Goal: Task Accomplishment & Management: Use online tool/utility

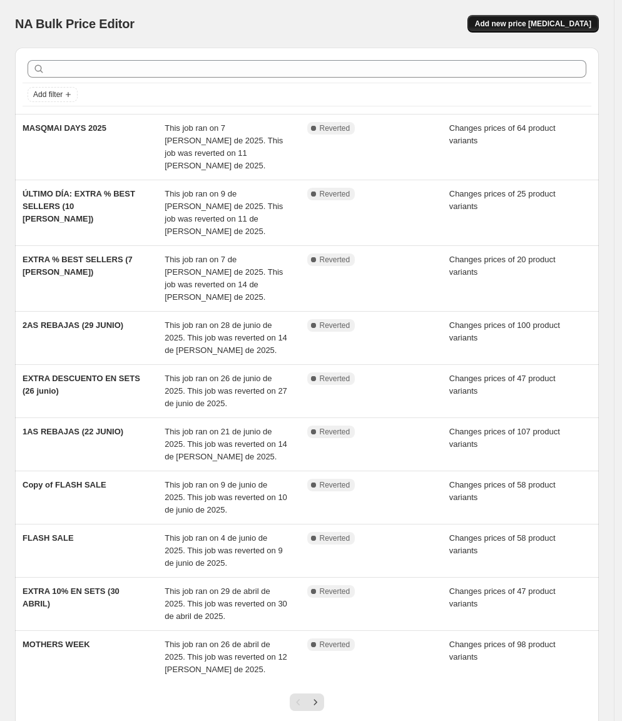
click at [571, 27] on span "Add new price [MEDICAL_DATA]" at bounding box center [533, 24] width 116 height 10
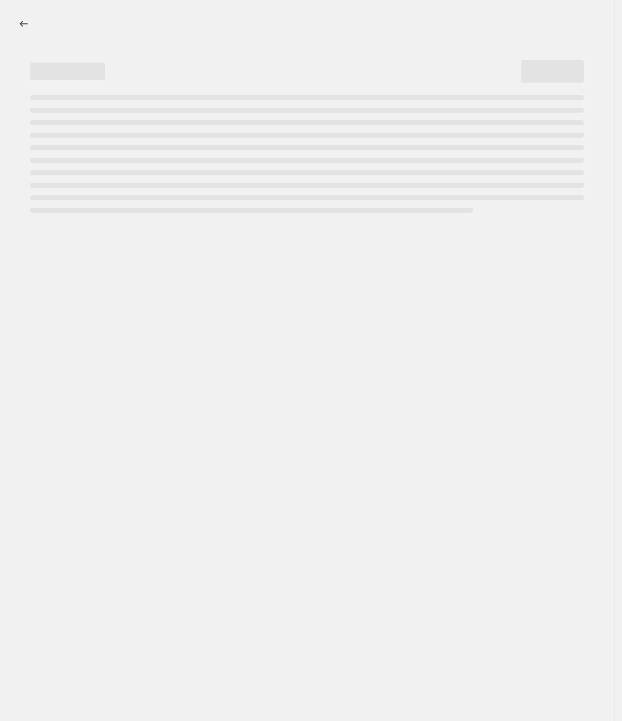
select select "percentage"
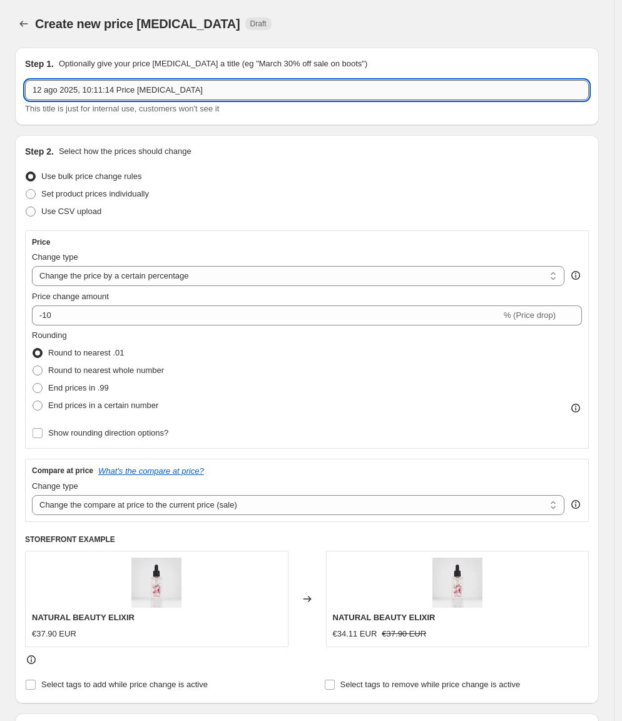
click at [123, 91] on input "12 ago 2025, 10:11:14 Price [MEDICAL_DATA]" at bounding box center [307, 90] width 564 height 20
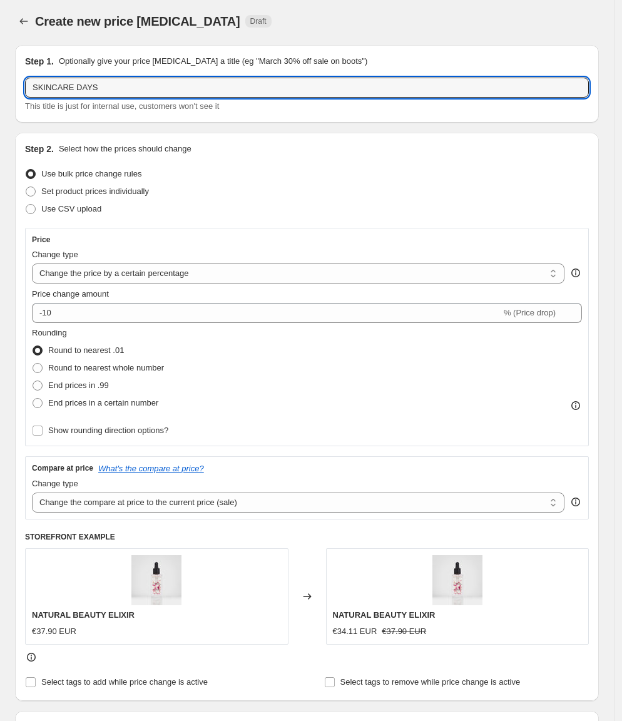
type input "SKINCARE DAYS"
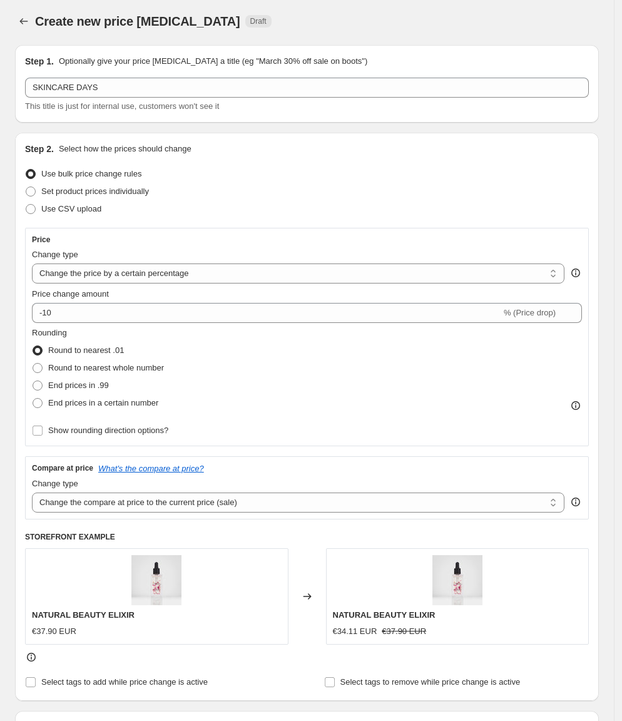
click at [106, 201] on div "Use CSV upload" at bounding box center [307, 209] width 564 height 18
click at [119, 188] on span "Set product prices individually" at bounding box center [95, 190] width 108 height 9
click at [26, 187] on input "Set product prices individually" at bounding box center [26, 186] width 1 height 1
radio input "true"
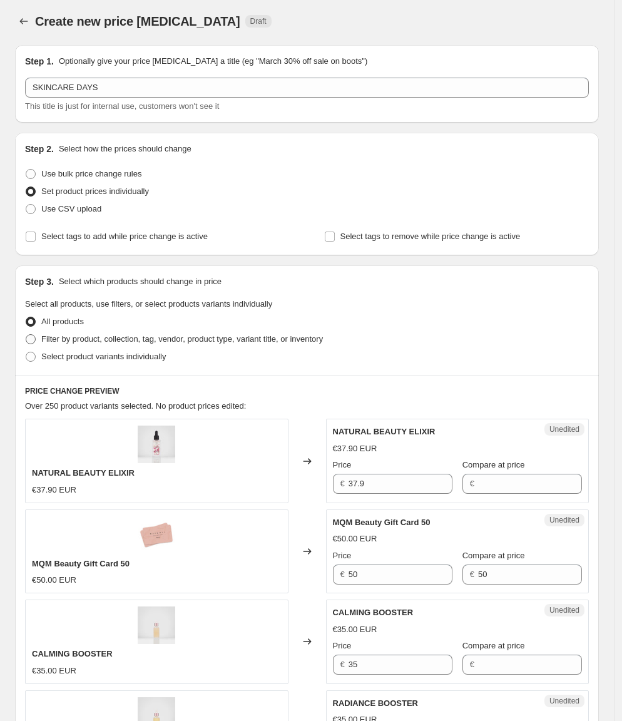
click at [98, 339] on span "Filter by product, collection, tag, vendor, product type, variant title, or inv…" at bounding box center [182, 338] width 282 height 9
click at [26, 335] on input "Filter by product, collection, tag, vendor, product type, variant title, or inv…" at bounding box center [26, 334] width 1 height 1
radio input "true"
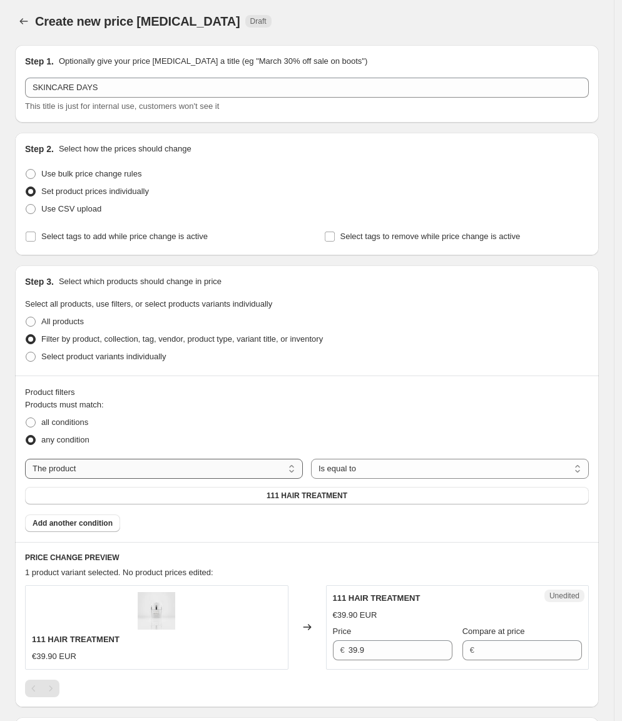
click at [171, 476] on select "The product The product's collection The product's tag The product's vendor The…" at bounding box center [164, 469] width 278 height 20
select select "product_status"
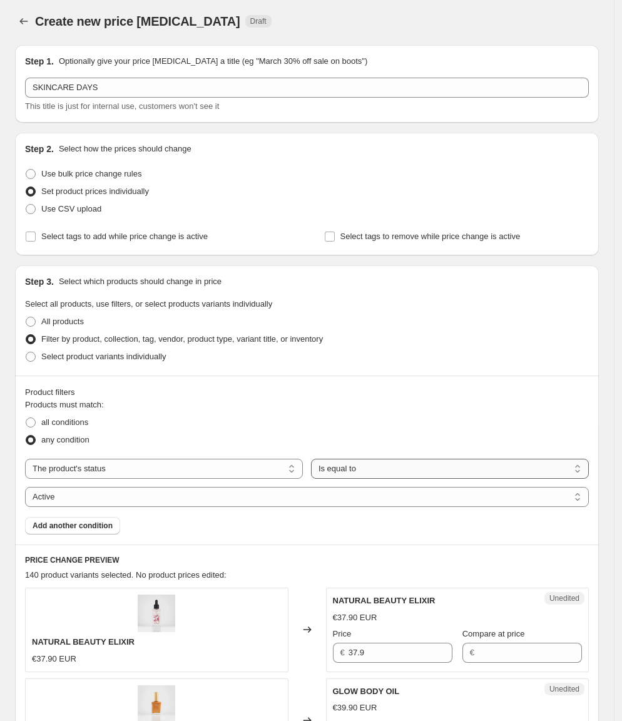
click at [347, 462] on select "Is equal to Is not equal to" at bounding box center [450, 469] width 278 height 20
click at [82, 526] on span "Add another condition" at bounding box center [73, 526] width 80 height 10
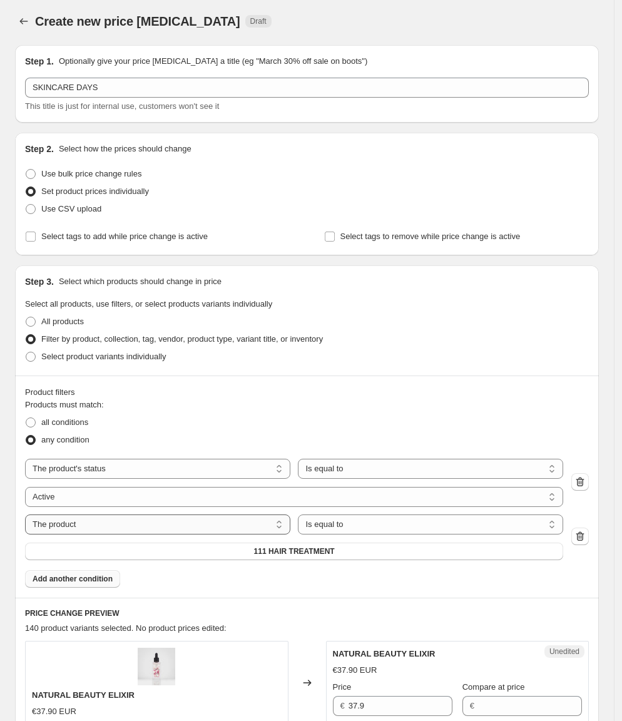
click at [111, 524] on select "The product The product's collection The product's tag The product's vendor The…" at bounding box center [157, 524] width 265 height 20
select select "inventory_quantity"
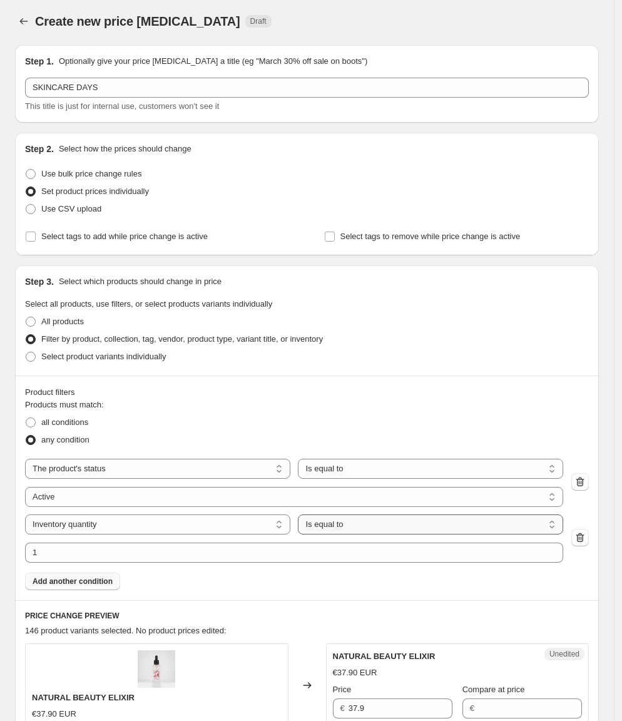
click at [330, 526] on select "Is equal to Is not equal to Is greater than Is less than" at bounding box center [430, 524] width 265 height 20
select select ">"
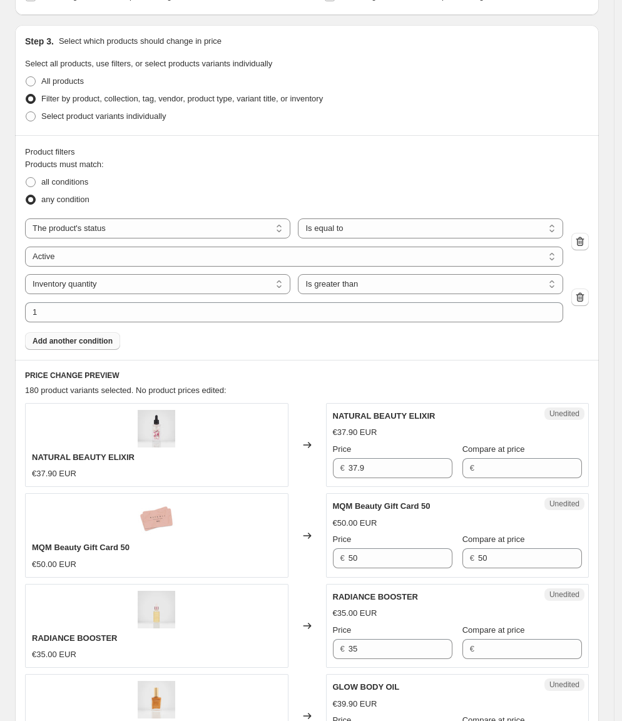
scroll to position [245, 0]
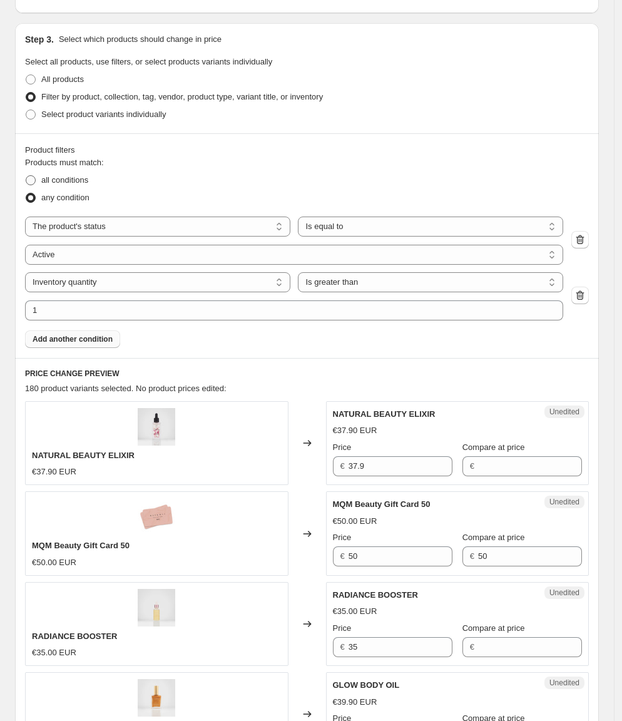
click at [62, 176] on span "all conditions" at bounding box center [64, 179] width 47 height 9
click at [26, 176] on input "all conditions" at bounding box center [26, 175] width 1 height 1
radio input "true"
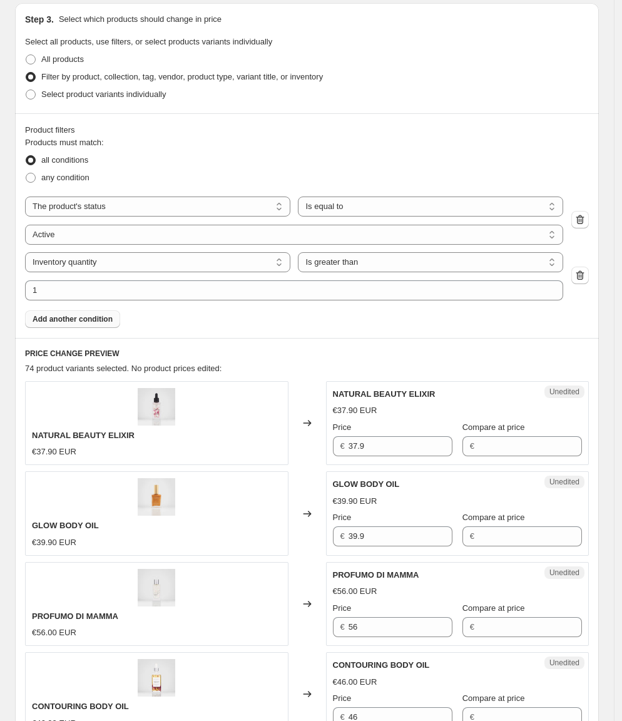
scroll to position [270, 0]
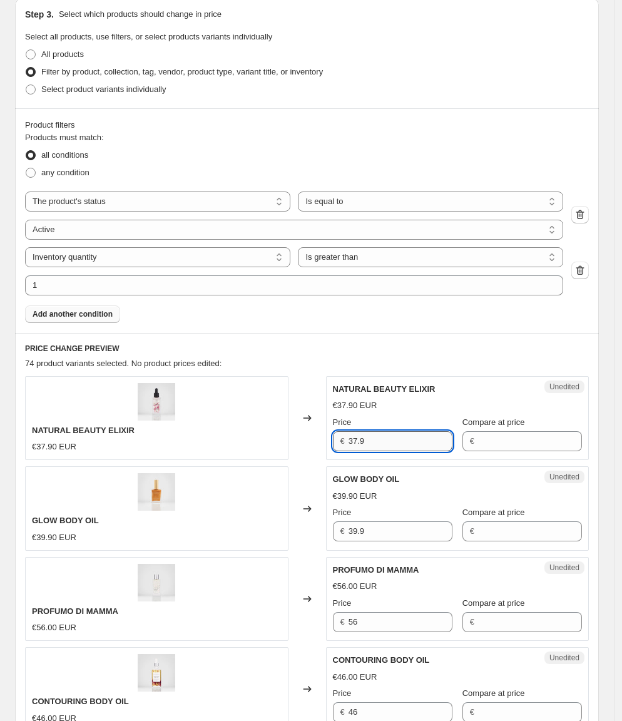
click at [370, 445] on input "37.9" at bounding box center [401, 441] width 104 height 20
click at [491, 442] on input "Compare at price" at bounding box center [530, 441] width 104 height 20
paste input "37.9"
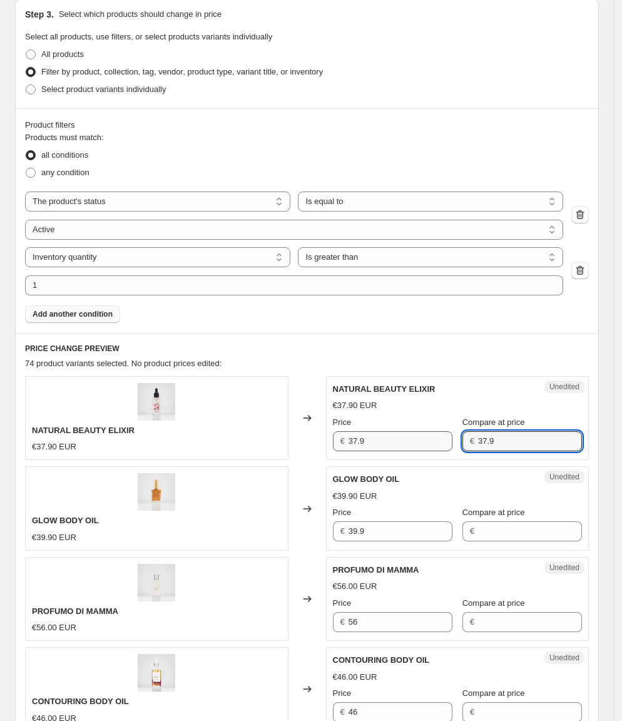
type input "37.9"
click at [373, 438] on input "37.9" at bounding box center [401, 441] width 104 height 20
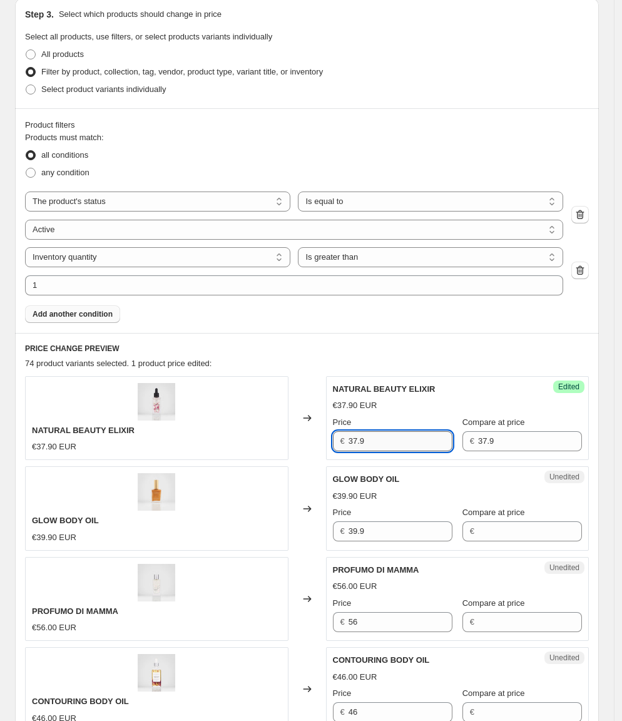
click at [373, 438] on input "37.9" at bounding box center [401, 441] width 104 height 20
type input "32.22"
click at [285, 406] on div "NATURAL BEAUTY ELIXIR €37.90 EUR" at bounding box center [156, 418] width 263 height 84
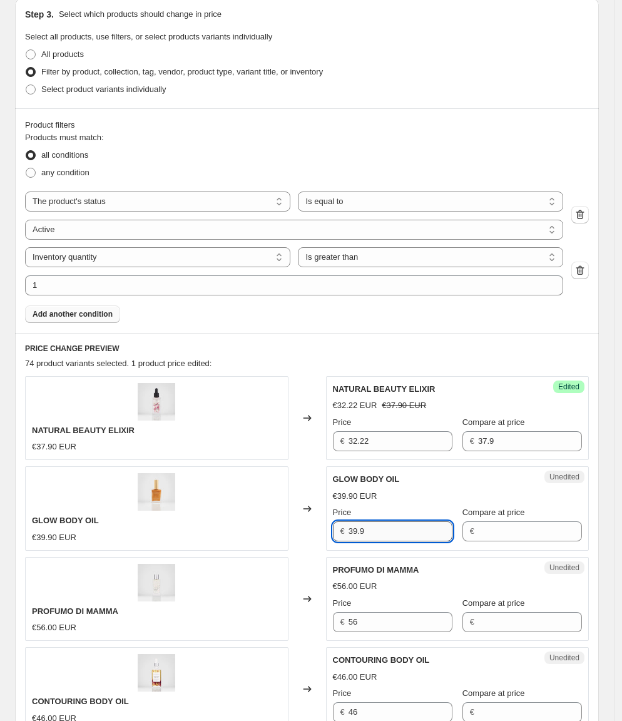
click at [384, 523] on input "39.9" at bounding box center [401, 531] width 104 height 20
click at [528, 533] on input "Compare at price" at bounding box center [530, 531] width 104 height 20
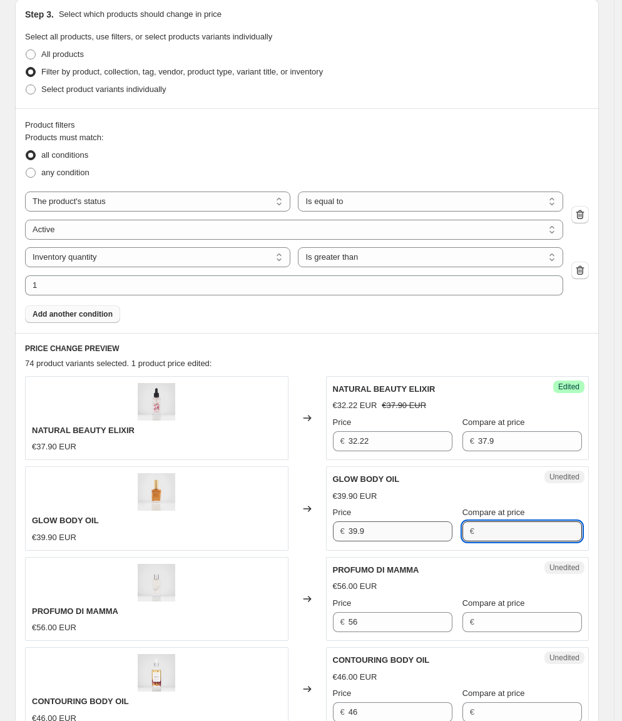
paste input "39.9"
type input "39.9"
click at [242, 523] on div "GLOW BODY OIL €39.90 EUR" at bounding box center [156, 508] width 263 height 84
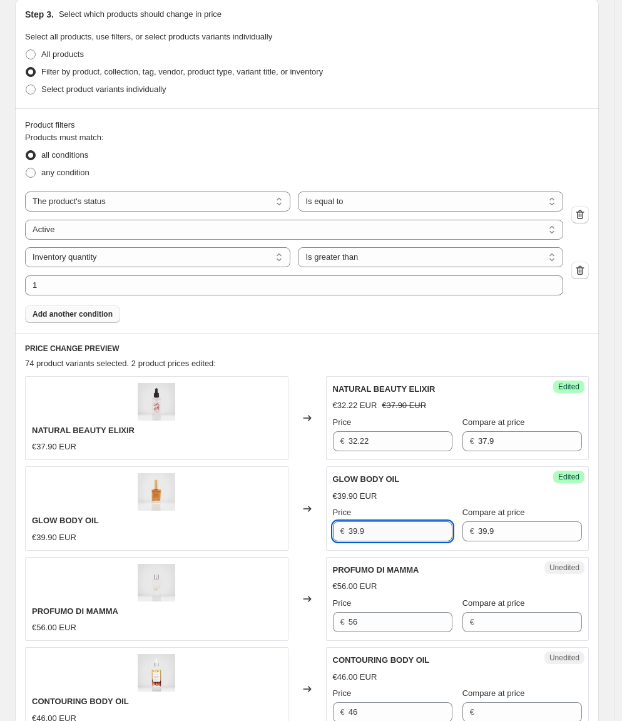
click at [387, 527] on input "39.9" at bounding box center [401, 531] width 104 height 20
type input "27.93"
click at [247, 524] on div "GLOW BODY OIL €39.90 EUR" at bounding box center [156, 508] width 263 height 84
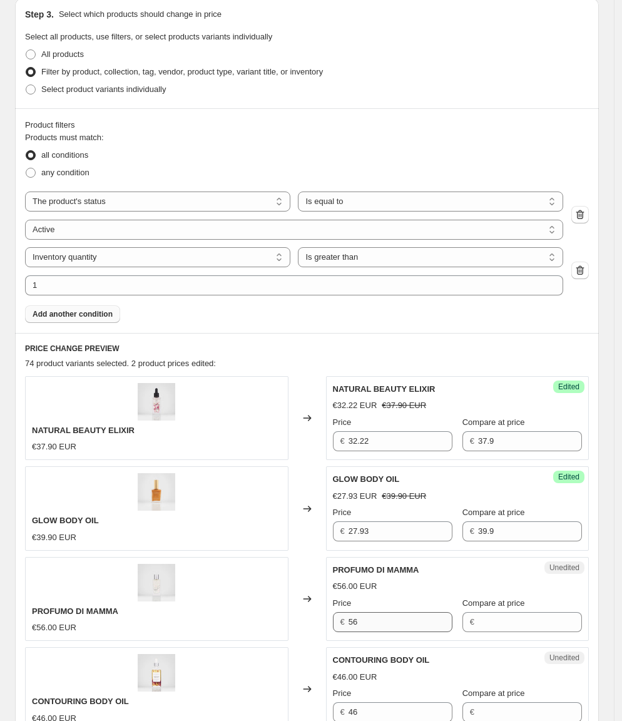
click at [372, 602] on div "Price" at bounding box center [393, 603] width 120 height 13
click at [372, 603] on div "Price € 56" at bounding box center [393, 614] width 120 height 35
click at [372, 612] on input "56" at bounding box center [401, 622] width 104 height 20
click at [491, 618] on input "Compare at price" at bounding box center [530, 622] width 104 height 20
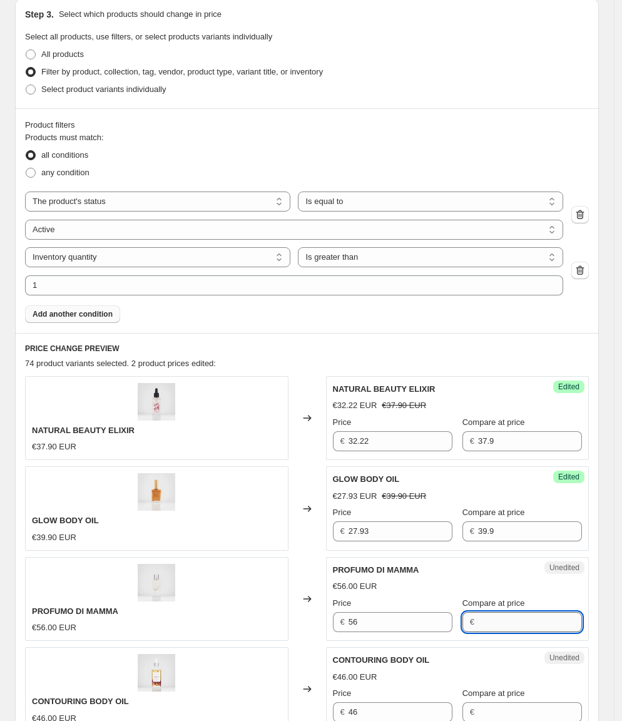
paste input "56"
type input "56"
click at [389, 620] on input "56" at bounding box center [401, 622] width 104 height 20
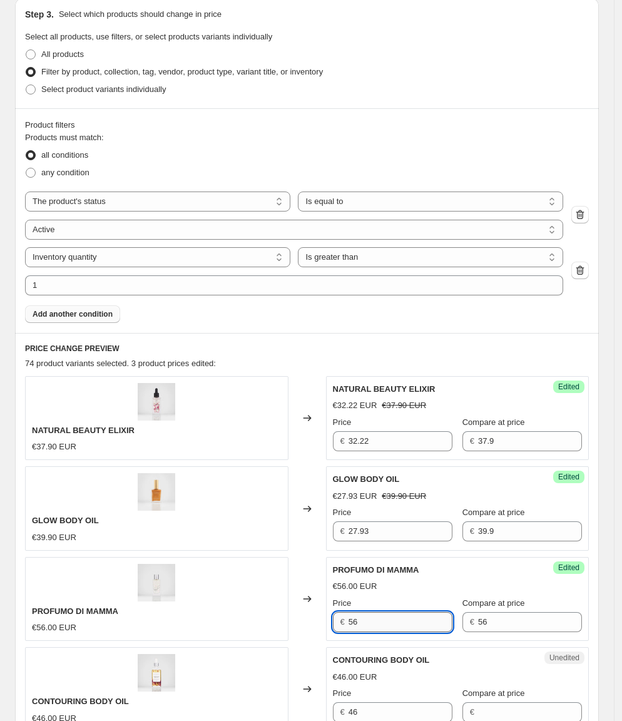
click at [389, 620] on input "56" at bounding box center [401, 622] width 104 height 20
type input "33.6"
click at [233, 608] on div "PROFUMO DI MAMMA €56.00 EUR" at bounding box center [156, 599] width 263 height 84
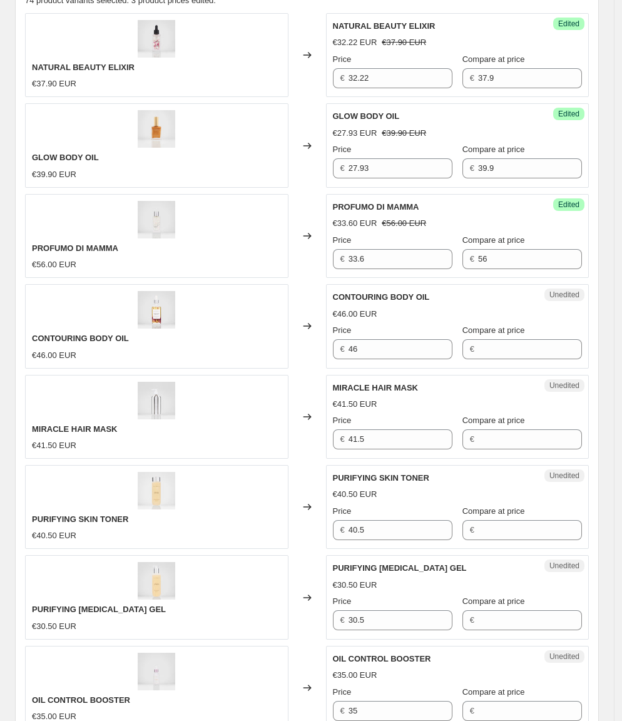
scroll to position [679, 0]
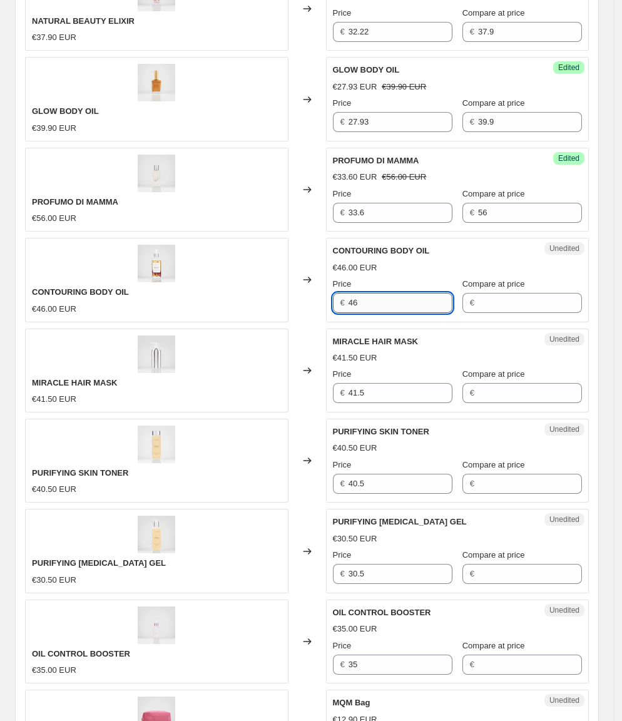
click at [399, 293] on input "46" at bounding box center [401, 303] width 104 height 20
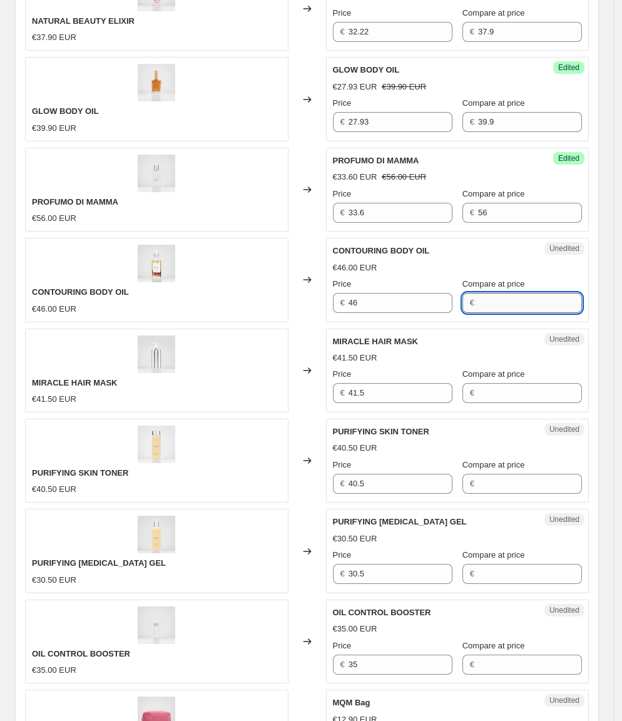
click at [493, 293] on input "Compare at price" at bounding box center [530, 303] width 104 height 20
paste input "46"
type input "46"
click at [339, 298] on div "€ 46" at bounding box center [393, 303] width 120 height 20
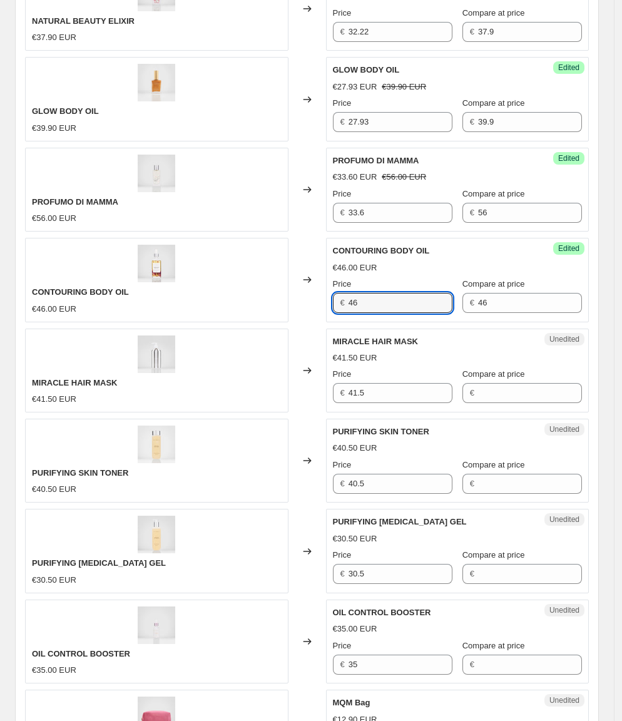
click at [339, 298] on div "€ 46" at bounding box center [393, 303] width 120 height 20
type input "36.8"
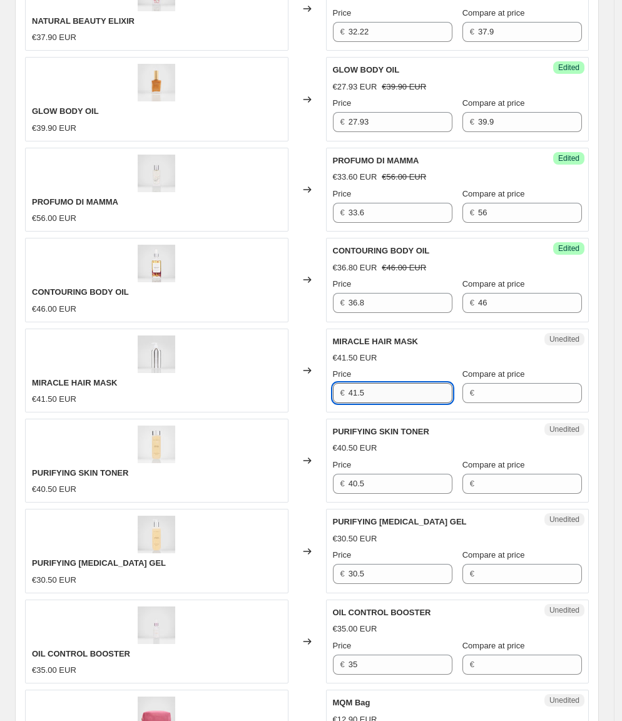
click at [403, 384] on input "41.5" at bounding box center [401, 393] width 104 height 20
click at [509, 383] on input "Compare at price" at bounding box center [530, 393] width 104 height 20
paste input "41.5"
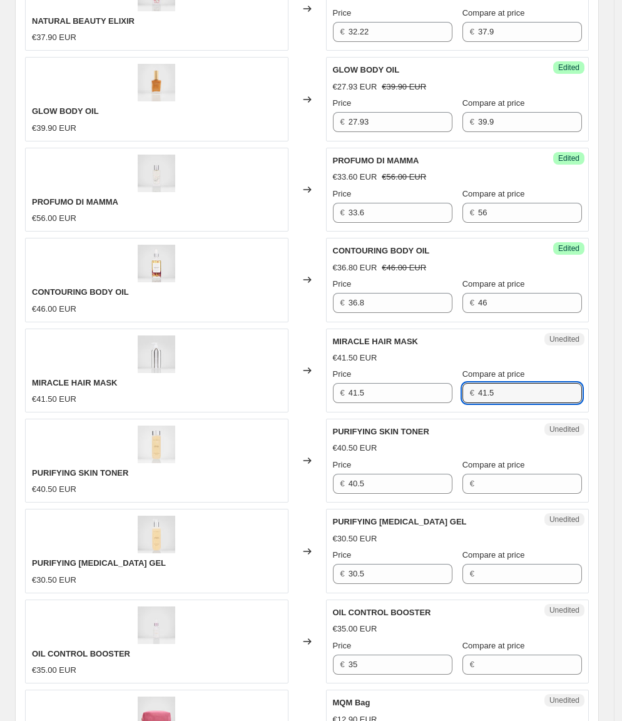
type input "41.5"
click at [288, 380] on div "MIRACLE HAIR MASK €41.50 EUR" at bounding box center [156, 371] width 263 height 84
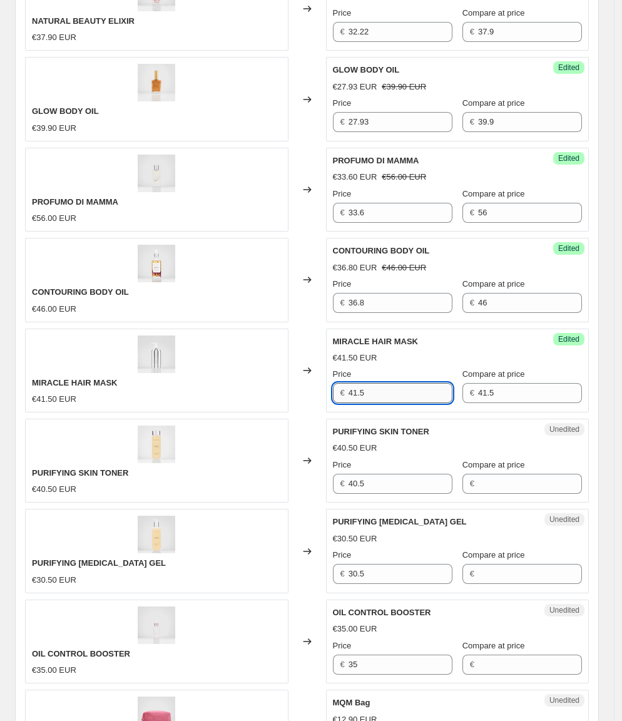
click at [394, 387] on input "41.5" at bounding box center [401, 393] width 104 height 20
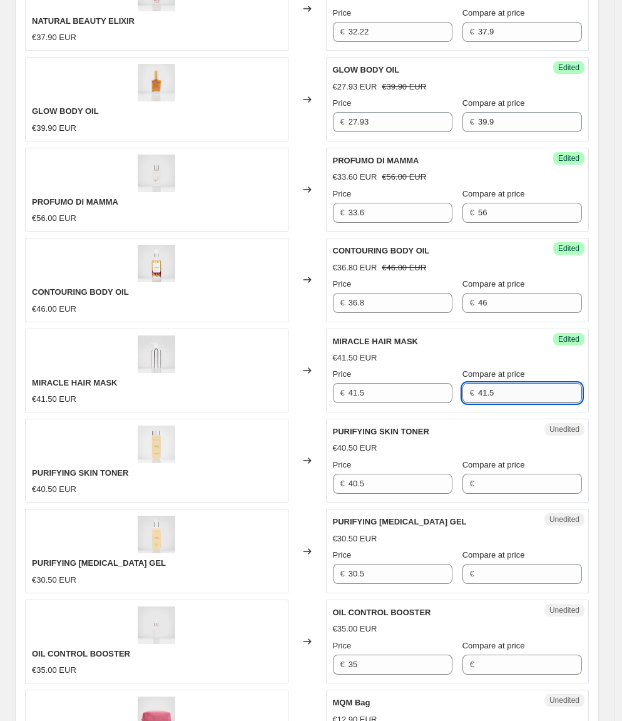
click at [494, 383] on input "41.5" at bounding box center [530, 393] width 104 height 20
click at [199, 389] on div "MIRACLE HAIR MASK €41.50 EUR" at bounding box center [156, 371] width 263 height 84
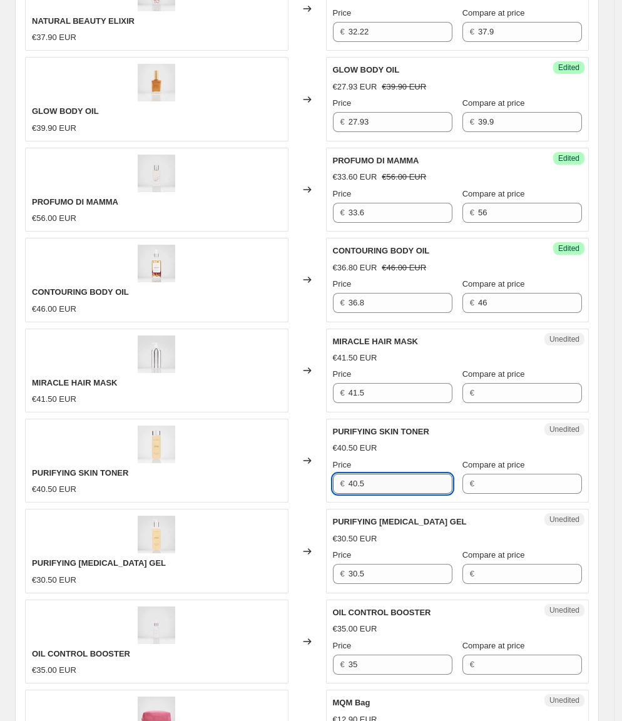
click at [422, 474] on input "40.5" at bounding box center [401, 484] width 104 height 20
click at [370, 459] on div "Price" at bounding box center [393, 465] width 120 height 13
drag, startPoint x: 370, startPoint y: 448, endPoint x: 377, endPoint y: 461, distance: 14.3
click at [370, 459] on div "Price" at bounding box center [393, 465] width 120 height 13
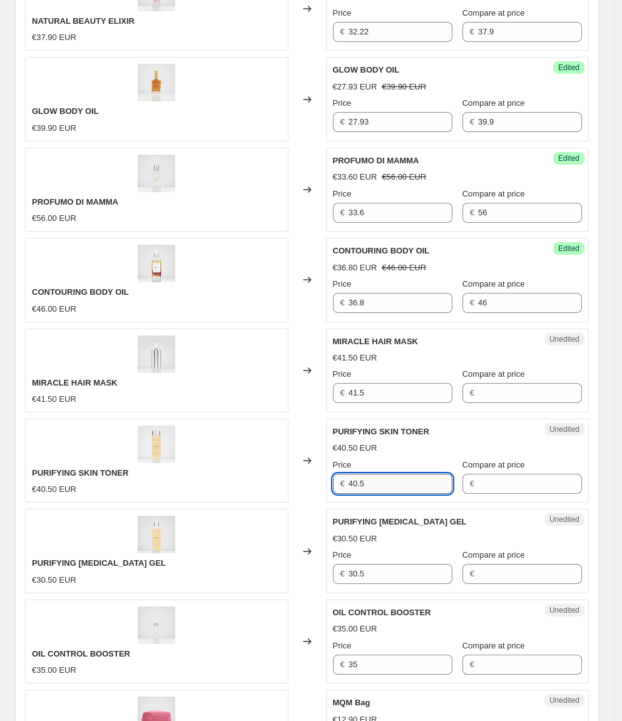
click at [377, 474] on input "40.5" at bounding box center [401, 484] width 104 height 20
click at [503, 474] on input "Compare at price" at bounding box center [530, 484] width 104 height 20
paste input "40.5"
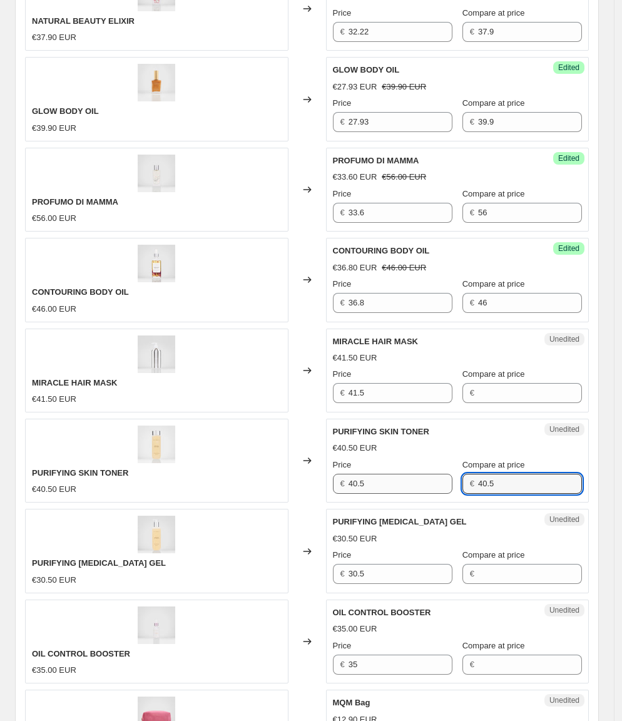
type input "40.5"
click at [374, 474] on input "40.5" at bounding box center [401, 484] width 104 height 20
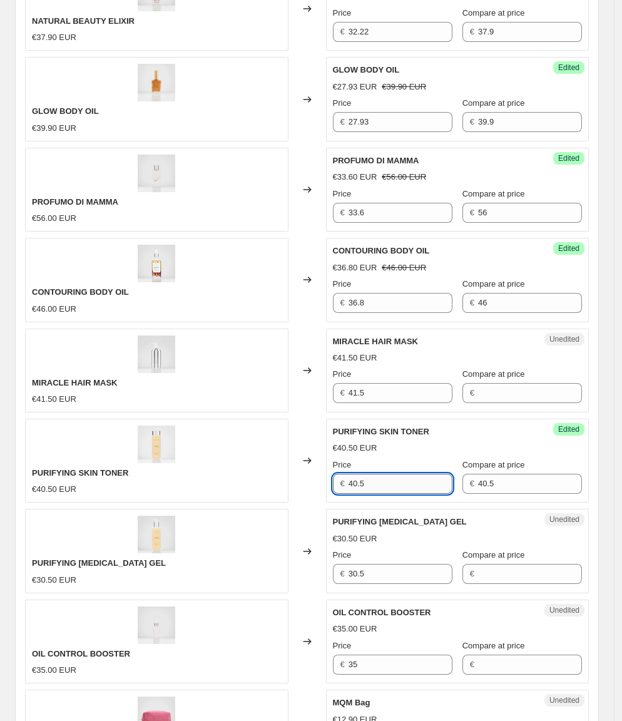
click at [374, 474] on input "40.5" at bounding box center [401, 484] width 104 height 20
click at [406, 479] on div "Success Edited PURIFYING SKIN TONER €40.50 EUR Price € 43.43 Compare at price €…" at bounding box center [457, 461] width 263 height 84
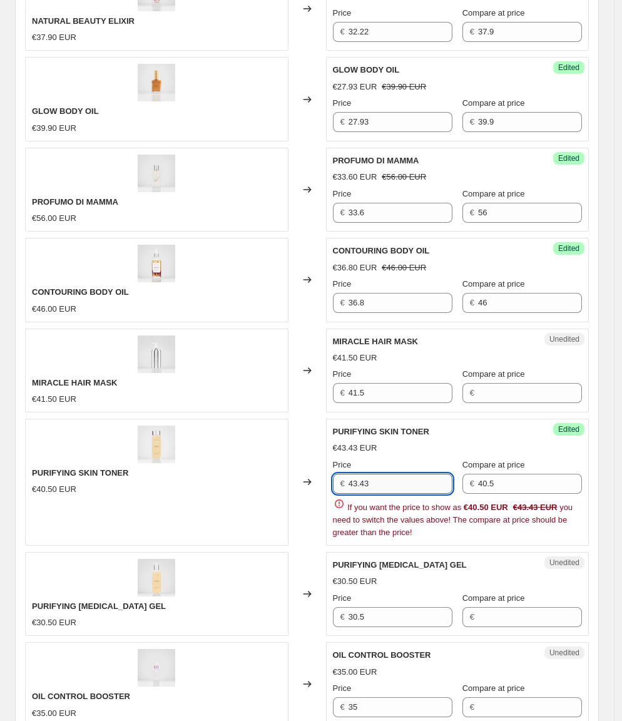
click at [398, 474] on input "43.43" at bounding box center [401, 484] width 104 height 20
type input "34.43"
click at [277, 451] on div "PURIFYING SKIN TONER €40.50 EUR" at bounding box center [156, 482] width 263 height 127
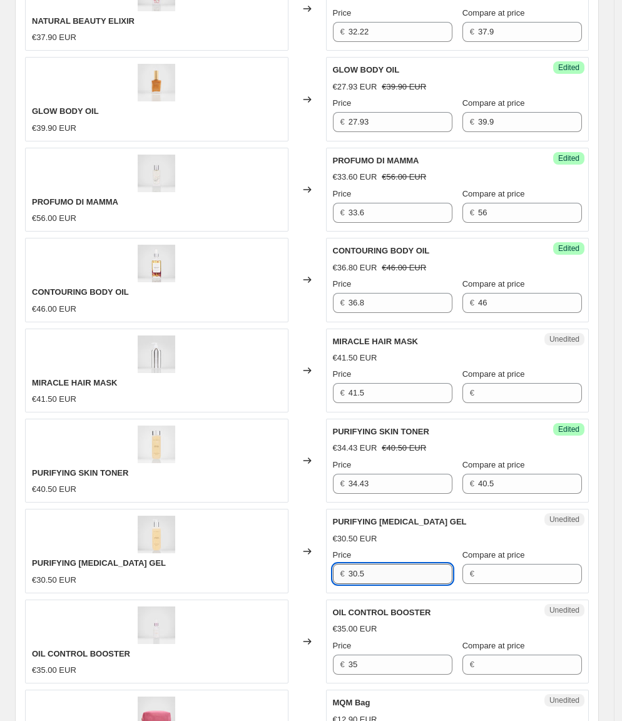
click at [396, 564] on input "30.5" at bounding box center [401, 574] width 104 height 20
click at [495, 564] on input "Compare at price" at bounding box center [530, 574] width 104 height 20
paste input "30.5"
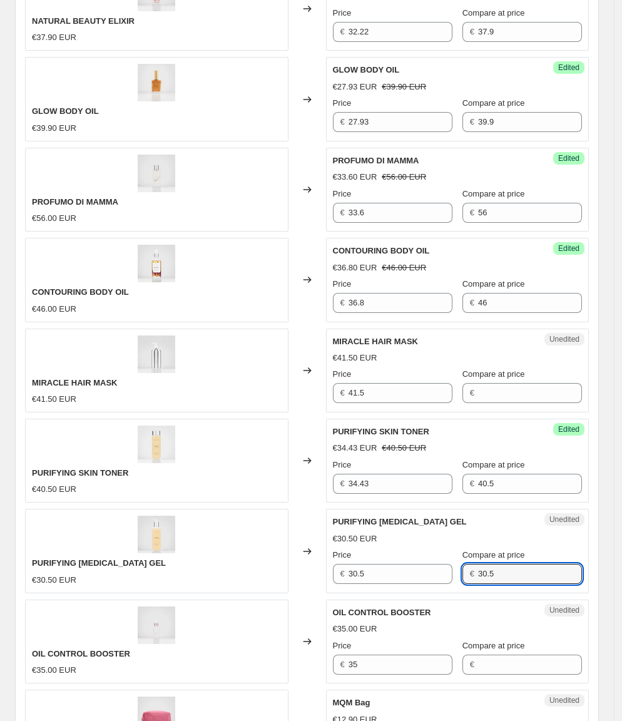
type input "30.5"
click at [125, 554] on div "PURIFYING [MEDICAL_DATA] GEL €30.50 EUR" at bounding box center [156, 551] width 263 height 84
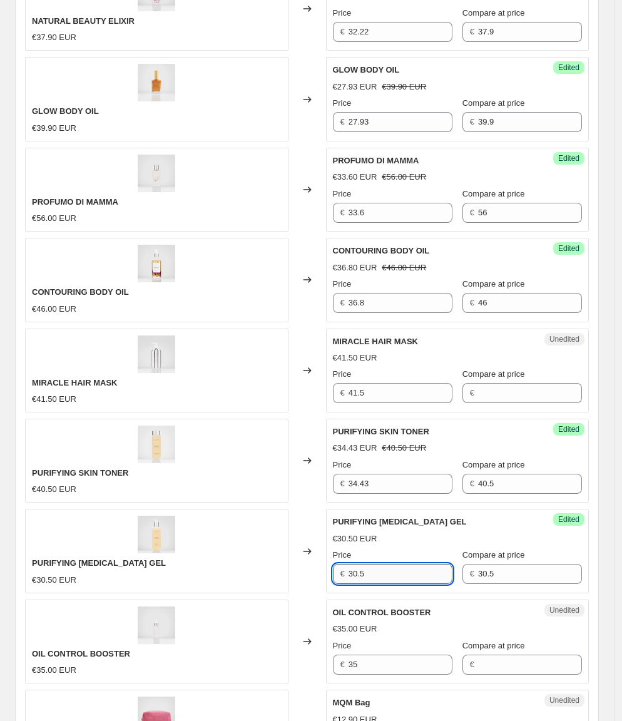
click at [379, 564] on input "30.5" at bounding box center [401, 574] width 104 height 20
type input "27.45"
click at [324, 559] on div "Changed to" at bounding box center [307, 551] width 38 height 84
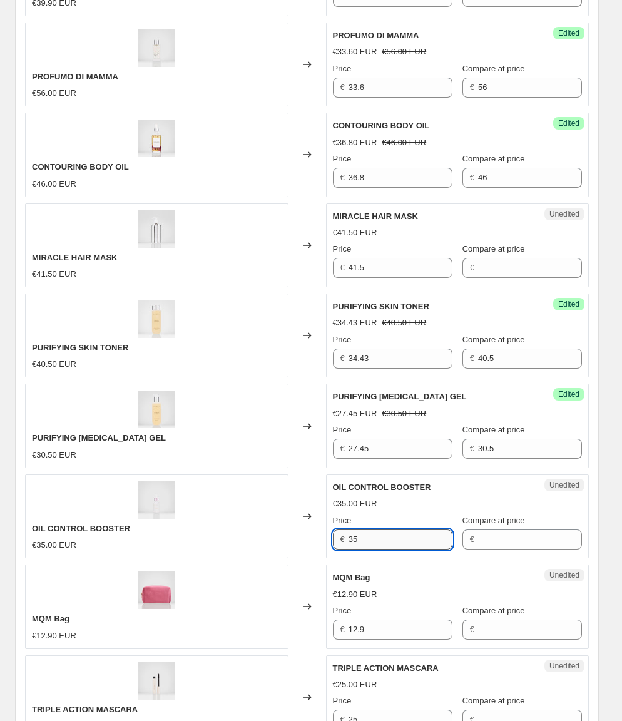
click at [396, 529] on input "35" at bounding box center [401, 539] width 104 height 20
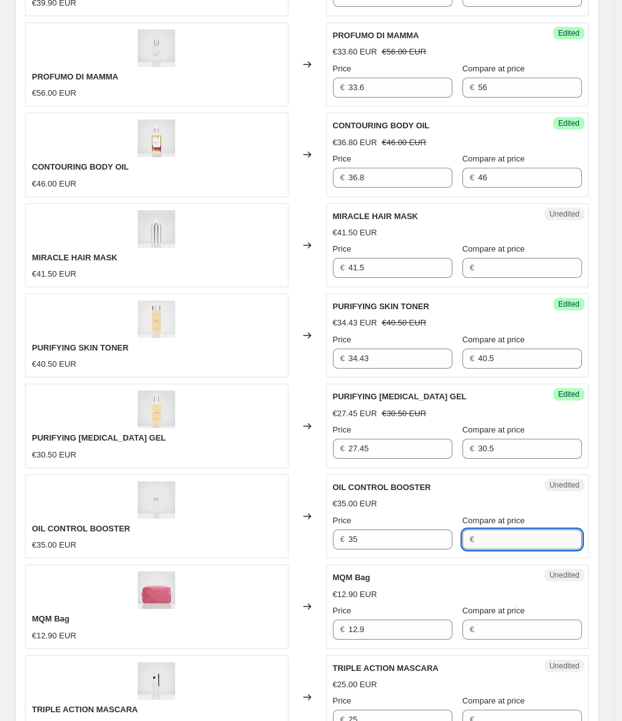
click at [530, 529] on input "Compare at price" at bounding box center [530, 539] width 104 height 20
paste input "35"
type input "35"
click at [148, 514] on div "OIL CONTROL BOOSTER €35.00 EUR" at bounding box center [156, 516] width 263 height 84
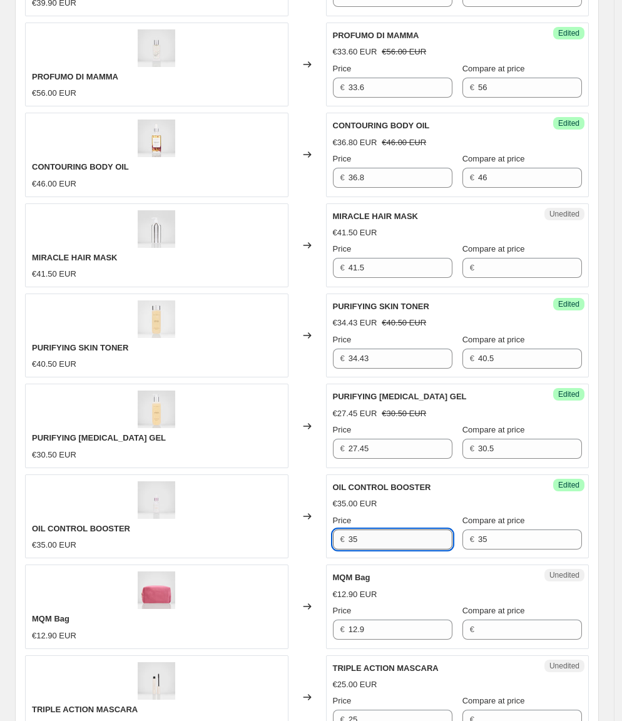
click at [393, 529] on input "35" at bounding box center [401, 539] width 104 height 20
type input "28"
click at [139, 523] on div "OIL CONTROL BOOSTER €35.00 EUR" at bounding box center [157, 537] width 250 height 29
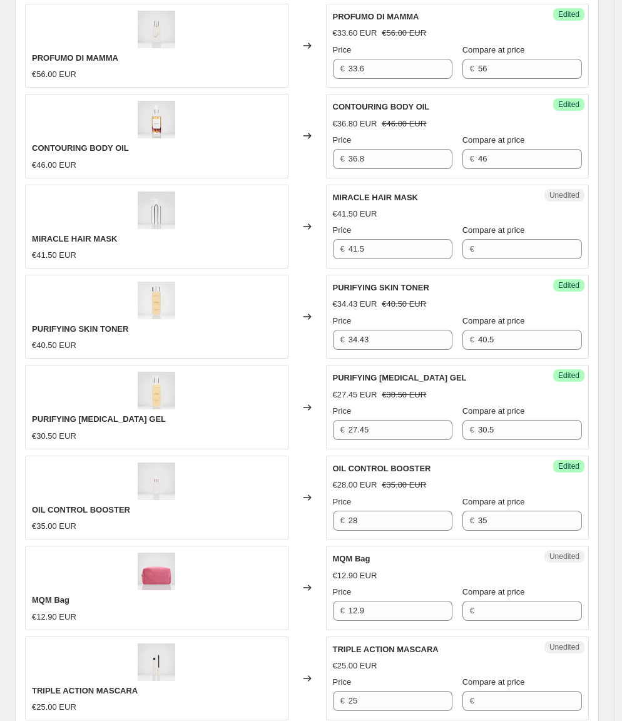
scroll to position [827, 0]
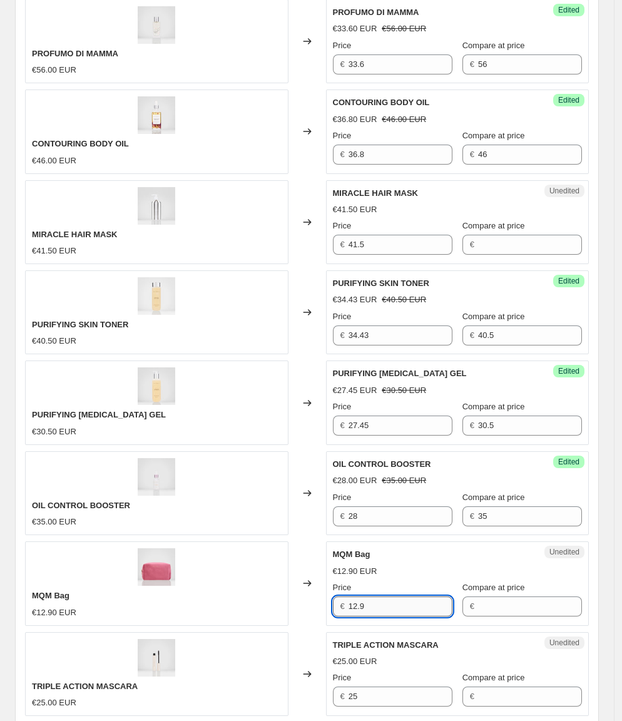
click at [379, 596] on input "12.9" at bounding box center [401, 606] width 104 height 20
drag, startPoint x: 533, startPoint y: 585, endPoint x: 524, endPoint y: 584, distance: 9.4
click at [533, 596] on input "Compare at price" at bounding box center [530, 606] width 104 height 20
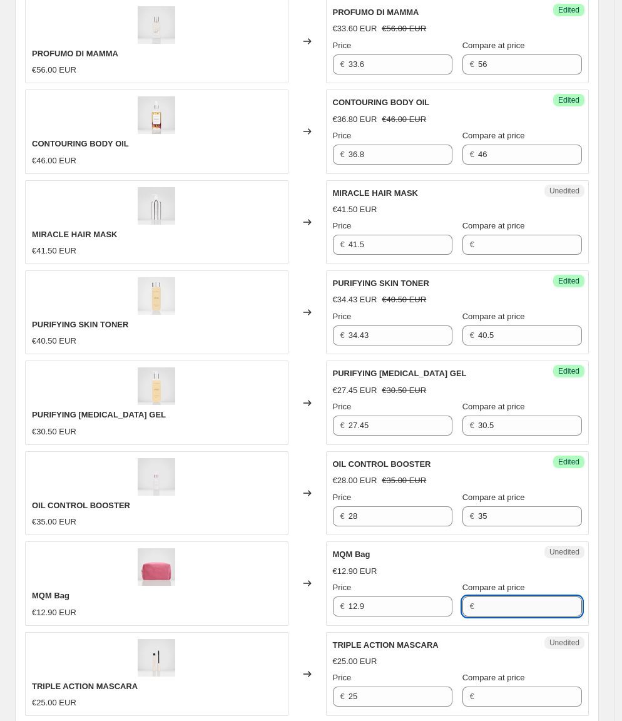
paste input "12.9"
type input "12.9"
click at [142, 574] on div "MQM Bag €12.90 EUR" at bounding box center [156, 583] width 263 height 84
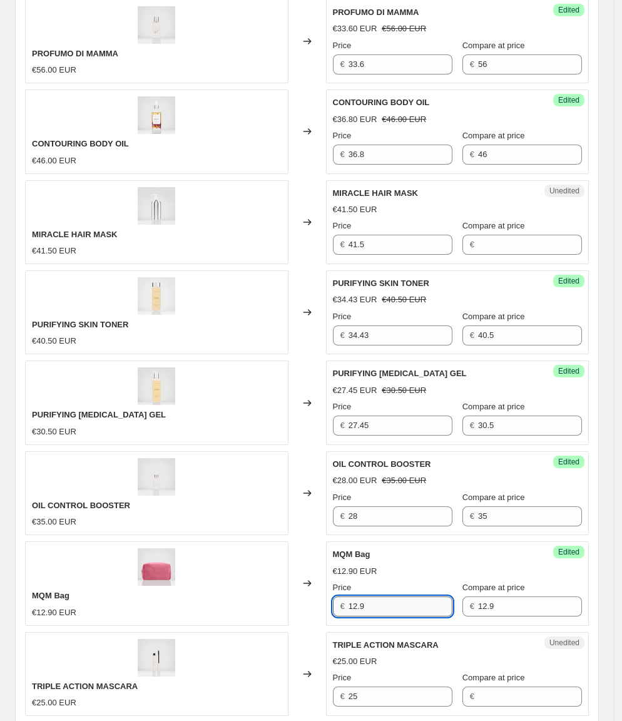
click at [406, 596] on input "12.9" at bounding box center [401, 606] width 104 height 20
type input "10.32"
click at [260, 551] on div "MQM Bag €12.90 EUR" at bounding box center [156, 583] width 263 height 84
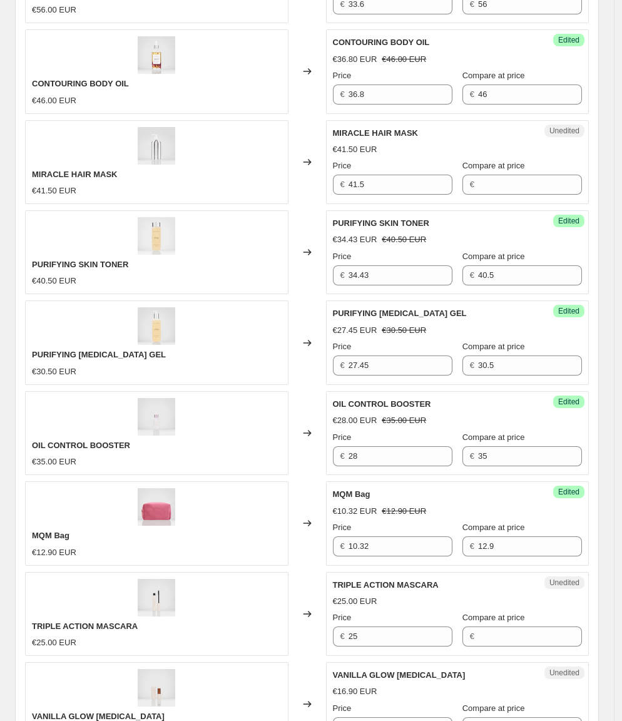
scroll to position [897, 0]
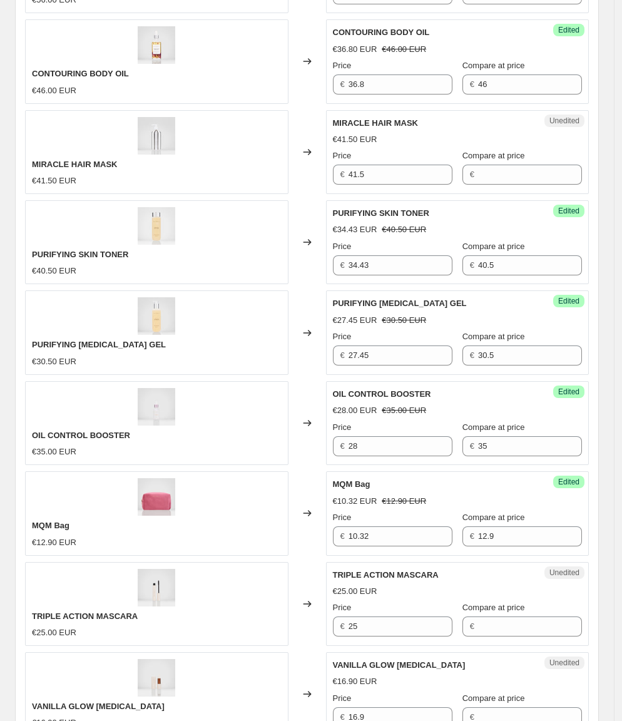
click at [408, 618] on div "NATURAL BEAUTY ELIXIR €37.90 EUR Changed to Success Edited NATURAL BEAUTY ELIXI…" at bounding box center [307, 648] width 564 height 1801
click at [399, 616] on input "25" at bounding box center [401, 626] width 104 height 20
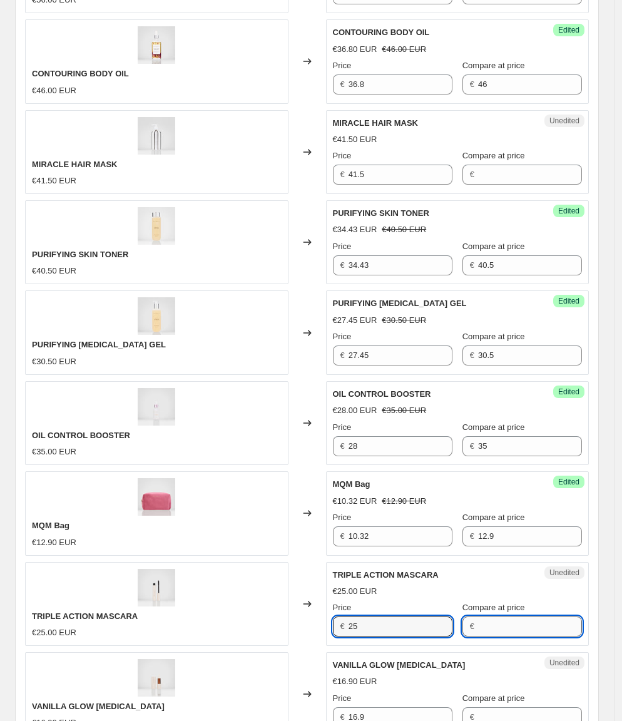
click at [546, 616] on input "Compare at price" at bounding box center [530, 626] width 104 height 20
paste input "25"
type input "25"
click at [380, 614] on div "Unedited TRIPLE ACTION MASCARA €25.00 EUR Price € 25 Compare at price € 25" at bounding box center [457, 604] width 263 height 84
click at [385, 616] on input "25" at bounding box center [401, 626] width 104 height 20
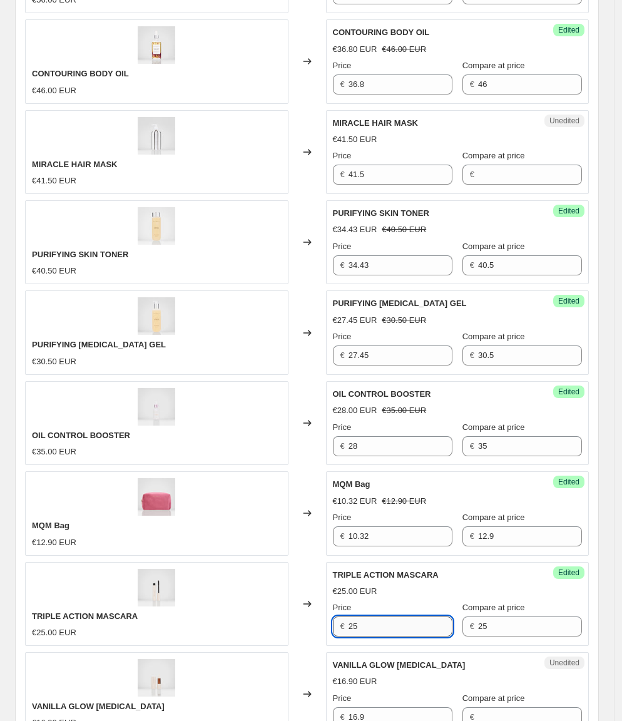
click at [385, 616] on input "25" at bounding box center [401, 626] width 104 height 20
type input "21.25"
click at [135, 562] on div "TRIPLE ACTION MASCARA €25.00 EUR" at bounding box center [156, 604] width 263 height 84
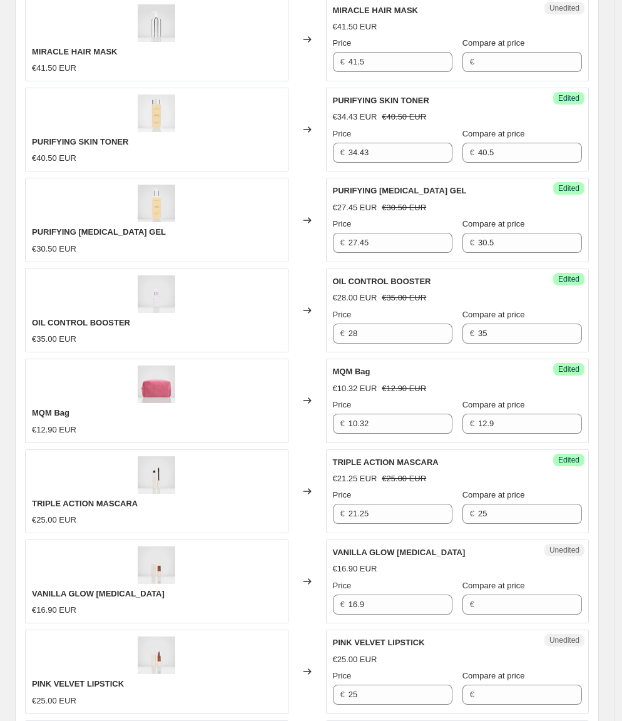
scroll to position [1008, 0]
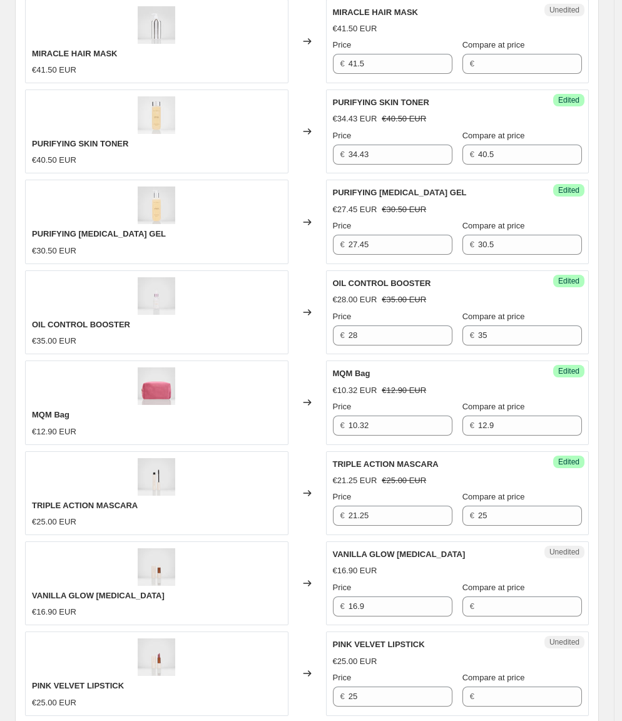
click at [279, 558] on div "VANILLA GLOW [MEDICAL_DATA] €16.90 EUR" at bounding box center [156, 583] width 263 height 84
click at [381, 596] on input "16.9" at bounding box center [401, 606] width 104 height 20
click at [516, 596] on input "Compare at price" at bounding box center [530, 606] width 104 height 20
paste input "16.9"
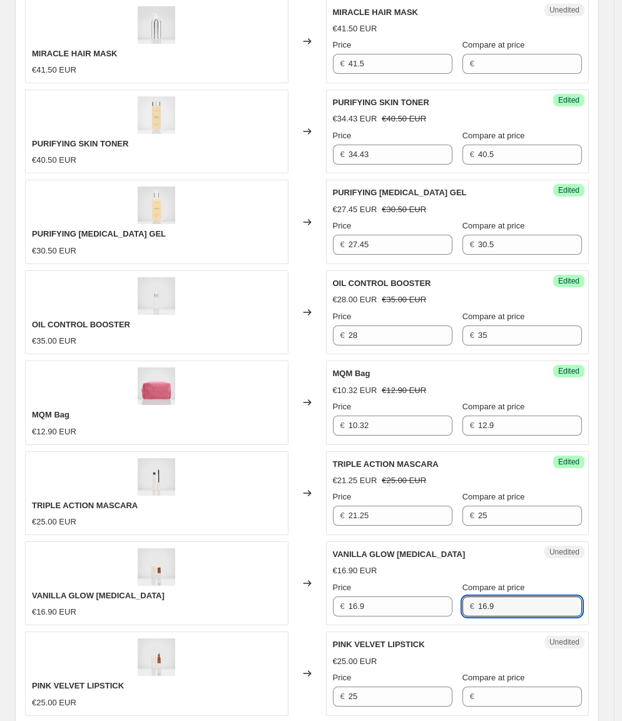
type input "16.9"
click at [313, 584] on div "Changed to" at bounding box center [307, 583] width 38 height 84
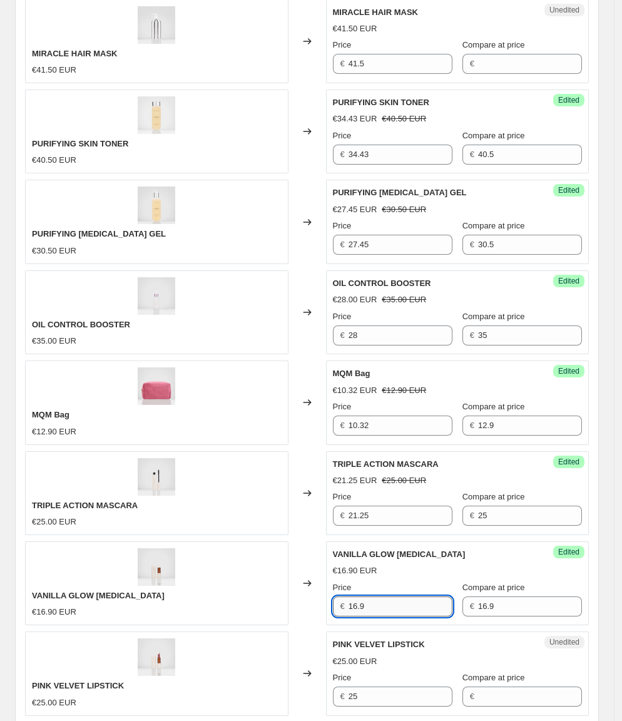
click at [372, 596] on input "16.9" at bounding box center [401, 606] width 104 height 20
type input "14.37"
click at [135, 606] on div "€16.90 EUR" at bounding box center [157, 612] width 250 height 13
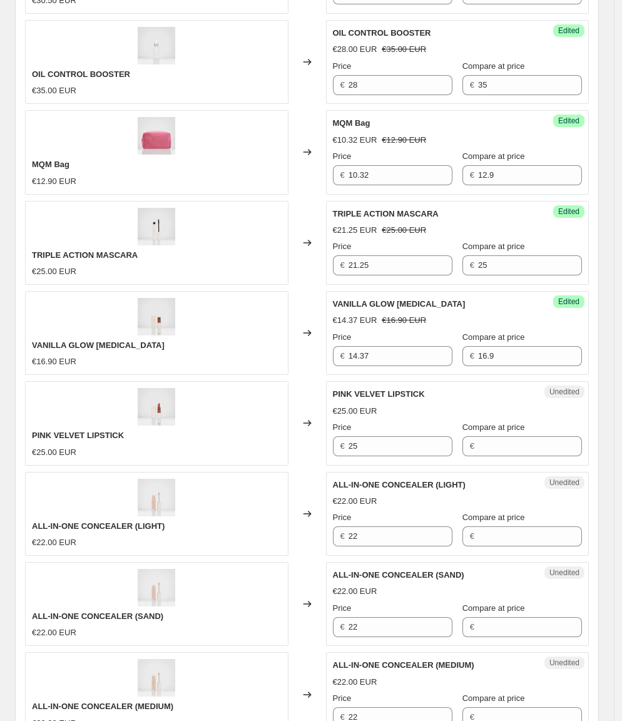
scroll to position [1259, 0]
click at [391, 436] on input "25" at bounding box center [401, 446] width 104 height 20
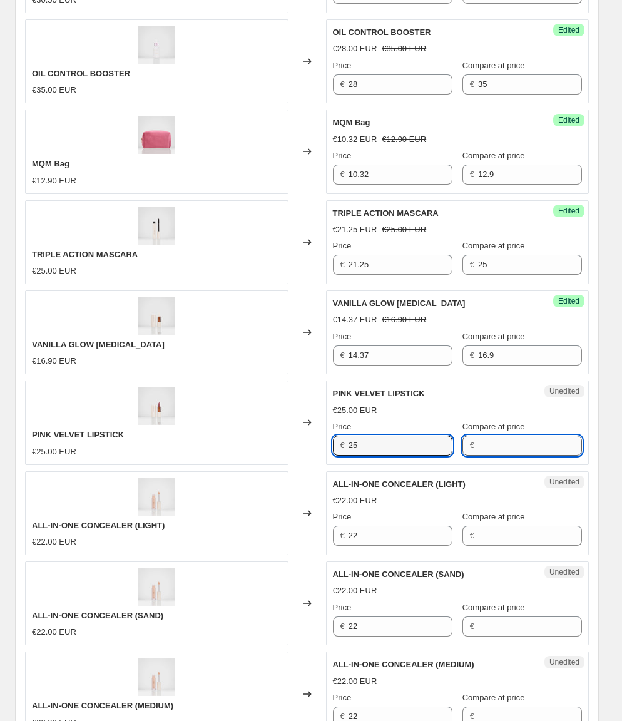
click at [517, 436] on input "Compare at price" at bounding box center [530, 446] width 104 height 20
paste input "25"
type input "25"
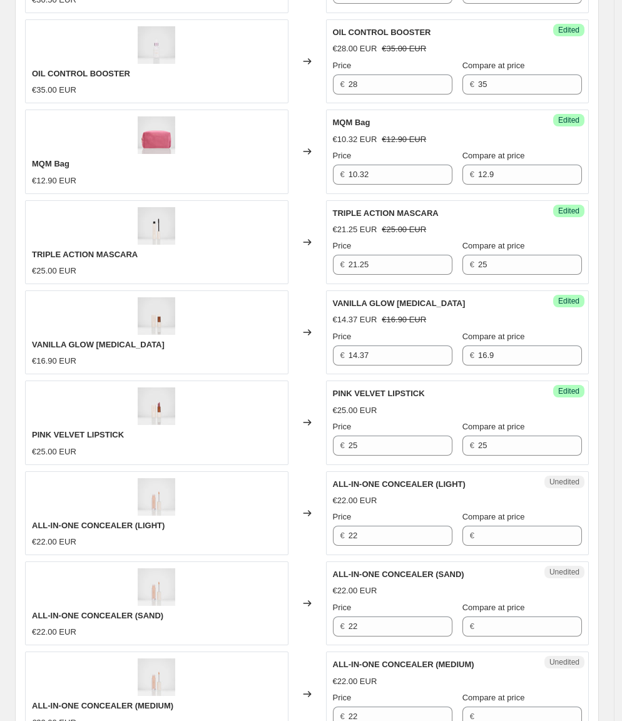
click at [231, 404] on div "PINK VELVET LIPSTICK €25.00 EUR" at bounding box center [156, 422] width 263 height 84
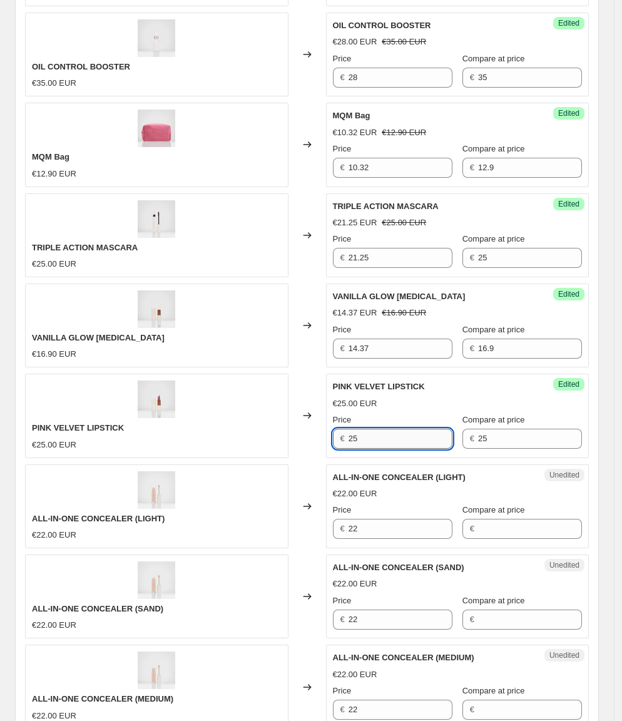
click at [397, 429] on input "25" at bounding box center [401, 439] width 104 height 20
type input "15"
click at [180, 374] on div "PINK VELVET LIPSTICK €25.00 EUR" at bounding box center [156, 416] width 263 height 84
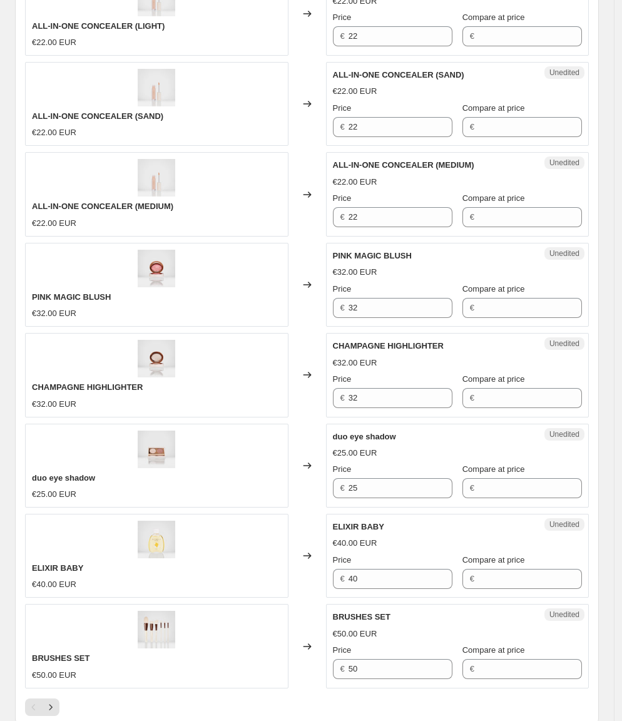
scroll to position [1899, 0]
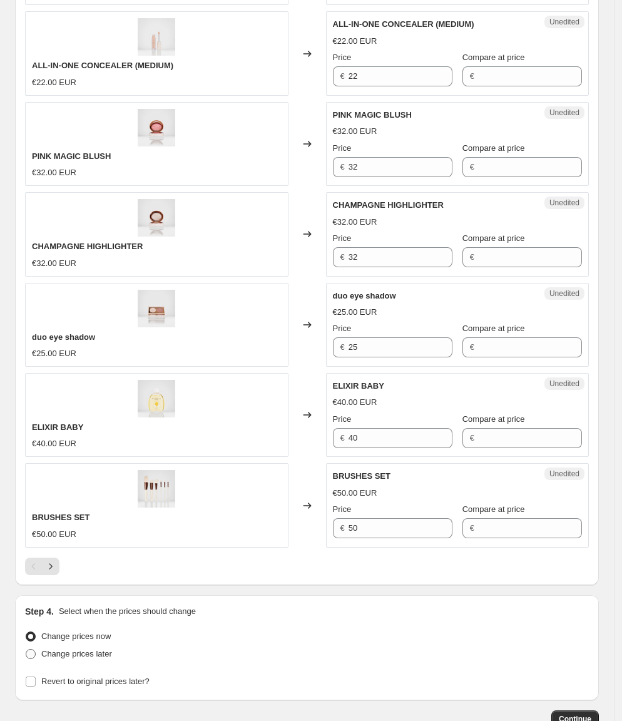
click at [103, 649] on span "Change prices later" at bounding box center [76, 653] width 71 height 9
click at [26, 649] on input "Change prices later" at bounding box center [26, 649] width 1 height 1
radio input "true"
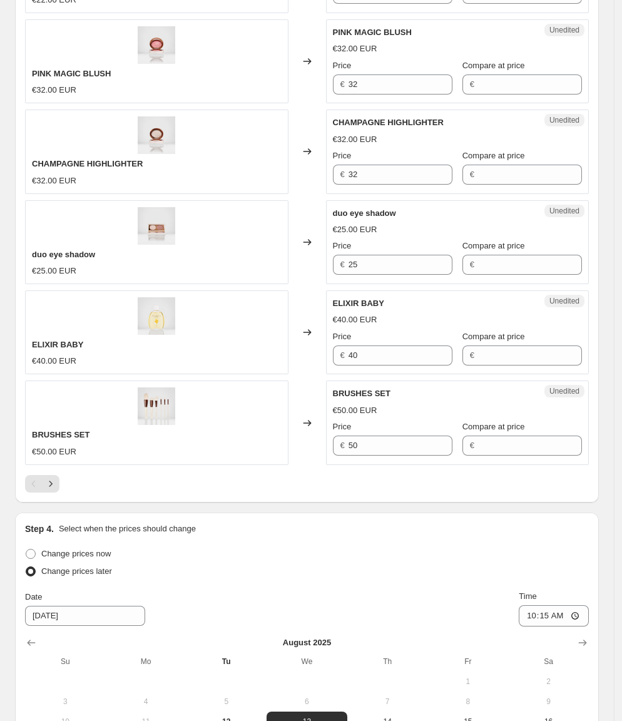
scroll to position [2133, 0]
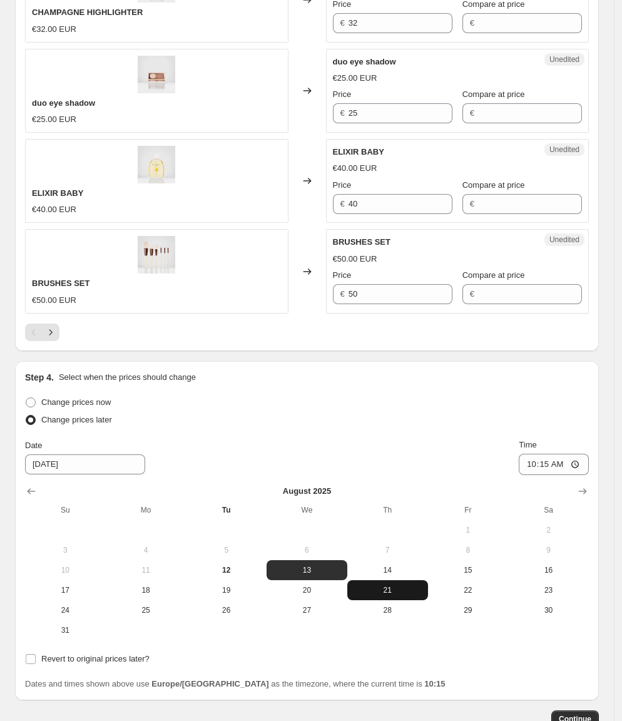
click at [352, 585] on span "21" at bounding box center [387, 590] width 71 height 10
type input "[DATE]"
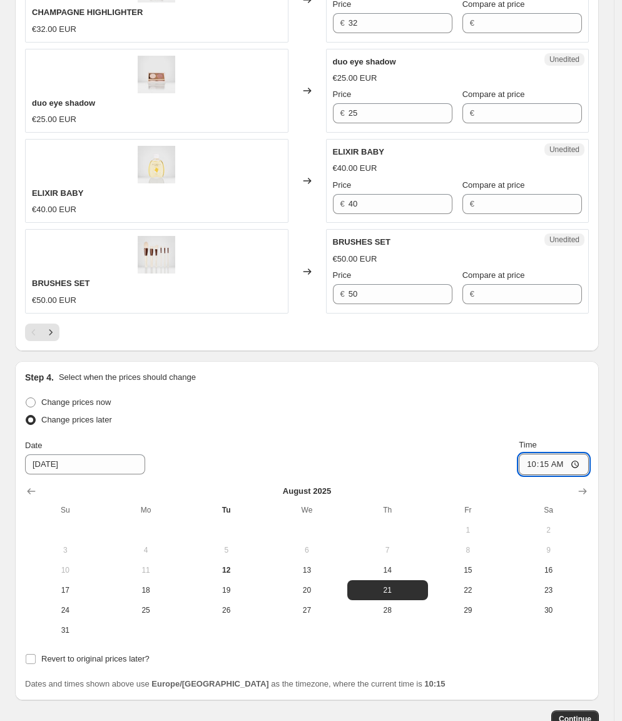
click at [519, 454] on input "10:15" at bounding box center [554, 464] width 70 height 21
type input "10:00"
click at [353, 431] on div "Change prices now Change prices later Date [DATE] Time 10:00 [DATE] Su Mo Tu We…" at bounding box center [307, 531] width 564 height 274
click at [586, 714] on span "Continue" at bounding box center [575, 719] width 33 height 10
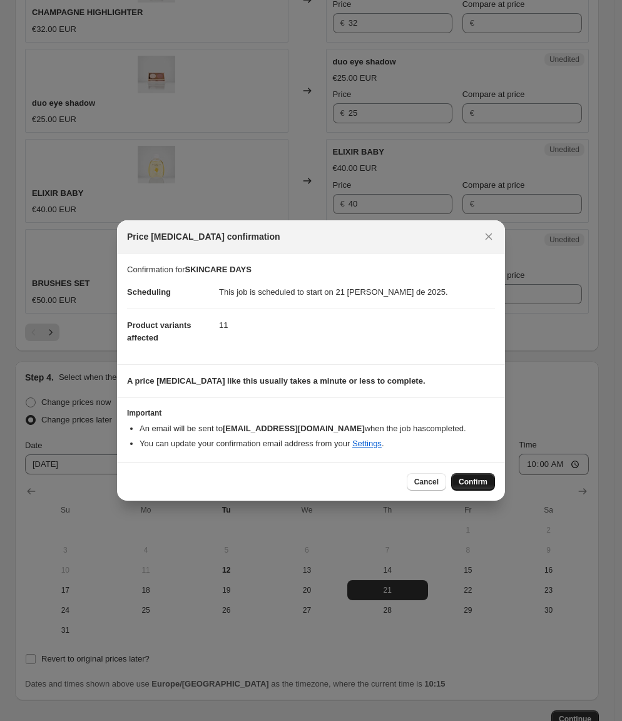
click at [482, 489] on button "Confirm" at bounding box center [473, 482] width 44 height 18
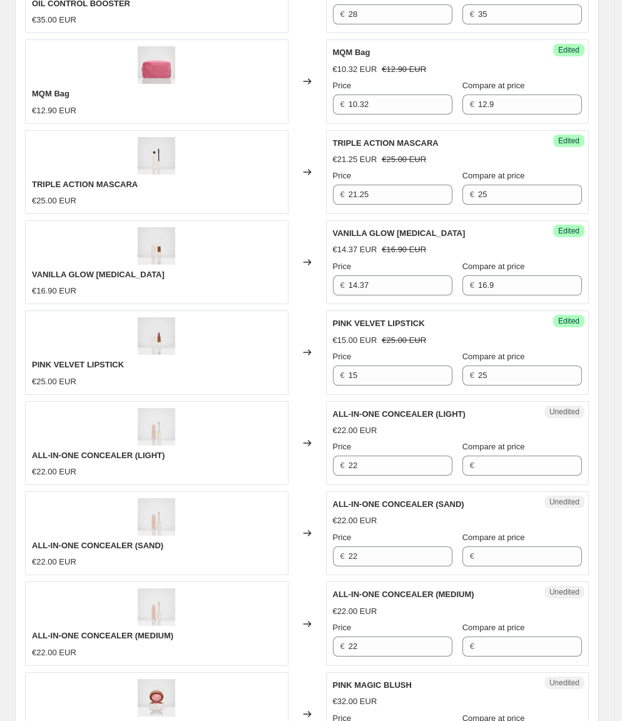
scroll to position [1407, 0]
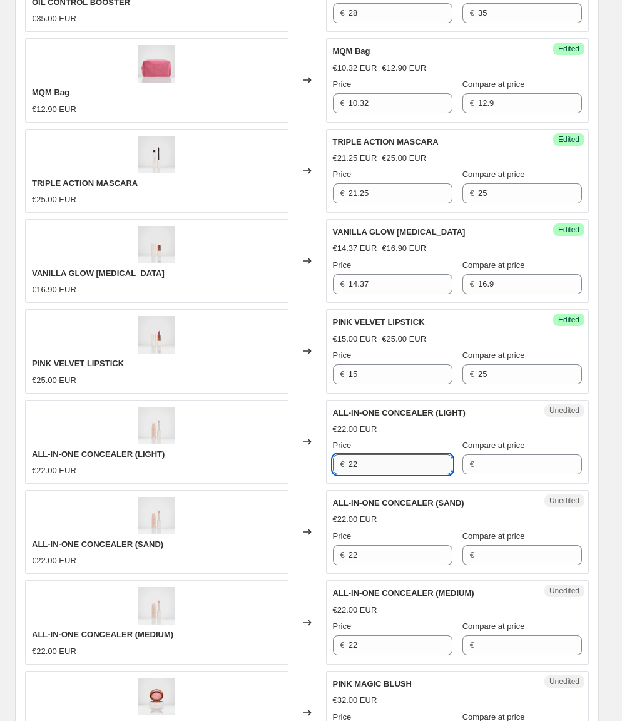
click at [370, 454] on input "22" at bounding box center [401, 464] width 104 height 20
drag, startPoint x: 370, startPoint y: 423, endPoint x: 447, endPoint y: 439, distance: 79.2
click at [372, 454] on input "22" at bounding box center [401, 464] width 104 height 20
click at [518, 442] on div "Unedited ALL-IN-ONE CONCEALER (LIGHT) €22.00 EUR Price € 22 Compare at price €" at bounding box center [457, 442] width 263 height 84
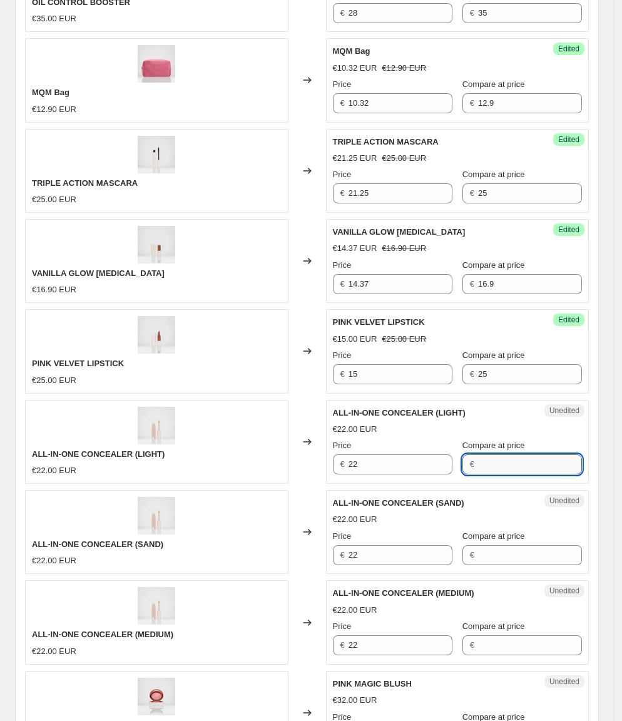
click at [511, 454] on input "Compare at price" at bounding box center [530, 464] width 104 height 20
paste input "22"
type input "22"
click at [518, 545] on input "Compare at price" at bounding box center [530, 555] width 104 height 20
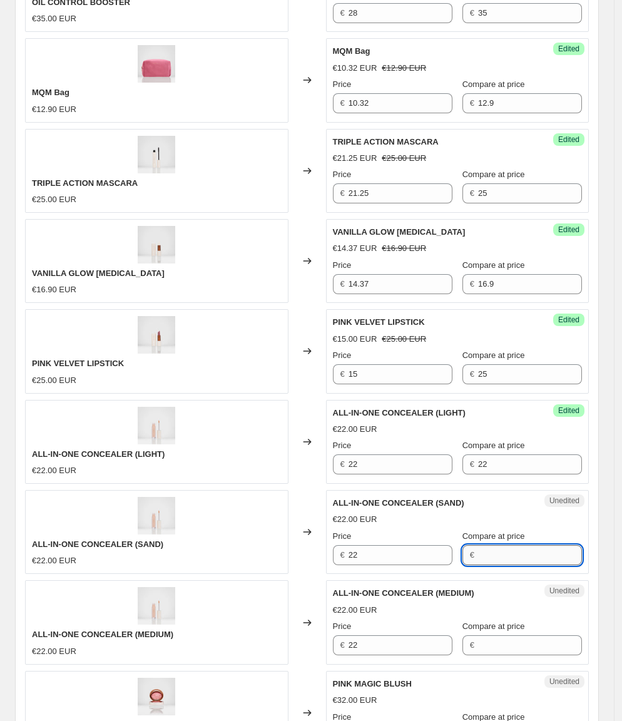
paste input "22"
type input "22"
click at [500, 621] on span "Compare at price" at bounding box center [493, 625] width 63 height 9
click at [500, 635] on input "Compare at price" at bounding box center [530, 645] width 104 height 20
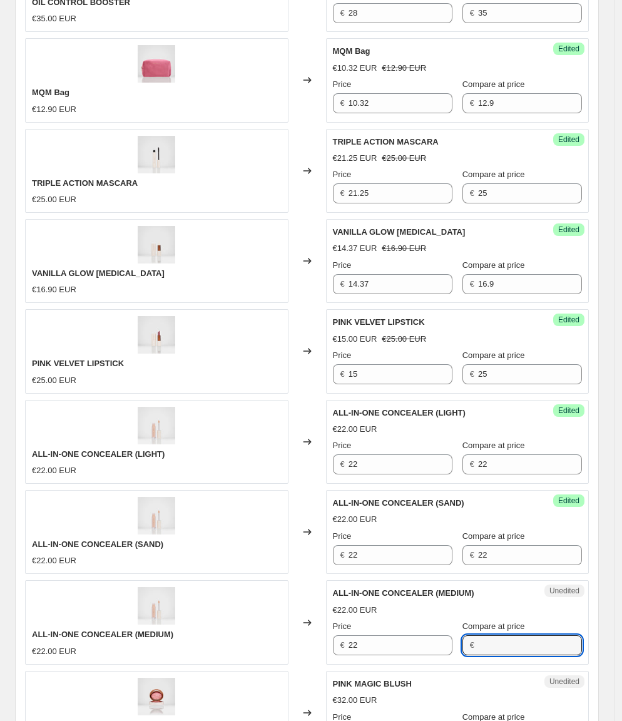
paste input "22"
type input "22"
click at [239, 580] on div "ALL-IN-ONE CONCEALER (MEDIUM) €22.00 EUR" at bounding box center [156, 622] width 263 height 84
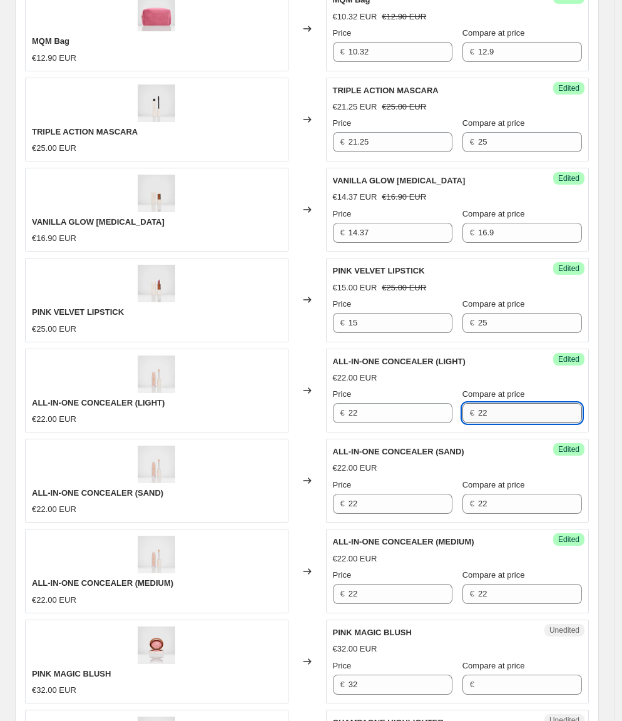
click at [528, 403] on input "22" at bounding box center [530, 413] width 104 height 20
click at [190, 370] on div "ALL-IN-ONE CONCEALER (LIGHT) €22.00 EUR" at bounding box center [156, 391] width 263 height 84
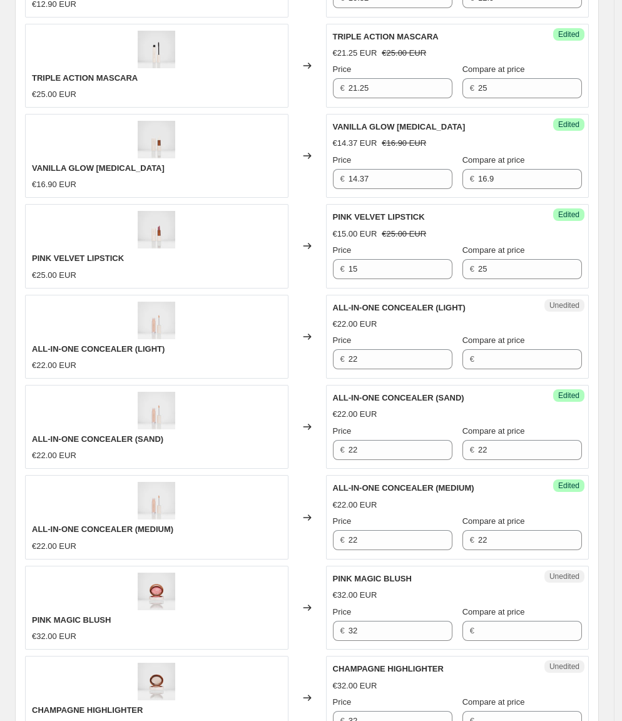
scroll to position [1519, 0]
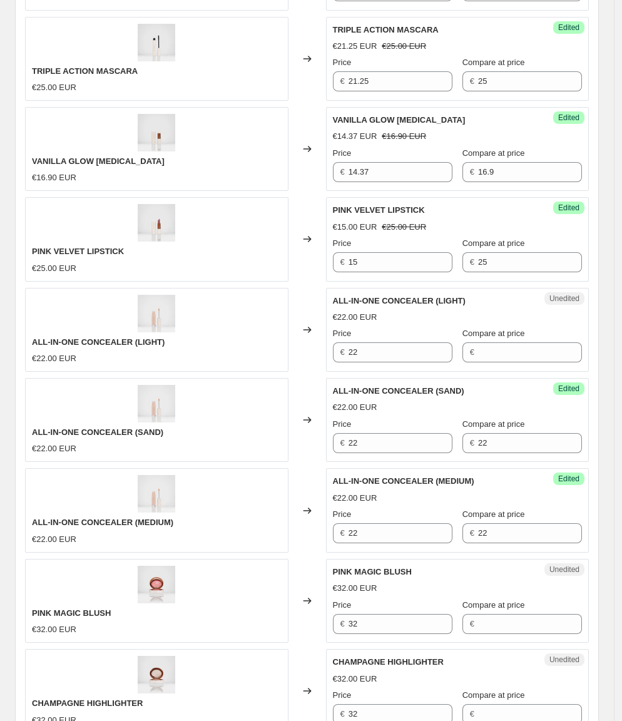
click at [471, 433] on div "€ 22" at bounding box center [522, 443] width 120 height 20
click at [478, 433] on input "22" at bounding box center [530, 443] width 104 height 20
click at [163, 427] on span "ALL-IN-ONE CONCEALER (SAND)" at bounding box center [97, 431] width 131 height 9
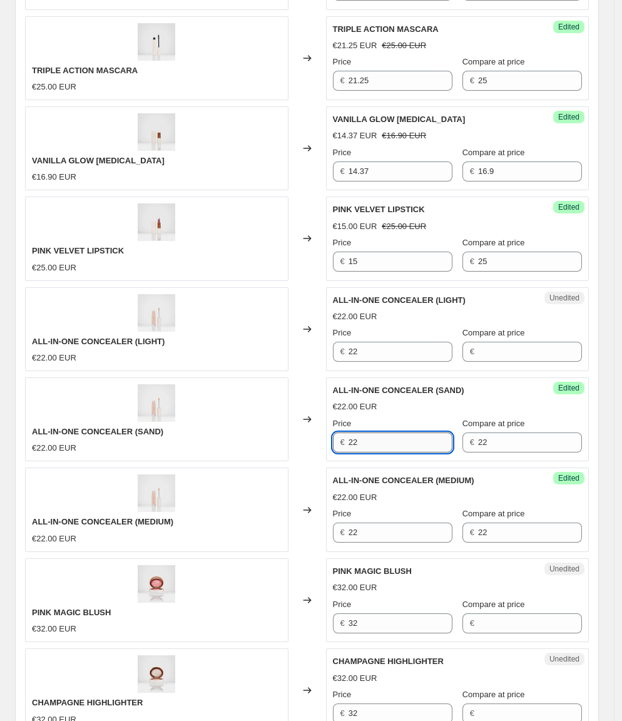
click at [402, 432] on input "22" at bounding box center [401, 442] width 104 height 20
type input "15.4"
click at [282, 399] on div "ALL-IN-ONE CONCEALER (SAND) €22.00 EUR" at bounding box center [156, 419] width 263 height 84
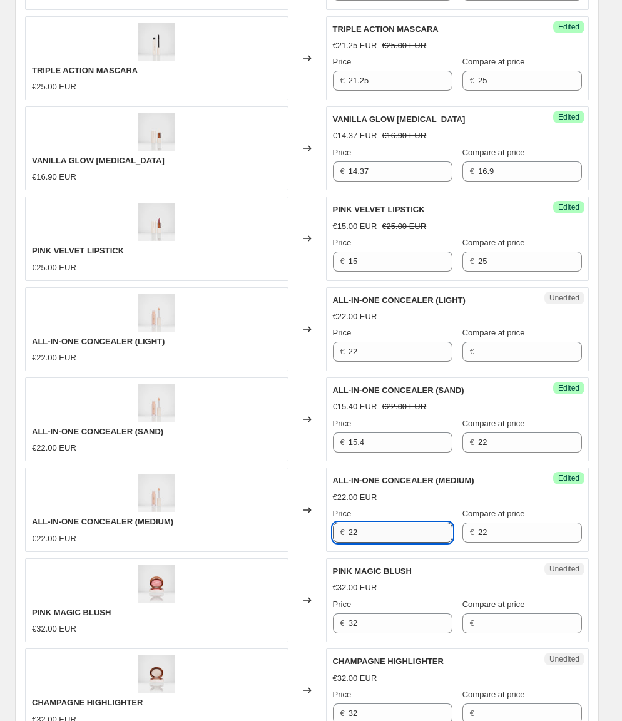
click at [395, 523] on input "22" at bounding box center [401, 533] width 104 height 20
type input "13.2"
click at [183, 533] on div "€22.00 EUR" at bounding box center [157, 539] width 250 height 13
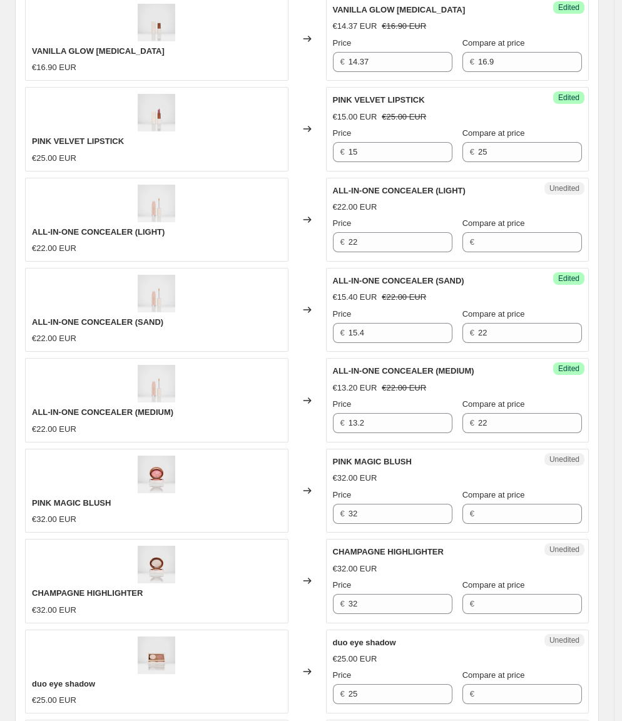
scroll to position [1675, 0]
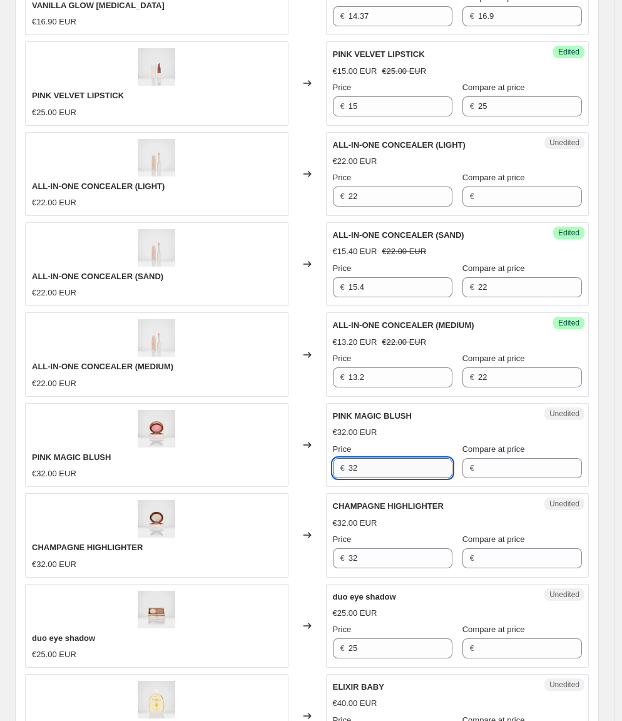
click at [403, 458] on input "32" at bounding box center [401, 468] width 104 height 20
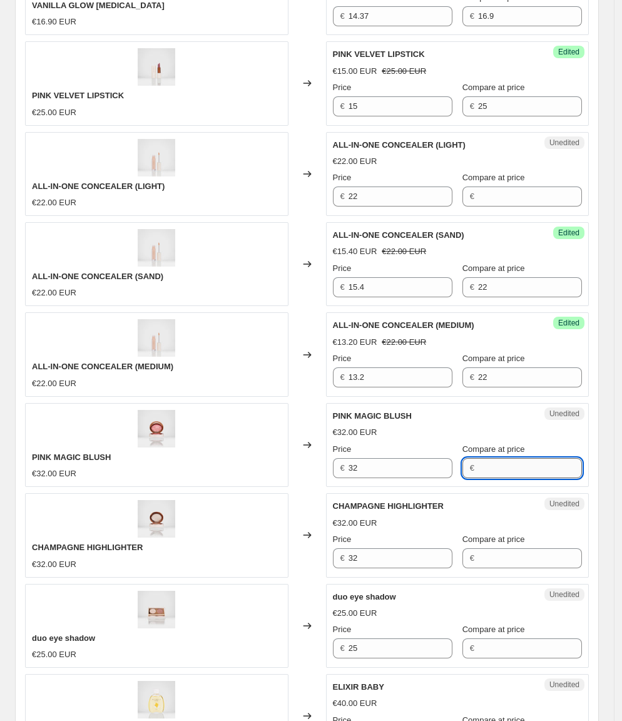
click at [513, 458] on input "Compare at price" at bounding box center [530, 468] width 104 height 20
paste input "32"
type input "32"
click at [493, 533] on div "Compare at price €" at bounding box center [522, 550] width 120 height 35
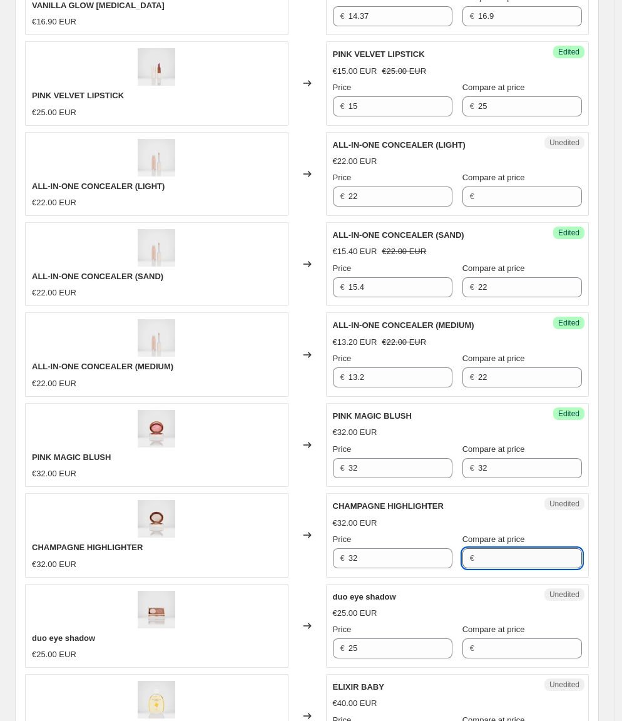
click at [491, 548] on input "Compare at price" at bounding box center [530, 558] width 104 height 20
paste input "32"
type input "32"
click at [190, 558] on div "€32.00 EUR" at bounding box center [157, 564] width 250 height 13
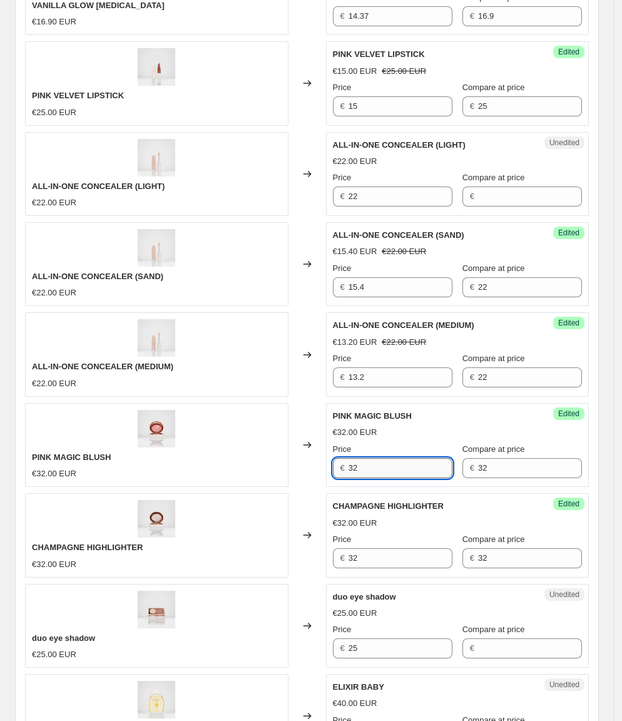
click at [391, 458] on input "32" at bounding box center [401, 468] width 104 height 20
type input "25.6"
click at [188, 424] on div "PINK MAGIC BLUSH €32.00 EUR" at bounding box center [156, 445] width 263 height 84
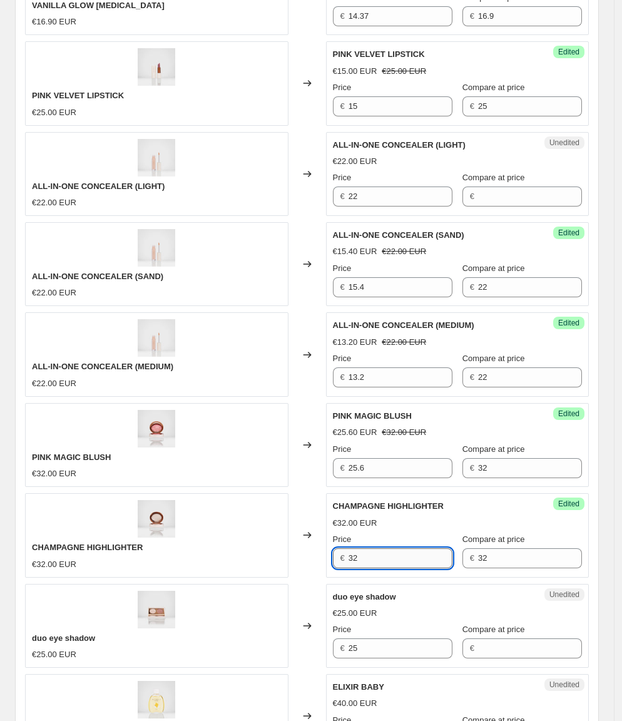
click at [377, 548] on input "32" at bounding box center [401, 558] width 104 height 20
type input "19.2"
click at [179, 506] on div "CHAMPAGNE HIGHLIGHTER €32.00 EUR" at bounding box center [156, 535] width 263 height 84
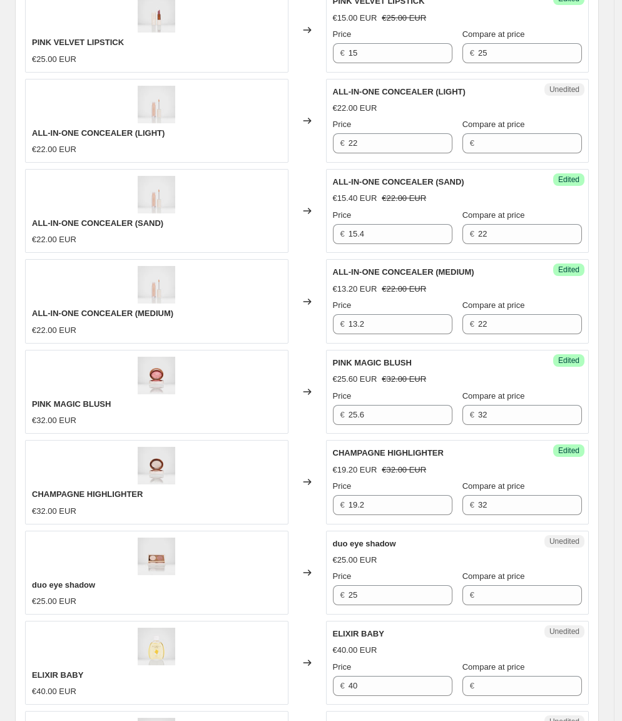
scroll to position [1802, 0]
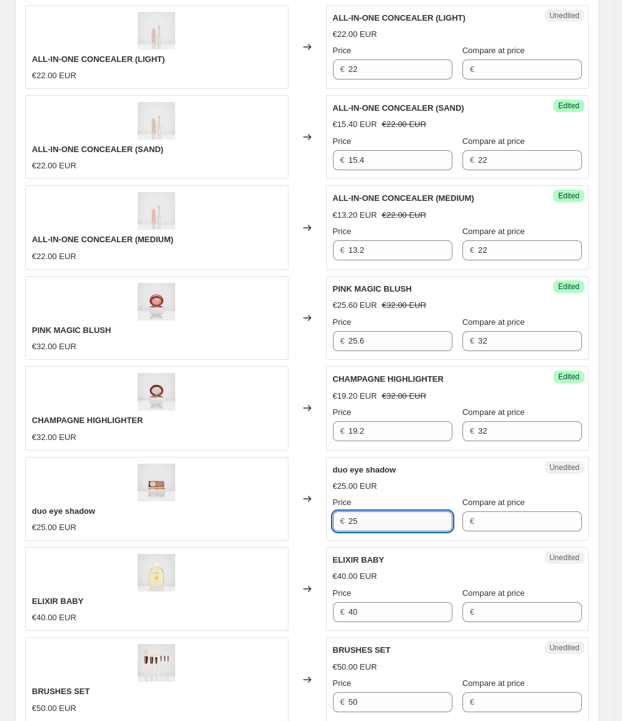
click at [390, 511] on input "25" at bounding box center [401, 521] width 104 height 20
click at [508, 511] on input "Compare at price" at bounding box center [530, 521] width 104 height 20
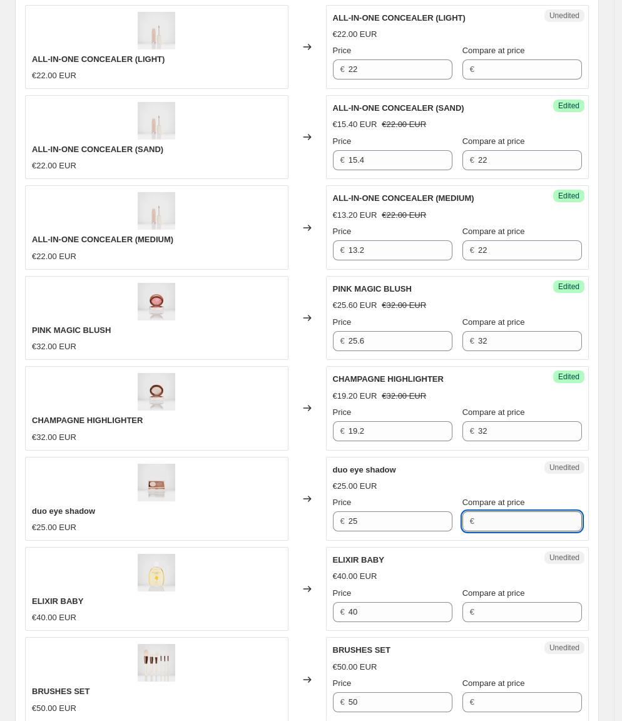
paste input "25"
type input "25"
click at [240, 473] on div "duo eye shadow €25.00 EUR" at bounding box center [156, 499] width 263 height 84
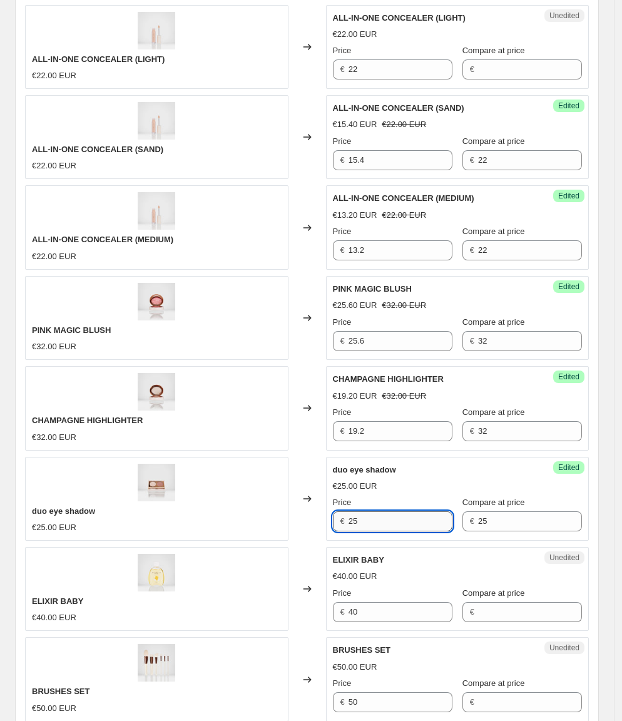
click at [364, 511] on input "25" at bounding box center [401, 521] width 104 height 20
type input "15"
click at [184, 474] on div "duo eye shadow €25.00 EUR" at bounding box center [156, 499] width 263 height 84
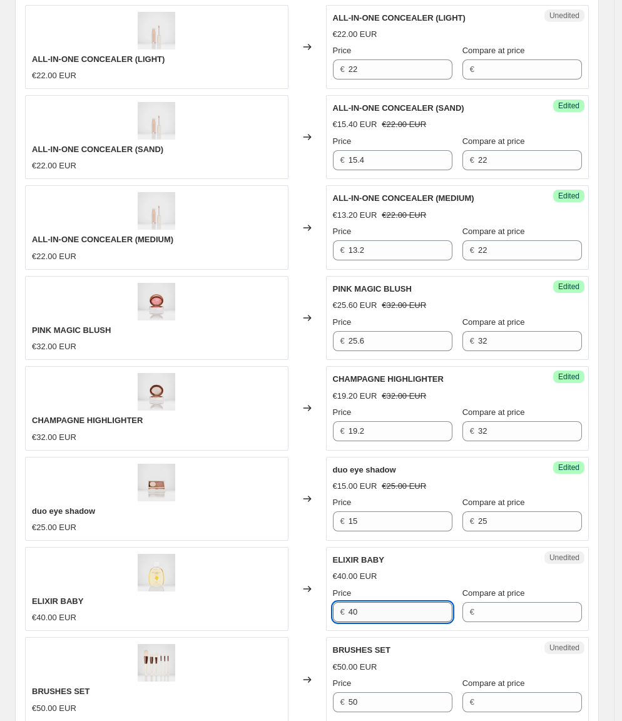
click at [388, 602] on input "40" at bounding box center [401, 612] width 104 height 20
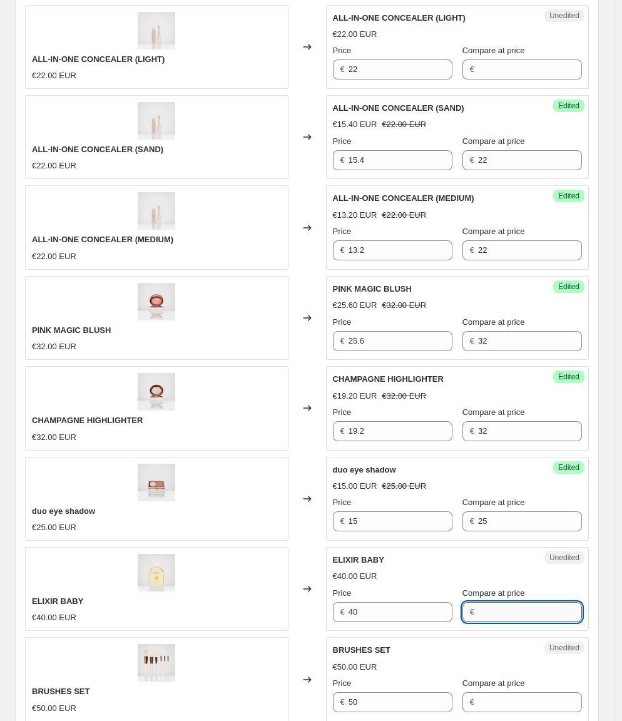
click at [506, 602] on input "Compare at price" at bounding box center [530, 612] width 104 height 20
paste input "40"
type input "40"
click at [211, 551] on div "ELIXIR BABY €40.00 EUR" at bounding box center [156, 589] width 263 height 84
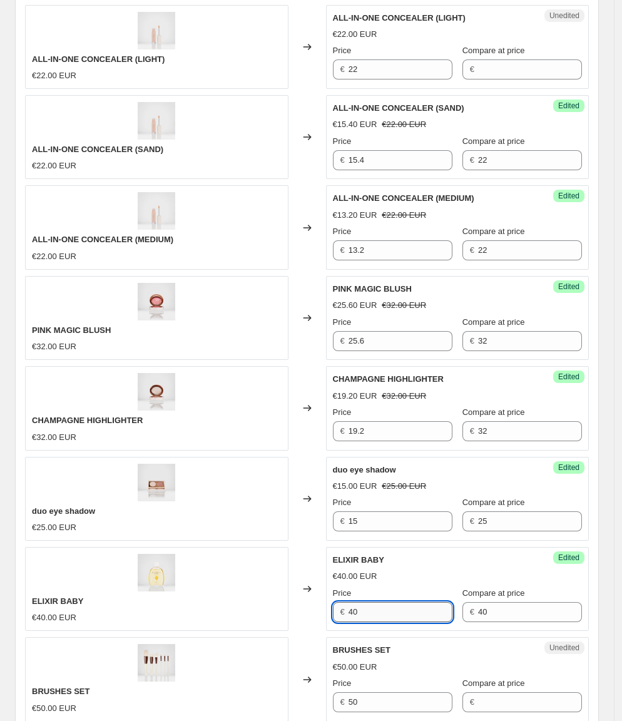
click at [403, 602] on input "40" at bounding box center [401, 612] width 104 height 20
type input "24"
click at [185, 547] on div "ELIXIR BABY €40.00 EUR" at bounding box center [156, 589] width 263 height 84
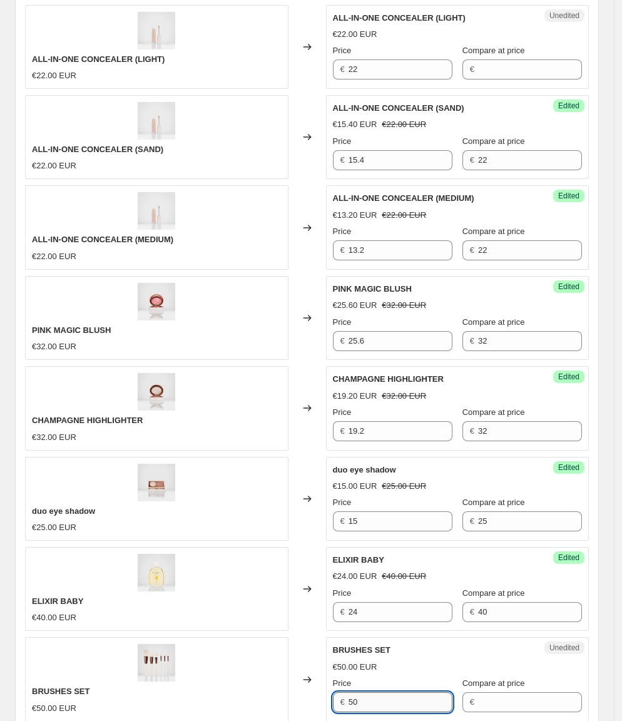
click at [380, 692] on input "50" at bounding box center [401, 702] width 104 height 20
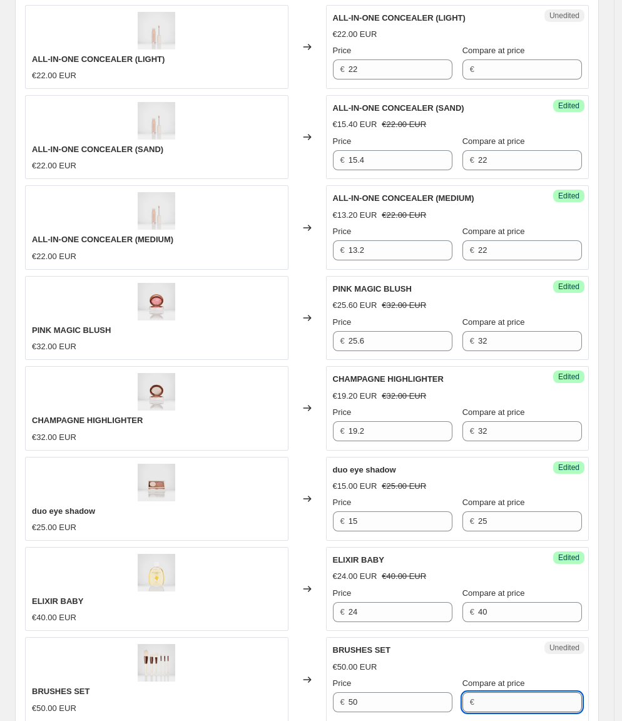
click at [524, 692] on input "Compare at price" at bounding box center [530, 702] width 104 height 20
paste input "50"
type input "50"
click at [345, 697] on span "€" at bounding box center [342, 701] width 4 height 9
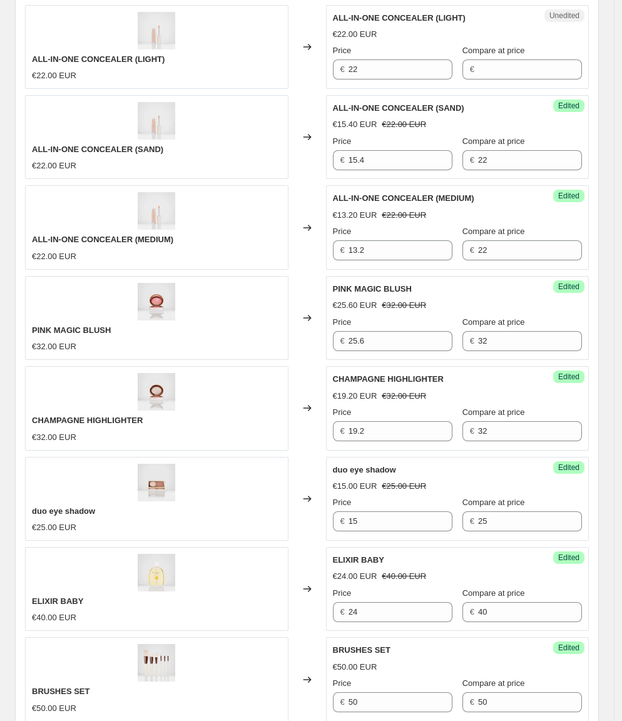
click at [345, 697] on span "€" at bounding box center [342, 701] width 4 height 9
click at [365, 692] on input "50" at bounding box center [401, 702] width 104 height 20
type input "25"
click at [210, 637] on div "BRUSHES SET €50.00 EUR" at bounding box center [156, 679] width 263 height 84
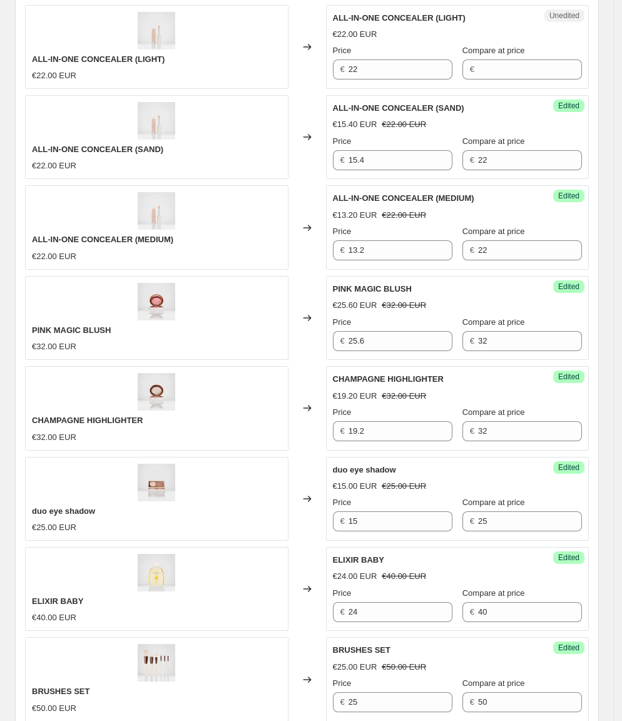
scroll to position [1810, 0]
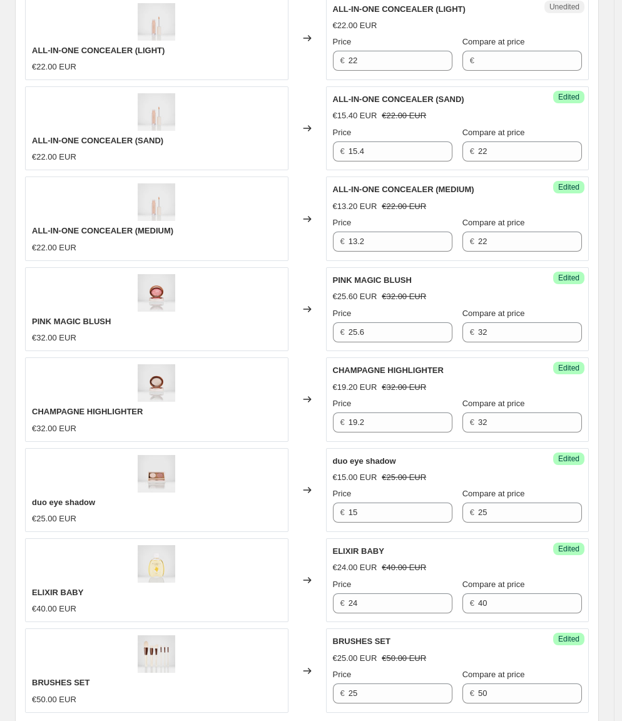
click at [51, 720] on icon "Next" at bounding box center [50, 731] width 13 height 13
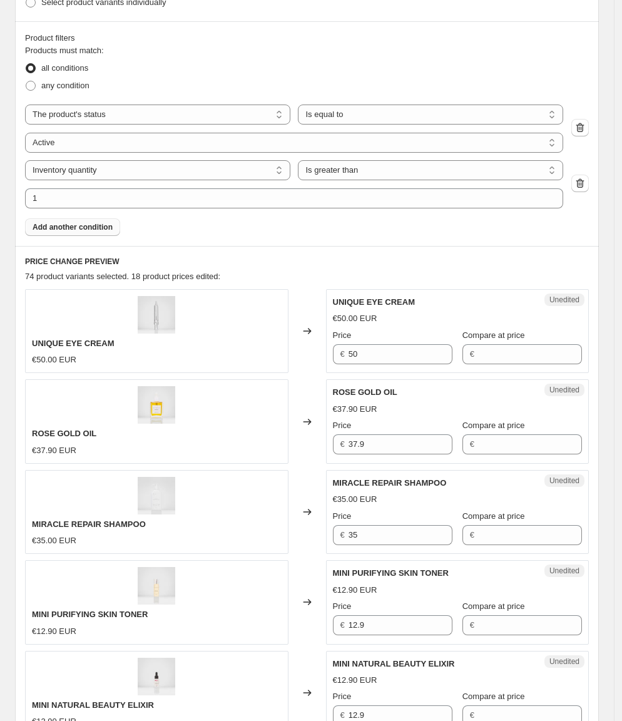
scroll to position [438, 0]
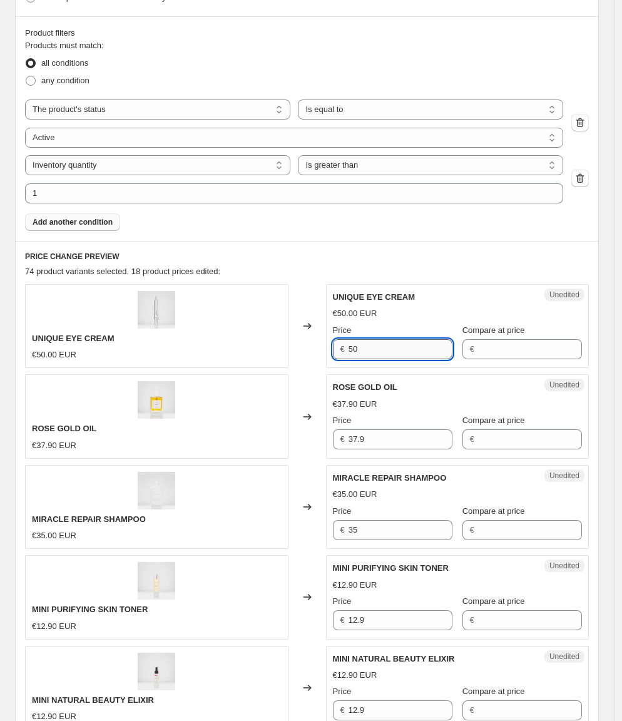
click at [367, 356] on input "50" at bounding box center [401, 349] width 104 height 20
click at [496, 353] on input "Compare at price" at bounding box center [530, 349] width 104 height 20
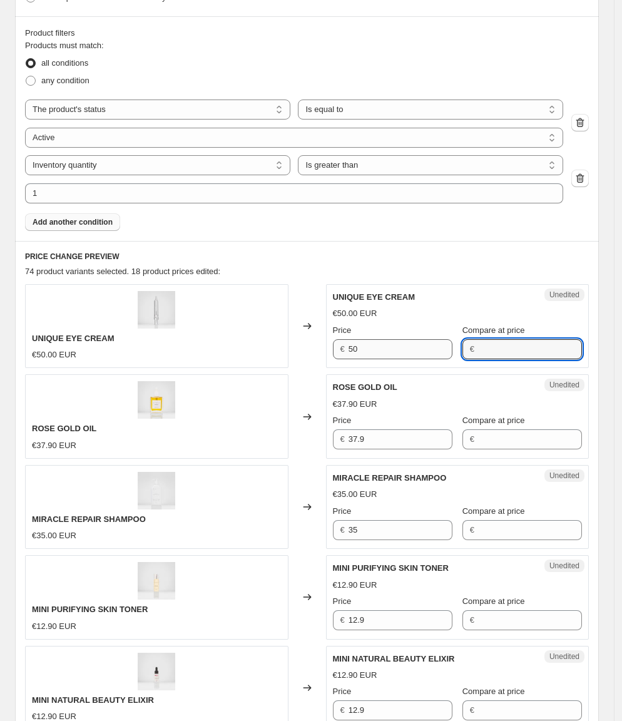
paste input "50"
type input "50"
click at [387, 354] on input "50" at bounding box center [401, 349] width 104 height 20
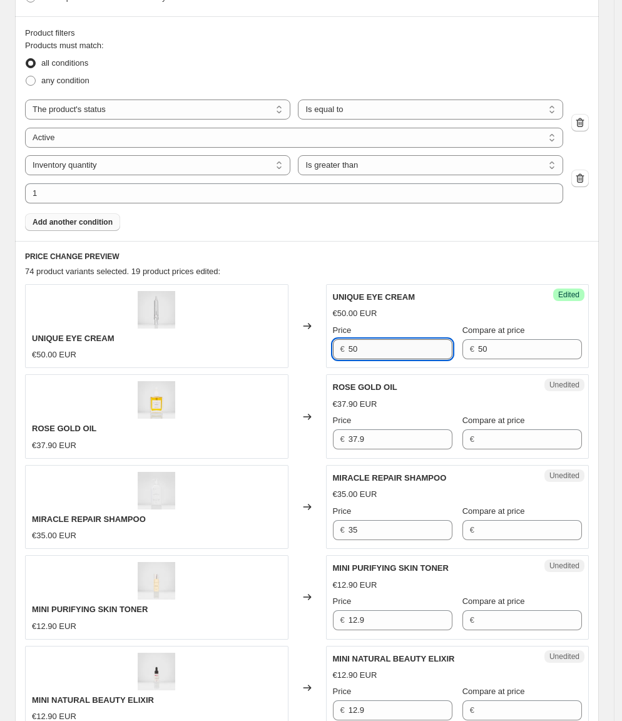
click at [387, 354] on input "50" at bounding box center [401, 349] width 104 height 20
click at [376, 359] on div "Success Edited UNIQUE EYE CREAM €50.00 EUR Price € 50 Compare at price € 50" at bounding box center [457, 326] width 263 height 84
click at [377, 349] on input "50" at bounding box center [401, 349] width 104 height 20
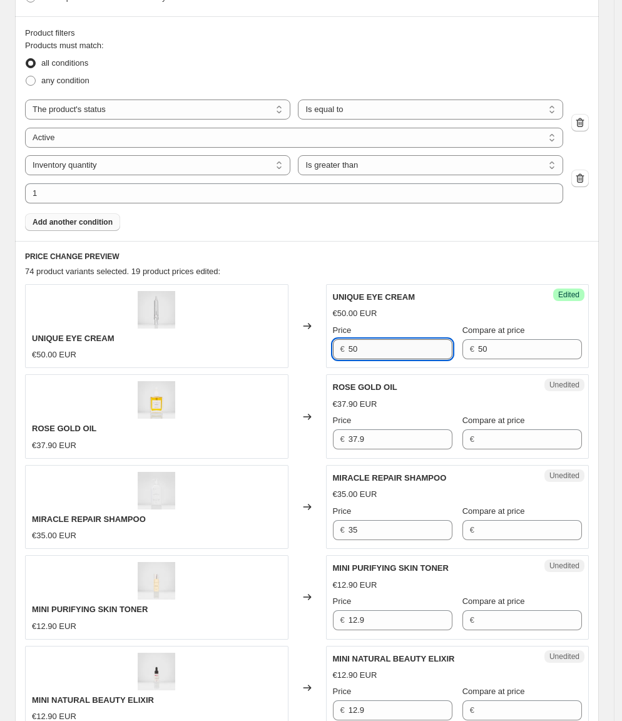
click at [377, 349] on input "50" at bounding box center [401, 349] width 104 height 20
type input "42.5"
click at [270, 384] on div "ROSE GOLD OIL €37.90 EUR" at bounding box center [156, 416] width 263 height 84
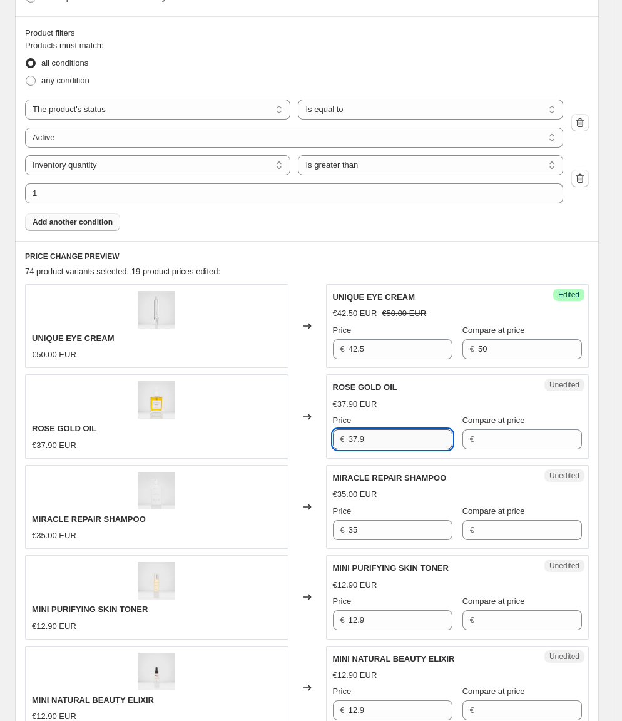
click at [417, 435] on input "37.9" at bounding box center [401, 439] width 104 height 20
click at [518, 442] on input "Compare at price" at bounding box center [530, 439] width 104 height 20
paste input "37.9"
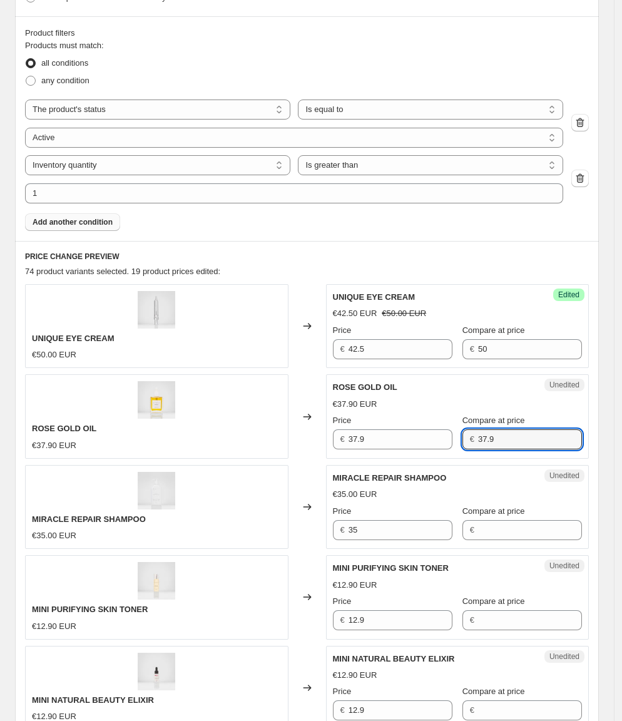
type input "37.9"
click at [209, 422] on div "ROSE GOLD OIL €37.90 EUR" at bounding box center [156, 416] width 263 height 84
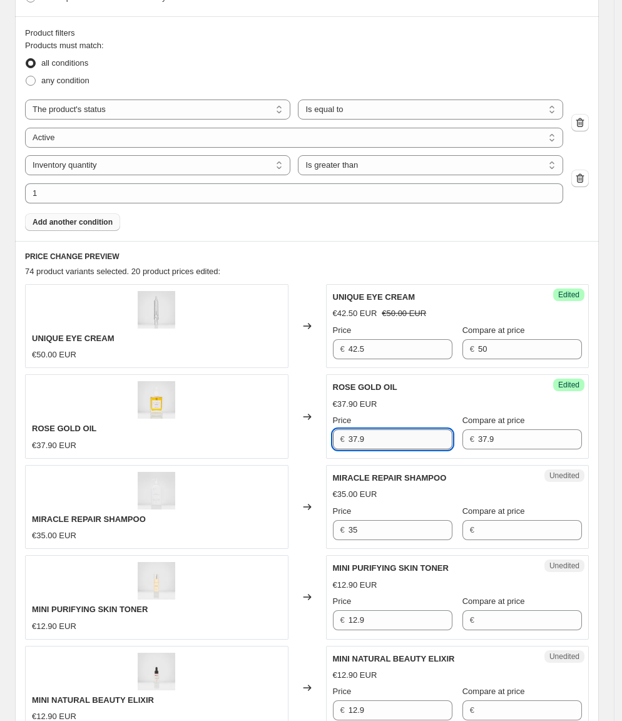
click at [388, 431] on input "37.9" at bounding box center [401, 439] width 104 height 20
type input "22.74"
click at [268, 412] on div "ROSE GOLD OIL €37.90 EUR" at bounding box center [156, 416] width 263 height 84
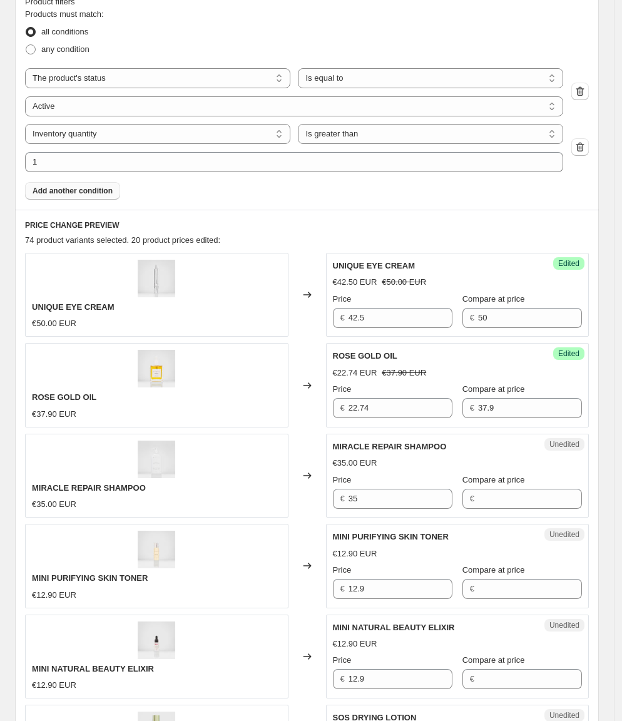
scroll to position [479, 0]
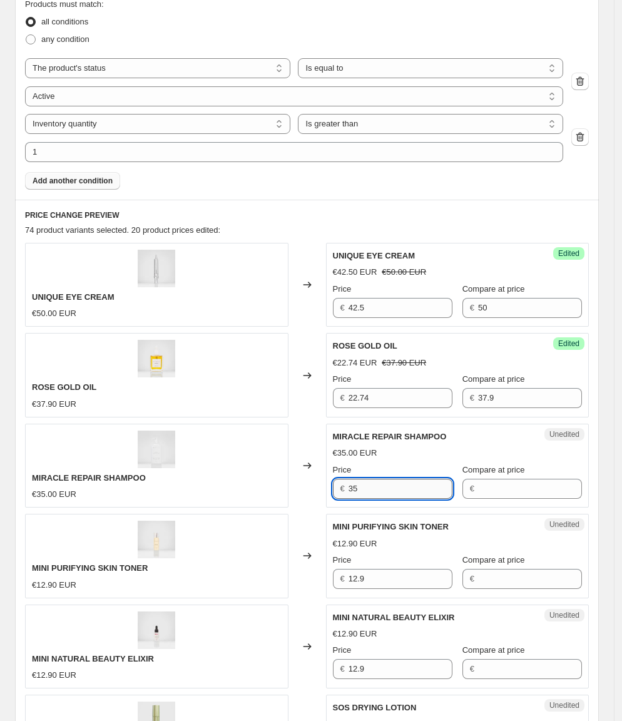
click at [442, 484] on input "35" at bounding box center [401, 489] width 104 height 20
click at [441, 484] on input "35" at bounding box center [401, 489] width 104 height 20
click at [355, 489] on input "35" at bounding box center [401, 489] width 104 height 20
click at [499, 484] on input "Compare at price" at bounding box center [530, 489] width 104 height 20
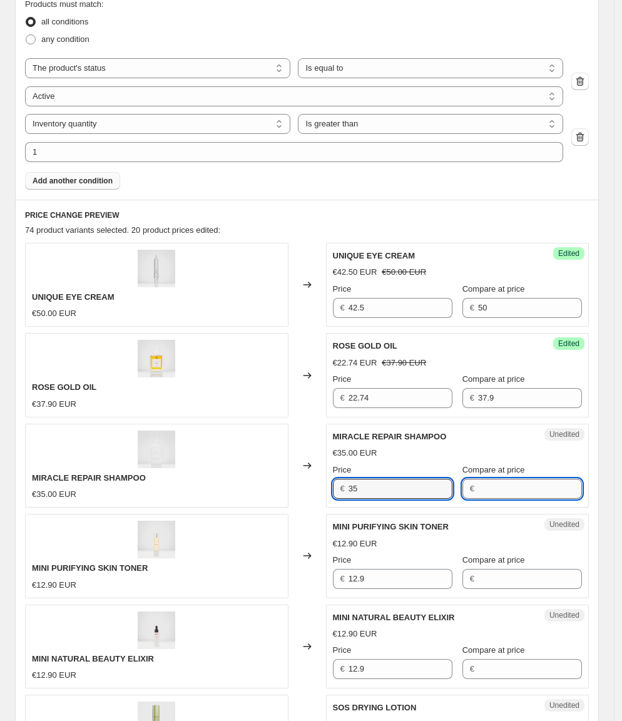
paste input "35"
type input "35"
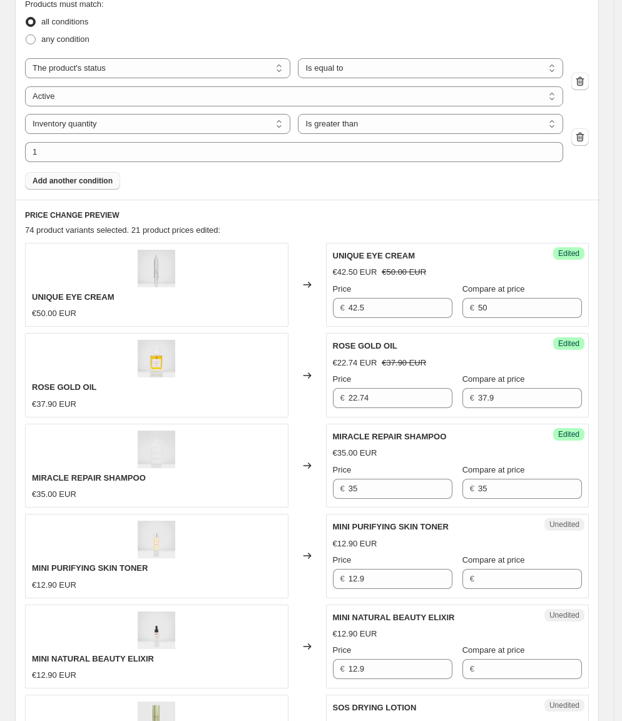
click at [278, 481] on div "MIRACLE REPAIR SHAMPOO €35.00 EUR" at bounding box center [156, 466] width 263 height 84
click at [389, 465] on div "Price" at bounding box center [393, 470] width 120 height 13
click at [384, 487] on input "35" at bounding box center [401, 489] width 104 height 20
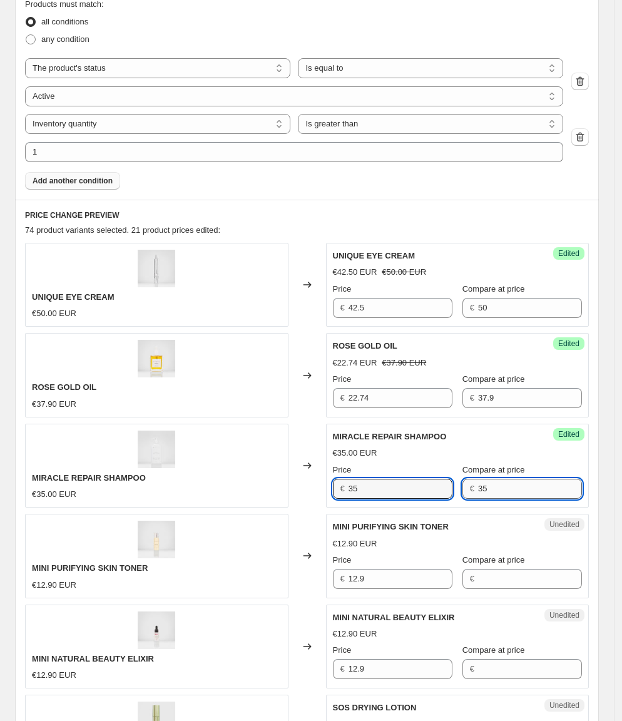
click at [504, 487] on input "35" at bounding box center [530, 489] width 104 height 20
click at [260, 479] on div "MIRACLE REPAIR SHAMPOO €35.00 EUR" at bounding box center [156, 466] width 263 height 84
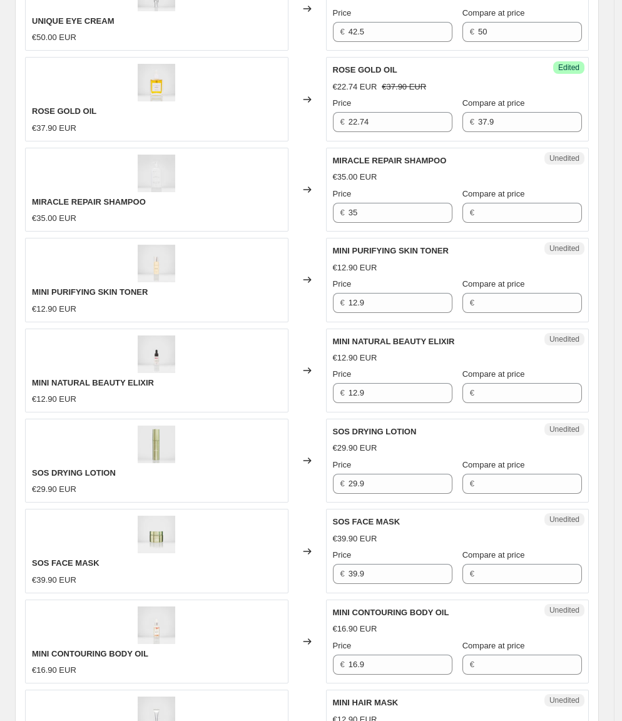
scroll to position [778, 0]
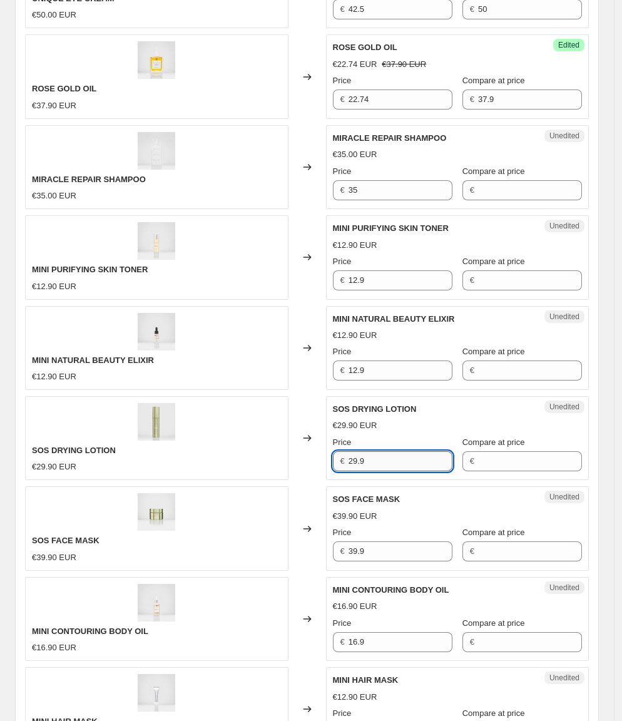
click at [398, 451] on input "29.9" at bounding box center [401, 461] width 104 height 20
drag, startPoint x: 399, startPoint y: 451, endPoint x: 425, endPoint y: 451, distance: 26.3
click at [399, 451] on input "29.9" at bounding box center [401, 461] width 104 height 20
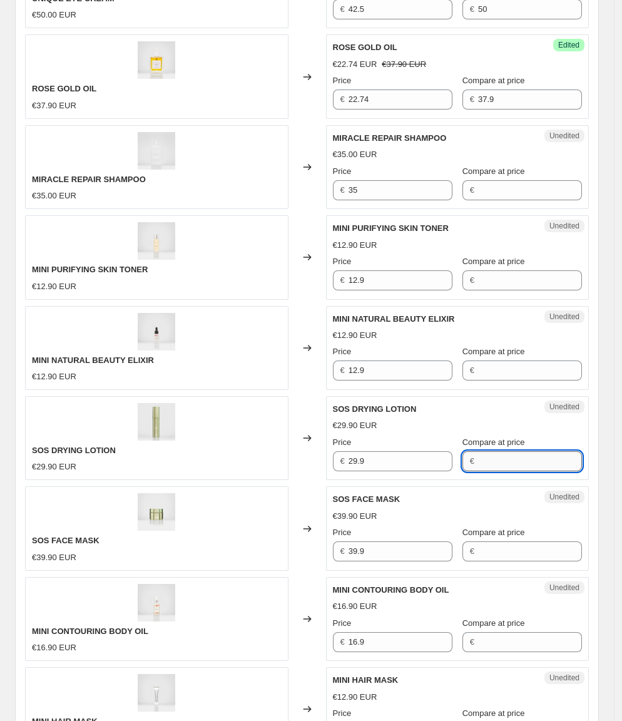
click at [495, 451] on input "Compare at price" at bounding box center [530, 461] width 104 height 20
paste input "29.9"
type input "29.9"
click at [168, 451] on div "SOS DRYING LOTION €29.90 EUR" at bounding box center [156, 438] width 263 height 84
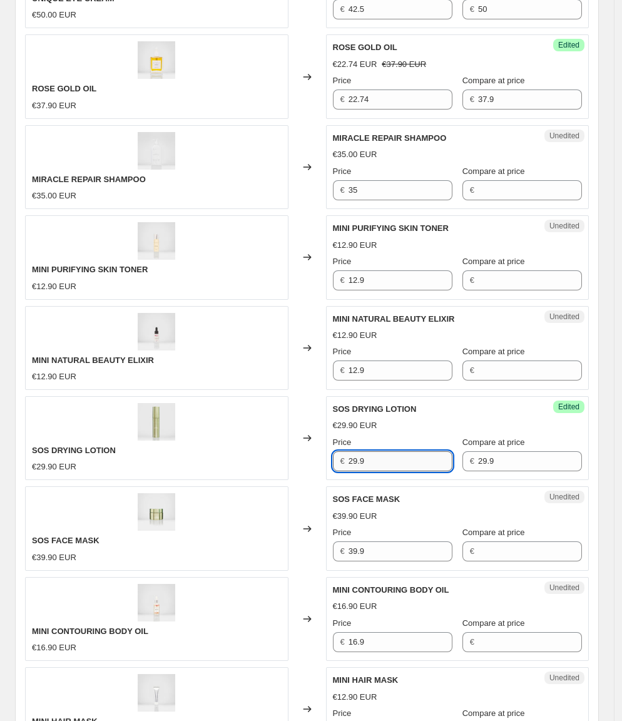
click at [416, 451] on input "29.9" at bounding box center [401, 461] width 104 height 20
type input "25.42"
click at [227, 462] on div "SOS DRYING LOTION €29.90 EUR" at bounding box center [156, 438] width 263 height 84
click at [452, 577] on div "Unedited MINI CONTOURING BODY OIL €16.90 EUR Price € 16.9 Compare at price €" at bounding box center [457, 619] width 263 height 84
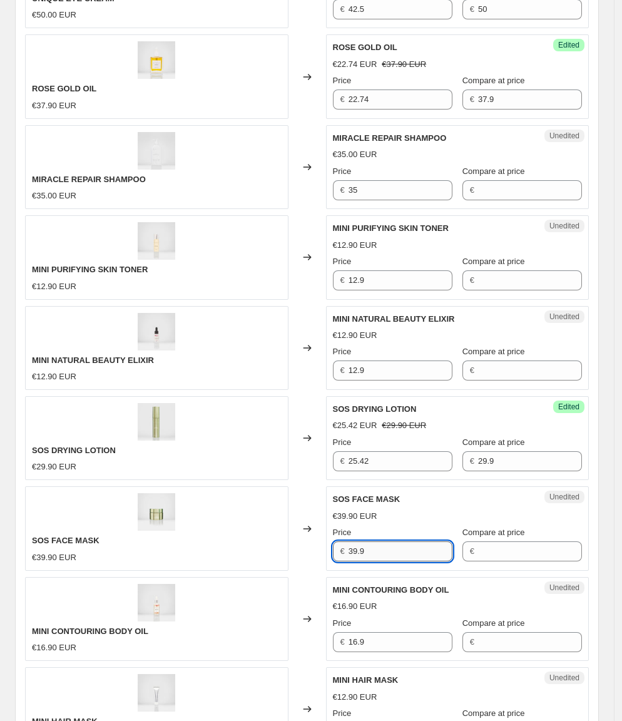
click at [411, 543] on input "39.9" at bounding box center [401, 551] width 104 height 20
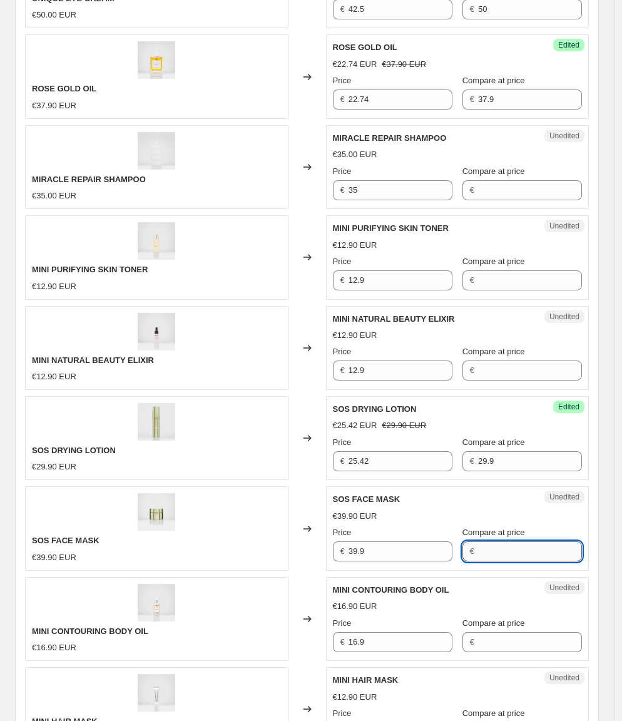
click at [531, 541] on input "Compare at price" at bounding box center [530, 551] width 104 height 20
paste input "39.9"
type input "39.9"
click at [253, 530] on div "SOS FACE MASK €39.90 EUR" at bounding box center [156, 528] width 263 height 84
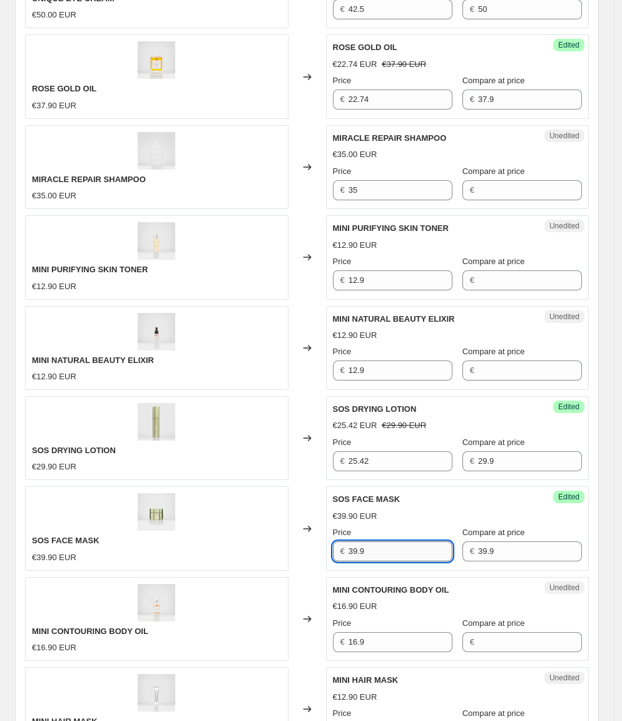
click at [370, 541] on input "39.9" at bounding box center [401, 551] width 104 height 20
type input "33.92"
click at [222, 534] on div "SOS FACE MASK €39.90 EUR" at bounding box center [156, 528] width 263 height 84
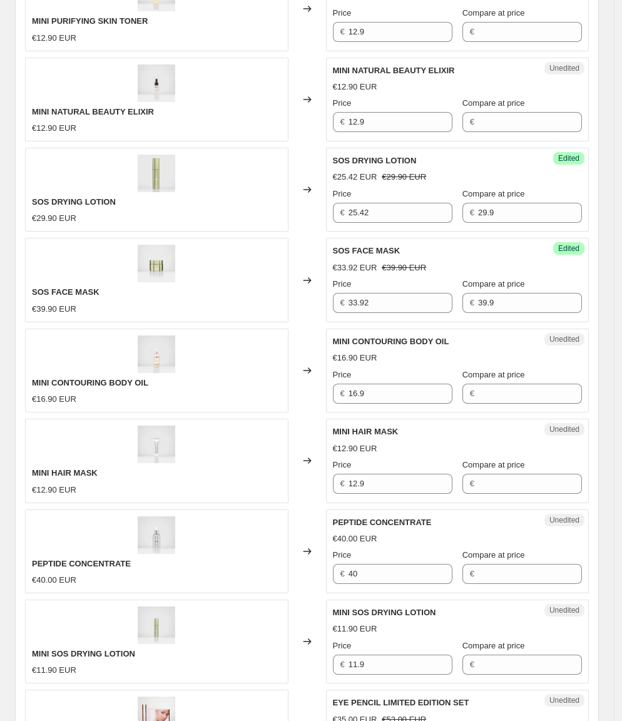
scroll to position [1027, 0]
click at [395, 548] on div "Price € 40" at bounding box center [393, 565] width 120 height 35
click at [391, 563] on input "40" at bounding box center [401, 573] width 104 height 20
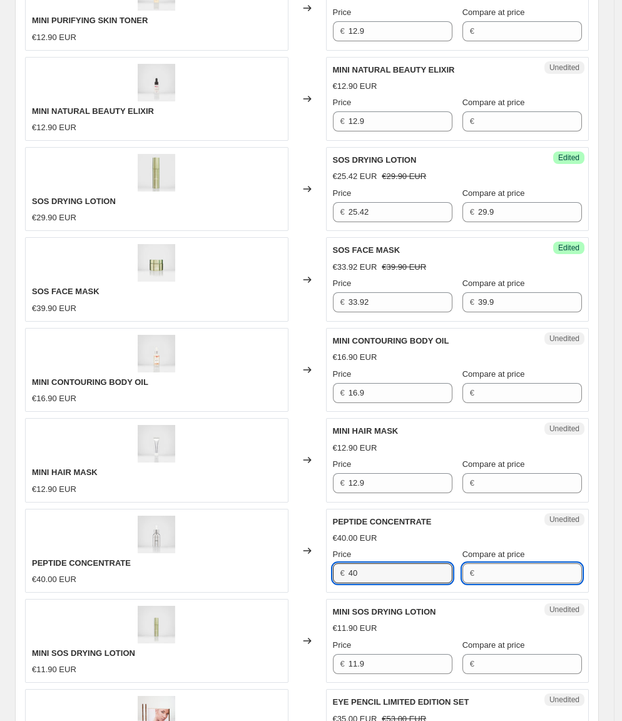
click at [506, 563] on input "Compare at price" at bounding box center [530, 573] width 104 height 20
paste input "40"
type input "40"
click at [190, 554] on div "PEPTIDE CONCENTRATE €40.00 EUR" at bounding box center [156, 551] width 263 height 84
click at [379, 563] on input "40" at bounding box center [401, 573] width 104 height 20
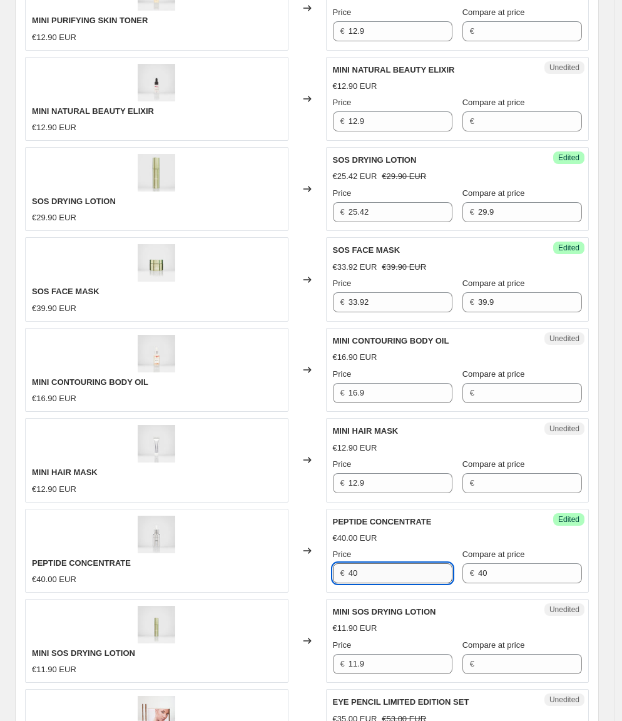
click at [379, 563] on input "40" at bounding box center [401, 573] width 104 height 20
type input "34"
click at [205, 511] on div "PEPTIDE CONCENTRATE €40.00 EUR" at bounding box center [156, 551] width 263 height 84
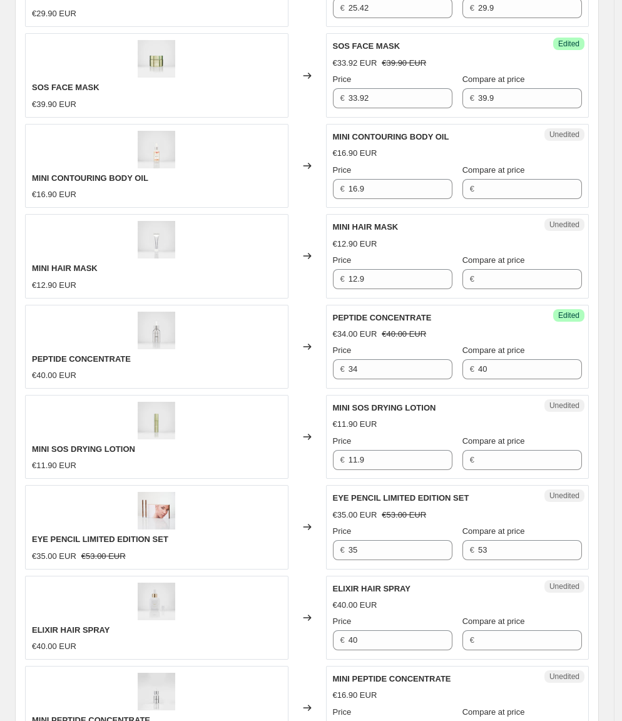
scroll to position [1251, 0]
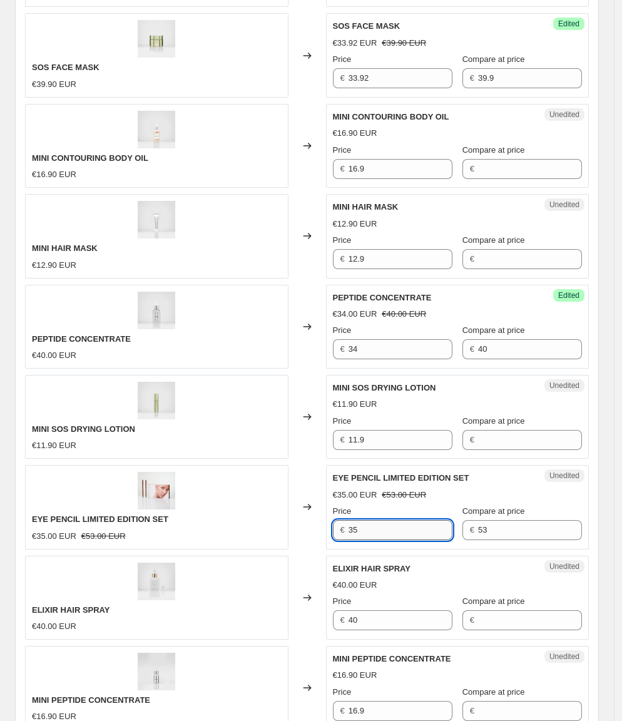
click at [367, 520] on input "35" at bounding box center [401, 530] width 104 height 20
click at [382, 520] on input "35" at bounding box center [401, 530] width 104 height 20
type input "28"
click at [272, 494] on div "EYE PENCIL LIMITED EDITION SET €35.00 EUR €53.00 EUR" at bounding box center [156, 507] width 263 height 84
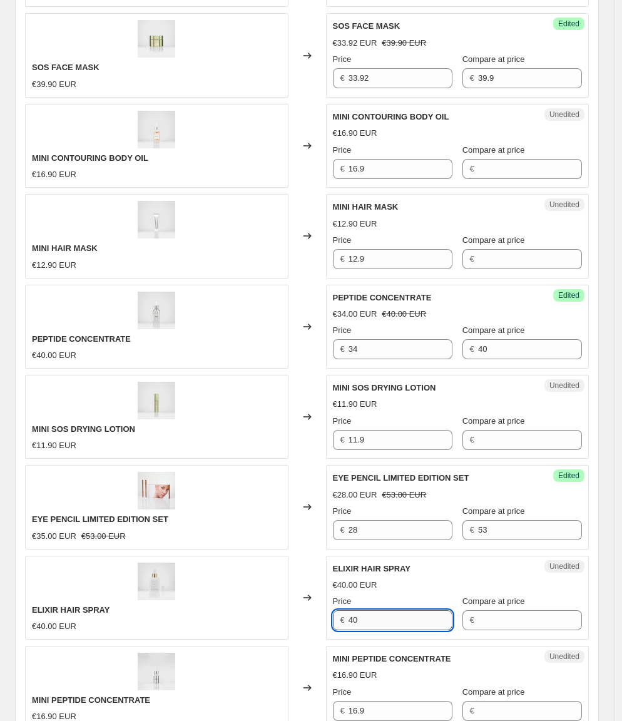
click at [372, 610] on input "40" at bounding box center [401, 620] width 104 height 20
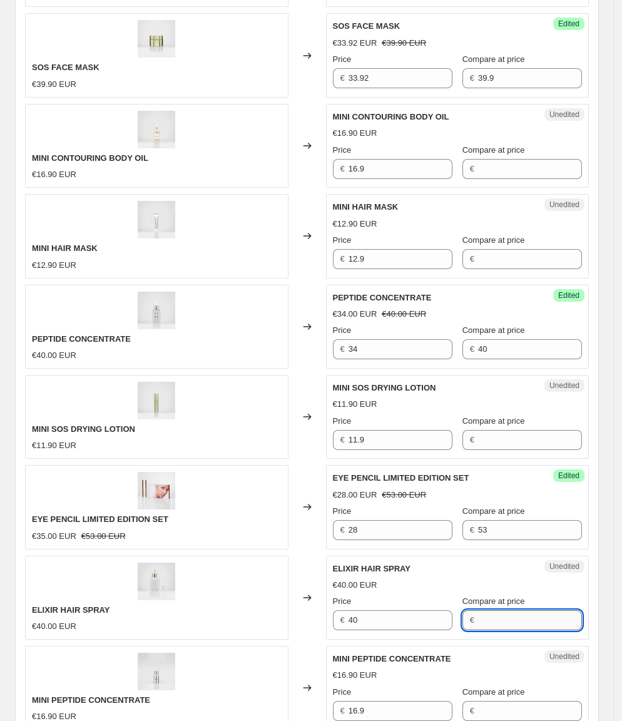
click at [524, 610] on input "Compare at price" at bounding box center [530, 620] width 104 height 20
paste input "40"
type input "40"
click at [285, 576] on div "ELIXIR HAIR SPRAY €40.00 EUR" at bounding box center [156, 598] width 263 height 84
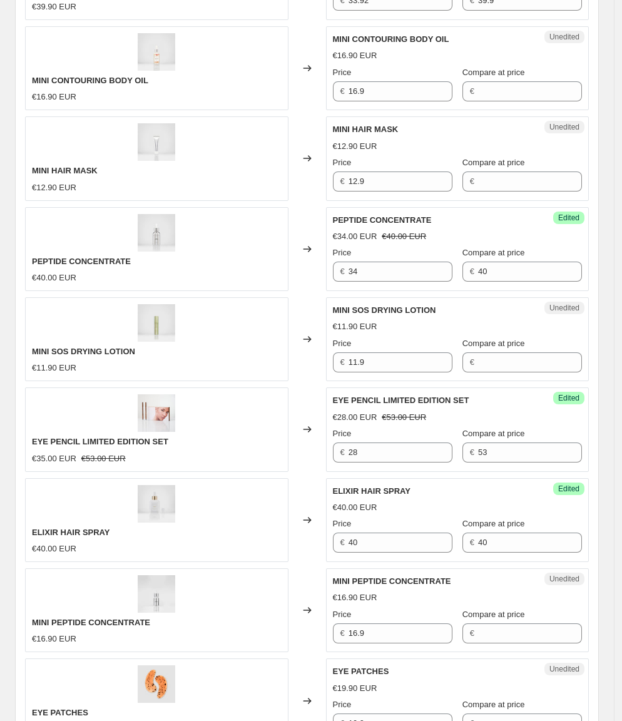
scroll to position [1330, 0]
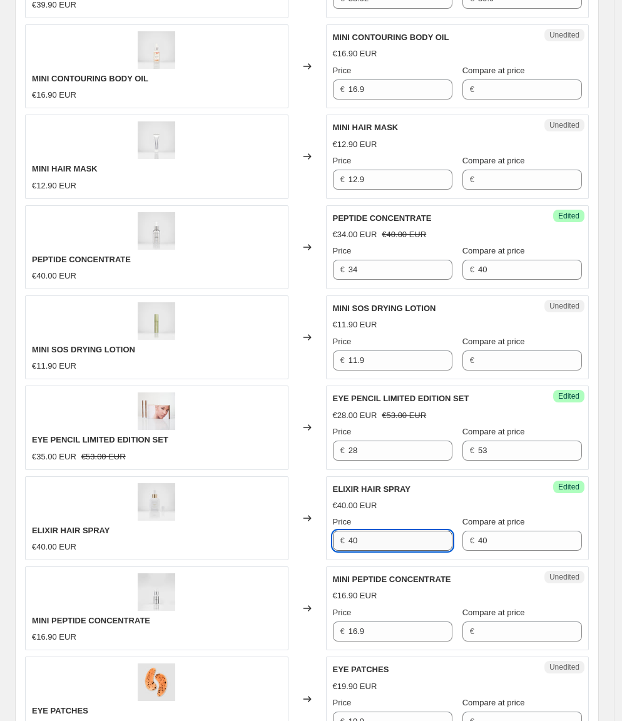
click at [384, 531] on input "40" at bounding box center [401, 541] width 104 height 20
click at [504, 531] on input "40" at bounding box center [530, 541] width 104 height 20
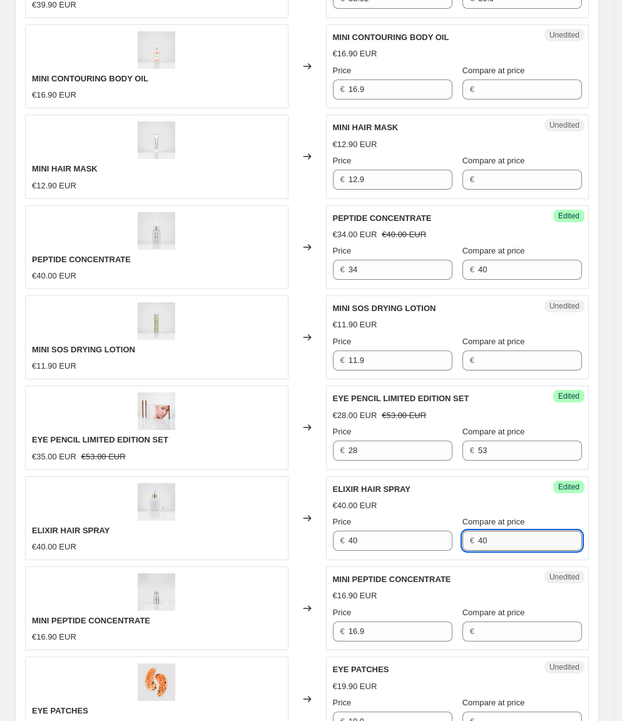
click at [504, 531] on input "40" at bounding box center [530, 541] width 104 height 20
click at [185, 500] on div "ELIXIR HAIR SPRAY €40.00 EUR" at bounding box center [156, 518] width 263 height 84
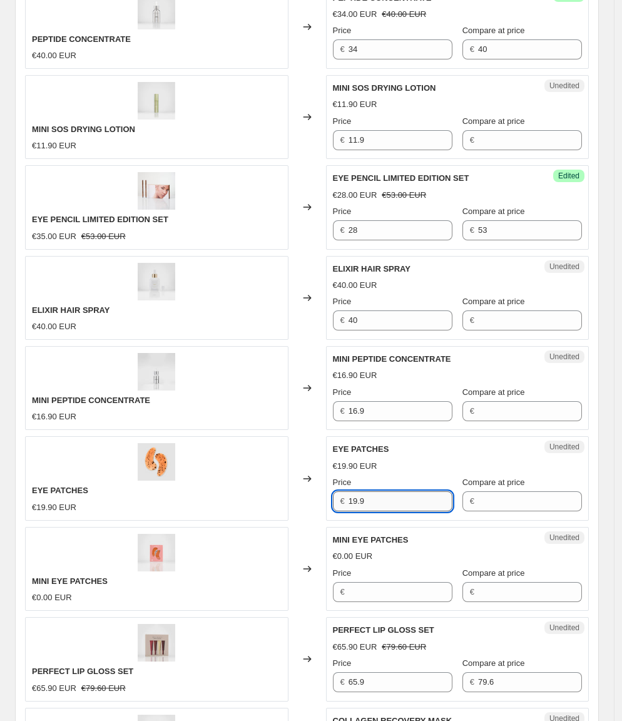
click at [385, 491] on input "19.9" at bounding box center [401, 501] width 104 height 20
click at [478, 491] on input "Compare at price" at bounding box center [530, 501] width 104 height 20
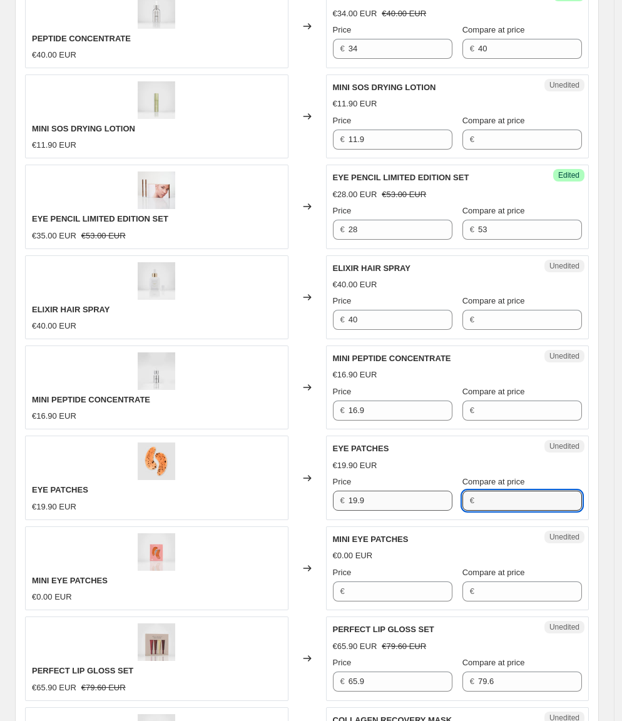
paste input "19.9"
type input "19.9"
click at [277, 462] on div "EYE PATCHES €19.90 EUR" at bounding box center [156, 478] width 263 height 84
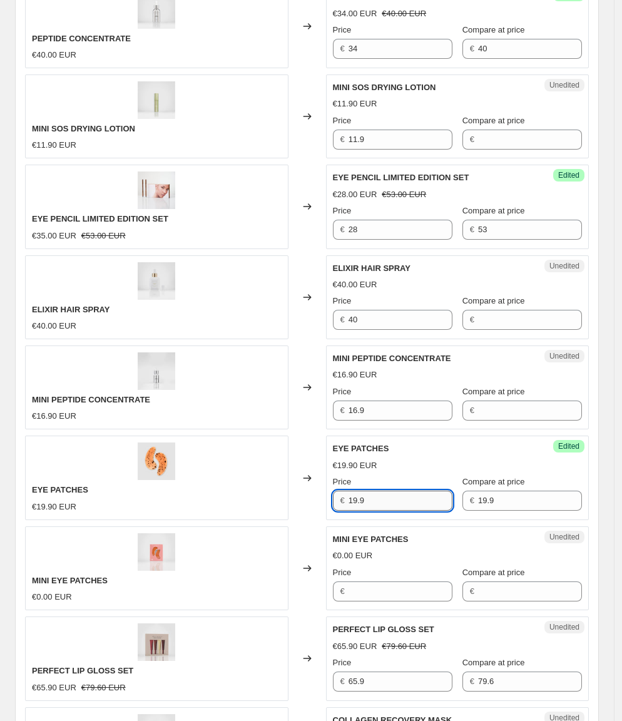
click at [384, 491] on input "19.9" at bounding box center [401, 501] width 104 height 20
click at [379, 491] on input "19.9" at bounding box center [401, 501] width 104 height 20
type input "17.91"
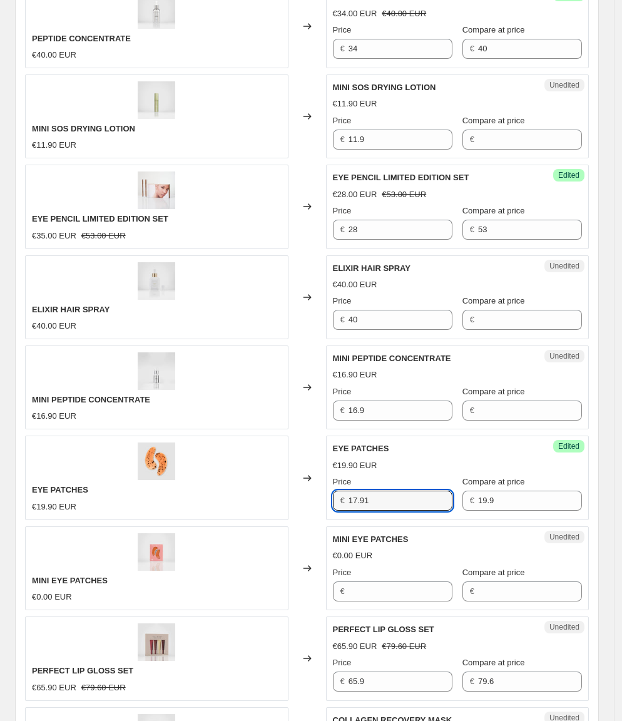
click at [232, 460] on div "EYE PATCHES €19.90 EUR" at bounding box center [156, 478] width 263 height 84
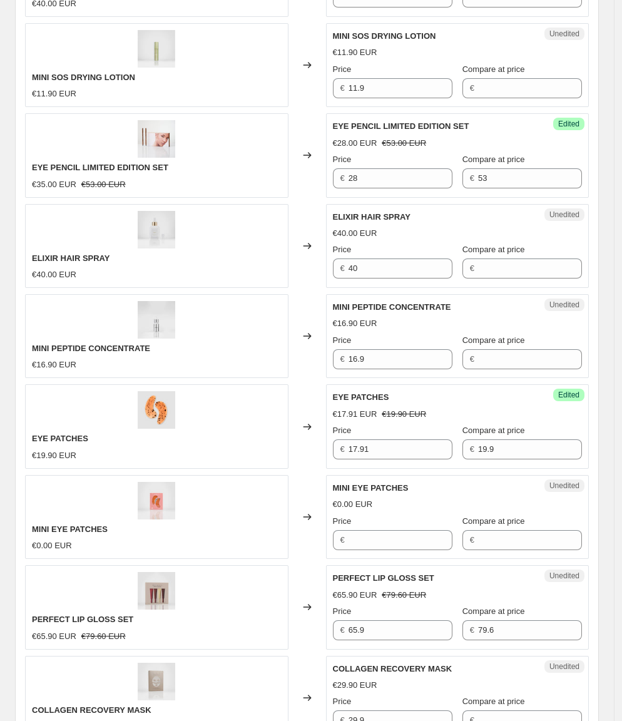
scroll to position [1633, 0]
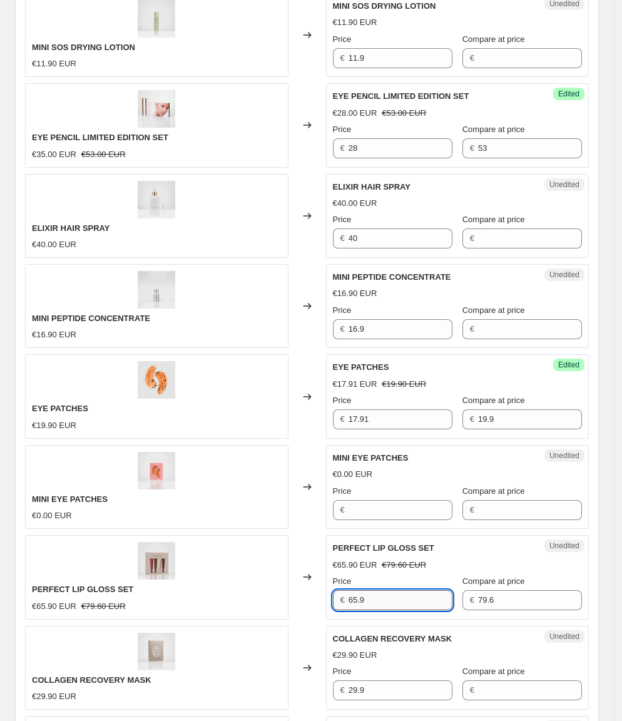
click at [406, 590] on input "65.9" at bounding box center [401, 600] width 104 height 20
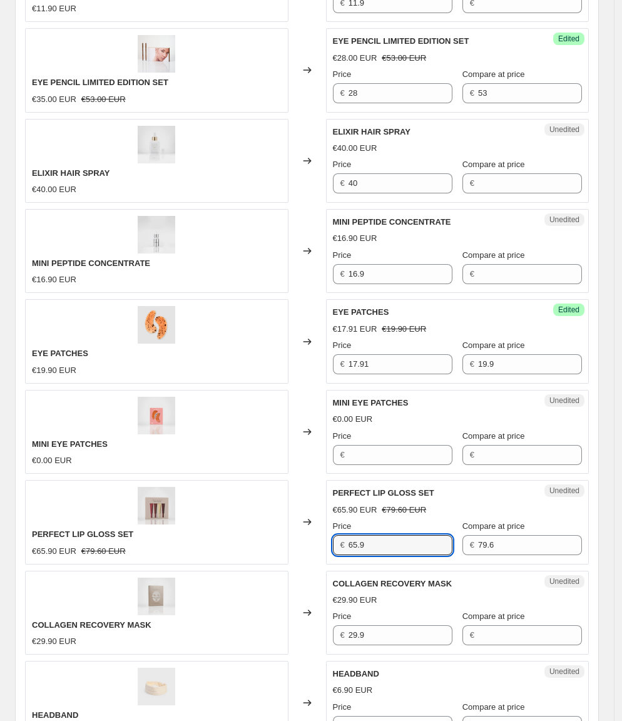
scroll to position [1718, 0]
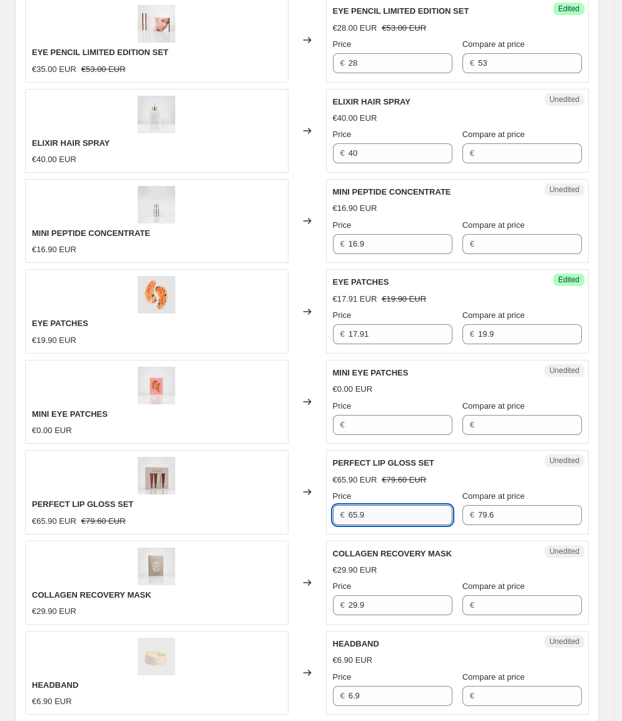
click at [384, 505] on input "65.9" at bounding box center [401, 515] width 104 height 20
type input "52.72"
click at [243, 451] on div "PERFECT LIP GLOSS SET €65.90 EUR €79.60 EUR" at bounding box center [156, 492] width 263 height 84
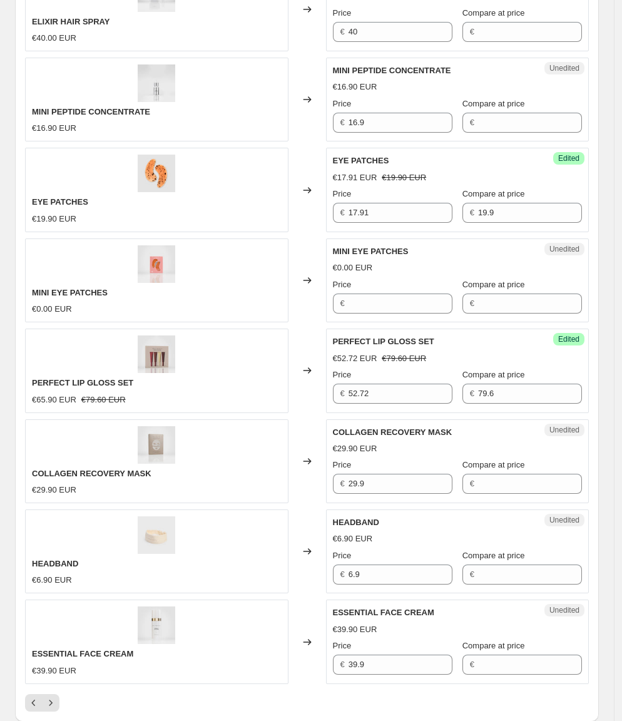
scroll to position [1840, 0]
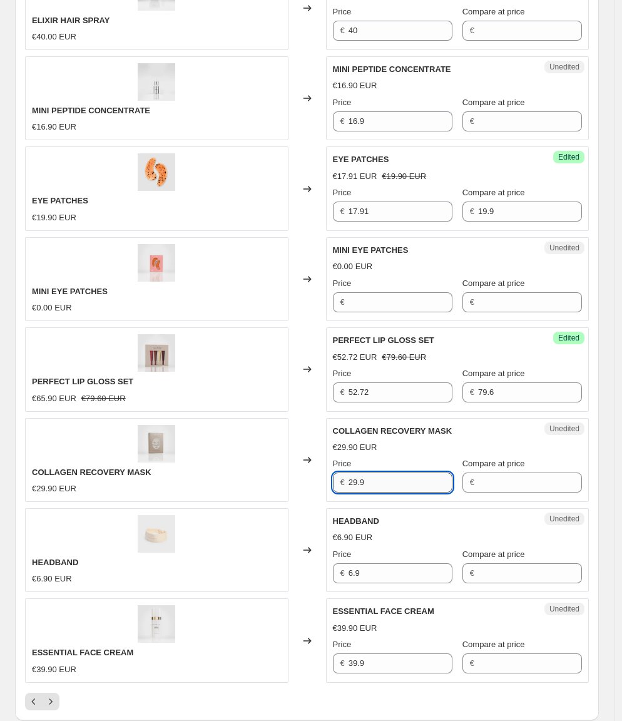
click at [391, 472] on input "29.9" at bounding box center [401, 482] width 104 height 20
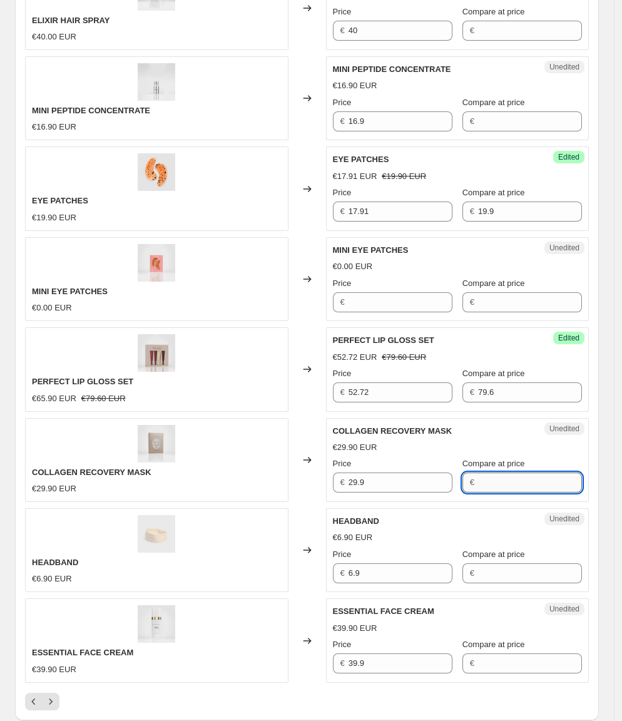
click at [509, 472] on input "Compare at price" at bounding box center [530, 482] width 104 height 20
paste input "29.9"
type input "29.9"
click at [397, 472] on input "29.9" at bounding box center [401, 482] width 104 height 20
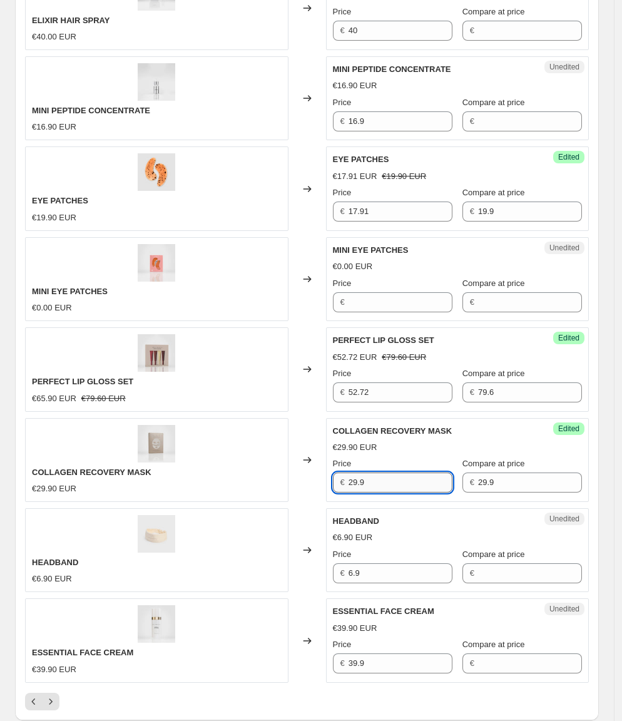
click at [414, 472] on input "29.9" at bounding box center [401, 482] width 104 height 20
type input "26.91"
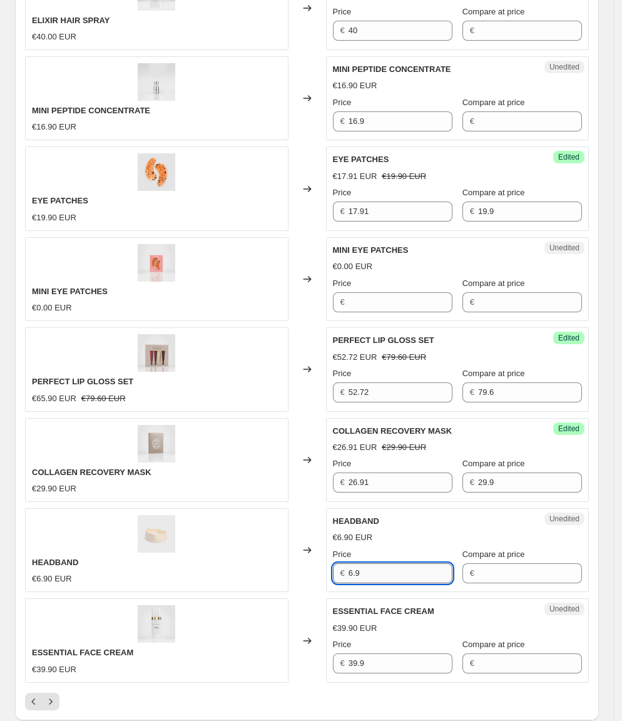
click at [385, 563] on input "6.9" at bounding box center [401, 573] width 104 height 20
click at [500, 563] on input "Compare at price" at bounding box center [530, 573] width 104 height 20
paste input "6.9"
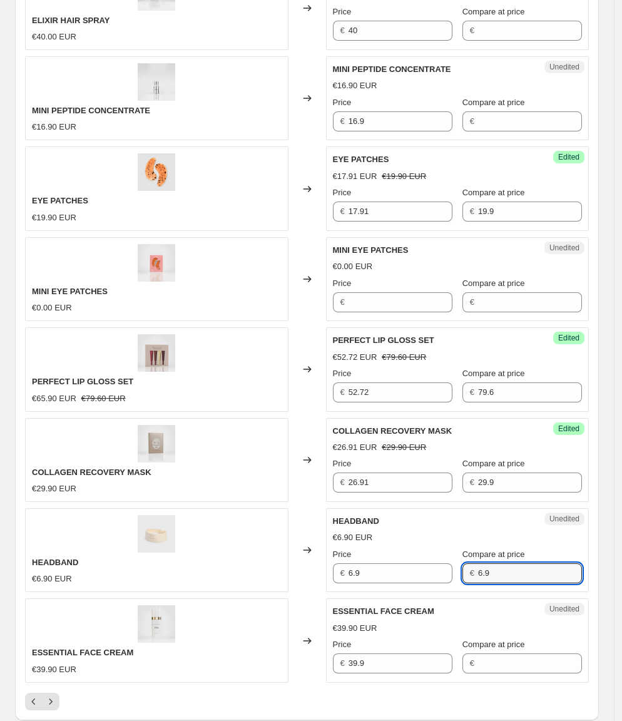
type input "6.9"
click at [182, 524] on div "HEADBAND €6.90 EUR" at bounding box center [156, 550] width 263 height 84
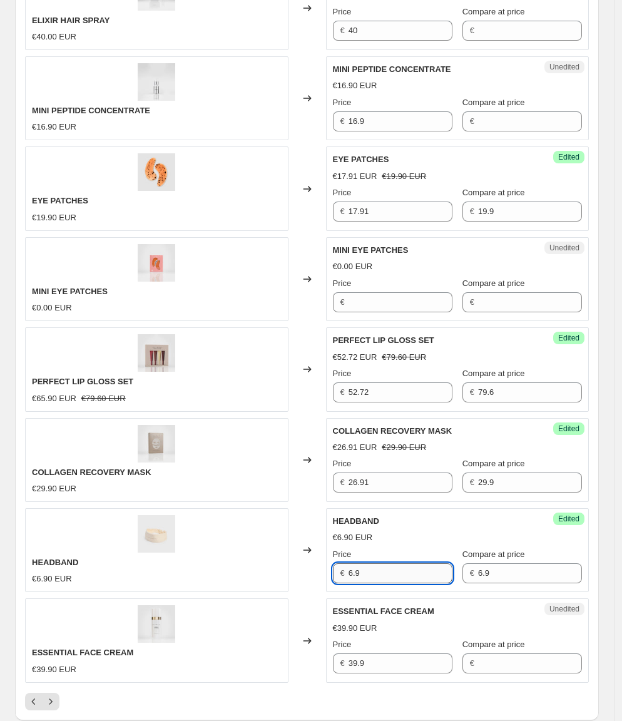
click at [399, 563] on input "6.9" at bounding box center [401, 573] width 104 height 20
type input "5.52"
click at [206, 537] on div "HEADBAND €6.90 EUR" at bounding box center [156, 550] width 263 height 84
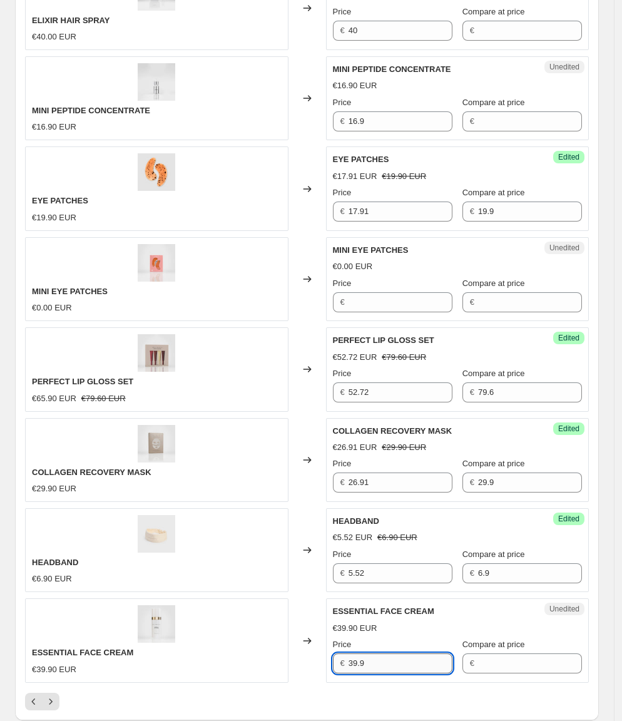
click at [399, 653] on input "39.9" at bounding box center [401, 663] width 104 height 20
click at [514, 653] on input "Compare at price" at bounding box center [530, 663] width 104 height 20
paste input "39.9"
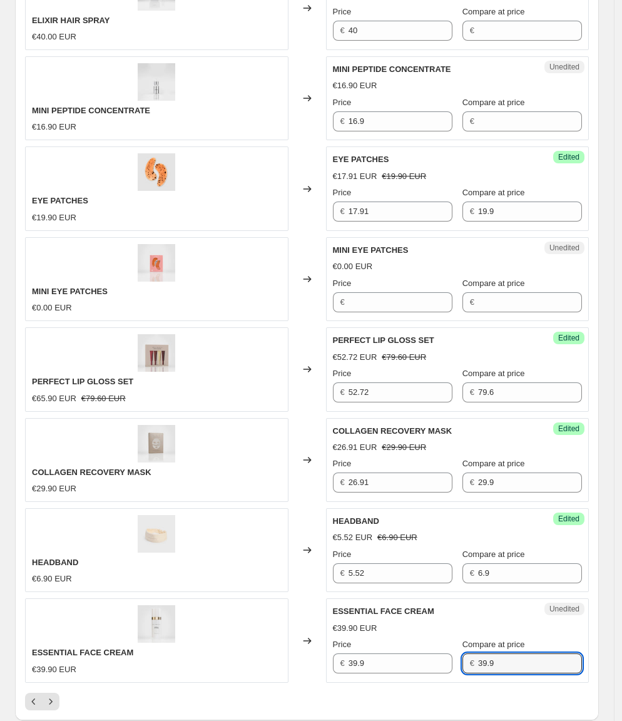
type input "39.9"
click at [259, 598] on div "ESSENTIAL FACE CREAM €39.90 EUR" at bounding box center [156, 640] width 263 height 84
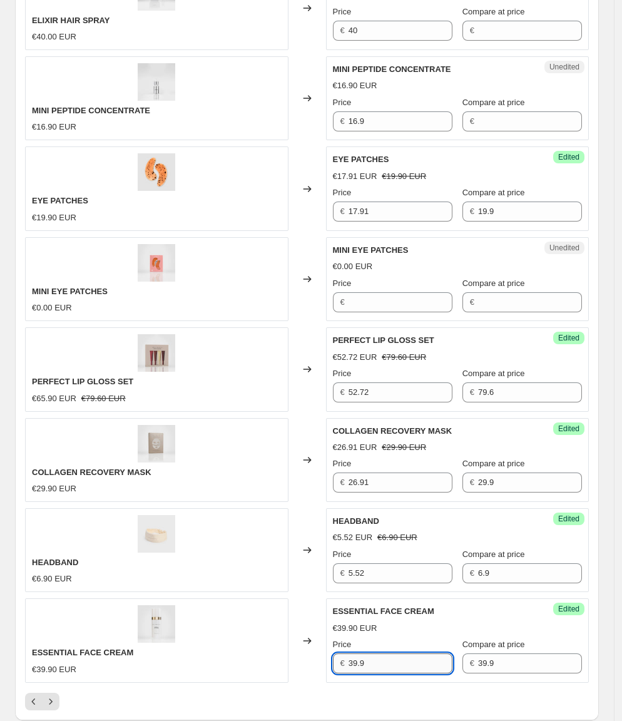
click at [424, 653] on input "39.9" at bounding box center [401, 663] width 104 height 20
type input "35.91"
click at [133, 663] on div "€39.90 EUR" at bounding box center [157, 669] width 250 height 13
click at [51, 695] on icon "Next" at bounding box center [50, 701] width 13 height 13
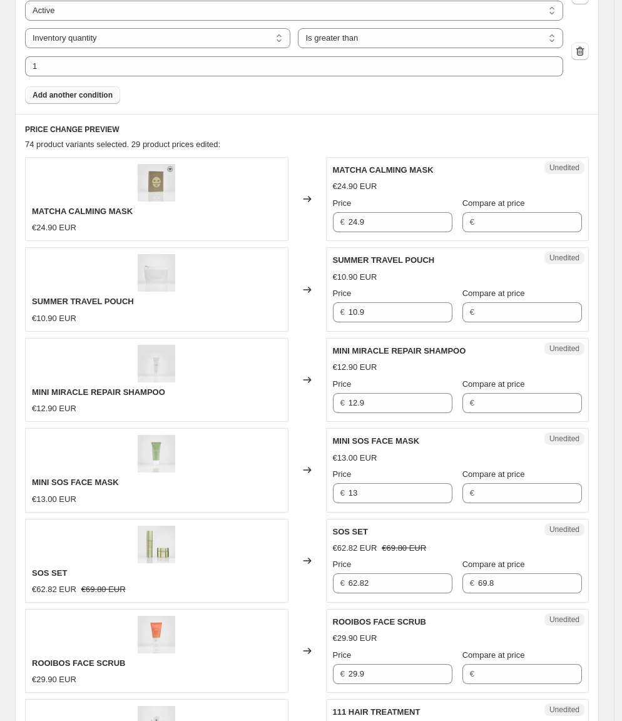
scroll to position [324, 0]
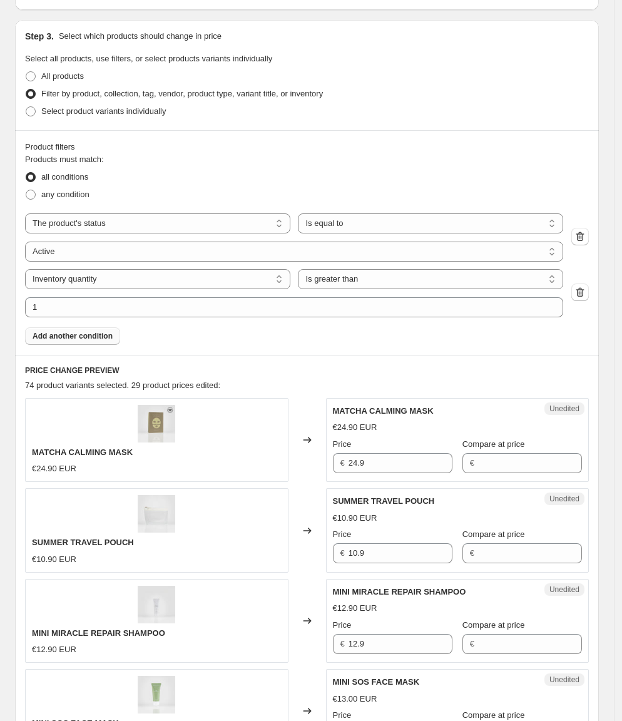
click at [402, 474] on div "Unedited MATCHA CALMING MASK €24.90 EUR Price € 24.9 Compare at price €" at bounding box center [457, 440] width 263 height 84
click at [399, 463] on input "24.9" at bounding box center [401, 463] width 104 height 20
click at [511, 460] on input "Compare at price" at bounding box center [530, 463] width 104 height 20
paste input "24.9"
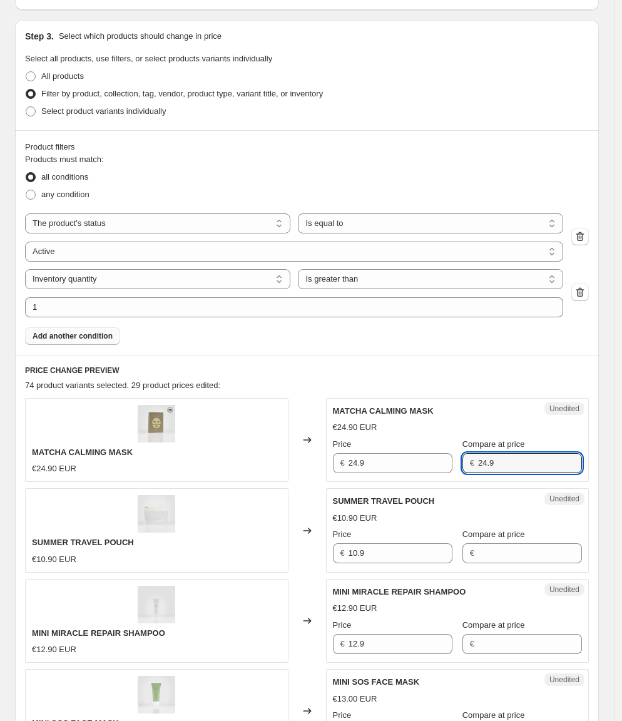
type input "24.9"
click at [205, 443] on div "MATCHA CALMING MASK €24.90 EUR" at bounding box center [156, 440] width 263 height 84
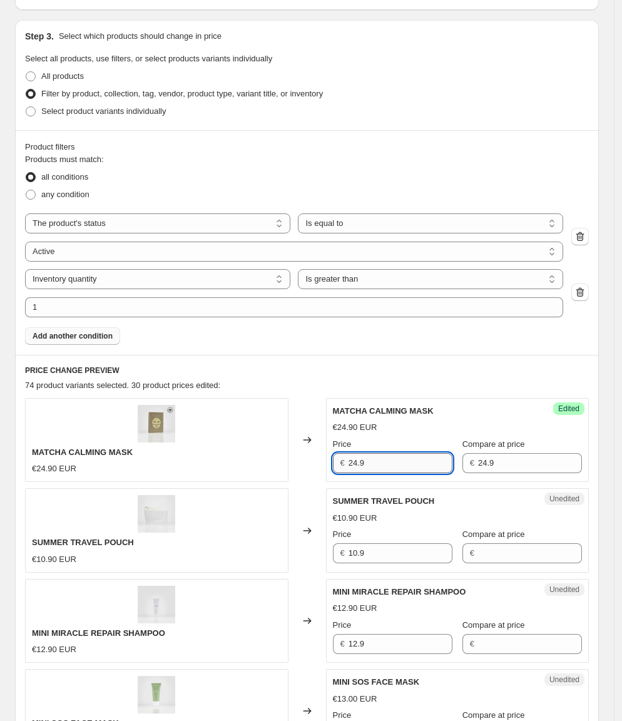
click at [374, 461] on input "24.9" at bounding box center [401, 463] width 104 height 20
type input "21.91"
click at [215, 469] on div "MATCHA CALMING MASK €24.90 EUR" at bounding box center [156, 440] width 263 height 84
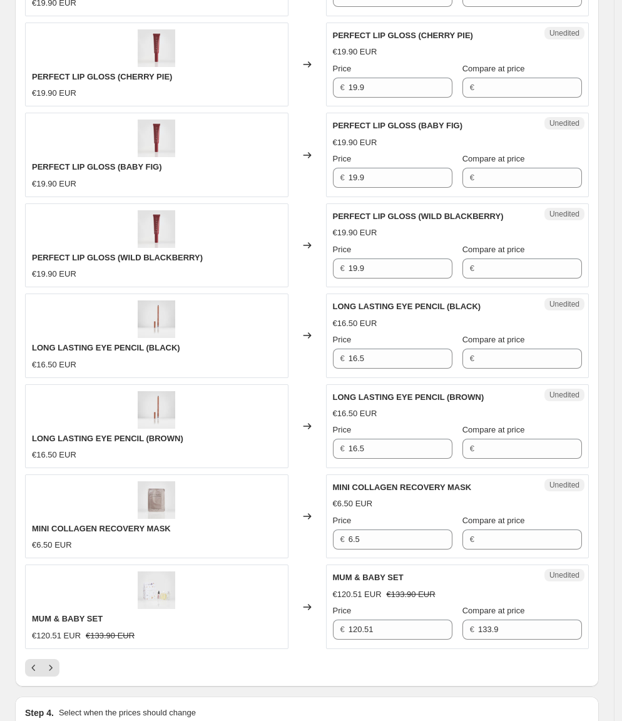
scroll to position [2210, 0]
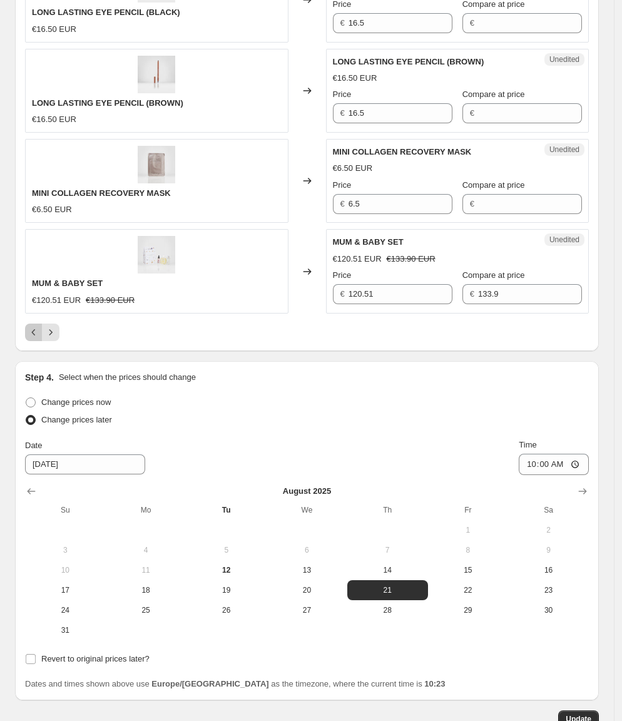
click at [34, 326] on icon "Previous" at bounding box center [34, 332] width 13 height 13
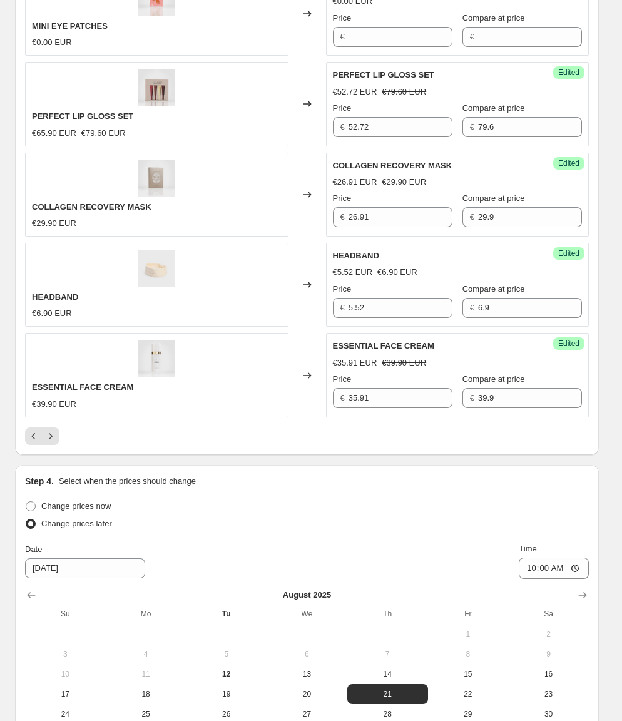
scroll to position [2016, 0]
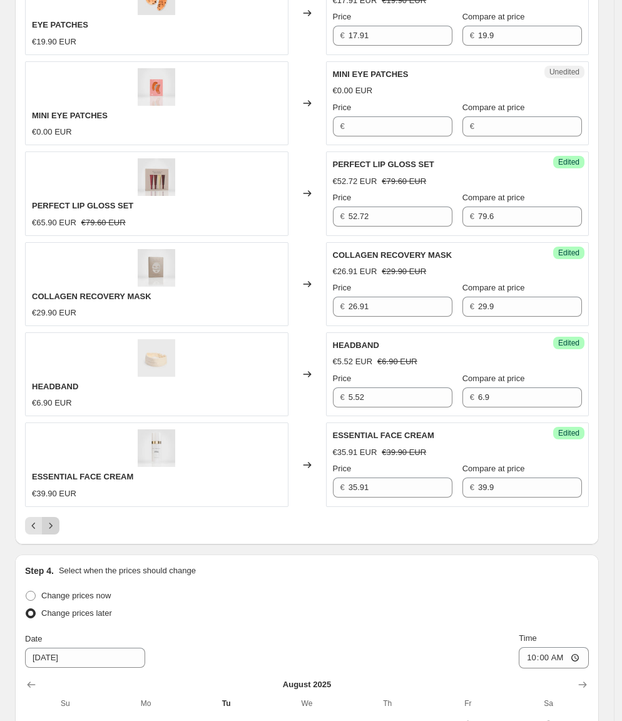
click at [53, 519] on icon "Next" at bounding box center [50, 525] width 13 height 13
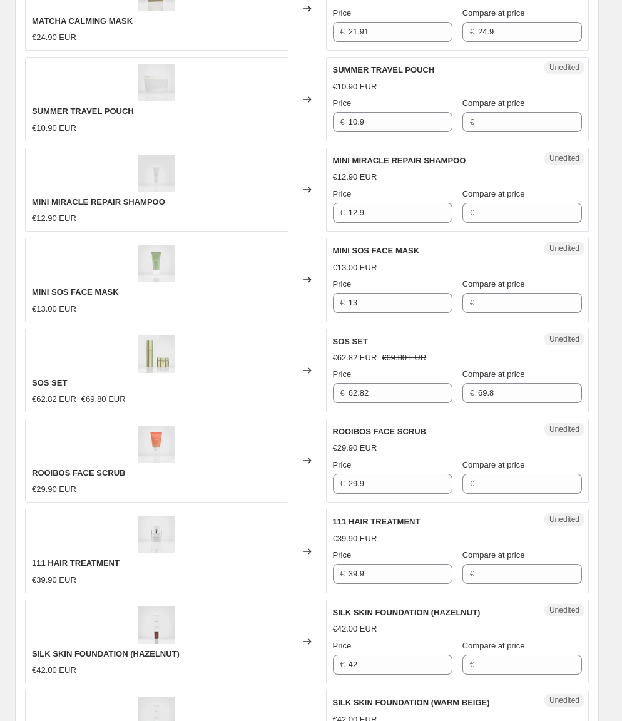
scroll to position [487, 0]
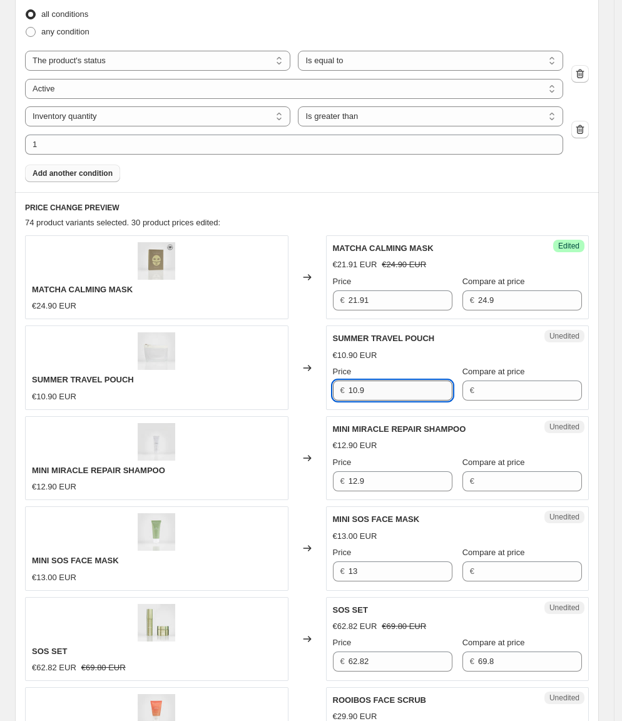
click at [396, 393] on input "10.9" at bounding box center [401, 390] width 104 height 20
click at [176, 489] on div "MINI MIRACLE REPAIR SHAMPOO €12.90 EUR" at bounding box center [156, 458] width 263 height 84
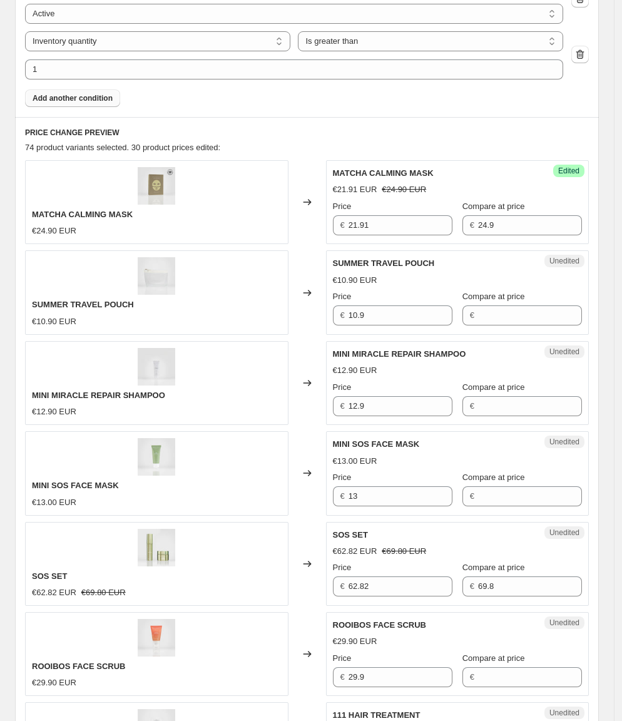
scroll to position [665, 0]
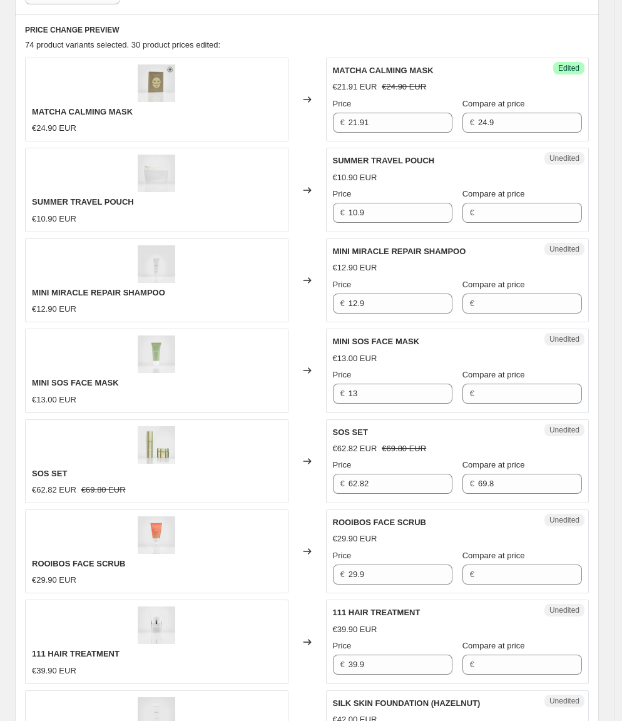
drag, startPoint x: 232, startPoint y: 452, endPoint x: 246, endPoint y: 453, distance: 14.4
click at [237, 452] on div "SOS SET €62.82 EUR €69.80 EUR" at bounding box center [156, 461] width 263 height 84
click at [401, 474] on input "62.82" at bounding box center [401, 484] width 104 height 20
click at [399, 477] on input "62.82" at bounding box center [401, 484] width 104 height 20
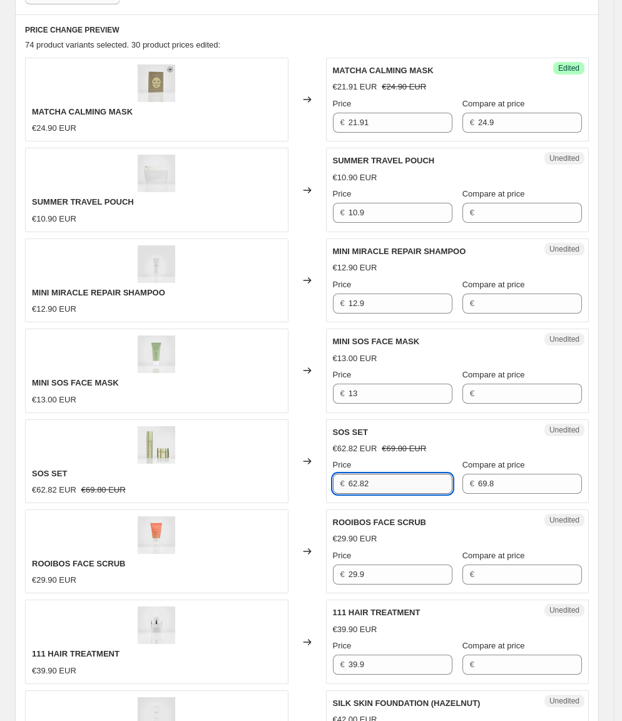
click at [399, 477] on input "62.82" at bounding box center [401, 484] width 104 height 20
type input "59.33"
click at [198, 479] on div "SOS SET €62.82 EUR €69.80 EUR" at bounding box center [156, 461] width 263 height 84
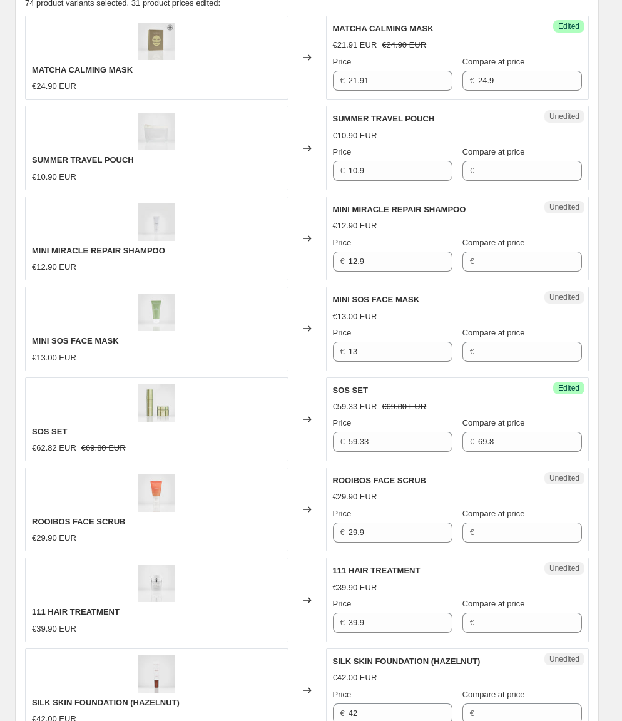
scroll to position [717, 0]
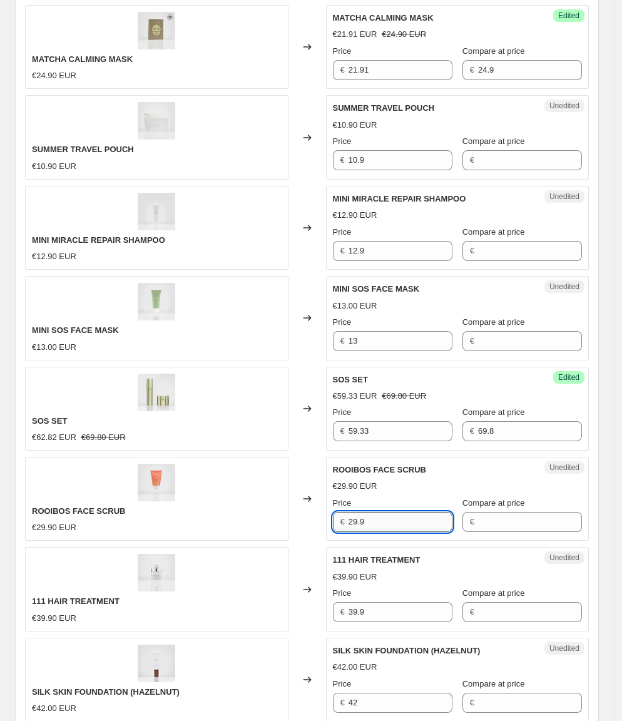
click at [415, 512] on input "29.9" at bounding box center [401, 522] width 104 height 20
click at [506, 512] on input "Compare at price" at bounding box center [530, 522] width 104 height 20
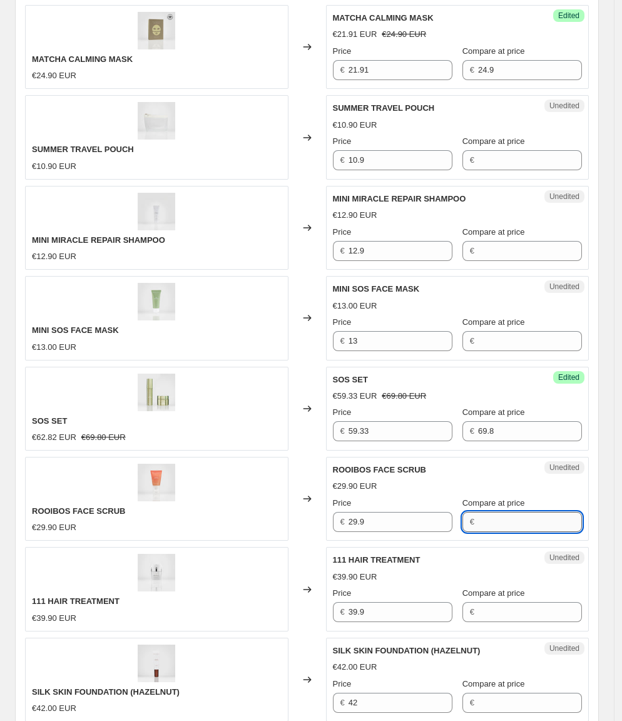
paste input "29.9"
type input "29.9"
click at [320, 498] on div "Changed to" at bounding box center [307, 499] width 38 height 84
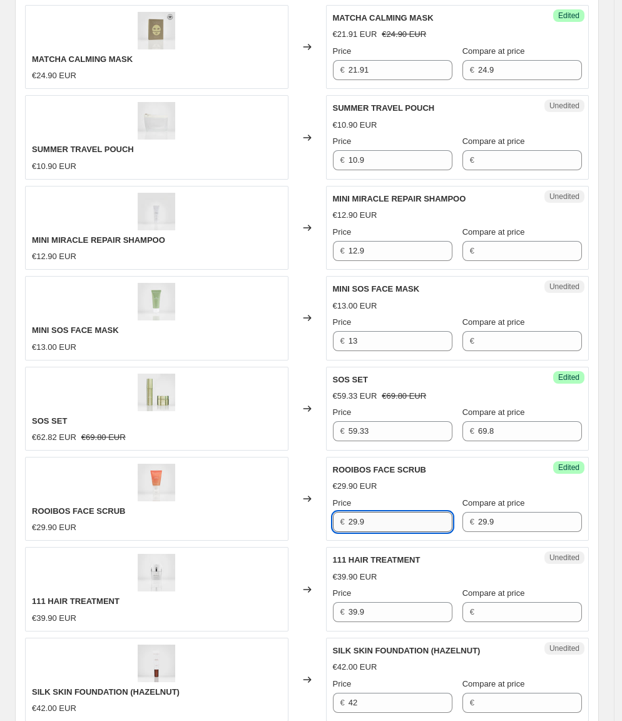
click at [397, 514] on input "29.9" at bounding box center [401, 522] width 104 height 20
click at [372, 512] on input "29.9" at bounding box center [401, 522] width 104 height 20
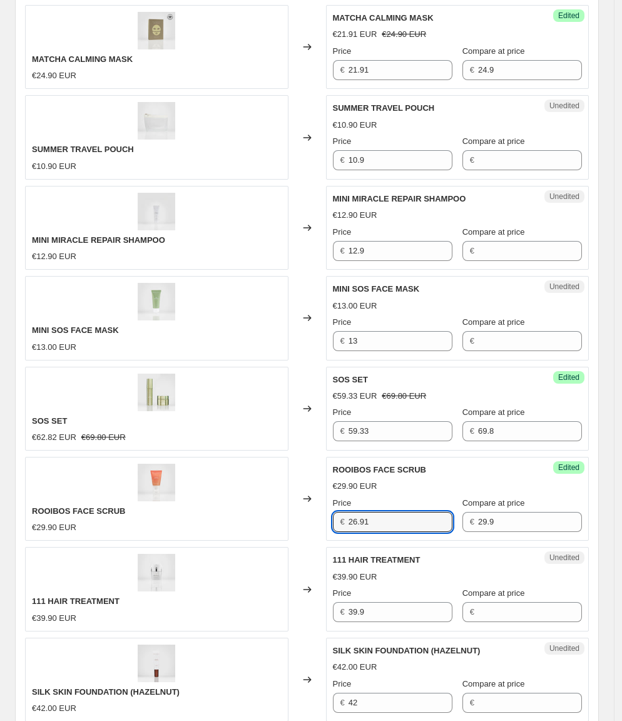
type input "26.91"
click at [187, 547] on div "111 HAIR TREATMENT €39.90 EUR" at bounding box center [156, 589] width 263 height 84
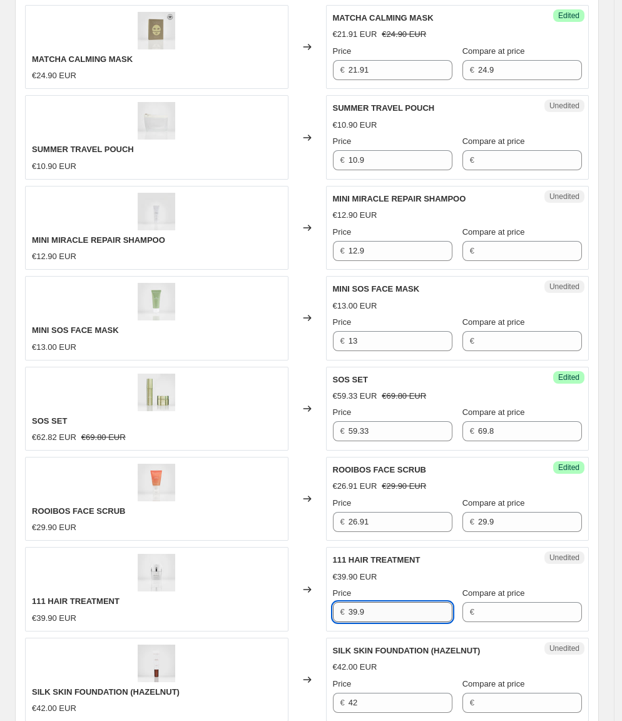
click at [388, 602] on input "39.9" at bounding box center [401, 612] width 104 height 20
click at [511, 602] on input "Compare at price" at bounding box center [530, 612] width 104 height 20
paste input "39.9"
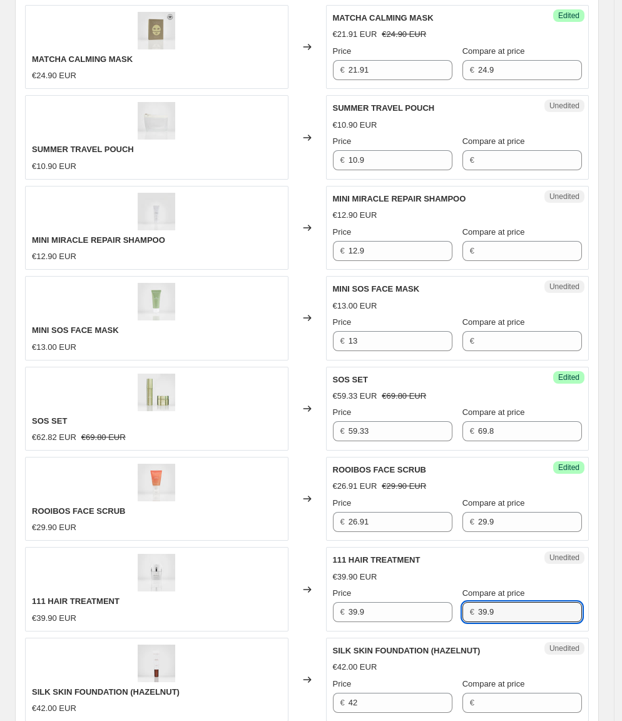
type input "39.9"
click at [211, 584] on div "111 HAIR TREATMENT €39.90 EUR" at bounding box center [156, 589] width 263 height 84
click at [518, 602] on input "39.9" at bounding box center [530, 612] width 104 height 20
click at [79, 590] on div "111 HAIR TREATMENT €39.90 EUR" at bounding box center [156, 589] width 263 height 84
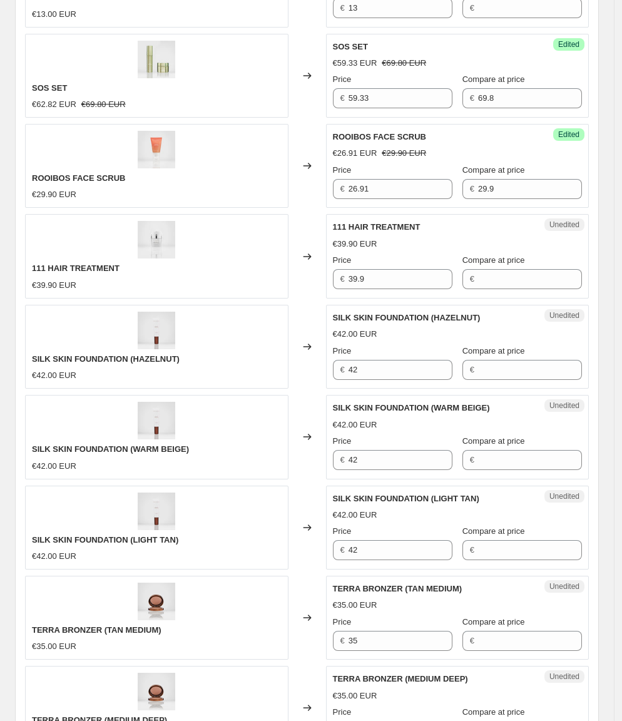
scroll to position [1067, 0]
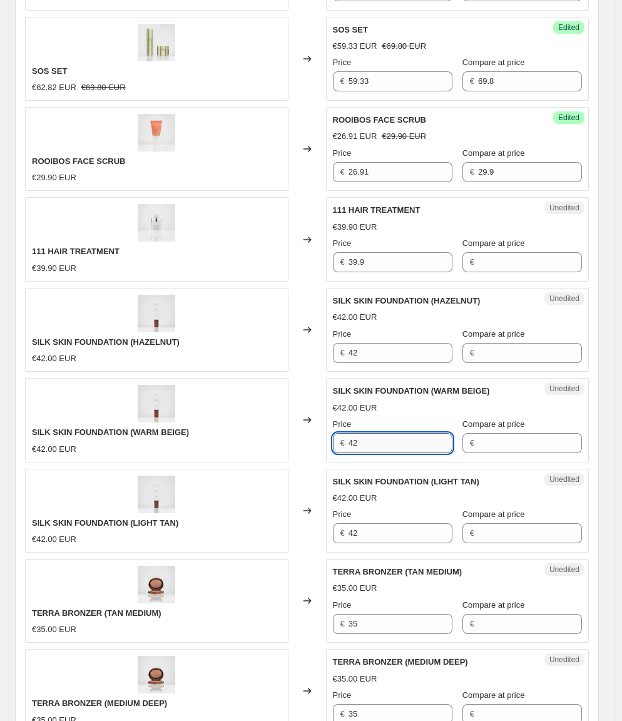
click at [401, 433] on input "42" at bounding box center [401, 443] width 104 height 20
click at [483, 433] on input "Compare at price" at bounding box center [530, 443] width 104 height 20
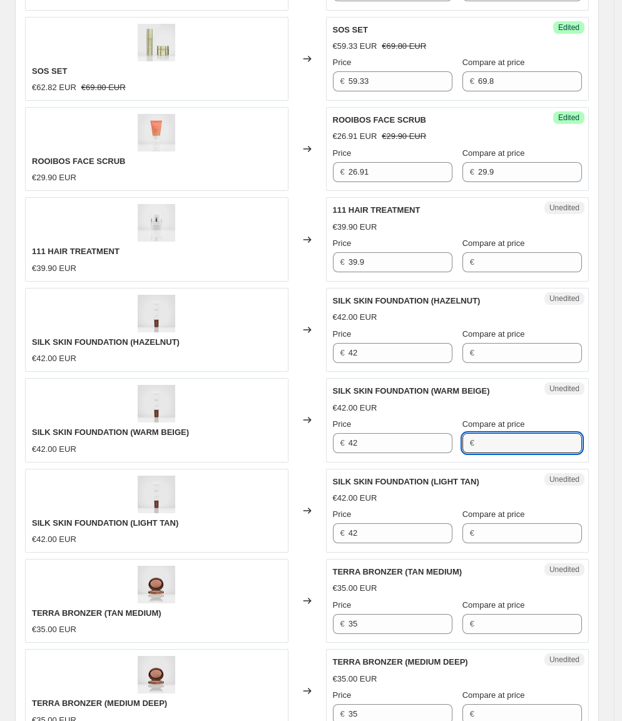
paste input "42"
type input "42"
click at [506, 343] on input "Compare at price" at bounding box center [530, 353] width 104 height 20
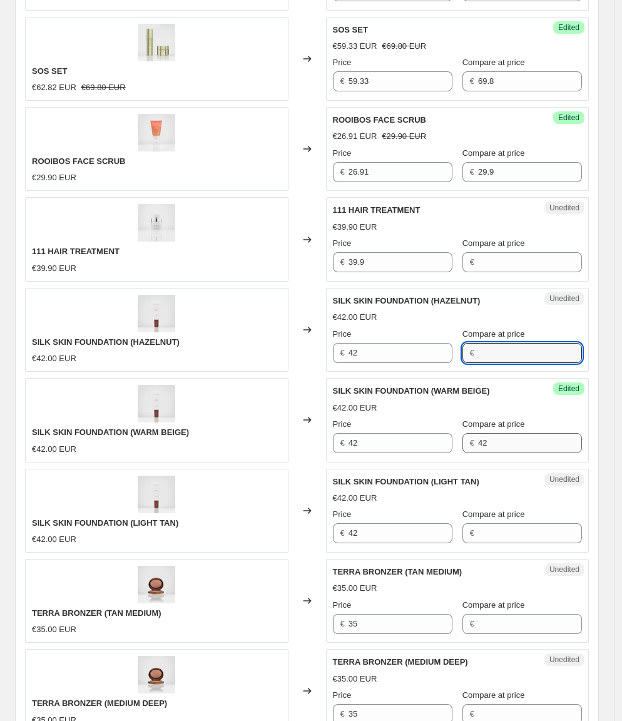
paste input "42"
type input "42"
drag, startPoint x: 493, startPoint y: 498, endPoint x: 476, endPoint y: 501, distance: 17.8
click at [493, 523] on input "Compare at price" at bounding box center [530, 533] width 104 height 20
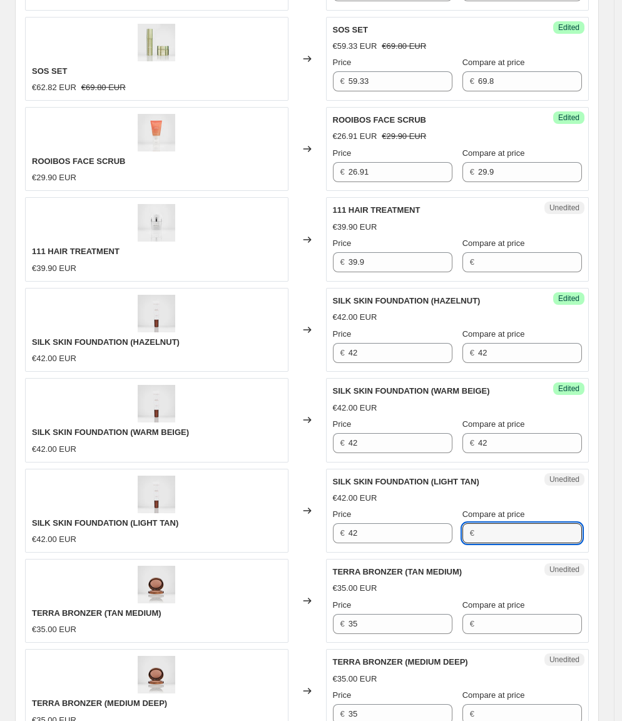
paste input "42"
type input "42"
click at [241, 503] on div "SILK SKIN FOUNDATION (LIGHT TAN) €42.00 EUR" at bounding box center [156, 511] width 263 height 84
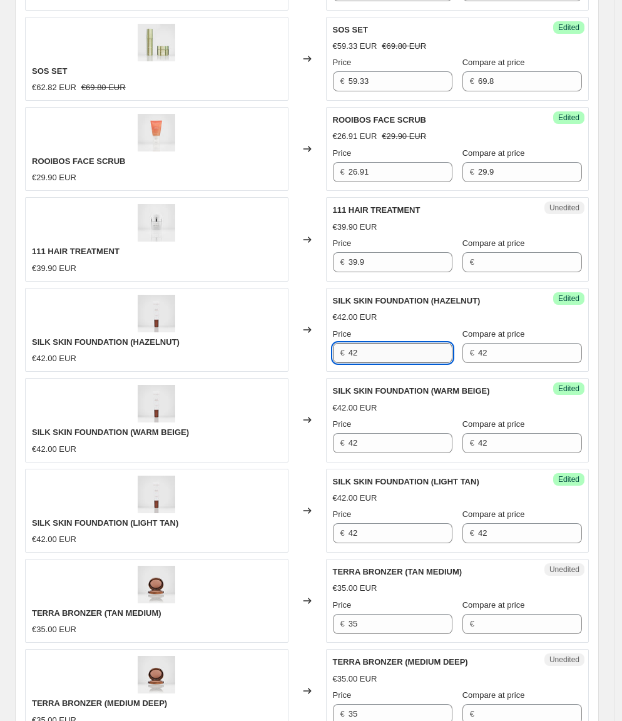
click at [382, 343] on input "42" at bounding box center [401, 353] width 104 height 20
type input "25.2"
click at [161, 434] on div "SILK SKIN FOUNDATION (WARM BEIGE) €42.00 EUR" at bounding box center [156, 420] width 263 height 84
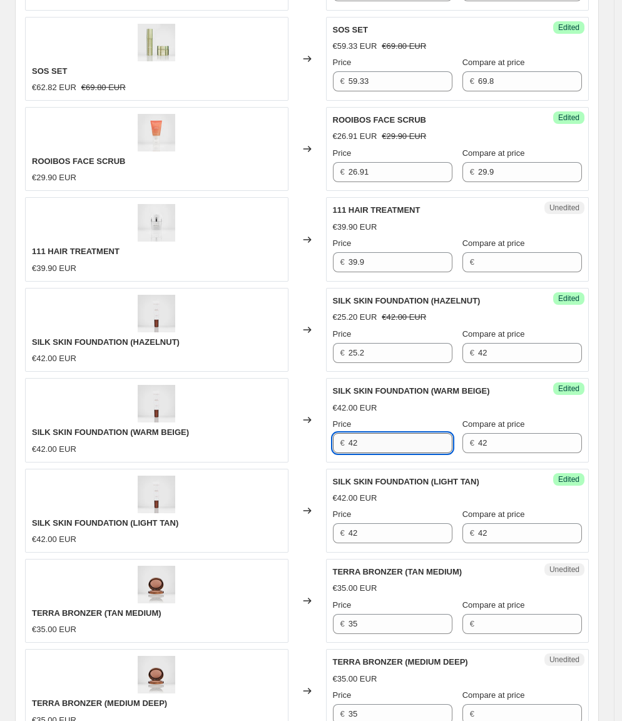
click at [399, 433] on input "42" at bounding box center [401, 443] width 104 height 20
click at [216, 421] on div "SILK SKIN FOUNDATION (WARM BEIGE) €42.00 EUR" at bounding box center [156, 420] width 263 height 84
click at [389, 433] on input "33.6" at bounding box center [401, 443] width 104 height 20
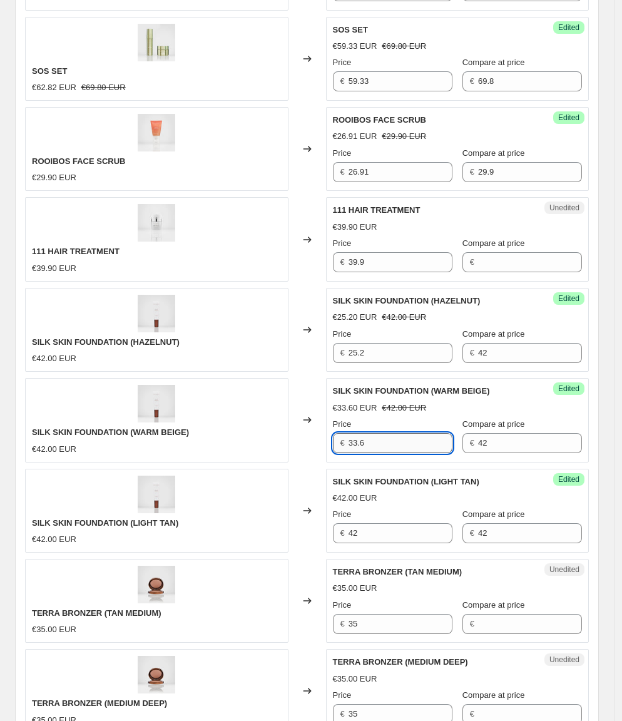
click at [389, 433] on input "33.6" at bounding box center [401, 443] width 104 height 20
paste input "42"
type input "33.6"
click at [380, 433] on input "33.6" at bounding box center [401, 443] width 104 height 20
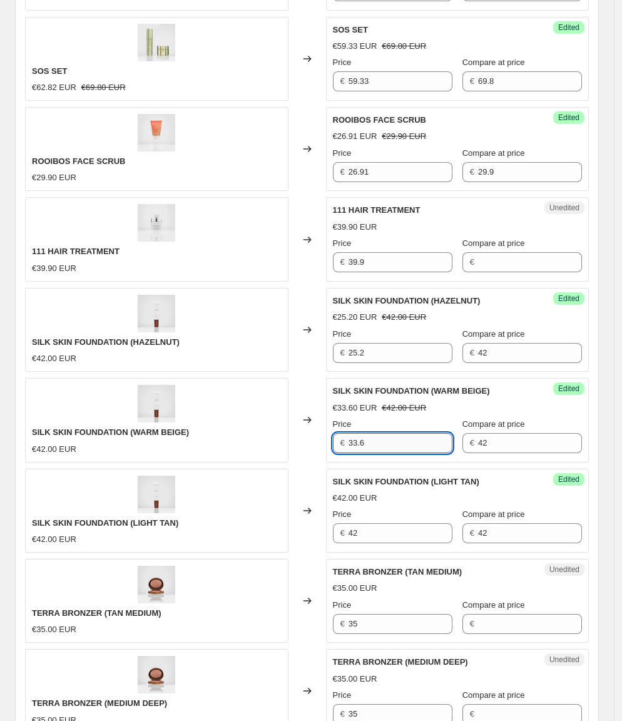
click at [380, 433] on input "33.6" at bounding box center [401, 443] width 104 height 20
click at [380, 517] on div "Success Edited SILK SKIN FOUNDATION (LIGHT TAN) €42.00 EUR Price € 42 Compare a…" at bounding box center [457, 511] width 263 height 84
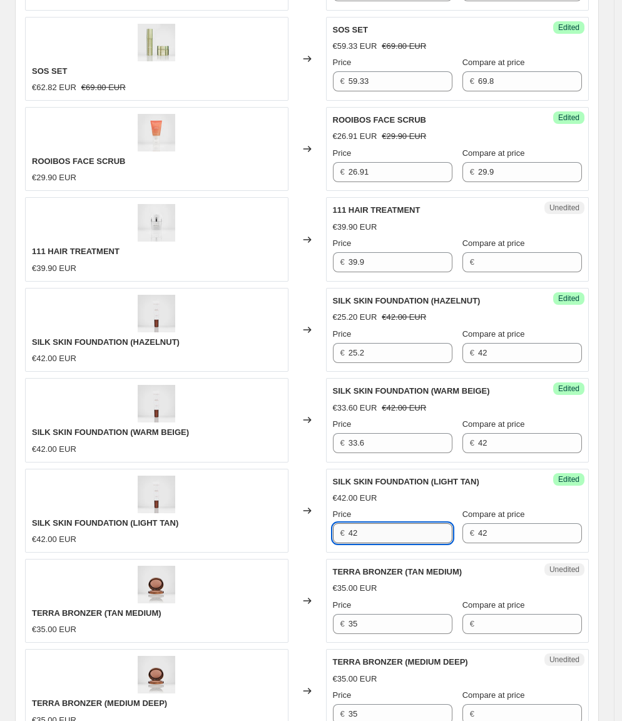
click at [380, 523] on input "42" at bounding box center [401, 533] width 104 height 20
paste input "33.6"
type input "33.6"
click at [263, 478] on div "SILK SKIN FOUNDATION (LIGHT TAN) €42.00 EUR" at bounding box center [156, 511] width 263 height 84
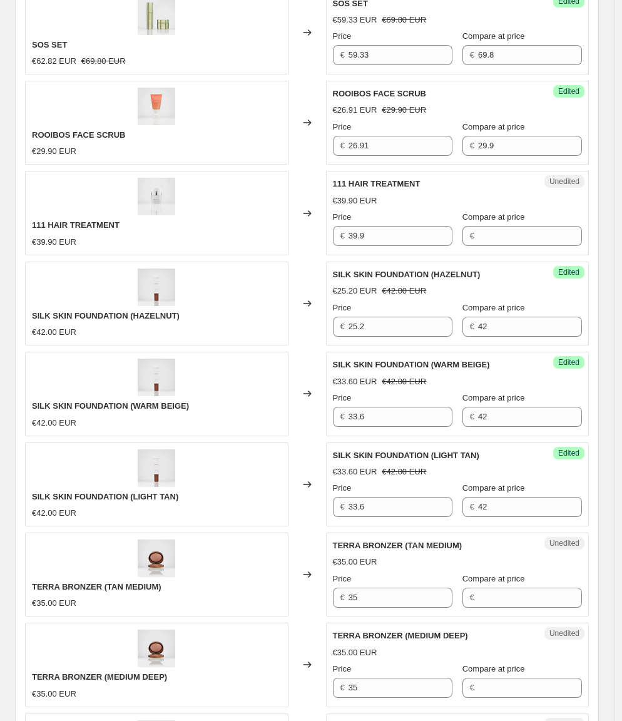
scroll to position [1102, 0]
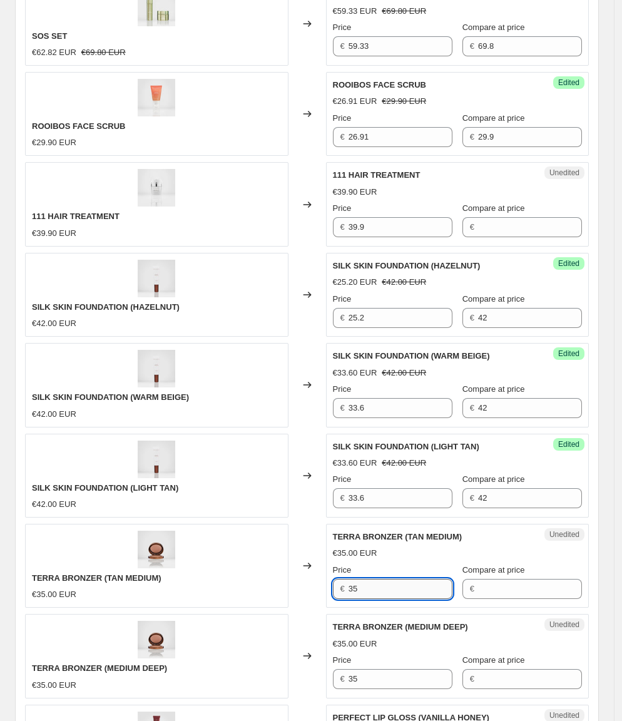
click at [377, 579] on input "35" at bounding box center [401, 589] width 104 height 20
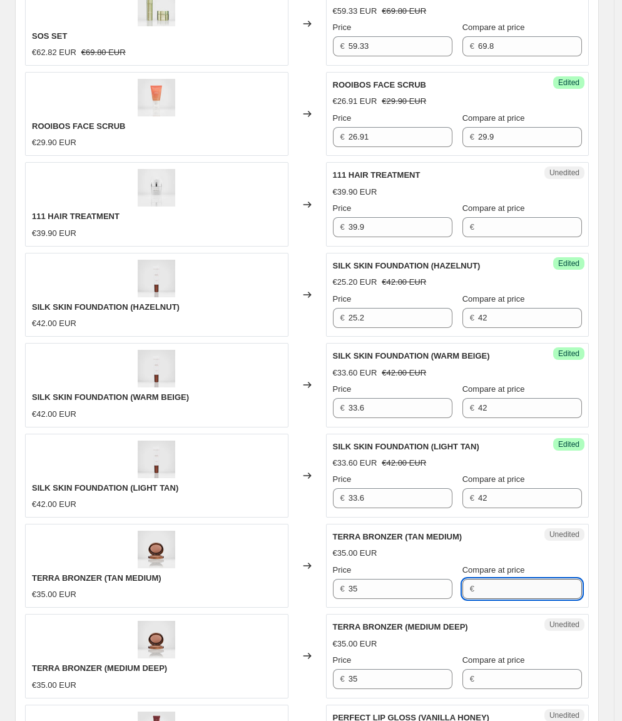
click at [532, 579] on input "Compare at price" at bounding box center [530, 589] width 104 height 20
paste input "35"
type input "35"
click at [512, 669] on input "Compare at price" at bounding box center [530, 679] width 104 height 20
paste input "35"
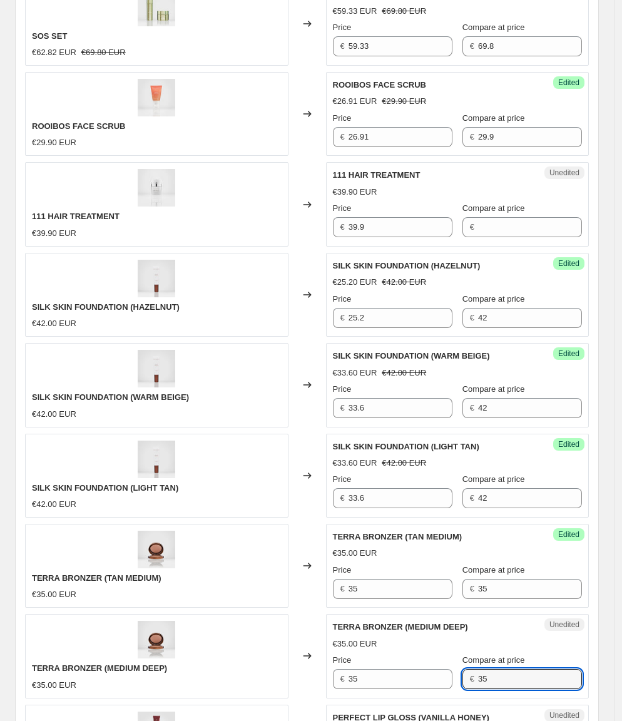
type input "35"
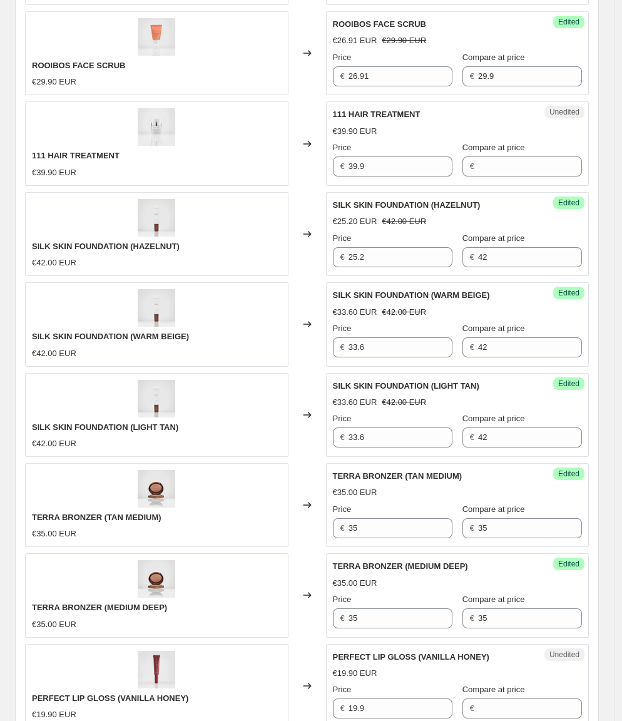
scroll to position [1215, 0]
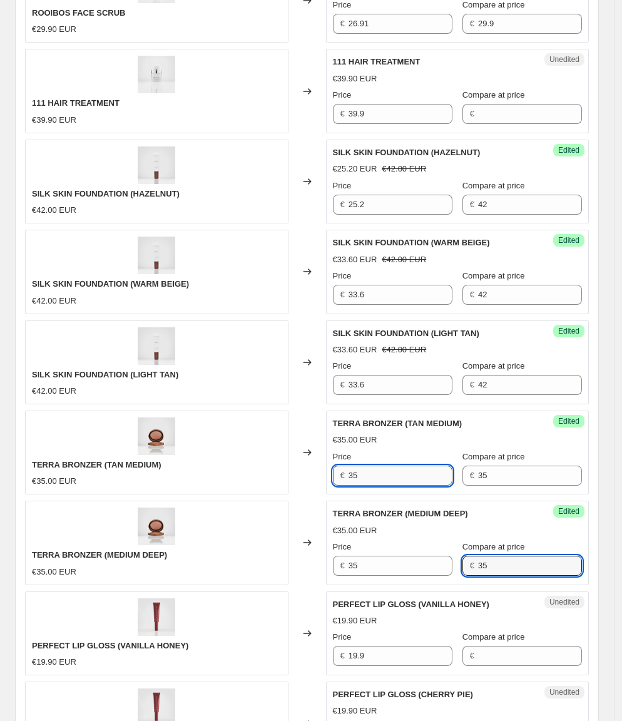
click at [384, 466] on input "35" at bounding box center [401, 476] width 104 height 20
type input "28"
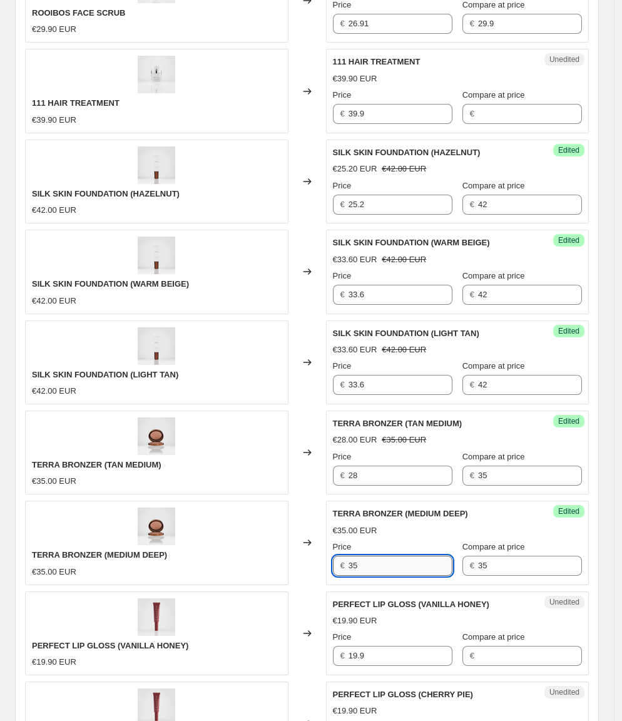
click at [366, 556] on input "35" at bounding box center [401, 566] width 104 height 20
type input "24.5"
click at [167, 550] on span "TERRA BRONZER (MEDIUM DEEP)" at bounding box center [99, 554] width 135 height 9
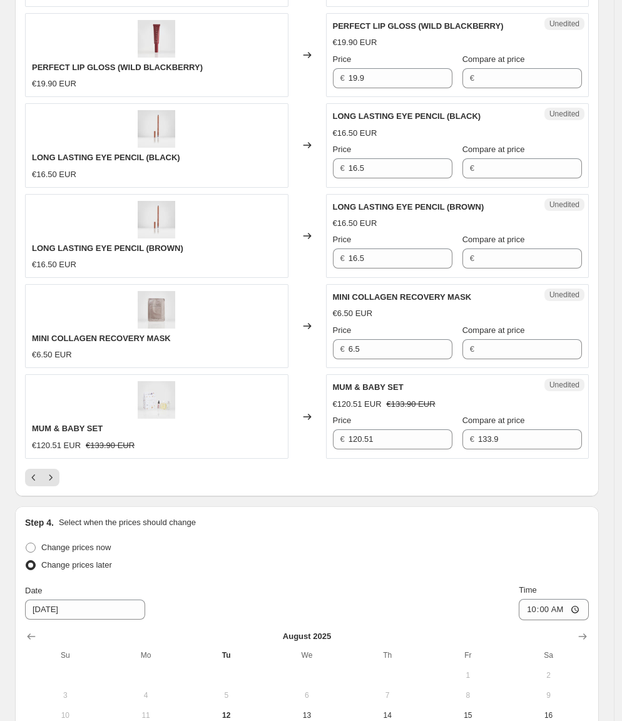
scroll to position [2210, 0]
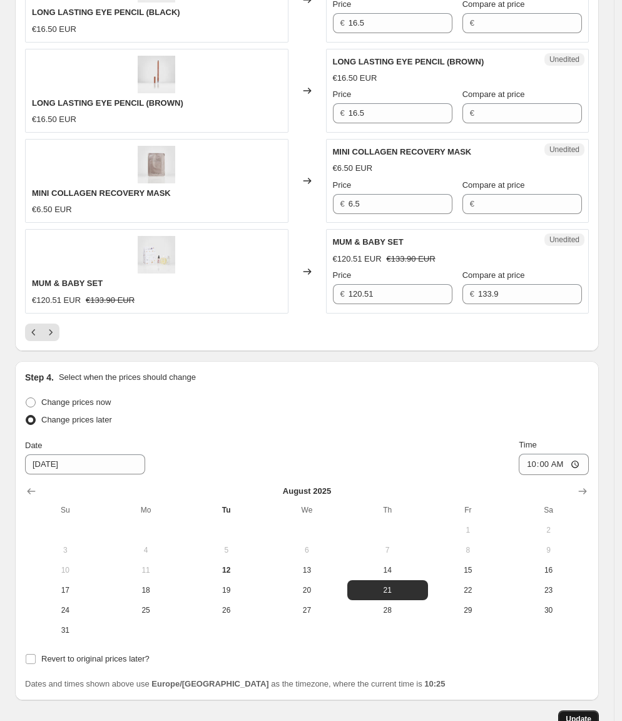
click at [587, 710] on button "Update" at bounding box center [578, 719] width 41 height 18
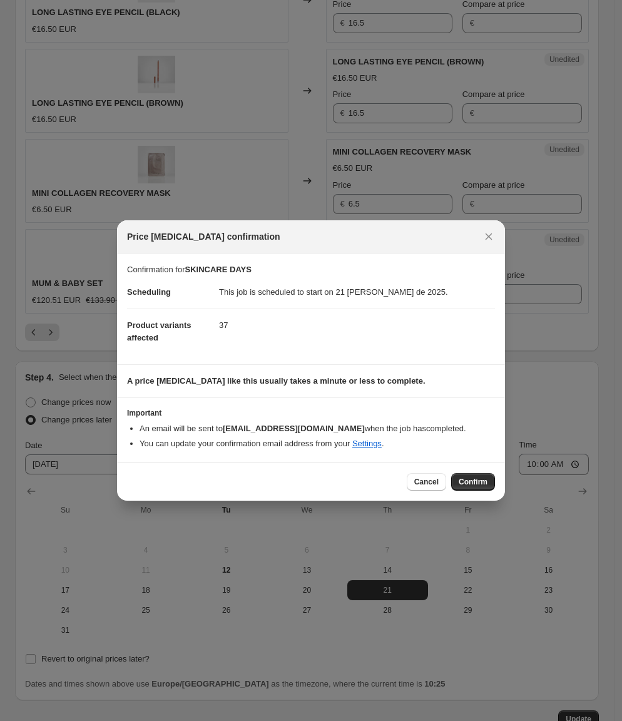
click at [475, 481] on span "Confirm" at bounding box center [473, 482] width 29 height 10
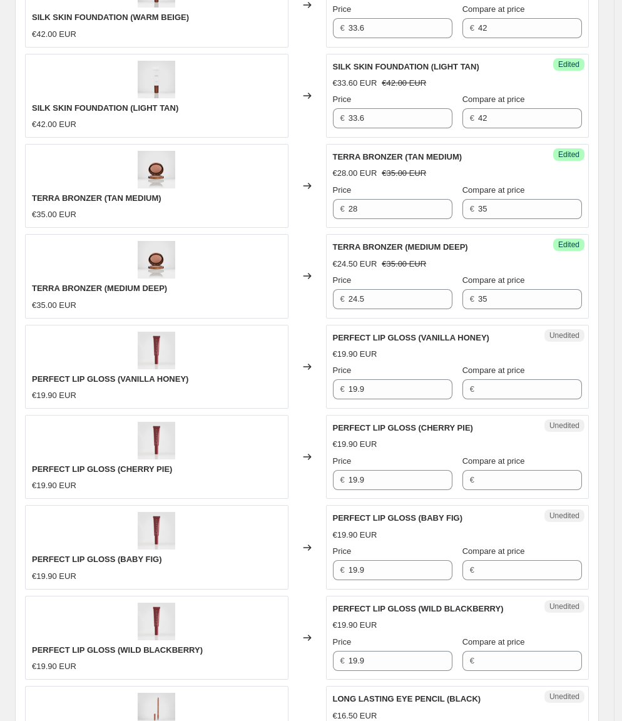
scroll to position [1468, 0]
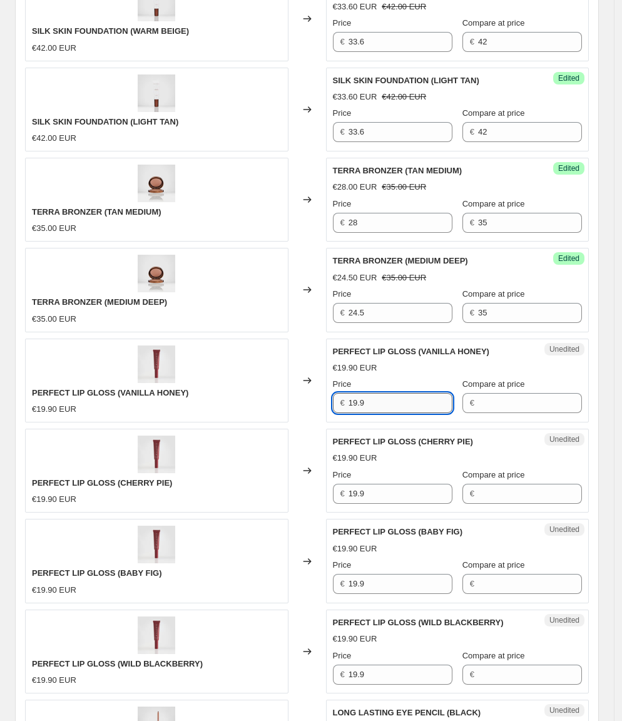
click at [387, 393] on input "19.9" at bounding box center [401, 403] width 104 height 20
click at [508, 393] on input "Compare at price" at bounding box center [530, 403] width 104 height 20
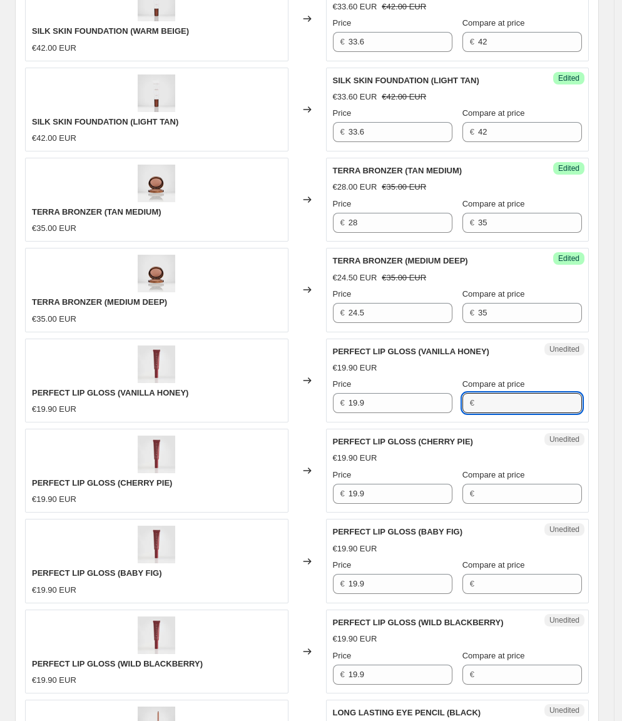
paste input "19.9"
type input "19.9"
click at [504, 484] on input "Compare at price" at bounding box center [530, 494] width 104 height 20
paste input "19.9"
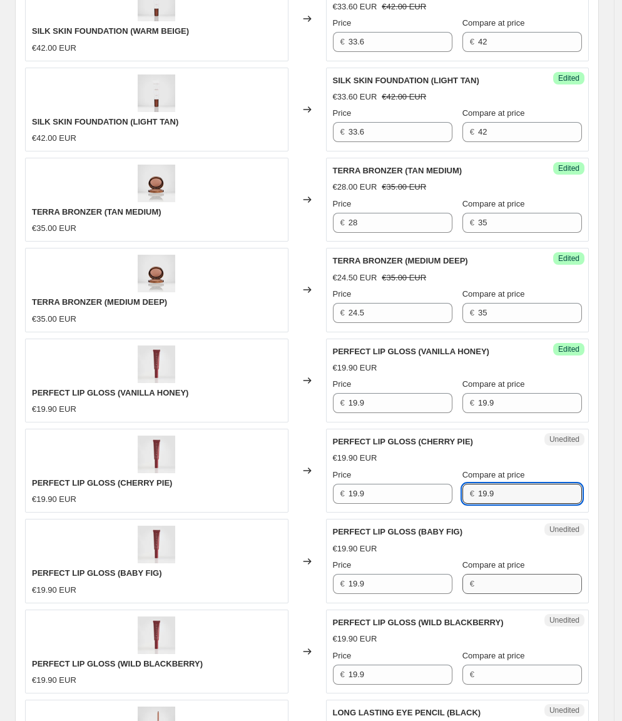
type input "19.9"
click at [497, 574] on input "Compare at price" at bounding box center [530, 584] width 104 height 20
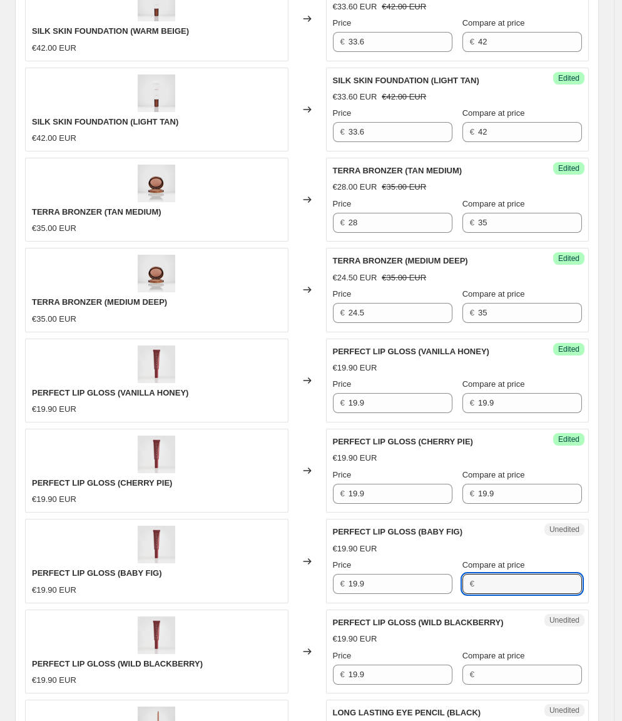
paste input "19.9"
type input "19.9"
click at [491, 665] on input "Compare at price" at bounding box center [530, 675] width 104 height 20
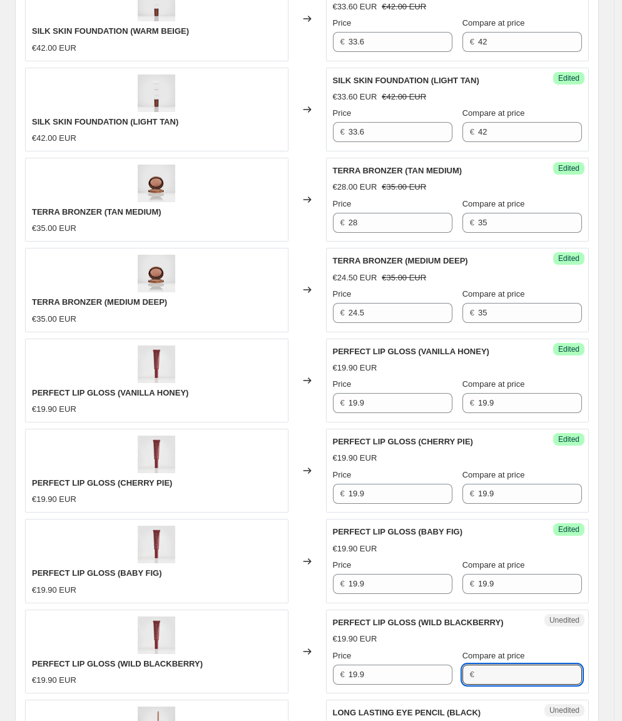
paste input "19.9"
type input "19.9"
click at [219, 674] on div "€19.90 EUR" at bounding box center [157, 680] width 250 height 13
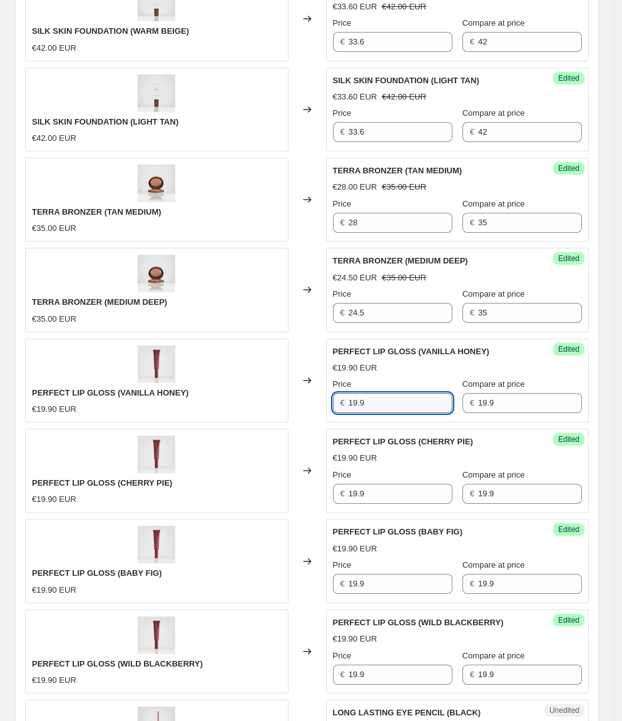
click at [411, 393] on input "19.9" at bounding box center [401, 403] width 104 height 20
type input "17.91"
click at [205, 374] on div "PERFECT LIP GLOSS (VANILLA HONEY) €19.90 EUR" at bounding box center [156, 381] width 263 height 84
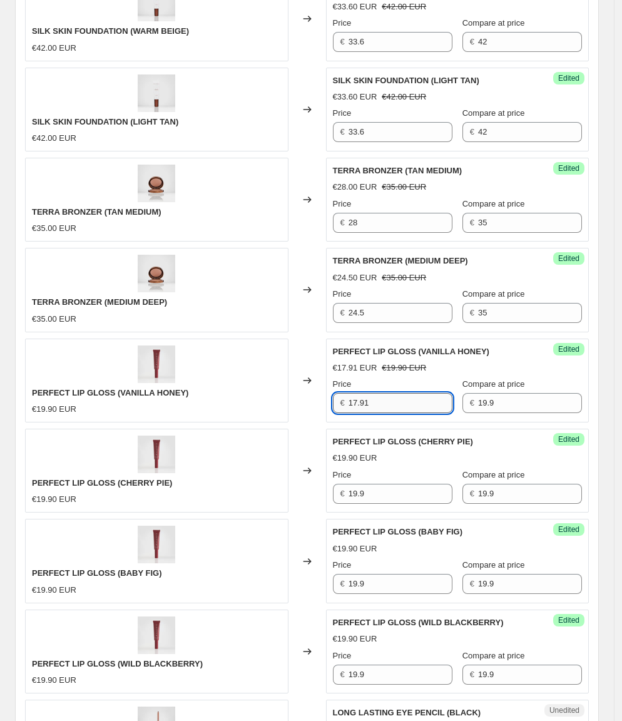
click at [391, 393] on input "17.91" at bounding box center [401, 403] width 104 height 20
click at [396, 469] on div "Price" at bounding box center [393, 475] width 120 height 13
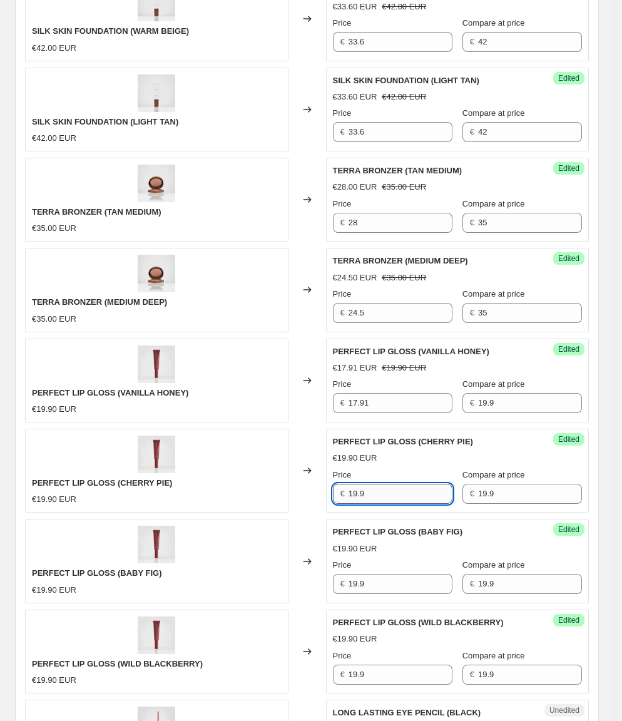
click at [396, 484] on input "19.9" at bounding box center [401, 494] width 104 height 20
paste input "7.91"
type input "17.91"
click at [397, 574] on input "19.9" at bounding box center [401, 584] width 104 height 20
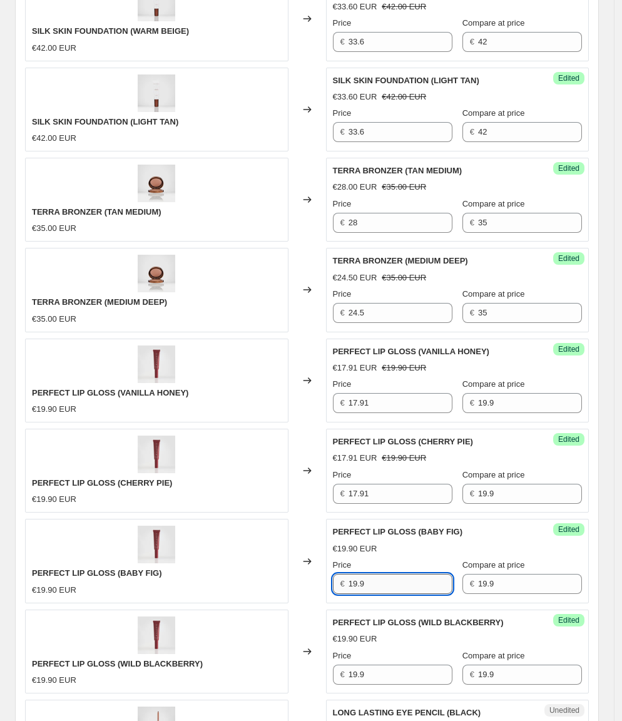
click at [397, 574] on input "19.9" at bounding box center [401, 584] width 104 height 20
paste input "7.91"
type input "17.91"
click at [397, 650] on div "Price" at bounding box center [393, 656] width 120 height 13
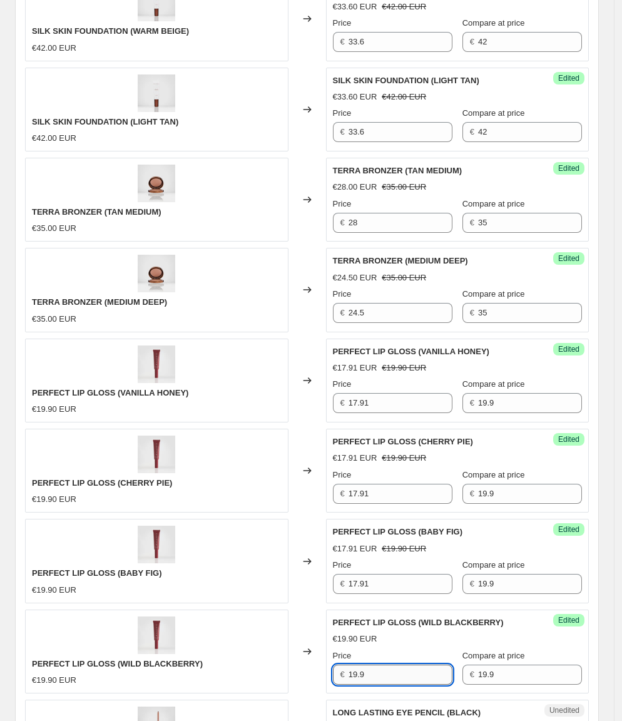
click at [393, 665] on input "19.9" at bounding box center [401, 675] width 104 height 20
paste input "7.91"
type input "17.91"
click at [298, 610] on div "Changed to" at bounding box center [307, 652] width 38 height 84
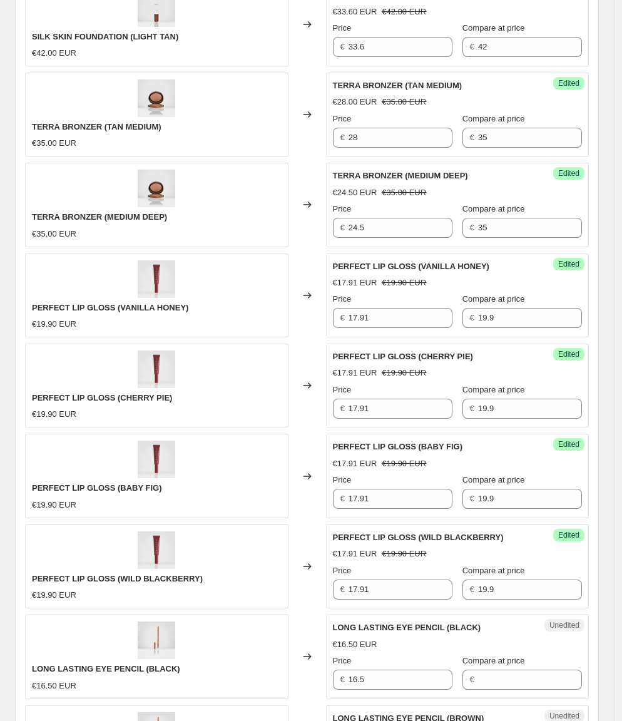
scroll to position [1564, 0]
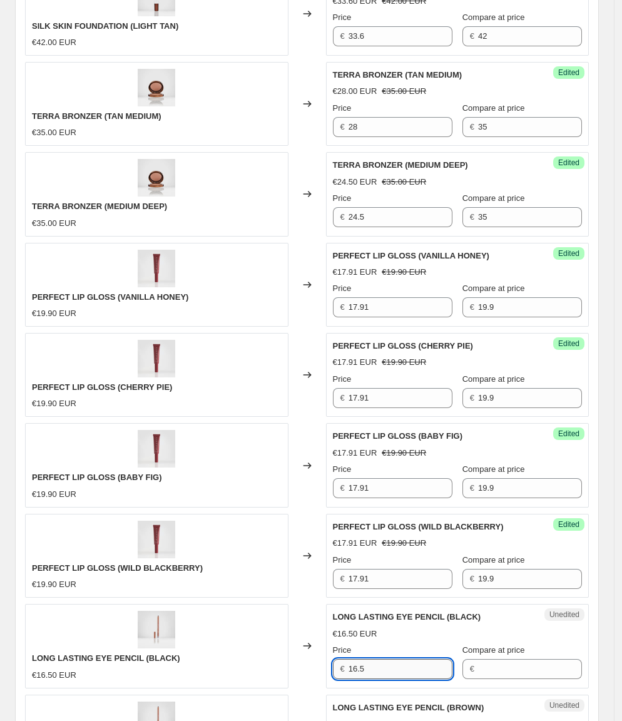
click at [376, 659] on input "16.5" at bounding box center [401, 669] width 104 height 20
click at [506, 659] on input "Compare at price" at bounding box center [530, 669] width 104 height 20
paste input "16.5"
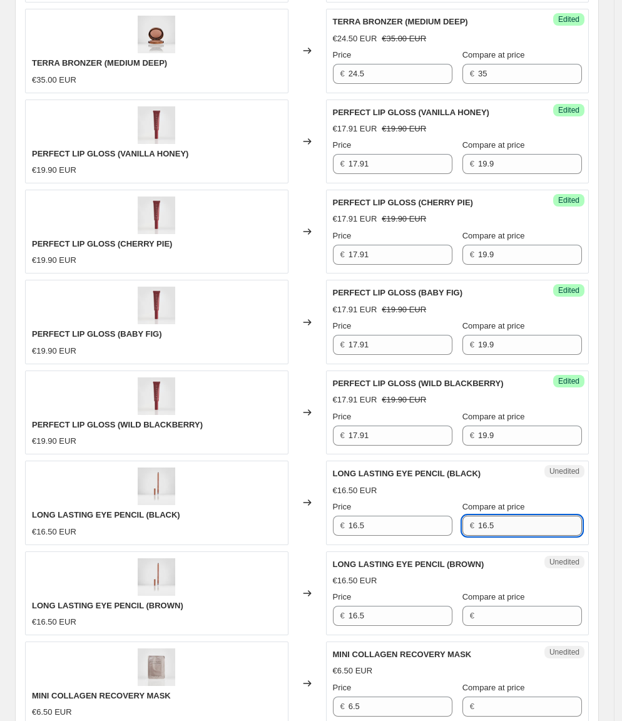
scroll to position [1728, 0]
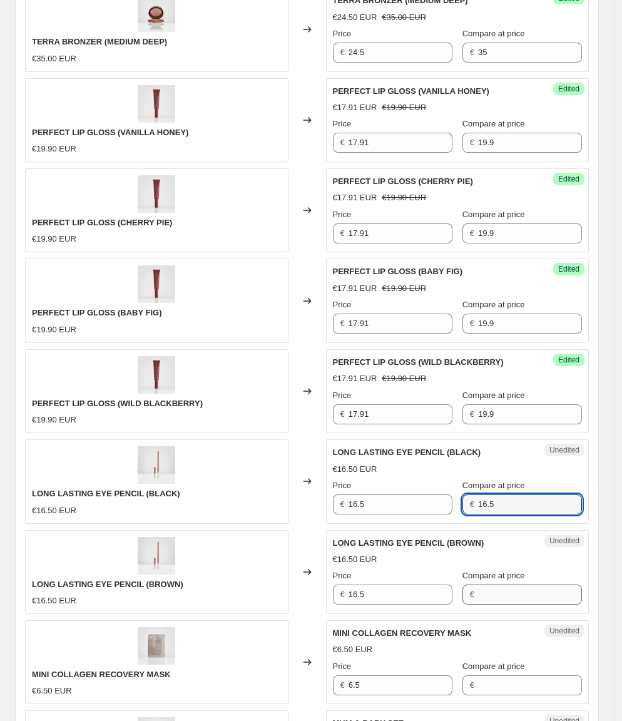
type input "16.5"
click at [506, 584] on input "Compare at price" at bounding box center [530, 594] width 104 height 20
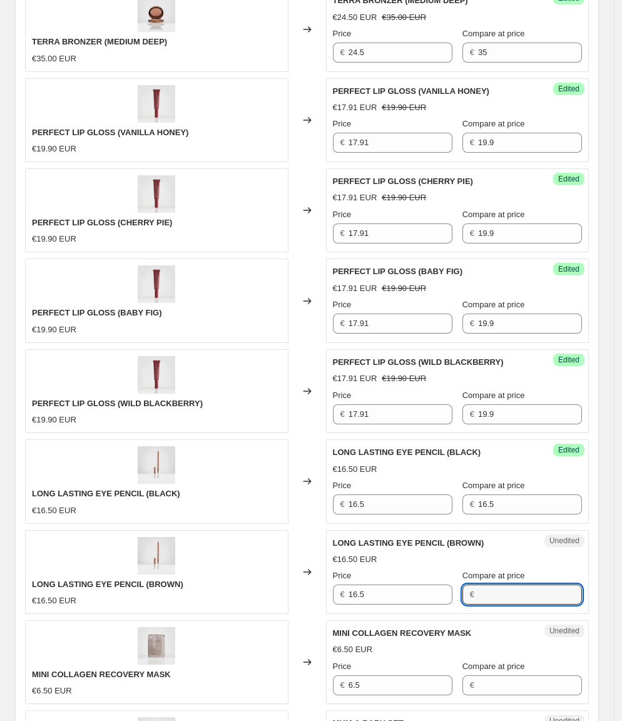
paste input "16.5"
type input "16.5"
click at [242, 530] on div "LONG LASTING EYE PENCIL ([PERSON_NAME]) €16.50 EUR" at bounding box center [156, 572] width 263 height 84
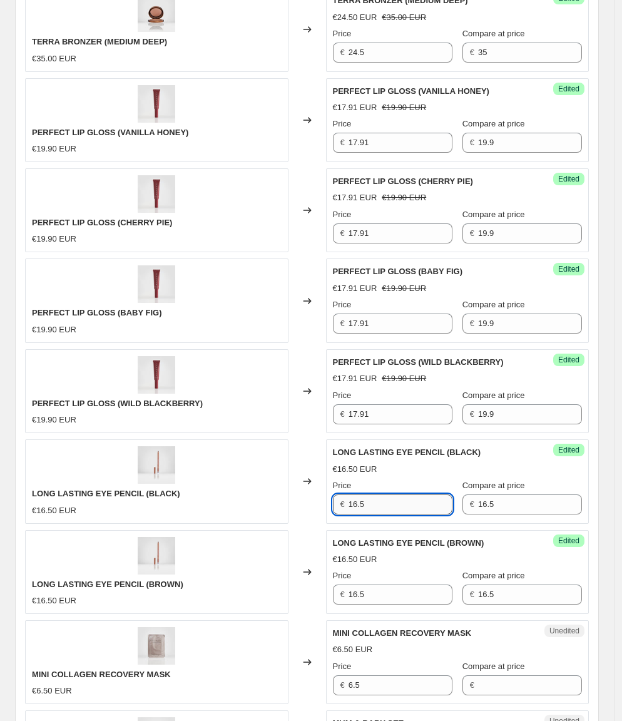
click at [388, 494] on input "16.5" at bounding box center [401, 504] width 104 height 20
type input "14.52"
drag, startPoint x: 212, startPoint y: 451, endPoint x: 299, endPoint y: 456, distance: 86.5
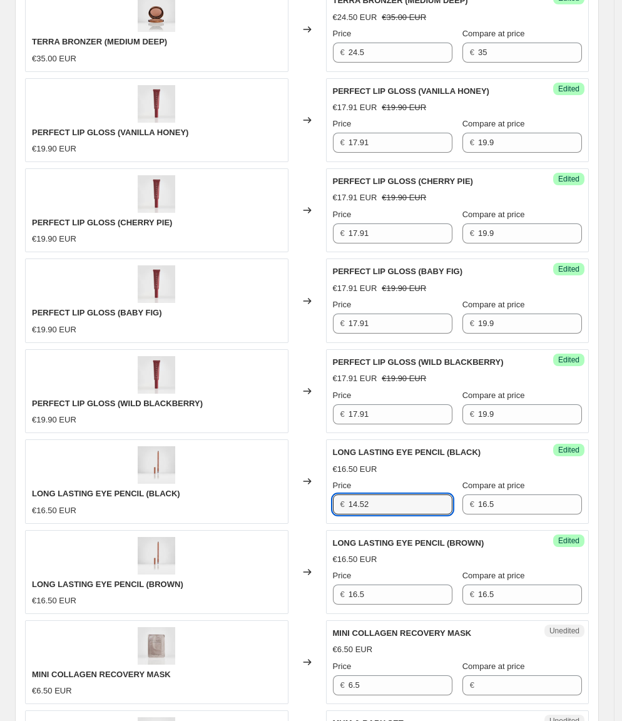
click at [214, 452] on div "LONG LASTING EYE PENCIL (BLACK) €16.50 EUR" at bounding box center [156, 481] width 263 height 84
click at [407, 494] on input "14.52" at bounding box center [401, 504] width 104 height 20
click at [382, 584] on input "16.5" at bounding box center [401, 594] width 104 height 20
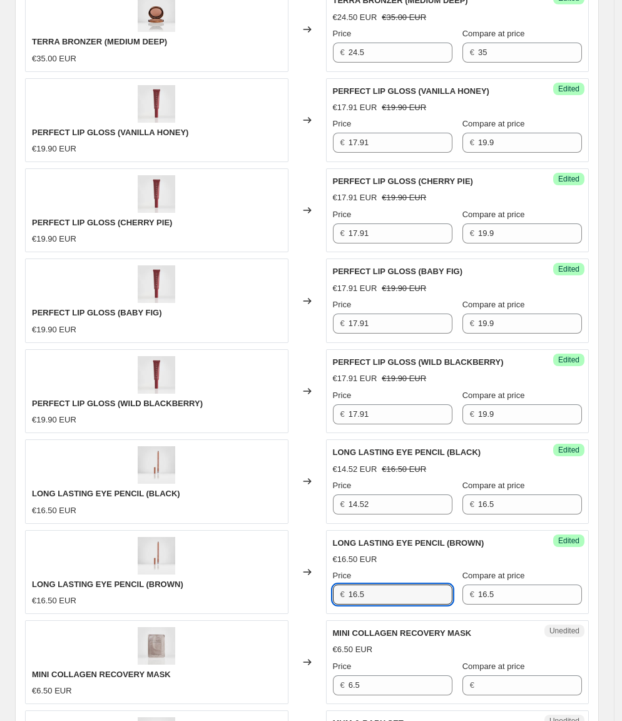
drag, startPoint x: 382, startPoint y: 544, endPoint x: 259, endPoint y: 539, distance: 122.7
click at [382, 584] on input "16.5" at bounding box center [401, 594] width 104 height 20
paste input "4.52"
type input "14.52"
click at [214, 595] on div "€16.50 EUR" at bounding box center [157, 601] width 250 height 13
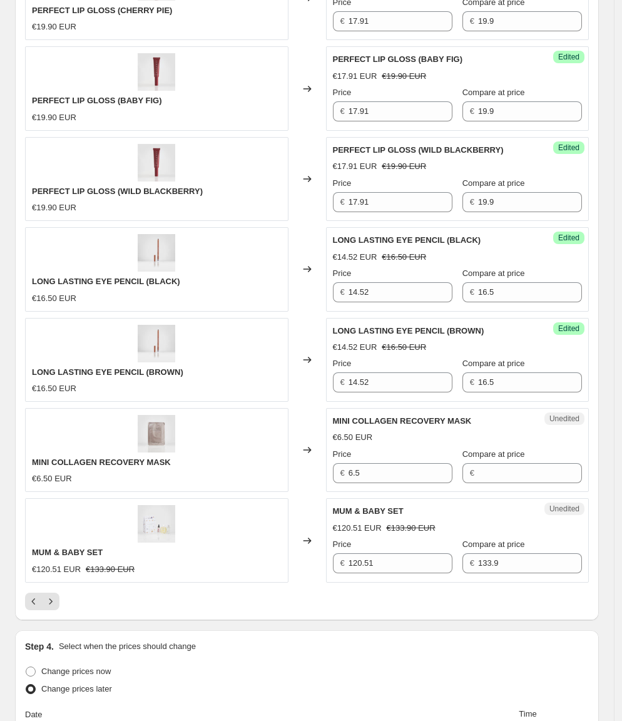
scroll to position [1951, 0]
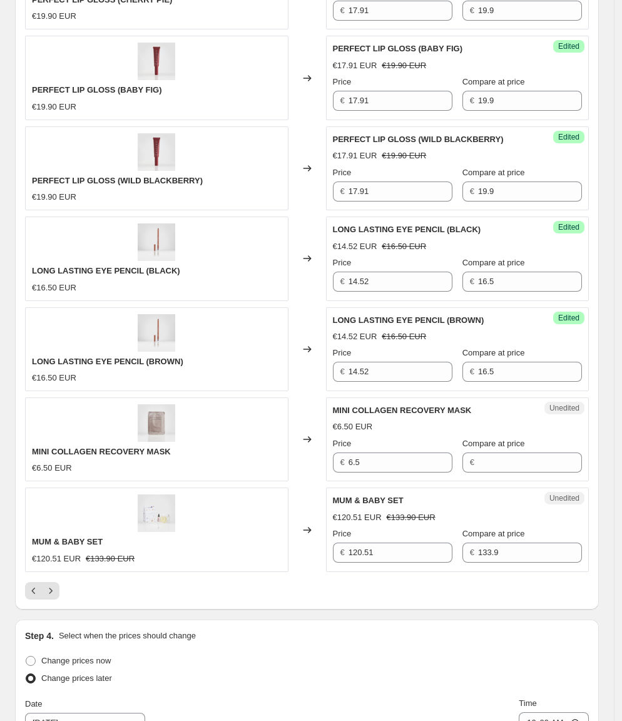
click at [392, 508] on div "Unedited MUM & BABY SET €120.51 EUR €133.90 EUR Price € 120.51 Compare at price…" at bounding box center [457, 529] width 263 height 84
click at [392, 543] on input "120.51" at bounding box center [401, 553] width 104 height 20
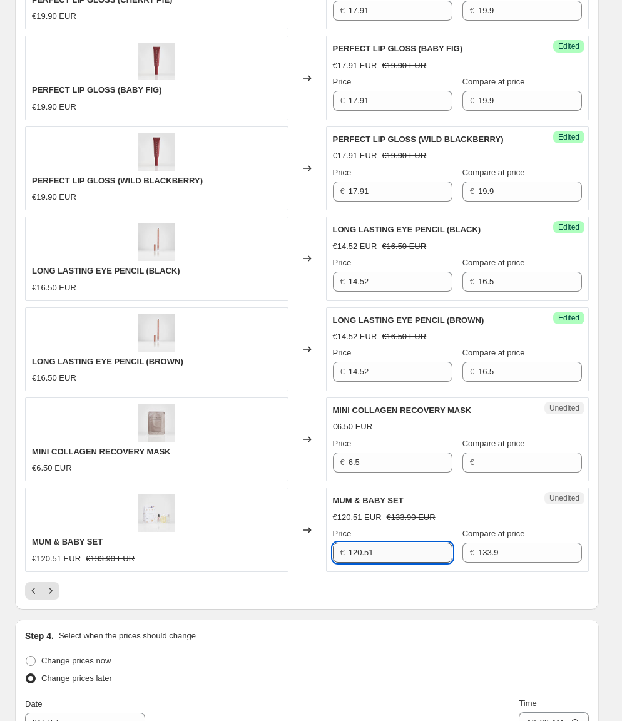
click at [392, 543] on input "120.51" at bounding box center [401, 553] width 104 height 20
type input "89.82"
click at [176, 536] on div "MUM & BABY SET" at bounding box center [157, 542] width 250 height 13
click at [51, 584] on icon "Next" at bounding box center [50, 590] width 13 height 13
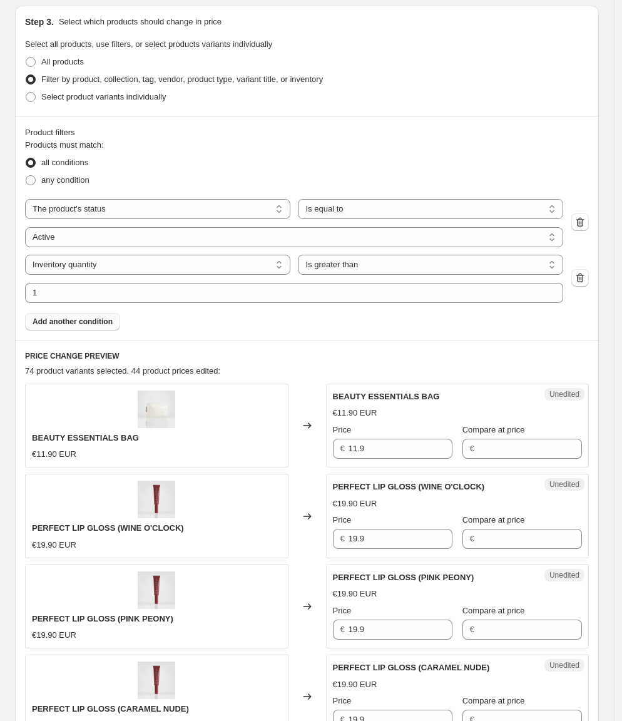
scroll to position [346, 0]
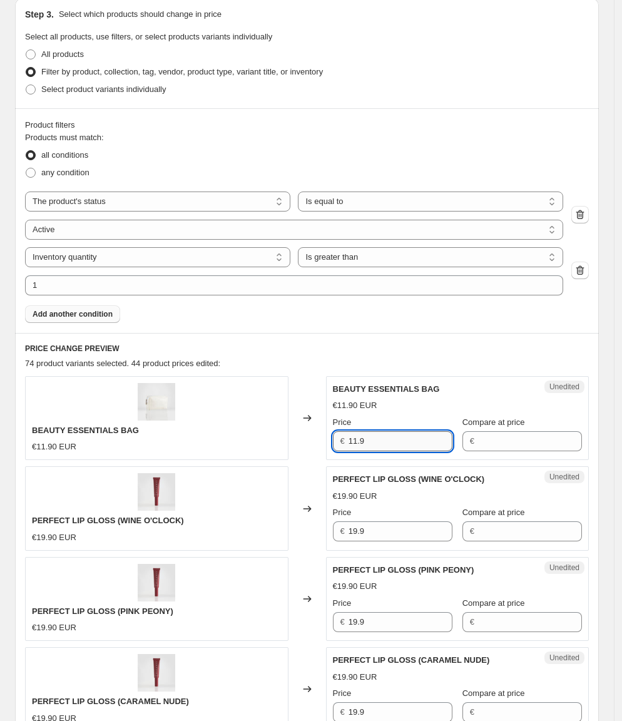
click at [409, 436] on input "11.9" at bounding box center [401, 441] width 104 height 20
click at [509, 442] on input "Compare at price" at bounding box center [530, 441] width 104 height 20
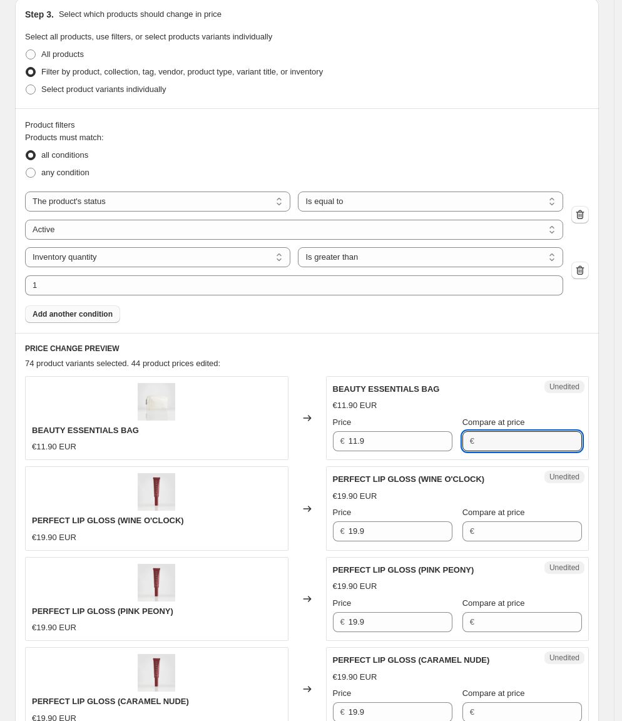
paste input "11.9"
type input "11.9"
click at [208, 442] on div "BEAUTY ESSENTIALS BAG €11.90 EUR" at bounding box center [156, 418] width 263 height 84
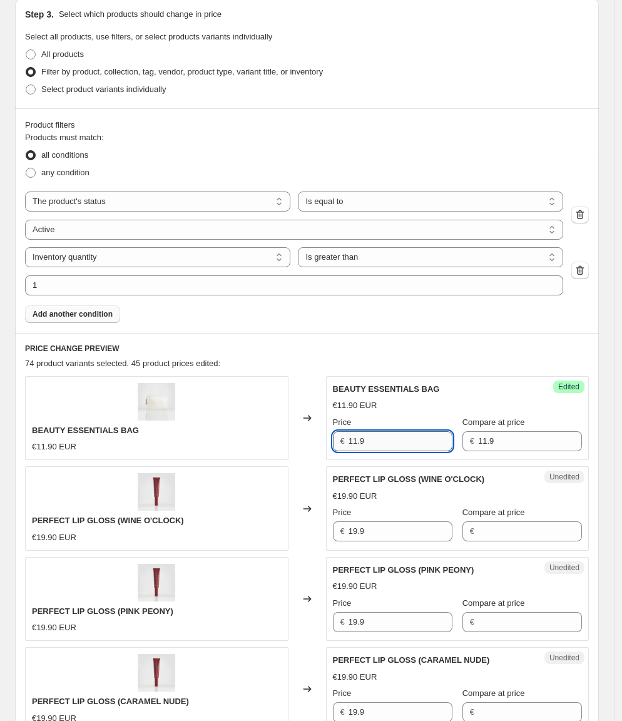
click at [379, 432] on input "11.9" at bounding box center [401, 441] width 104 height 20
type input "9.52"
click at [250, 436] on div "BEAUTY ESSENTIALS BAG €11.90 EUR" at bounding box center [156, 418] width 263 height 84
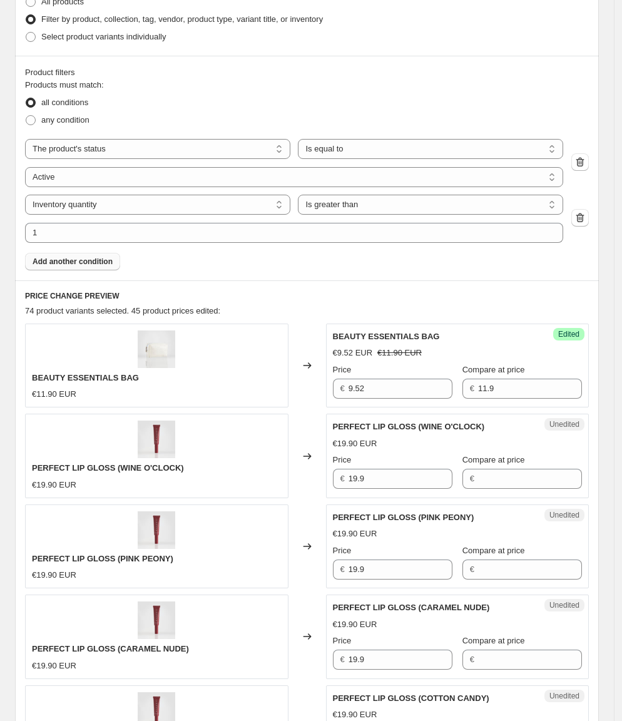
scroll to position [410, 0]
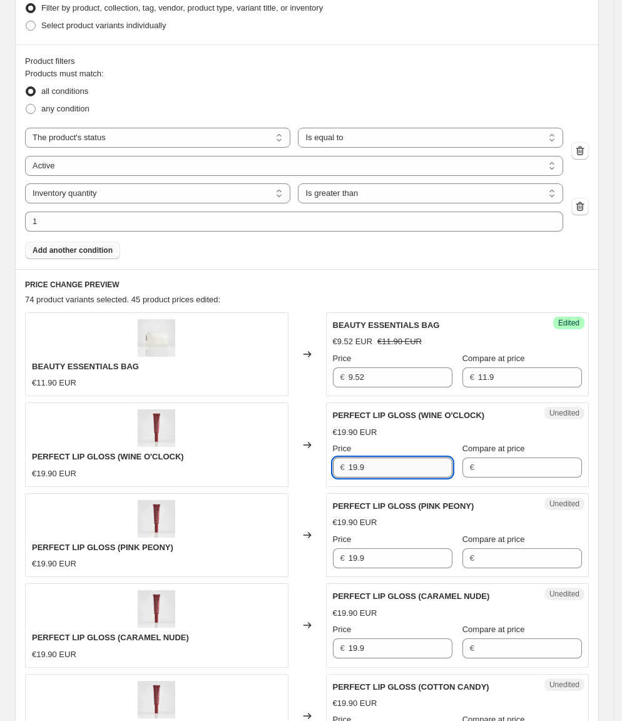
click at [379, 472] on input "19.9" at bounding box center [401, 467] width 104 height 20
click at [514, 469] on input "Compare at price" at bounding box center [530, 467] width 104 height 20
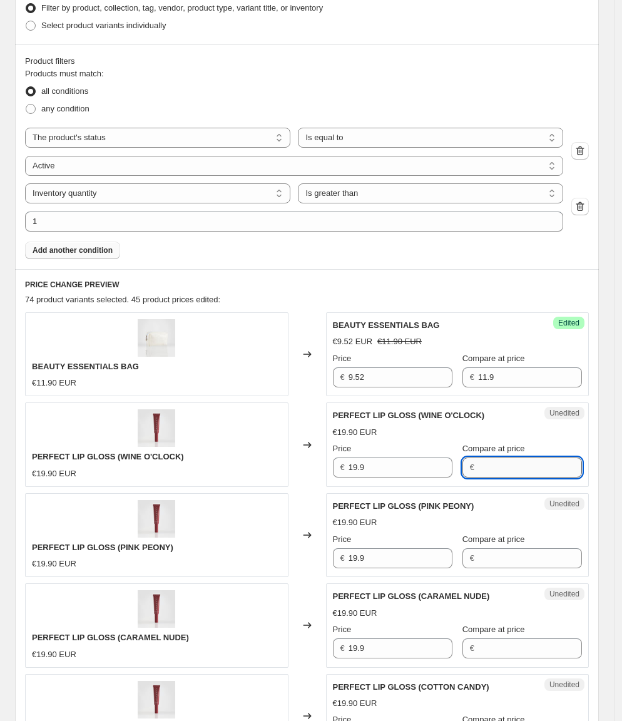
paste input "19.9"
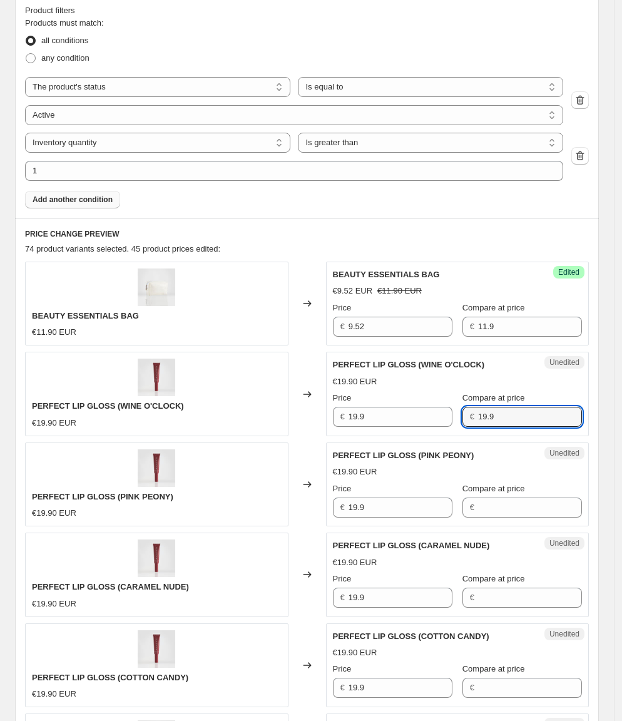
scroll to position [479, 0]
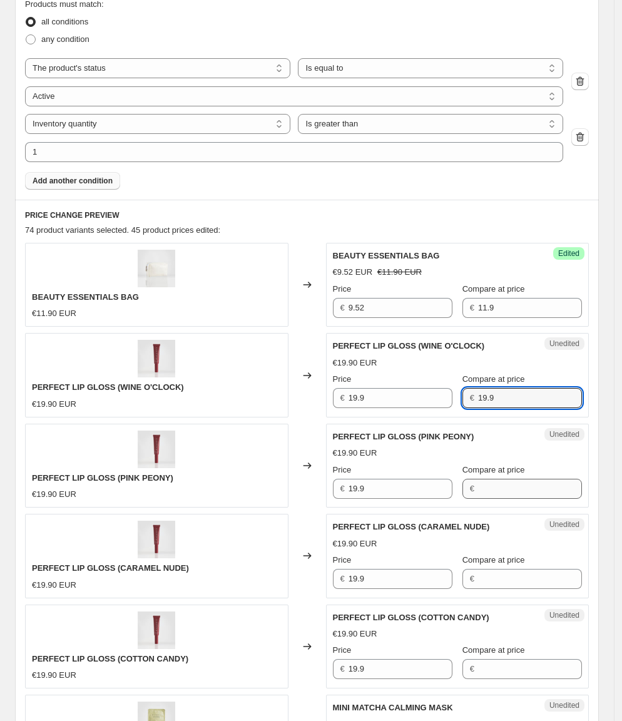
type input "19.9"
click at [486, 479] on input "Compare at price" at bounding box center [530, 489] width 104 height 20
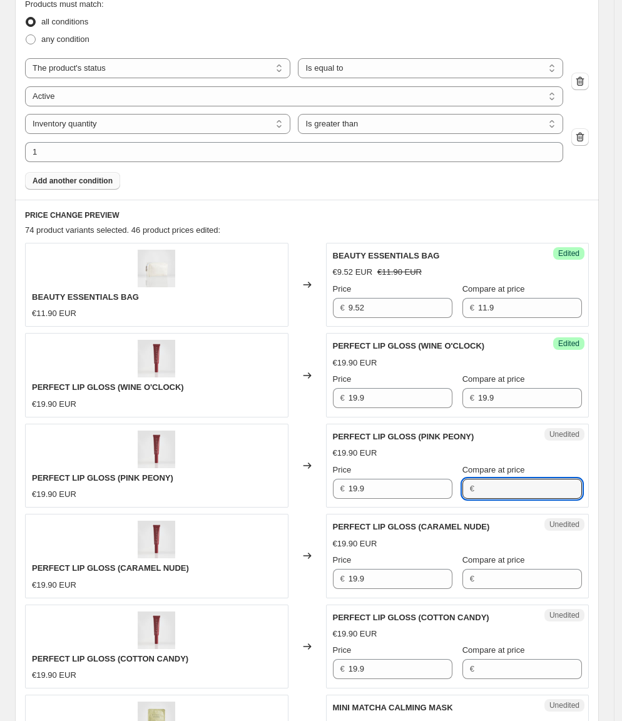
paste input "19.9"
type input "19.9"
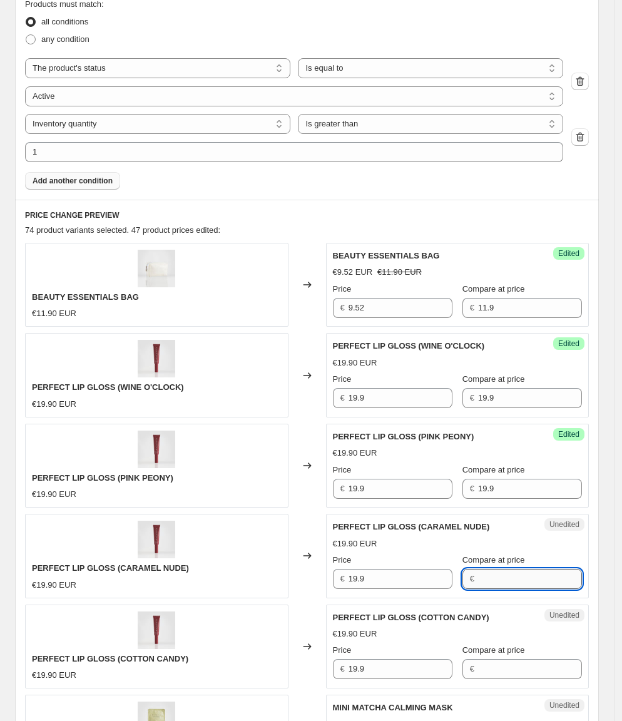
click at [488, 571] on input "Compare at price" at bounding box center [530, 579] width 104 height 20
paste input "19.9"
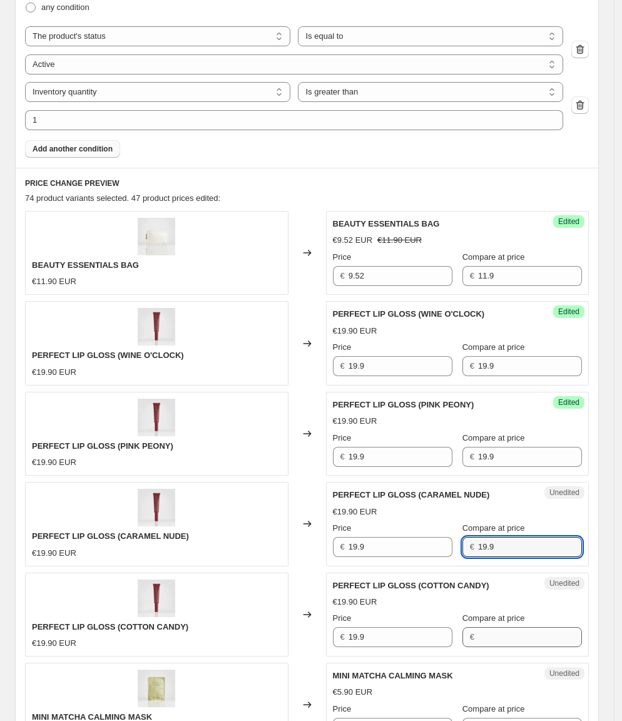
type input "19.9"
click at [500, 627] on input "Compare at price" at bounding box center [530, 637] width 104 height 20
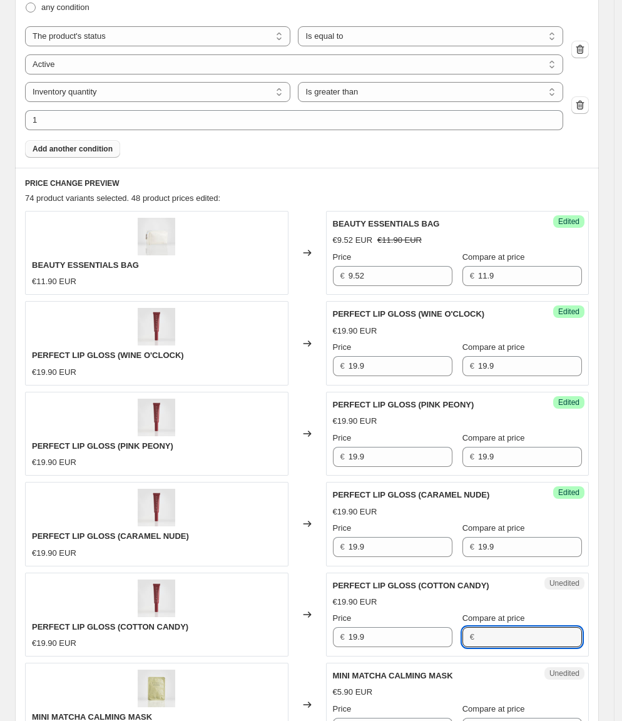
paste input "19.9"
type input "19.9"
click at [275, 578] on div "PERFECT LIP GLOSS (COTTON CANDY) €19.90 EUR" at bounding box center [156, 615] width 263 height 84
click at [392, 377] on div "Success Edited PERFECT LIP GLOSS (WINE O'CLOCK) €19.90 EUR Price € 19.9 Compare…" at bounding box center [457, 343] width 263 height 84
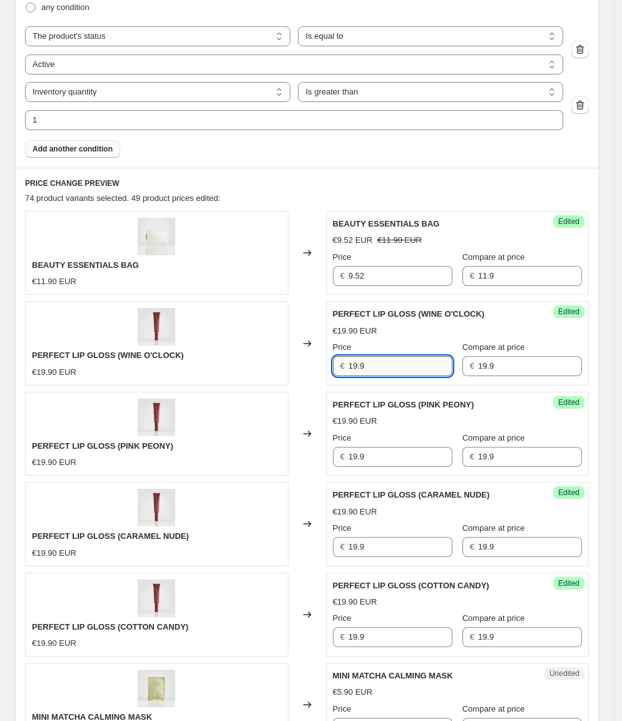
click at [392, 365] on input "19.9" at bounding box center [401, 366] width 104 height 20
type input "17.91"
click at [380, 370] on input "17.91" at bounding box center [401, 366] width 104 height 20
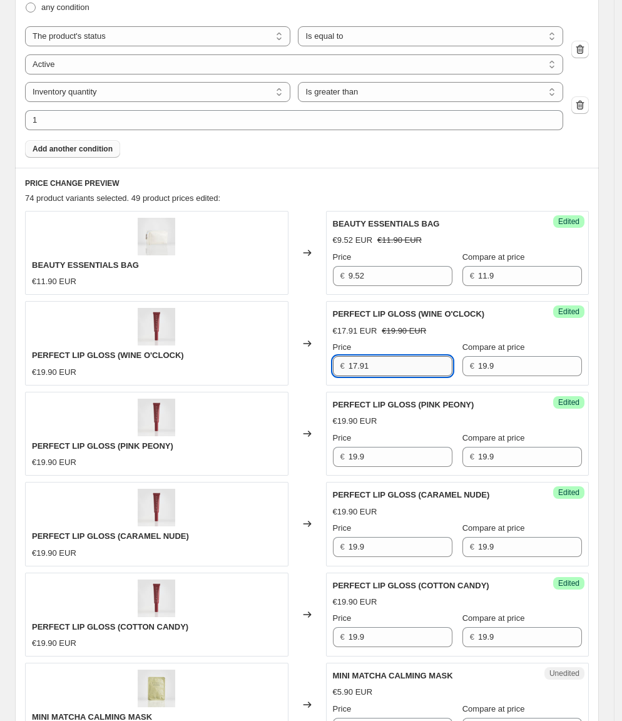
click at [380, 370] on input "17.91" at bounding box center [401, 366] width 104 height 20
click at [382, 447] on input "19.9" at bounding box center [401, 457] width 104 height 20
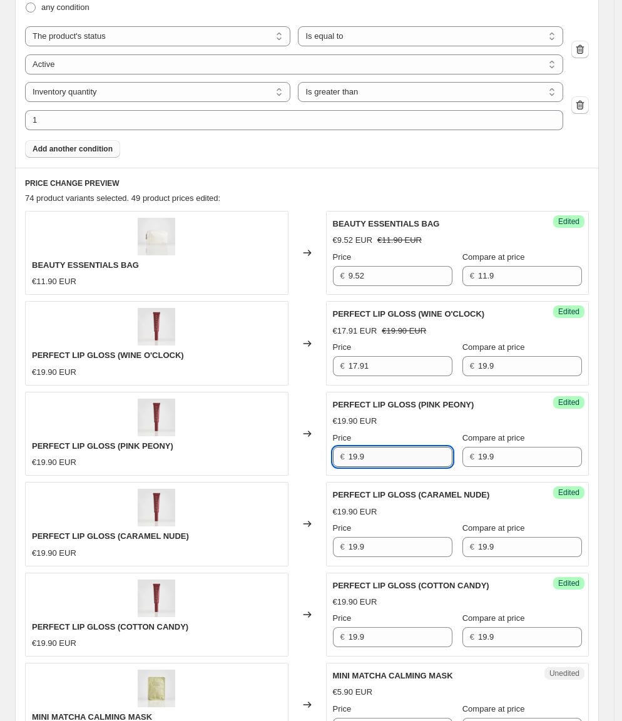
click at [382, 447] on input "19.9" at bounding box center [401, 457] width 104 height 20
paste input "7.91"
type input "17.91"
click at [374, 542] on input "19.9" at bounding box center [401, 547] width 104 height 20
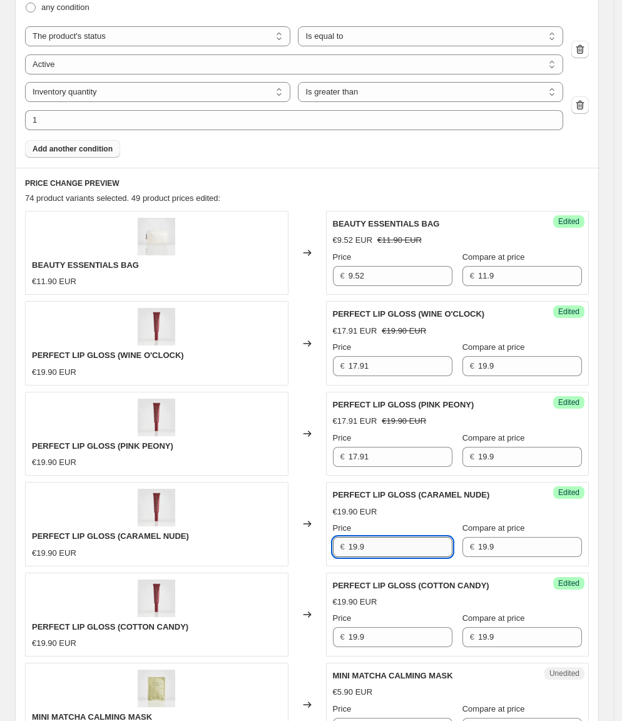
click at [374, 542] on input "19.9" at bounding box center [401, 547] width 104 height 20
paste input "7.91"
type input "17.91"
click at [371, 629] on input "19.9" at bounding box center [401, 637] width 104 height 20
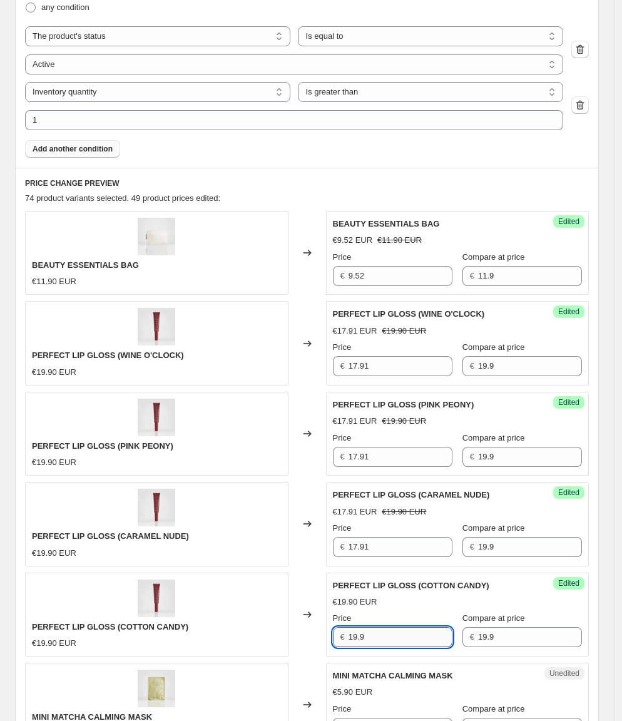
click at [371, 629] on input "19.9" at bounding box center [401, 637] width 104 height 20
paste input "7.91"
type input "17.91"
click at [268, 600] on div "PERFECT LIP GLOSS (COTTON CANDY) €19.90 EUR" at bounding box center [156, 615] width 263 height 84
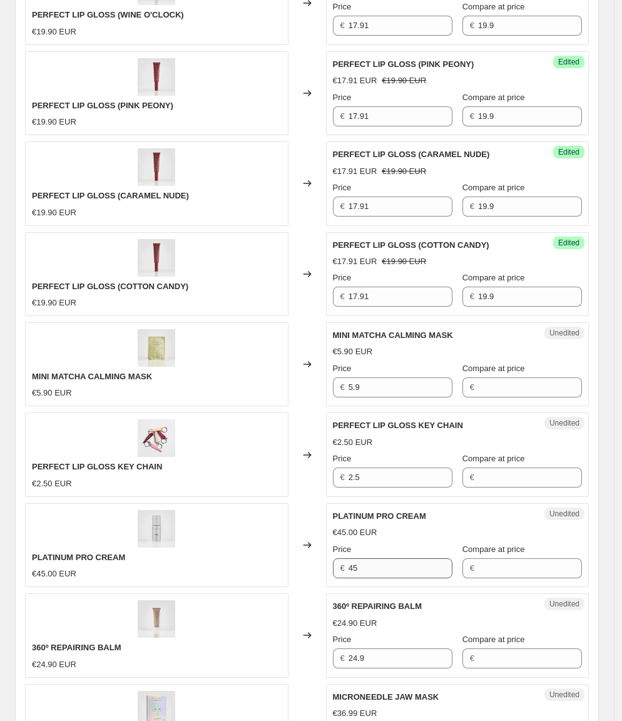
scroll to position [911, 0]
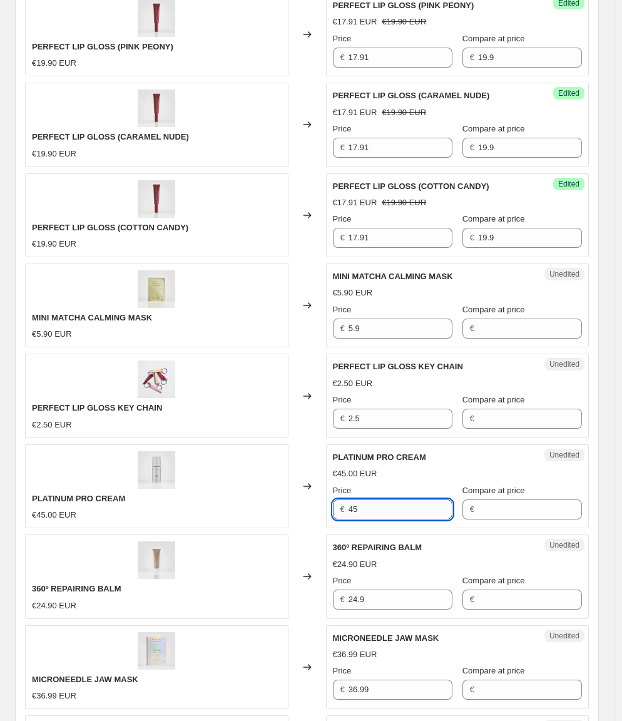
click at [393, 499] on input "45" at bounding box center [401, 509] width 104 height 20
click at [555, 499] on input "Compare at price" at bounding box center [530, 509] width 104 height 20
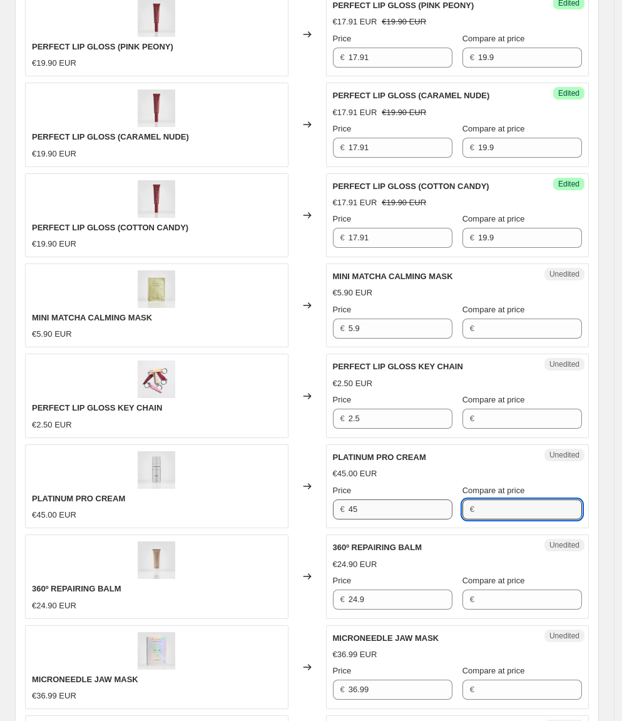
paste input "45"
type input "45"
click at [173, 488] on div "PLATINUM PRO CREAM €45.00 EUR" at bounding box center [156, 486] width 263 height 84
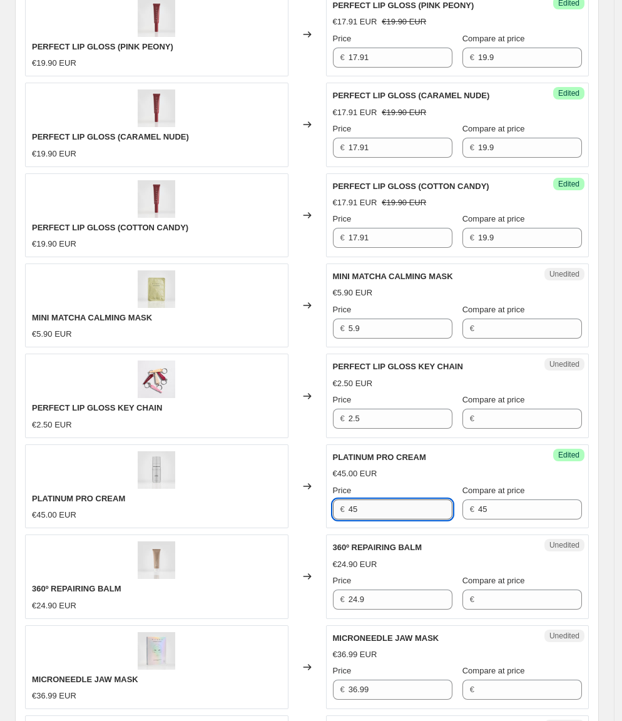
click at [375, 499] on input "45" at bounding box center [401, 509] width 104 height 20
type input "38.25"
click at [188, 494] on div "PLATINUM PRO CREAM €45.00 EUR" at bounding box center [156, 486] width 263 height 84
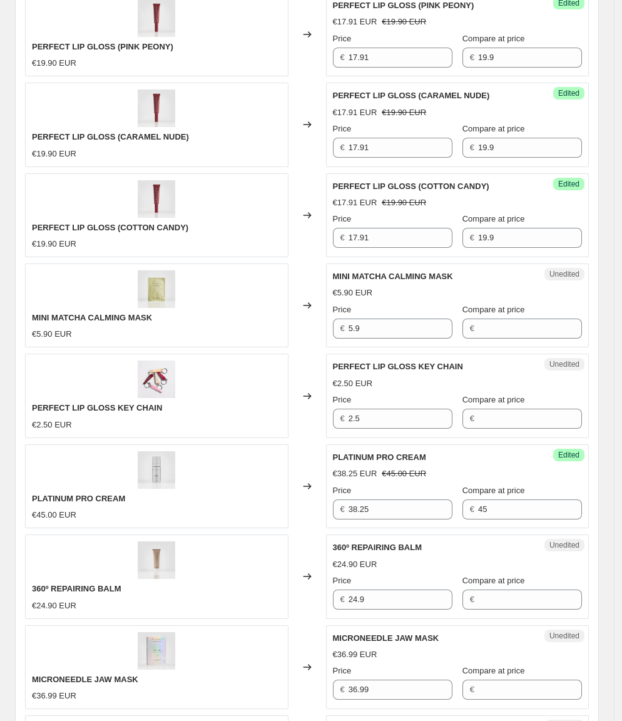
scroll to position [930, 0]
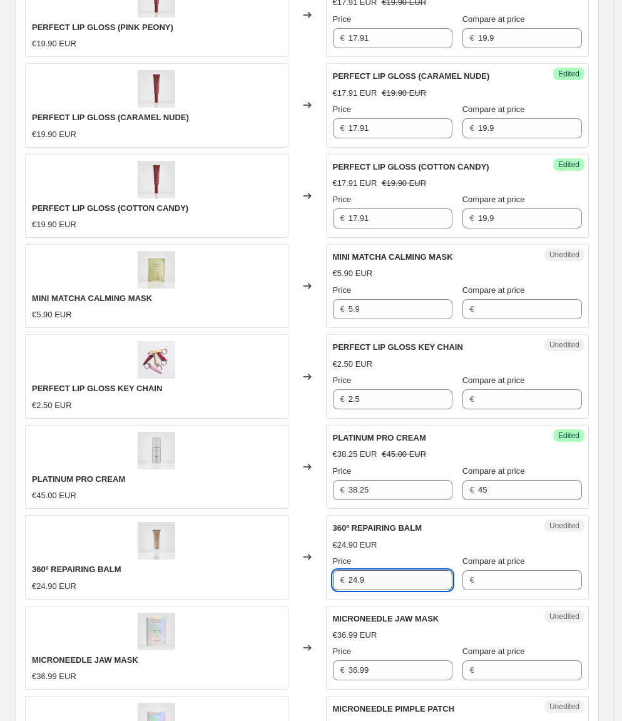
click at [391, 570] on input "24.9" at bounding box center [401, 580] width 104 height 20
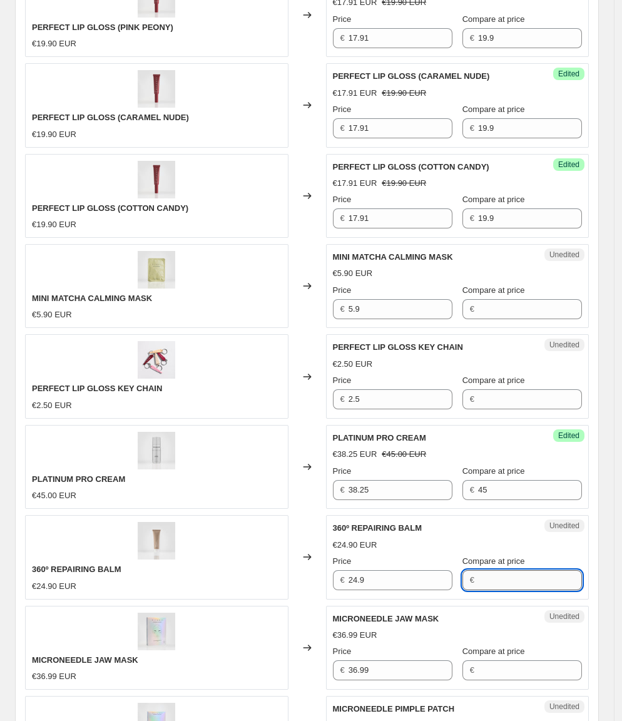
click at [495, 570] on input "Compare at price" at bounding box center [530, 580] width 104 height 20
paste input "24.9"
type input "24.9"
click at [263, 552] on div "360º REPAIRING BALM €24.90 EUR" at bounding box center [156, 557] width 263 height 84
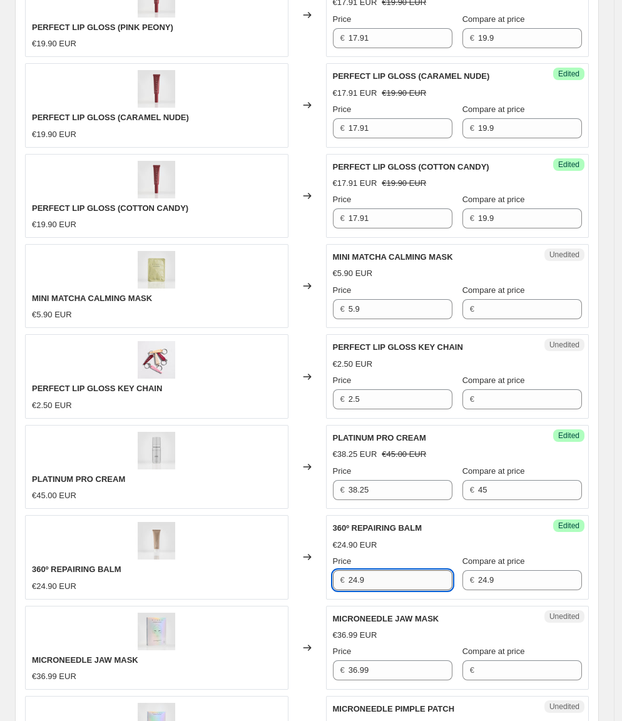
click at [387, 570] on input "24.9" at bounding box center [401, 580] width 104 height 20
type input "21.91"
click at [202, 576] on div "BEAUTY ESSENTIALS BAG €11.90 EUR Changed to Success Edited BEAUTY ESSENTIALS BA…" at bounding box center [307, 421] width 564 height 1258
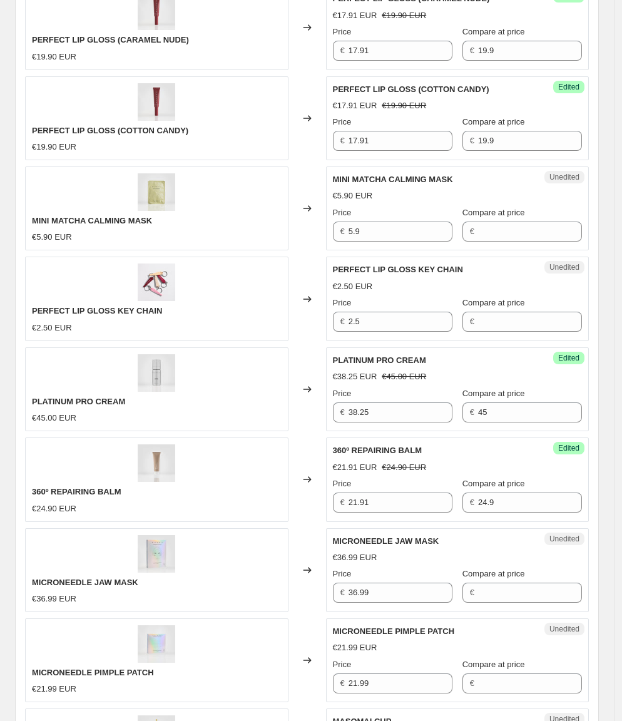
scroll to position [1018, 0]
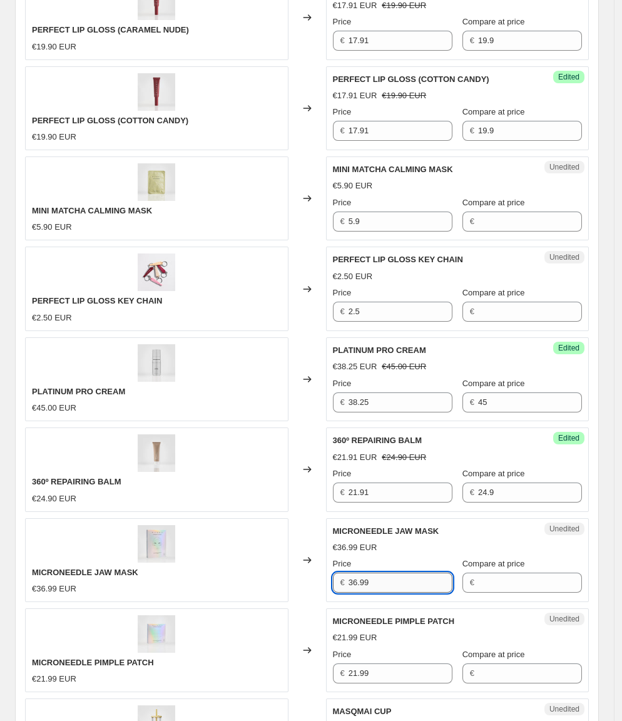
click at [388, 573] on input "36.99" at bounding box center [401, 583] width 104 height 20
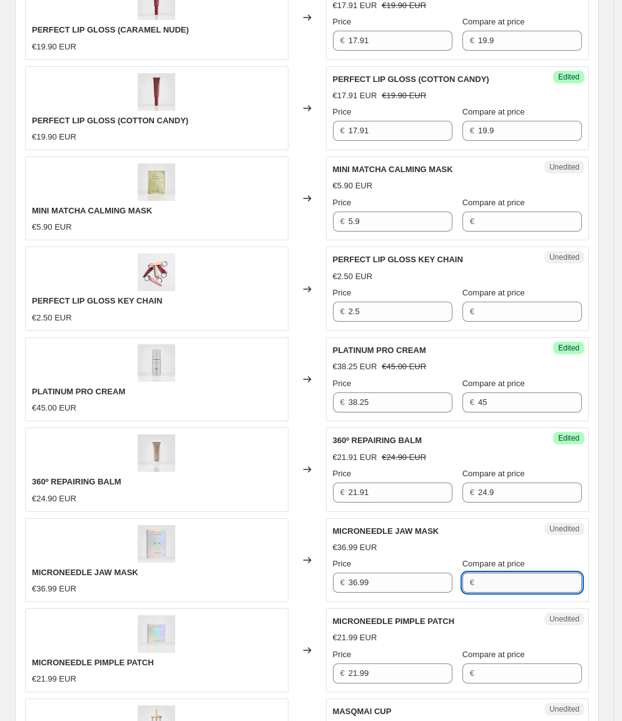
click at [539, 573] on input "Compare at price" at bounding box center [530, 583] width 104 height 20
paste input "36.99"
type input "36.99"
click at [218, 544] on div "MICRONEEDLE JAW MASK €36.99 EUR" at bounding box center [156, 560] width 263 height 84
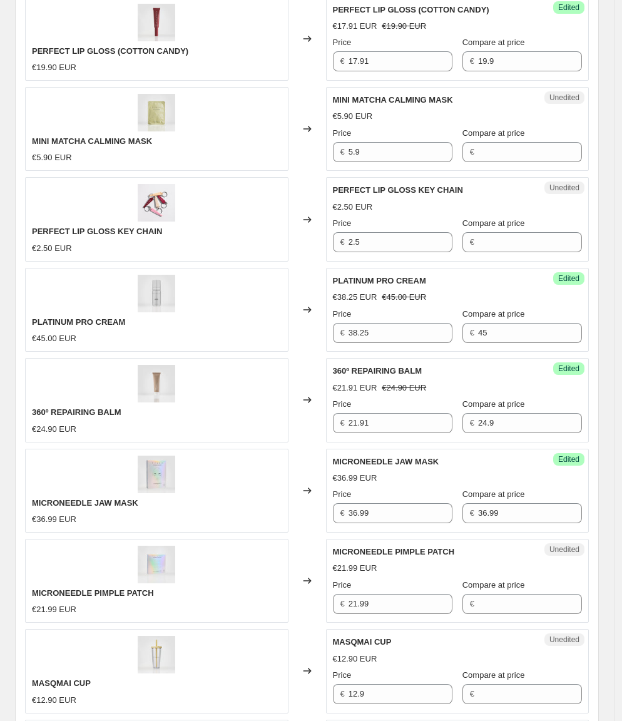
scroll to position [1088, 0]
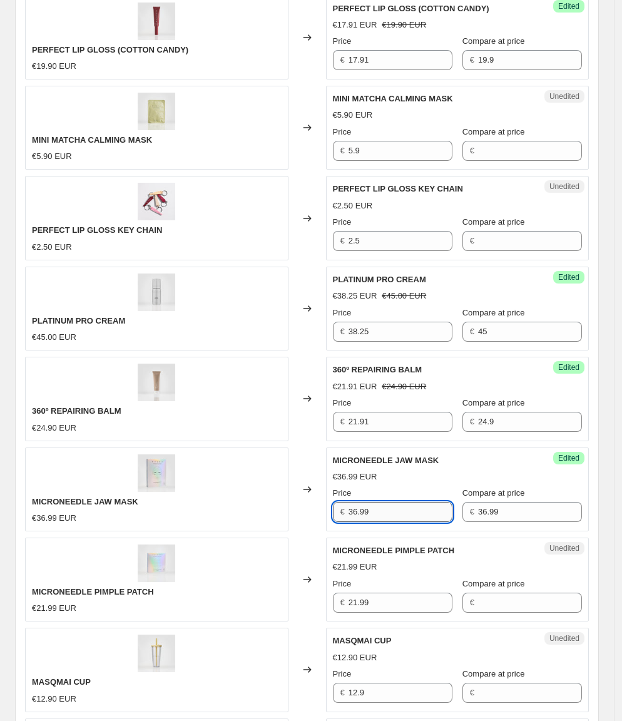
click at [387, 502] on input "36.99" at bounding box center [401, 512] width 104 height 20
type input "29.52"
click at [283, 459] on div "MICRONEEDLE JAW MASK €36.99 EUR" at bounding box center [156, 489] width 263 height 84
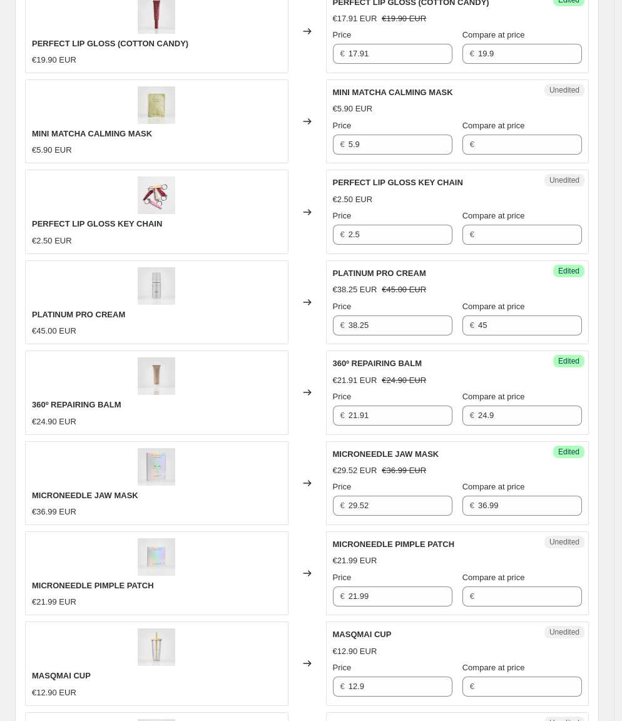
scroll to position [1158, 0]
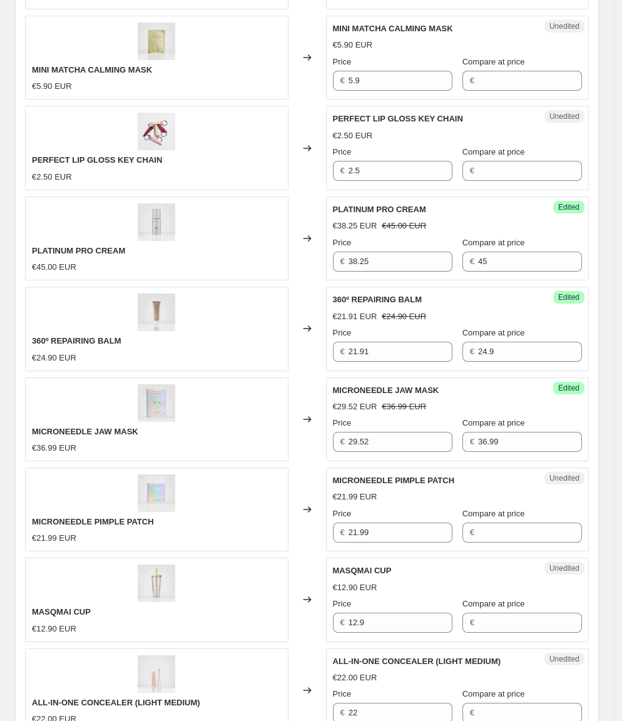
click at [239, 518] on div "MICRONEEDLE PIMPLE PATCH €21.99 EUR" at bounding box center [156, 509] width 263 height 84
click at [396, 523] on input "21.99" at bounding box center [401, 533] width 104 height 20
drag, startPoint x: 471, startPoint y: 513, endPoint x: 481, endPoint y: 509, distance: 11.5
click at [471, 513] on div "Unedited MICRONEEDLE PIMPLE PATCH €21.99 EUR Price € 21.99 Compare at price €" at bounding box center [457, 509] width 263 height 84
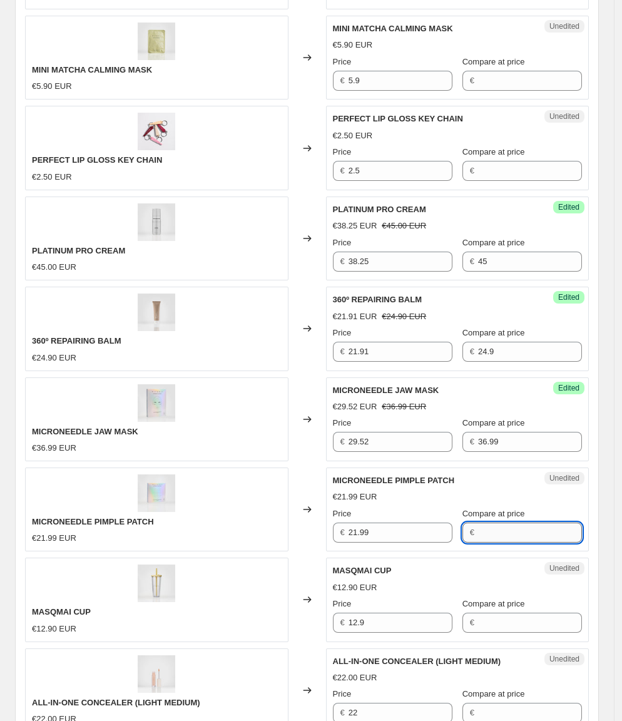
click at [481, 523] on input "Compare at price" at bounding box center [530, 533] width 104 height 20
paste input "21.99"
type input "21.99"
click at [265, 502] on div "MICRONEEDLE PIMPLE PATCH €21.99 EUR" at bounding box center [156, 509] width 263 height 84
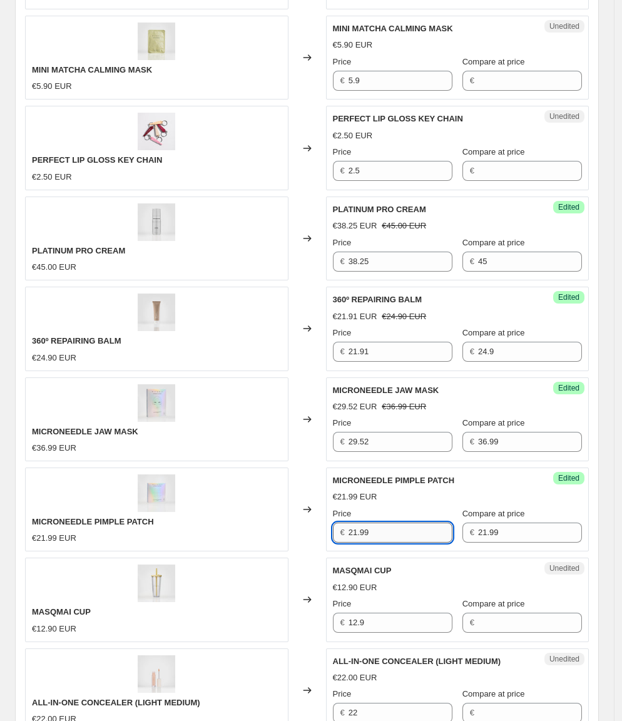
click at [373, 523] on input "21.99" at bounding box center [401, 533] width 104 height 20
type input "17.52"
click at [255, 498] on div "MICRONEEDLE PIMPLE PATCH €21.99 EUR" at bounding box center [156, 509] width 263 height 84
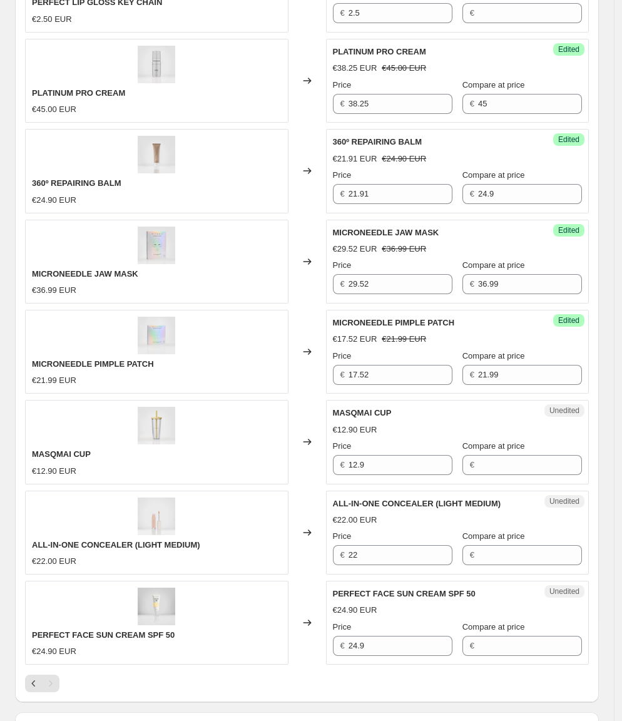
scroll to position [1357, 0]
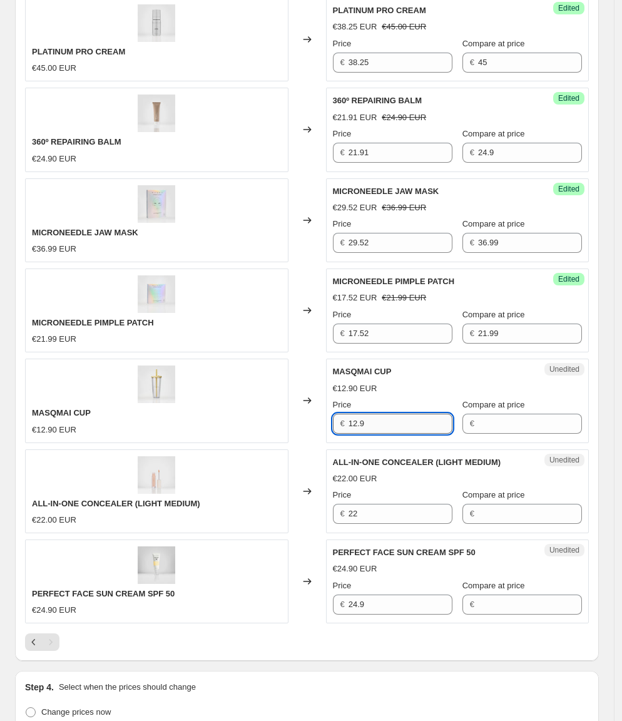
click at [382, 414] on input "12.9" at bounding box center [401, 424] width 104 height 20
click at [397, 414] on input "12.9" at bounding box center [401, 424] width 104 height 20
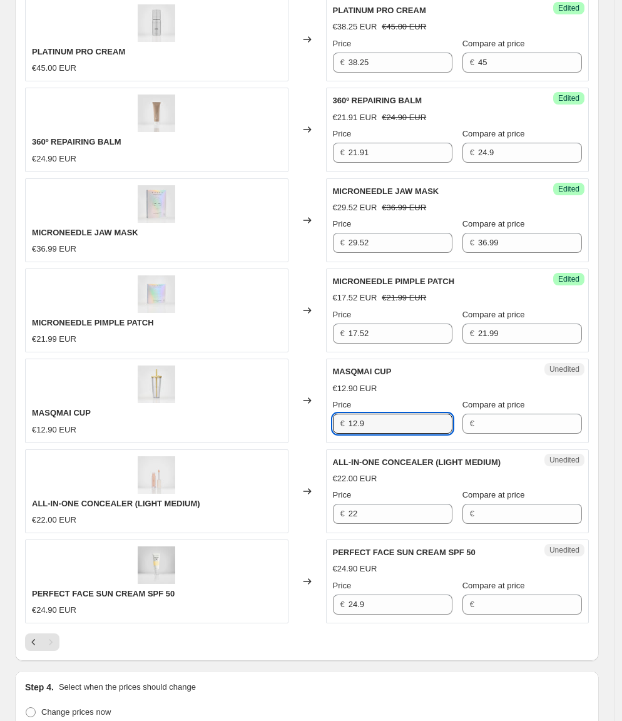
click at [541, 403] on div "Unedited MASQMAI CUP €12.90 EUR Price € 12.9 Compare at price €" at bounding box center [457, 401] width 263 height 84
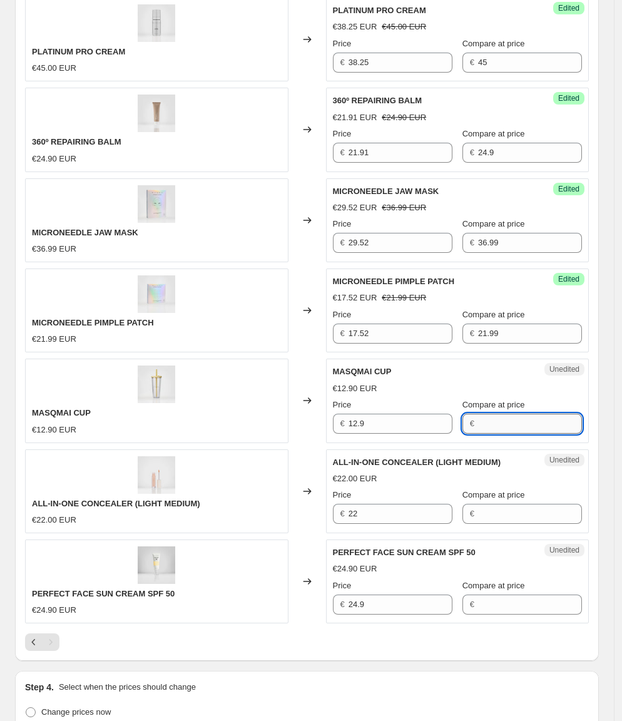
drag, startPoint x: 514, startPoint y: 393, endPoint x: 498, endPoint y: 394, distance: 16.3
click at [514, 414] on input "Compare at price" at bounding box center [530, 424] width 104 height 20
paste input "12.9"
type input "12.9"
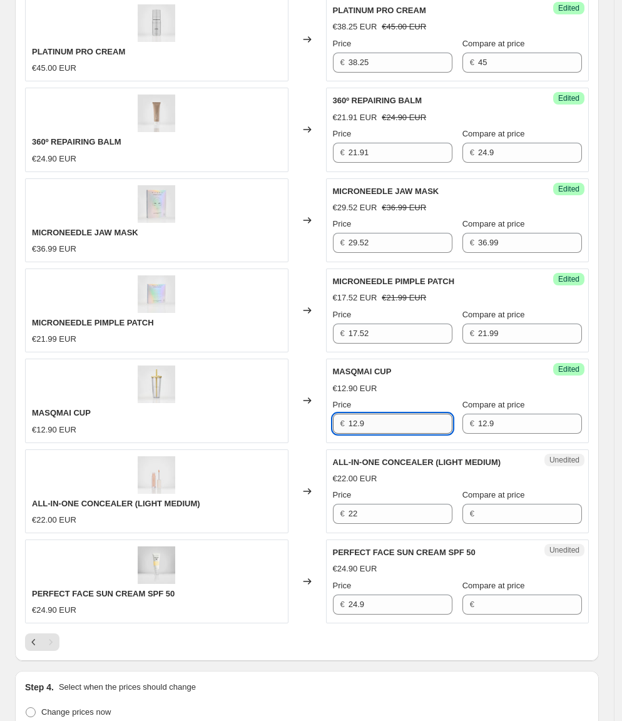
click at [392, 414] on input "12.9" at bounding box center [401, 424] width 104 height 20
type input "10.32"
click at [245, 391] on div "MASQMAI CUP €12.90 EUR" at bounding box center [156, 401] width 263 height 84
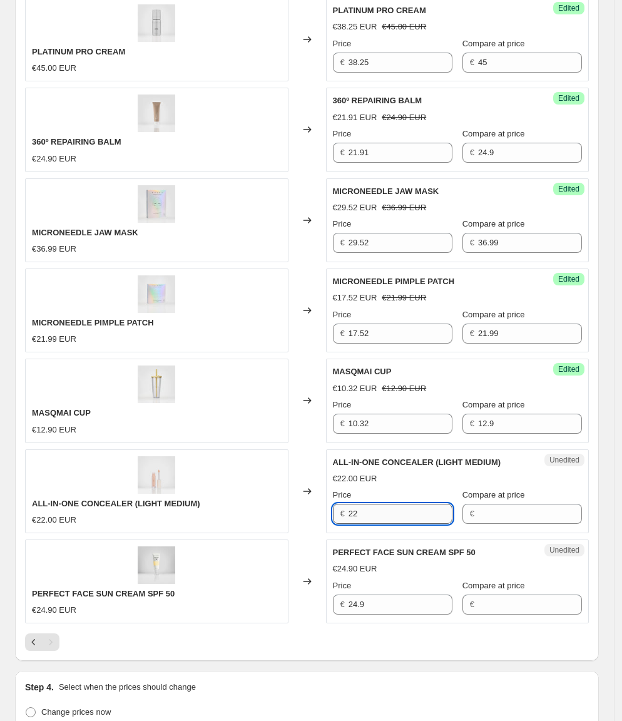
click at [388, 504] on input "22" at bounding box center [401, 514] width 104 height 20
click at [507, 504] on input "Compare at price" at bounding box center [530, 514] width 104 height 20
paste input "22"
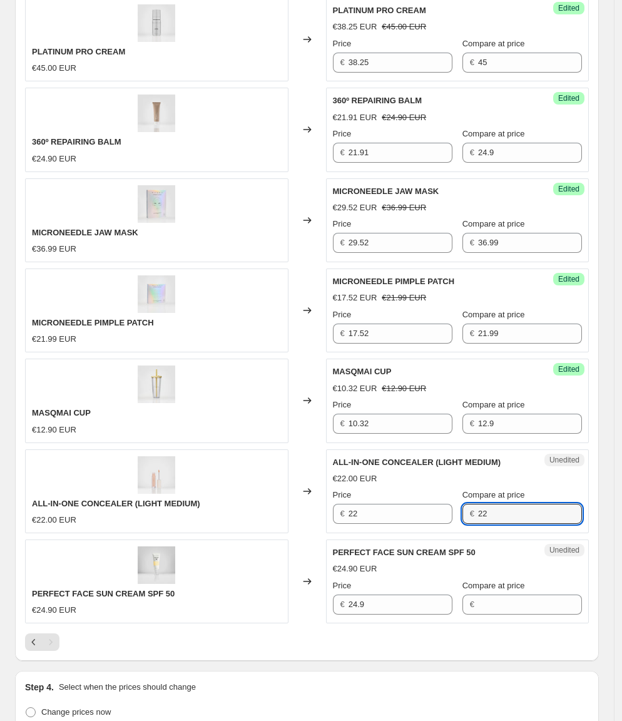
type input "22"
click at [183, 514] on div "€22.00 EUR" at bounding box center [157, 520] width 250 height 13
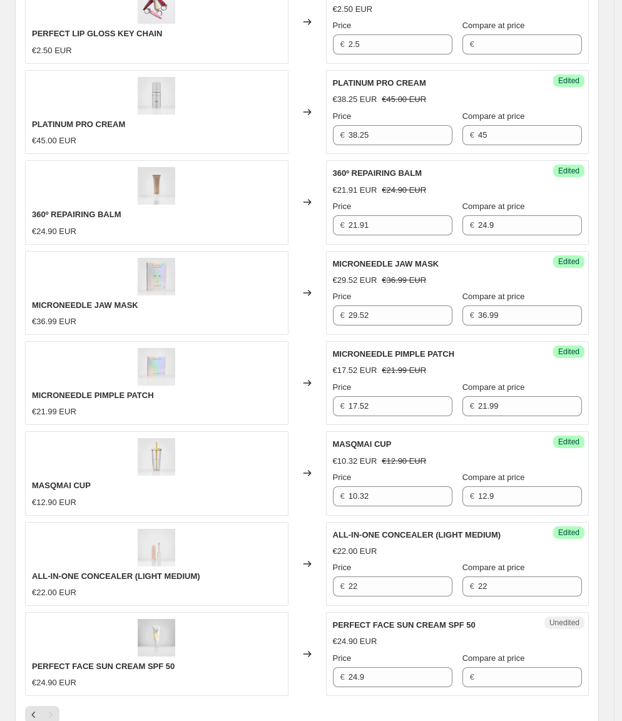
scroll to position [1304, 0]
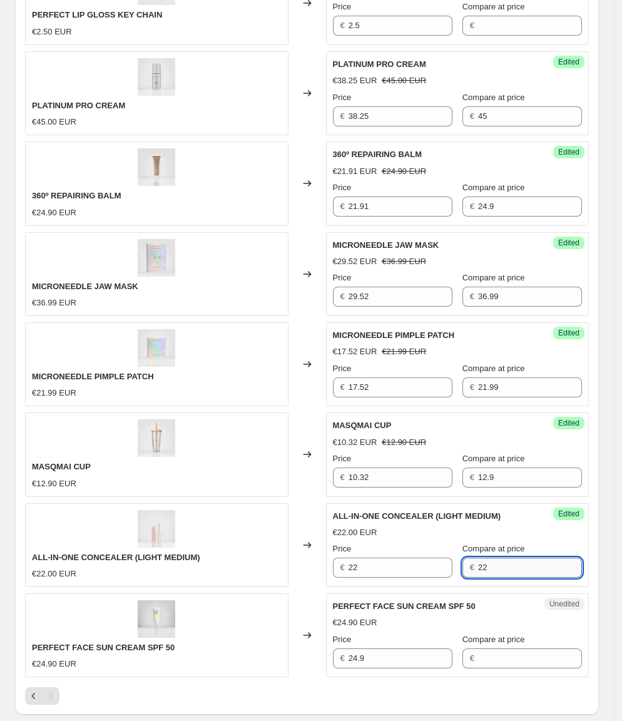
click at [524, 558] on input "22" at bounding box center [530, 568] width 104 height 20
click at [160, 525] on div "ALL-IN-ONE CONCEALER (LIGHT MEDIUM) €22.00 EUR" at bounding box center [156, 545] width 263 height 84
click at [397, 634] on div "Unedited PERFECT FACE SUN CREAM SPF 50 €24.90 EUR Price € 24.9 Compare at price…" at bounding box center [457, 635] width 263 height 84
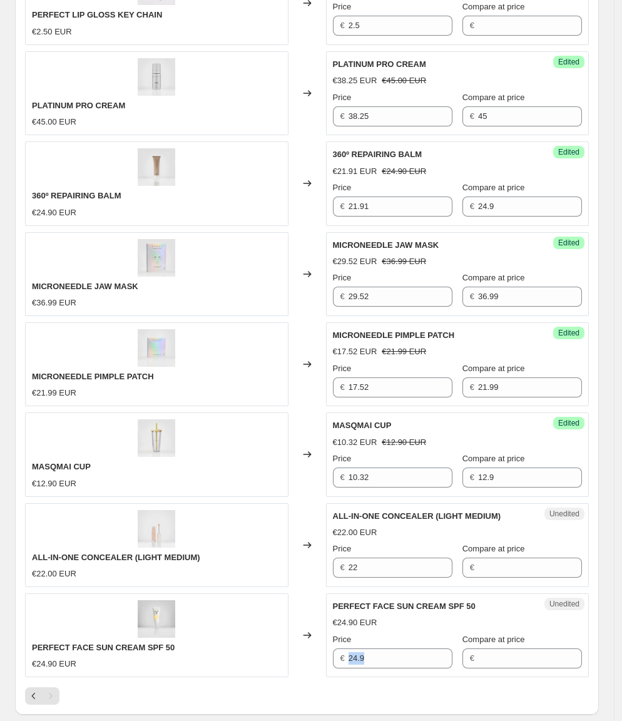
click at [397, 634] on div "Unedited PERFECT FACE SUN CREAM SPF 50 €24.90 EUR Price € 24.9 Compare at price…" at bounding box center [457, 635] width 263 height 84
click at [398, 648] on input "24.9" at bounding box center [401, 658] width 104 height 20
click at [485, 648] on input "Compare at price" at bounding box center [530, 658] width 104 height 20
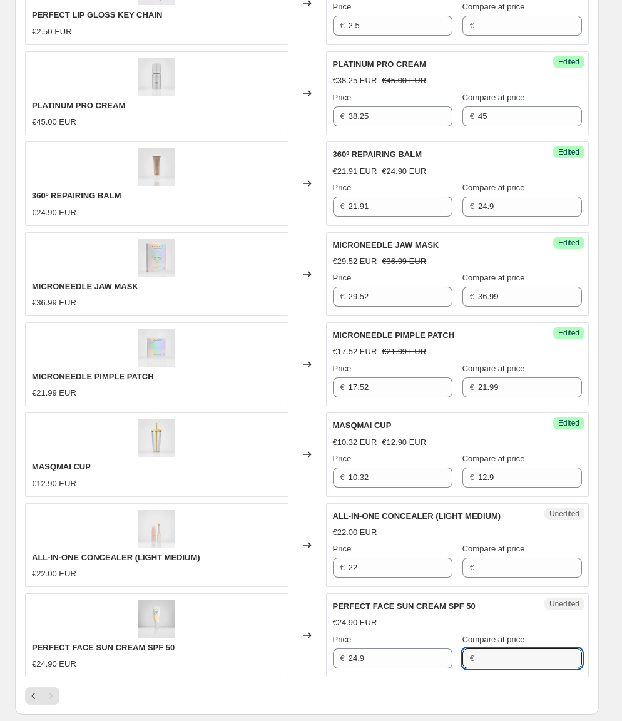
paste input "24.9"
type input "24.9"
click at [261, 607] on div "PERFECT FACE SUN CREAM SPF 50 €24.90 EUR" at bounding box center [156, 635] width 263 height 84
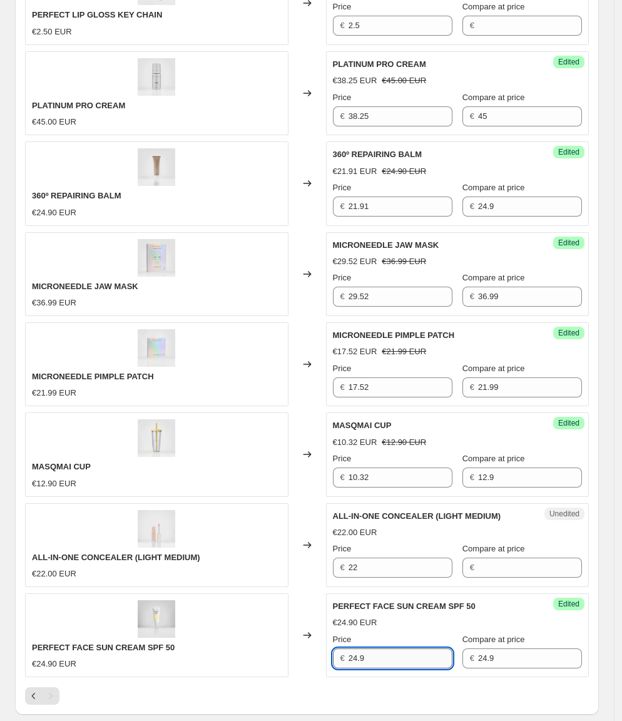
click at [384, 648] on input "24.9" at bounding box center [401, 658] width 104 height 20
type input "17.43"
click at [246, 616] on div "PERFECT FACE SUN CREAM SPF 50 €24.90 EUR" at bounding box center [156, 635] width 263 height 84
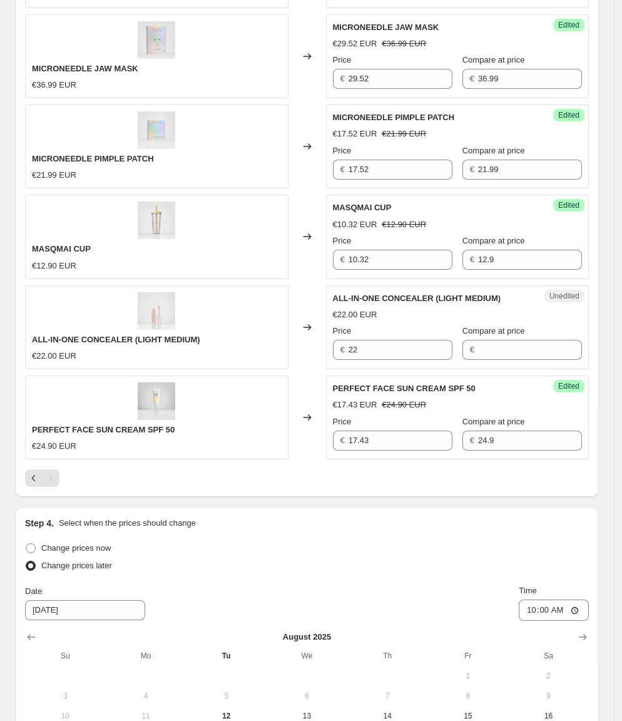
scroll to position [1685, 0]
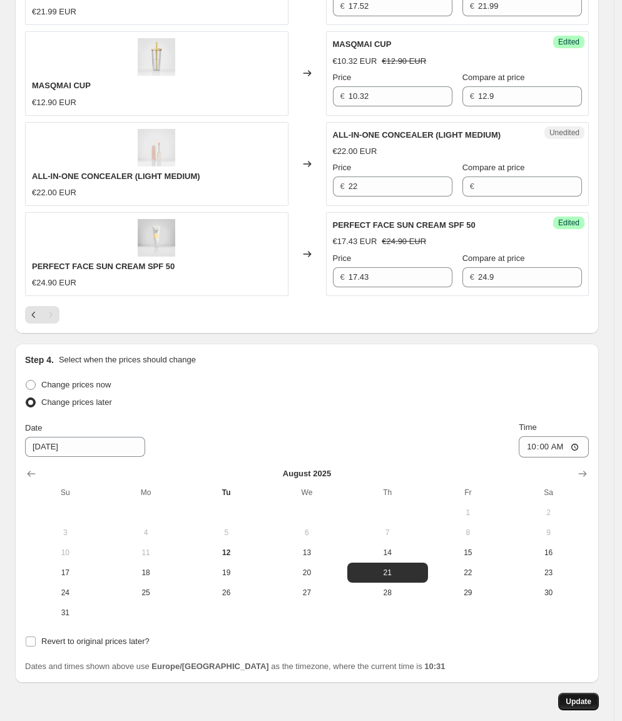
click at [591, 697] on span "Update" at bounding box center [579, 702] width 26 height 10
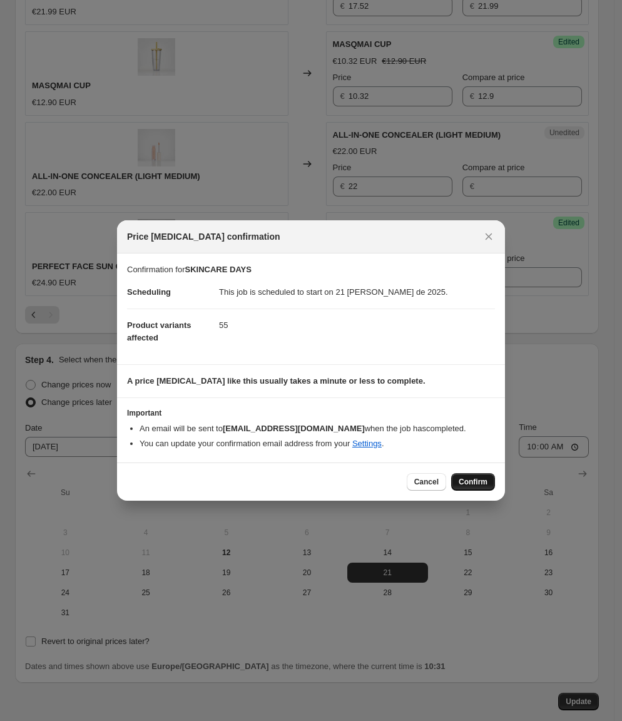
click at [464, 477] on span "Confirm" at bounding box center [473, 482] width 29 height 10
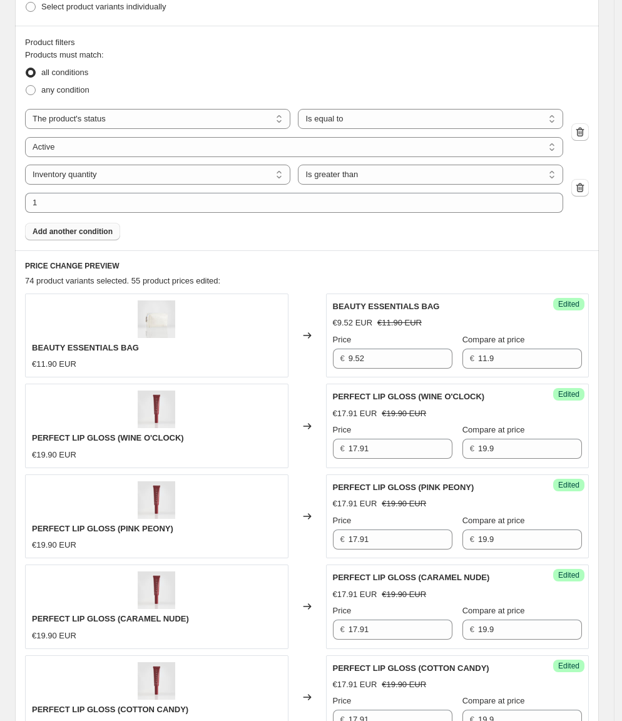
scroll to position [274, 0]
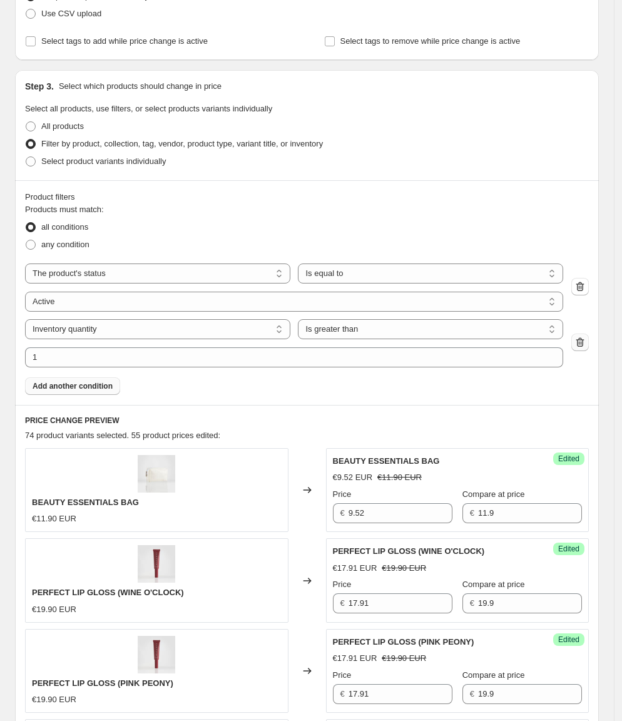
click at [586, 342] on icon "button" at bounding box center [580, 342] width 13 height 13
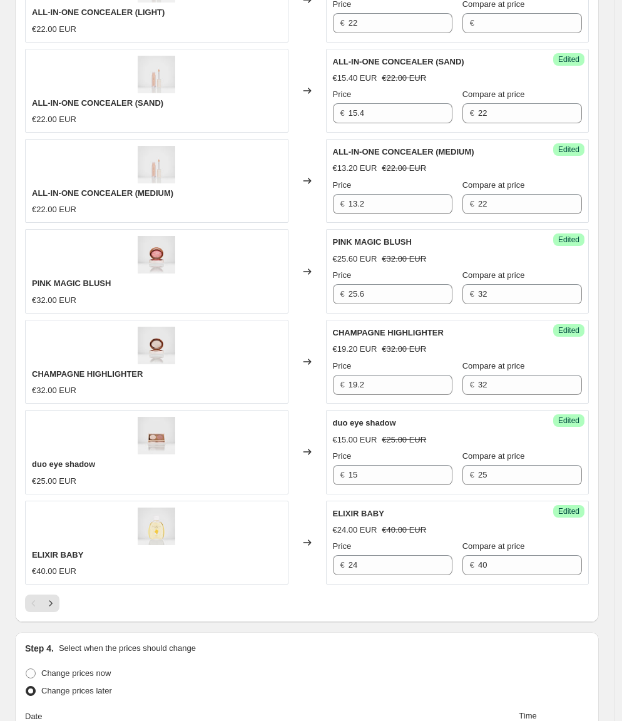
scroll to position [1963, 0]
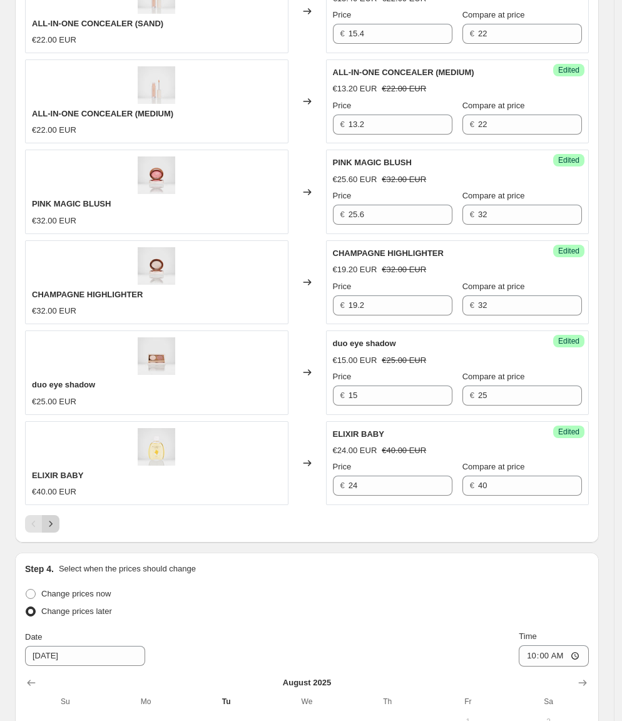
click at [49, 518] on icon "Next" at bounding box center [50, 524] width 13 height 13
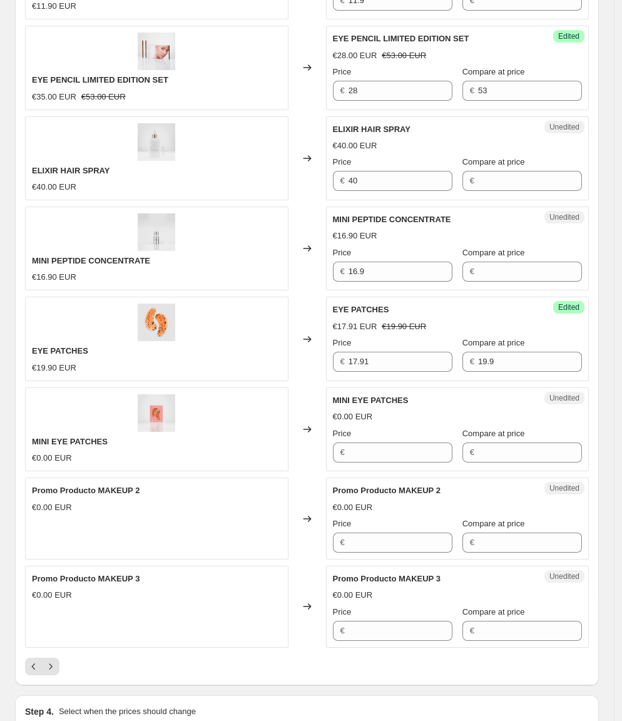
scroll to position [1820, 0]
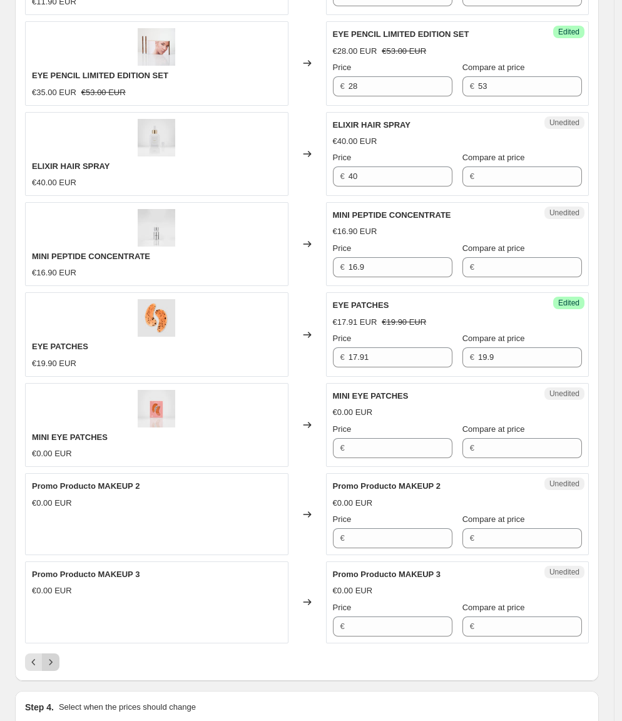
click at [55, 656] on icon "Next" at bounding box center [50, 662] width 13 height 13
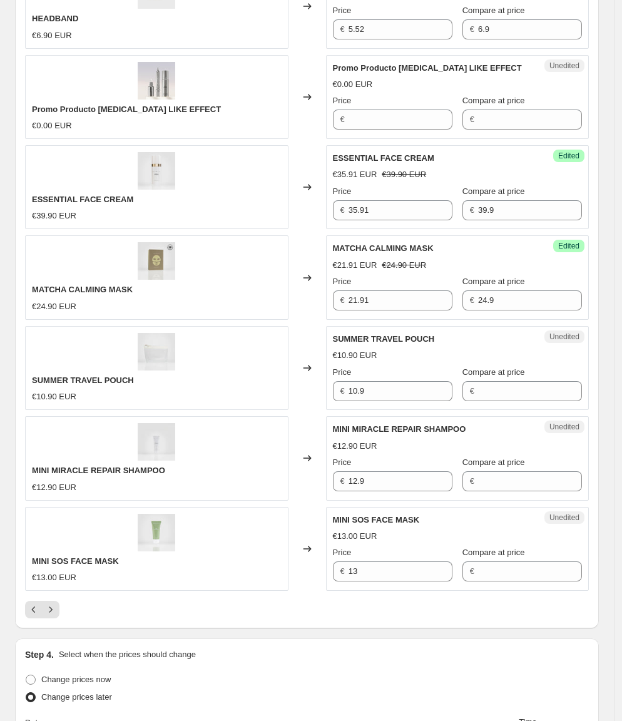
scroll to position [1862, 0]
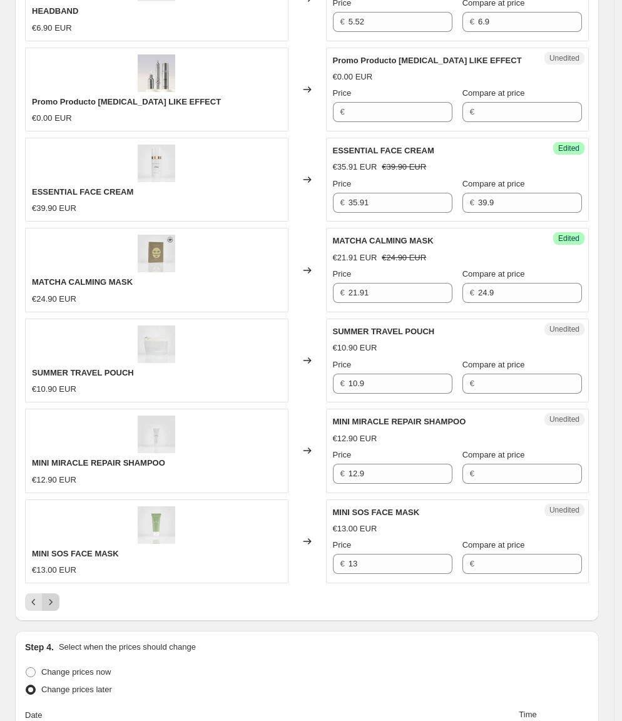
click at [58, 593] on button "Next" at bounding box center [51, 602] width 18 height 18
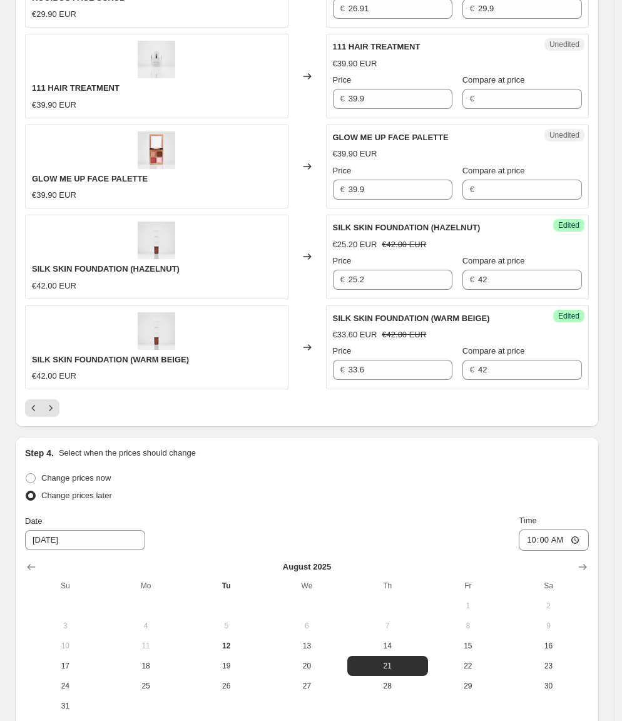
scroll to position [2154, 0]
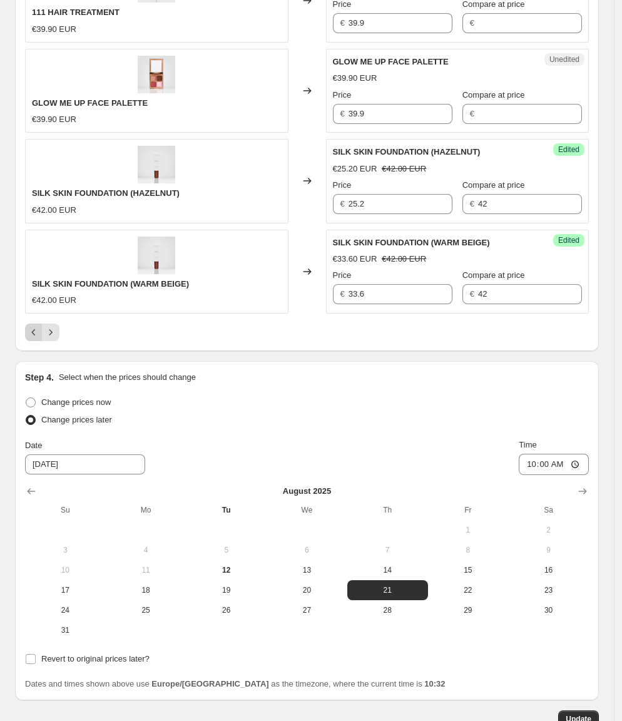
click at [30, 326] on icon "Previous" at bounding box center [34, 332] width 13 height 13
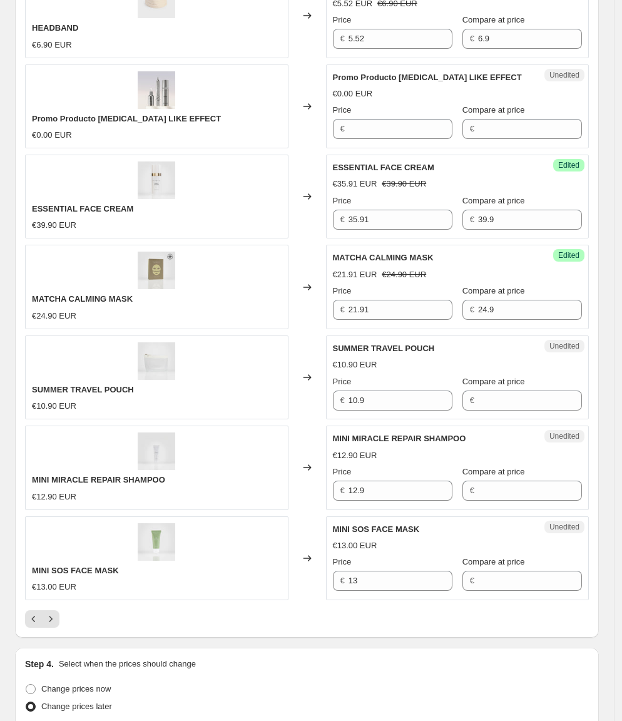
scroll to position [1859, 0]
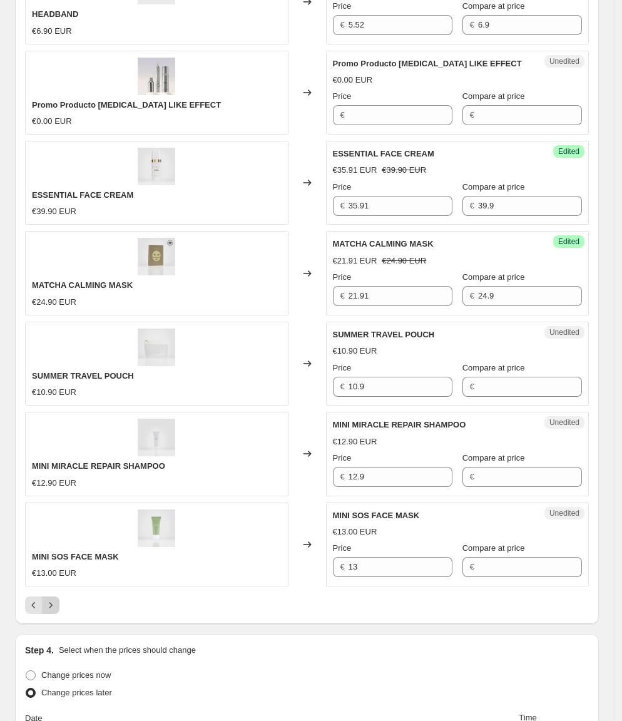
click at [48, 599] on icon "Next" at bounding box center [50, 605] width 13 height 13
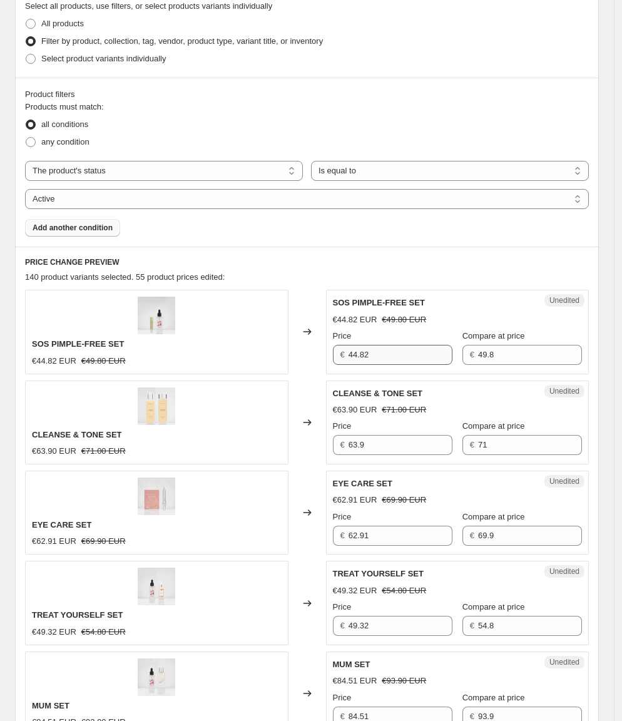
scroll to position [387, 0]
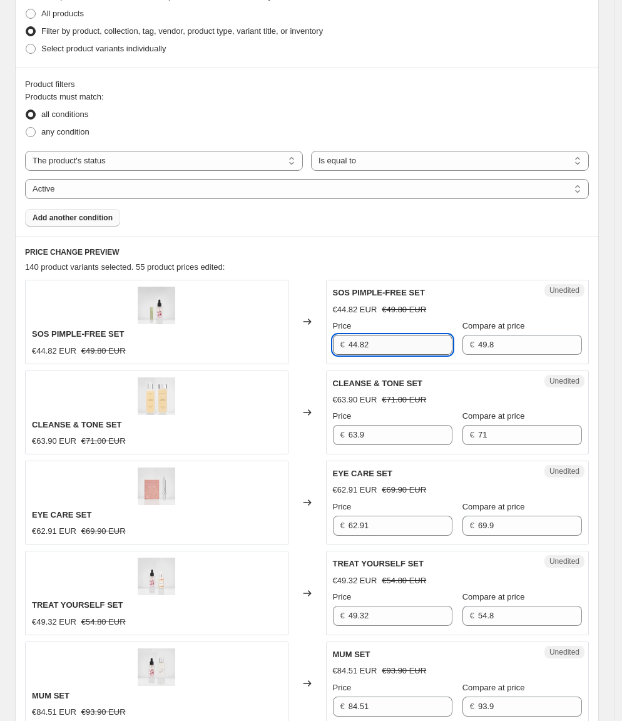
click at [401, 338] on input "44.82" at bounding box center [401, 345] width 104 height 20
click at [375, 341] on input "44.82" at bounding box center [401, 345] width 104 height 20
click at [372, 344] on input "44.82" at bounding box center [401, 345] width 104 height 20
type input "44.12"
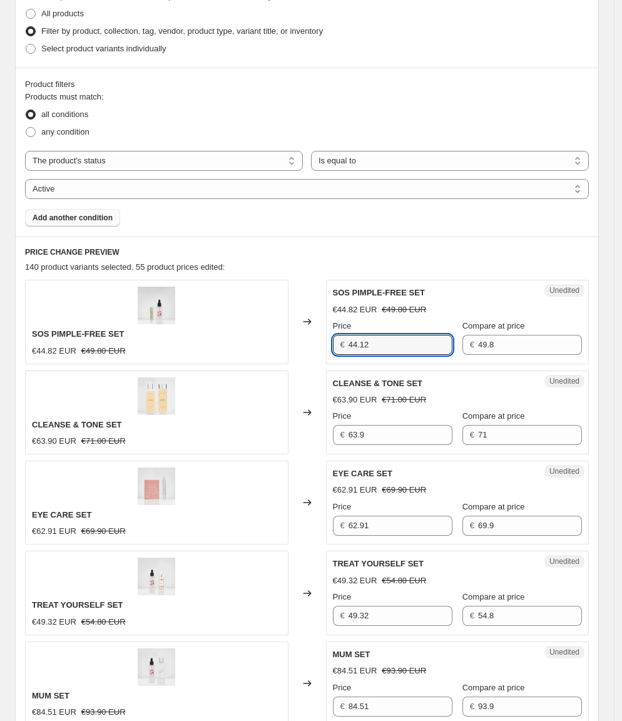
click at [249, 349] on div "SOS PIMPLE-FREE SET €44.82 EUR €49.80 EUR" at bounding box center [156, 322] width 263 height 84
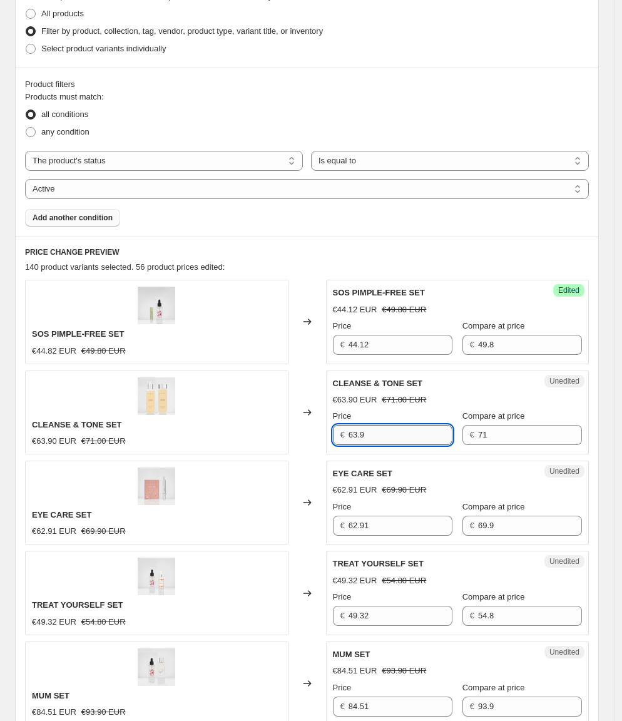
drag, startPoint x: 353, startPoint y: 432, endPoint x: 385, endPoint y: 429, distance: 32.1
click at [384, 429] on input "63.9" at bounding box center [401, 435] width 104 height 20
type input "61.88"
click at [303, 477] on div "Changed to" at bounding box center [307, 503] width 38 height 84
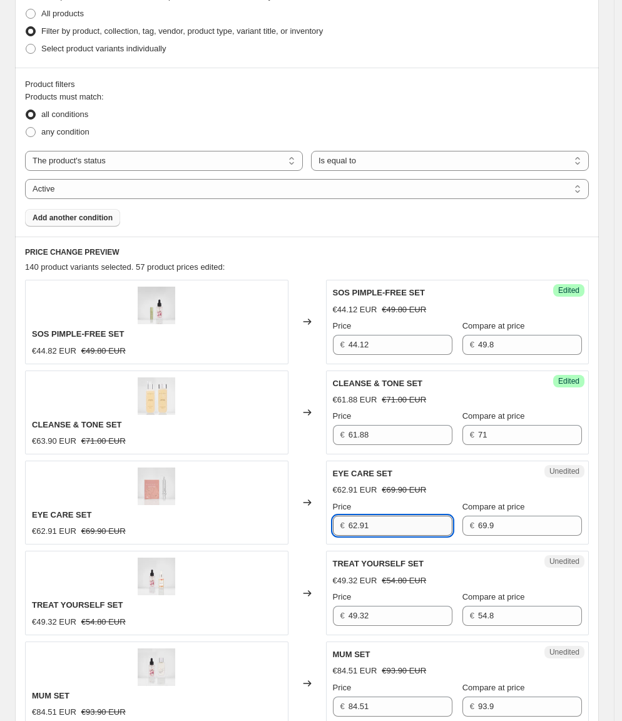
click at [371, 521] on input "62.91" at bounding box center [401, 526] width 104 height 20
type input "60.41"
click at [307, 513] on div "Changed to" at bounding box center [307, 503] width 38 height 84
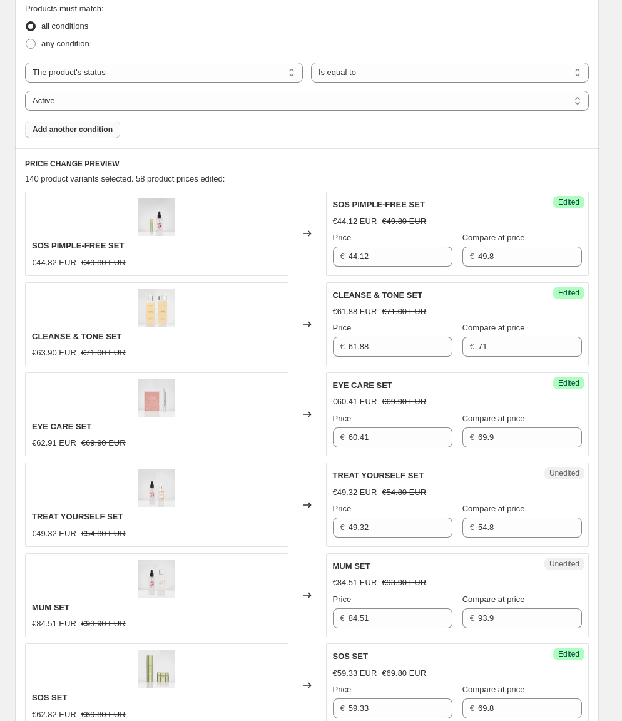
scroll to position [482, 0]
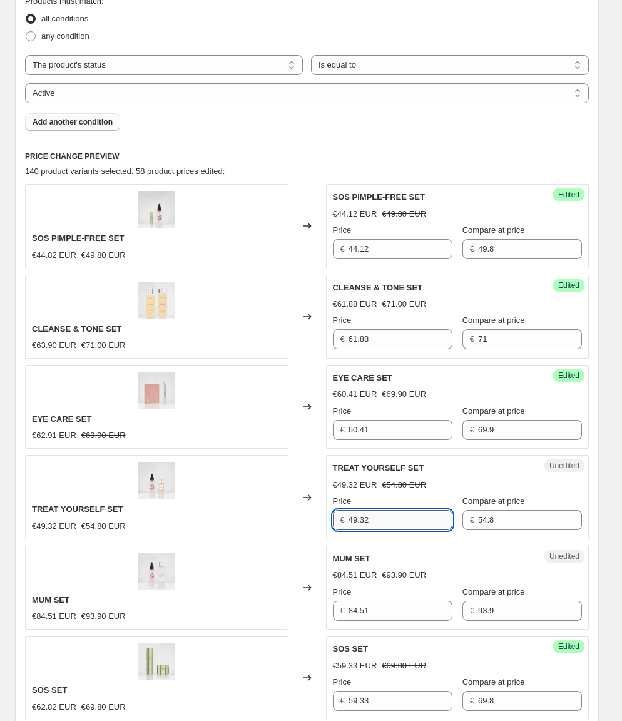
click at [384, 510] on input "49.32" at bounding box center [401, 520] width 104 height 20
click at [368, 511] on input "49.32" at bounding box center [401, 520] width 104 height 20
click at [369, 511] on input "49.32" at bounding box center [401, 520] width 104 height 20
click at [367, 511] on input "49.32" at bounding box center [401, 520] width 104 height 20
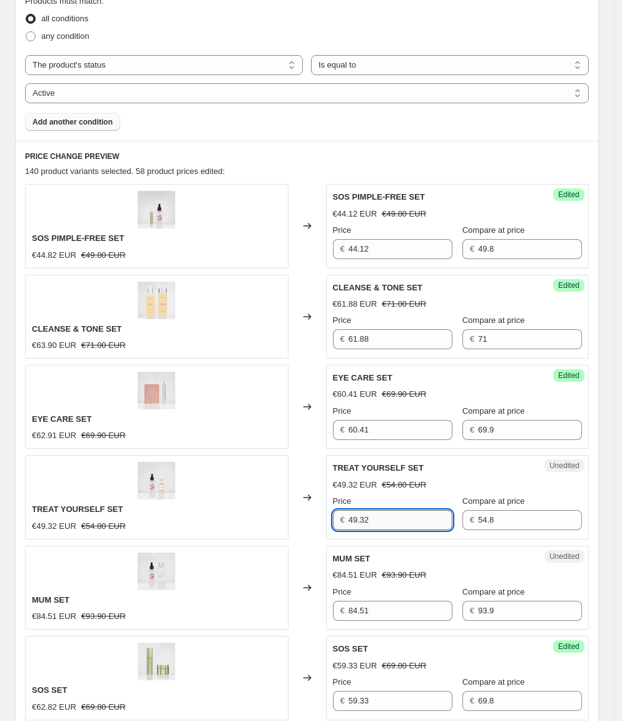
click at [366, 511] on input "49.32" at bounding box center [401, 520] width 104 height 20
type input "49.12"
click at [260, 503] on div "TREAT YOURSELF SET €49.32 EUR €54.80 EUR" at bounding box center [156, 497] width 263 height 84
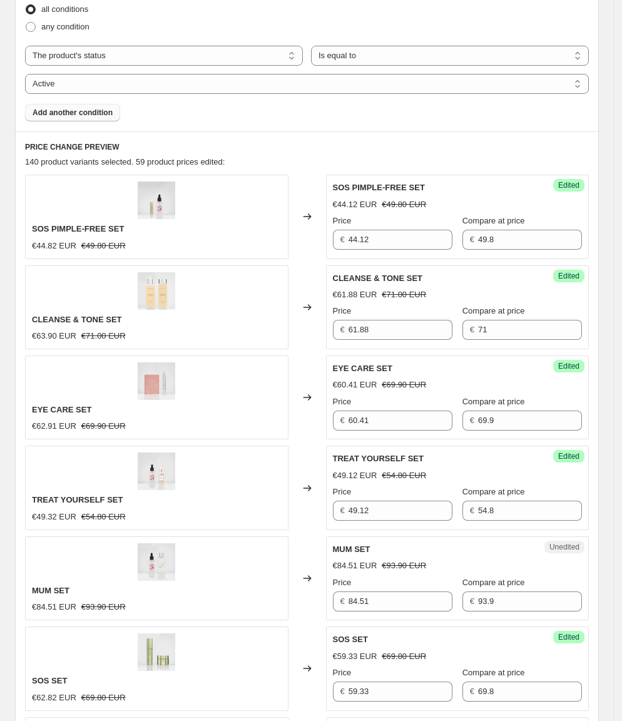
scroll to position [510, 0]
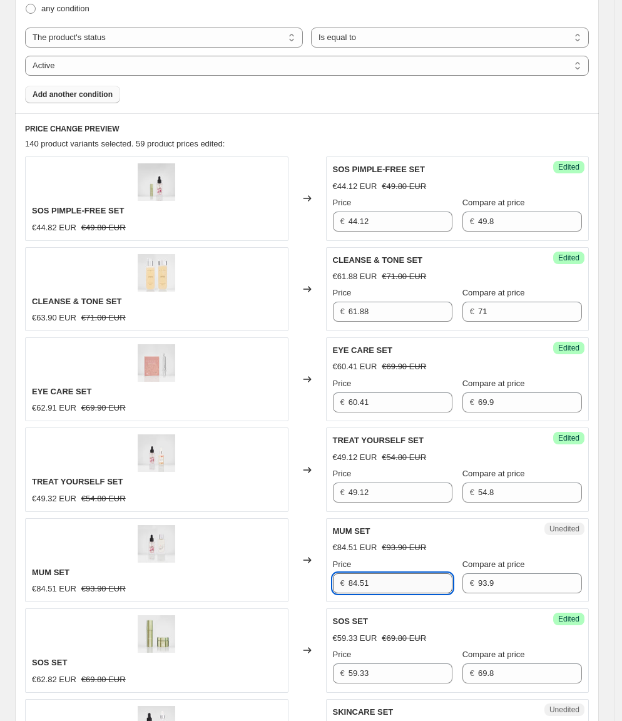
click at [395, 573] on input "84.51" at bounding box center [401, 583] width 104 height 20
type input "65.82"
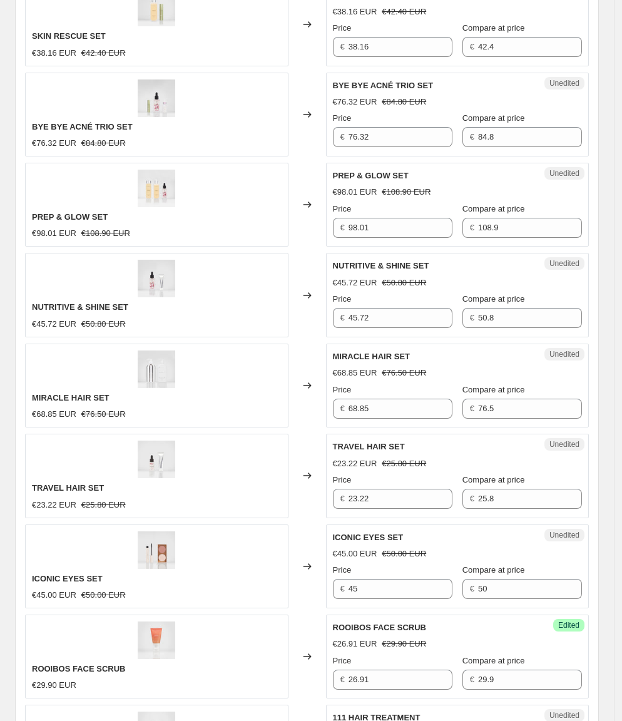
scroll to position [2154, 0]
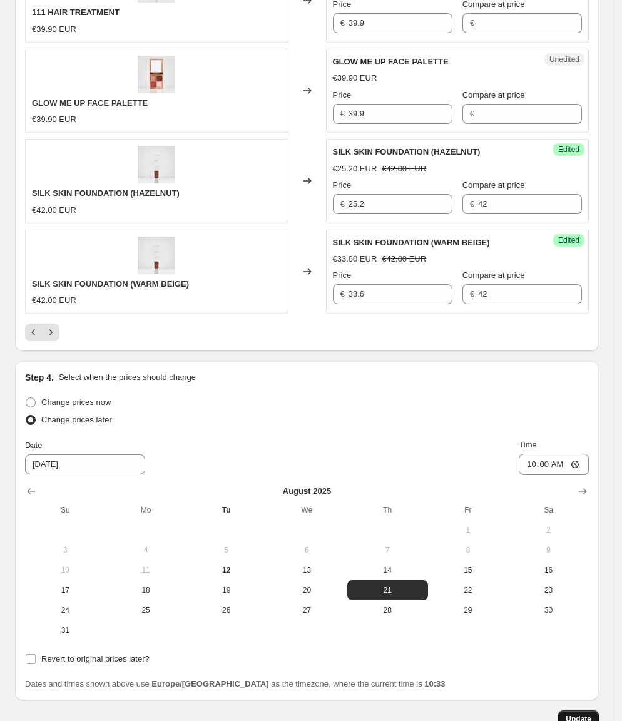
click at [580, 714] on span "Update" at bounding box center [579, 719] width 26 height 10
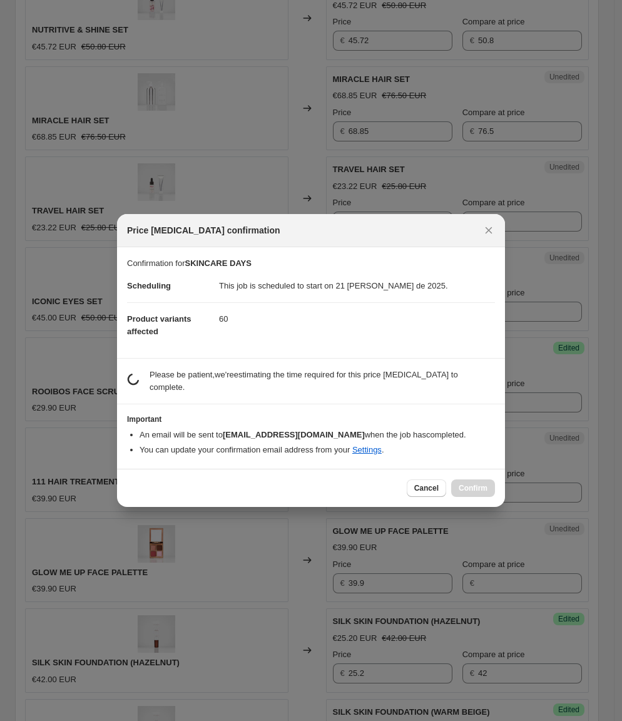
scroll to position [0, 0]
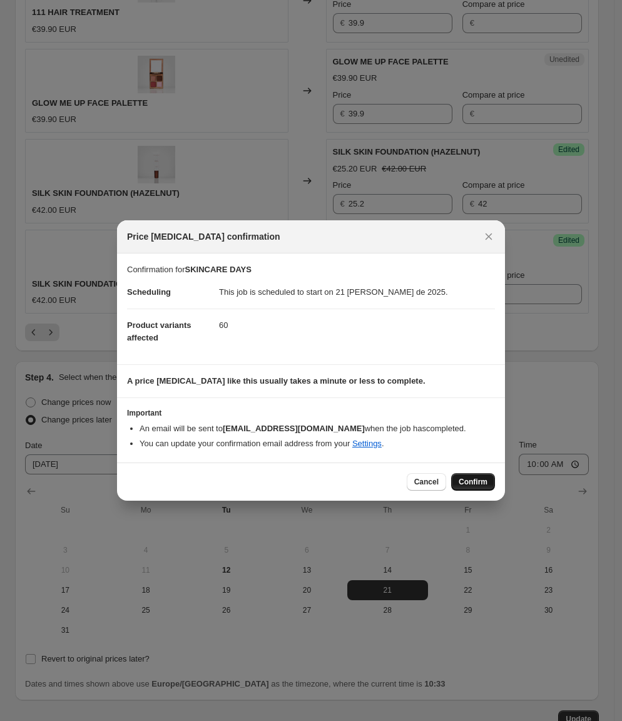
click at [478, 477] on span "Confirm" at bounding box center [473, 482] width 29 height 10
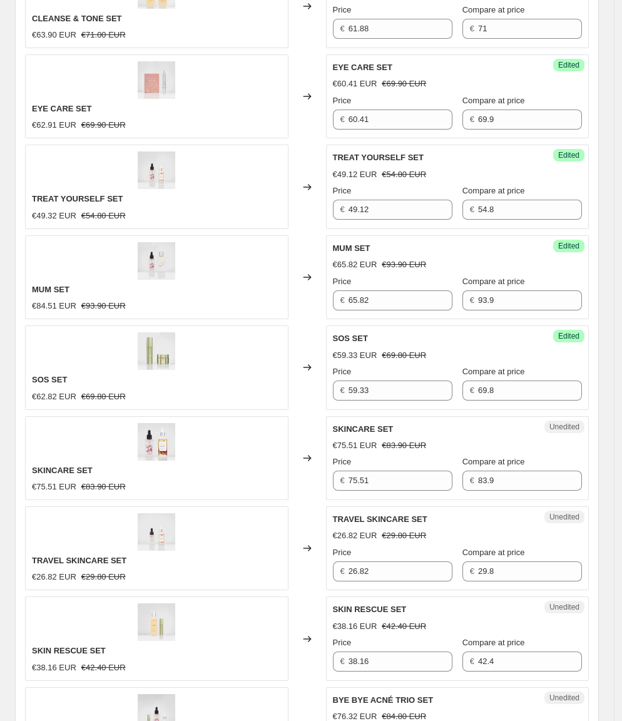
scroll to position [795, 0]
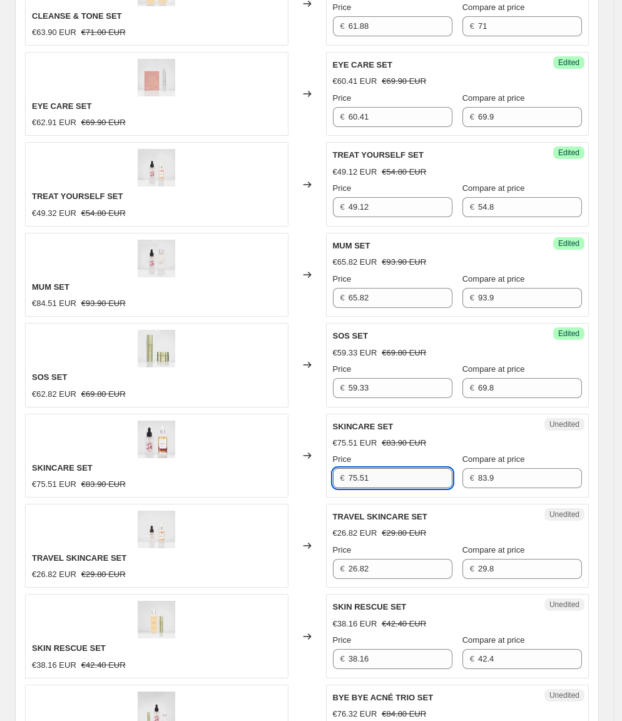
click at [366, 468] on input "75.51" at bounding box center [401, 478] width 104 height 20
type input "69.02"
click at [146, 504] on div "TRAVEL SKINCARE SET €26.82 EUR €29.80 EUR" at bounding box center [156, 546] width 263 height 84
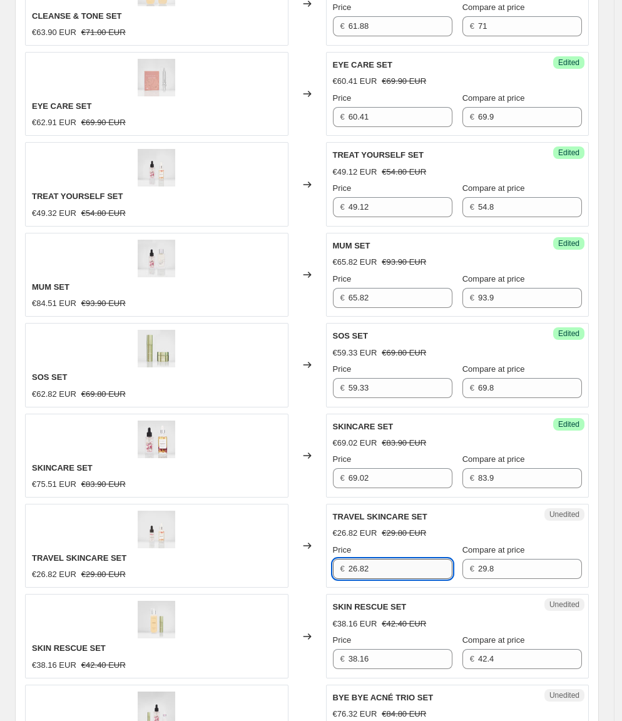
click at [427, 559] on input "26.82" at bounding box center [401, 569] width 104 height 20
type input "23.84"
click at [178, 544] on div "TRAVEL SKINCARE SET €26.82 EUR €29.80 EUR" at bounding box center [156, 546] width 263 height 84
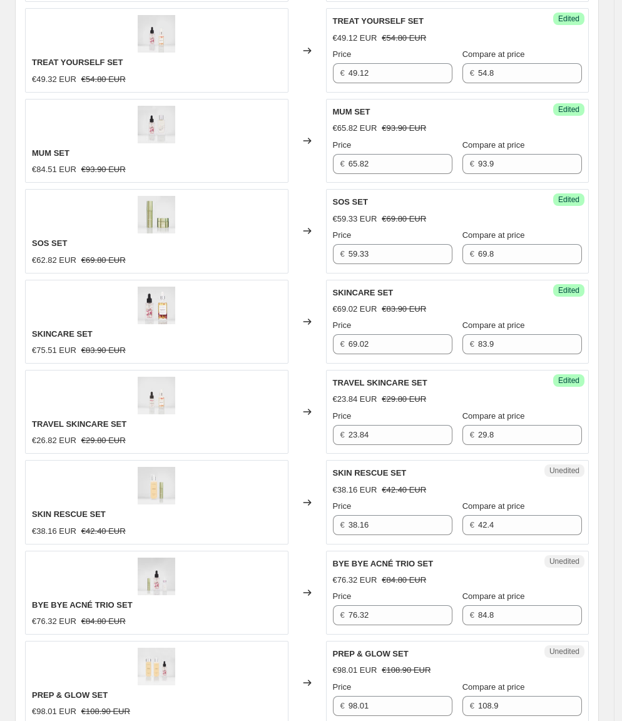
scroll to position [931, 0]
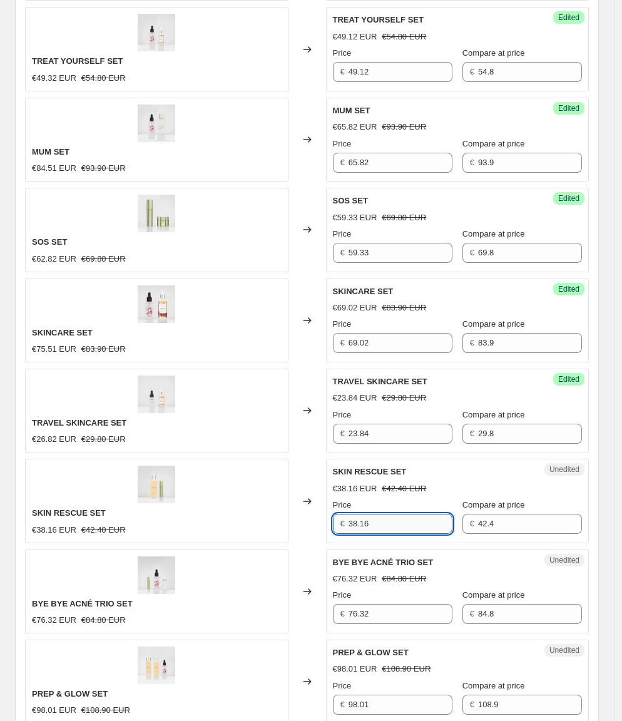
click at [382, 514] on input "38.16" at bounding box center [401, 524] width 104 height 20
type input "39.35"
click at [287, 506] on div "SKIN RESCUE SET €38.16 EUR €42.40 EUR" at bounding box center [156, 501] width 263 height 84
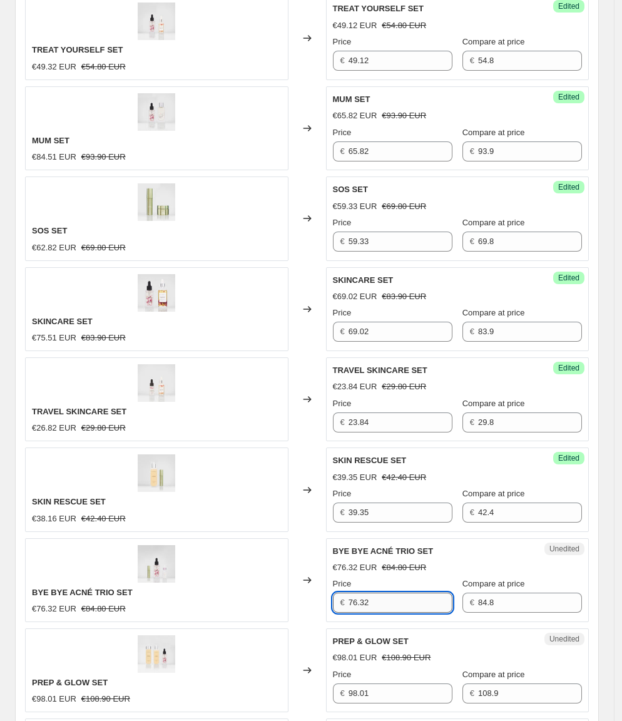
click at [379, 593] on input "76.32" at bounding box center [401, 603] width 104 height 20
type input "72.12"
click at [238, 566] on div "BYE BYE ACNÉ TRIO SET €76.32 EUR €84.80 EUR" at bounding box center [156, 580] width 263 height 84
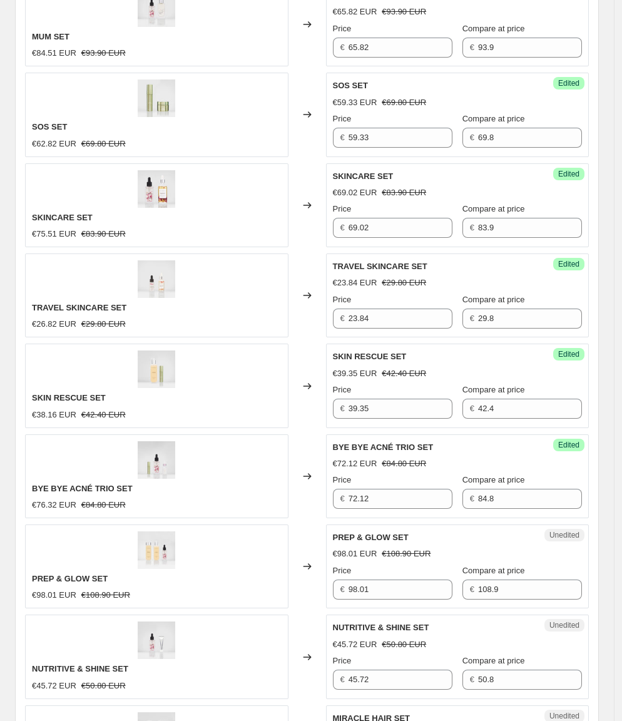
scroll to position [1061, 0]
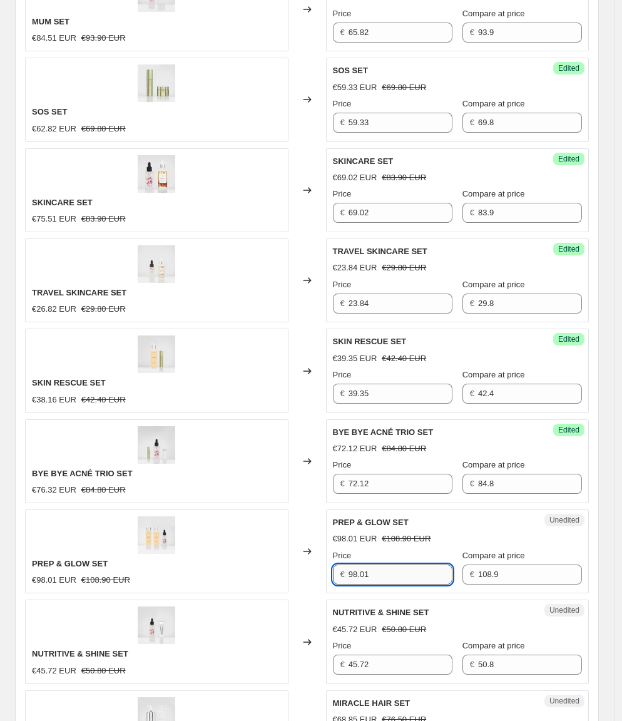
click at [375, 564] on input "98.01" at bounding box center [401, 574] width 104 height 20
type input "94.09"
click at [266, 547] on div "PREP & GLOW SET €98.01 EUR €108.90 EUR" at bounding box center [156, 551] width 263 height 84
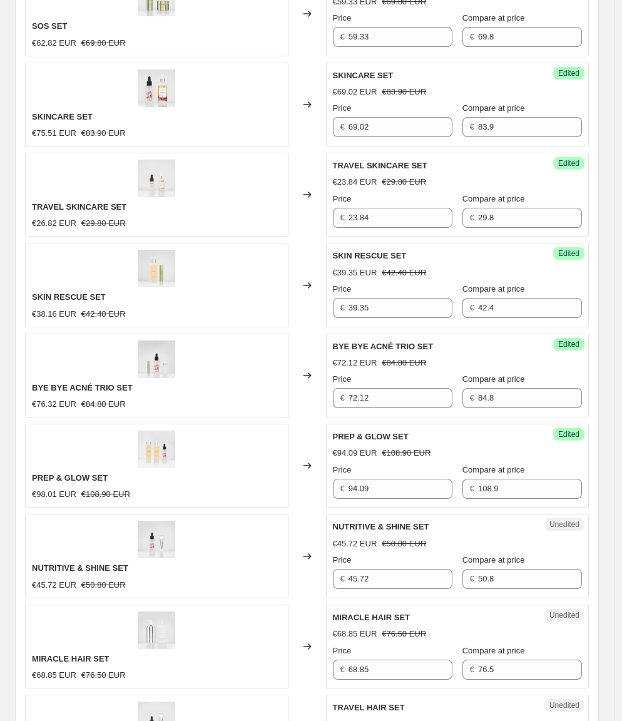
scroll to position [1148, 0]
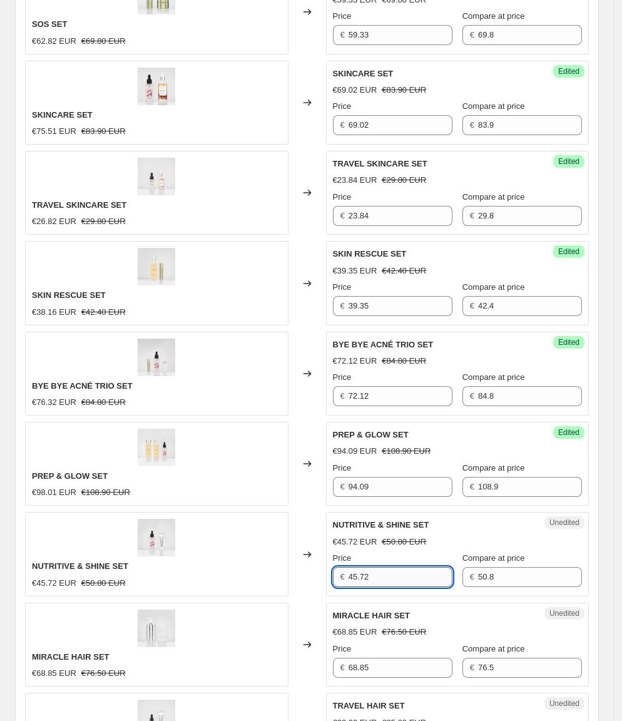
click at [368, 567] on input "45.72" at bounding box center [401, 577] width 104 height 20
type input "45.12"
click at [215, 544] on div "NUTRITIVE & SHINE SET €45.72 EUR €50.80 EUR" at bounding box center [156, 554] width 263 height 84
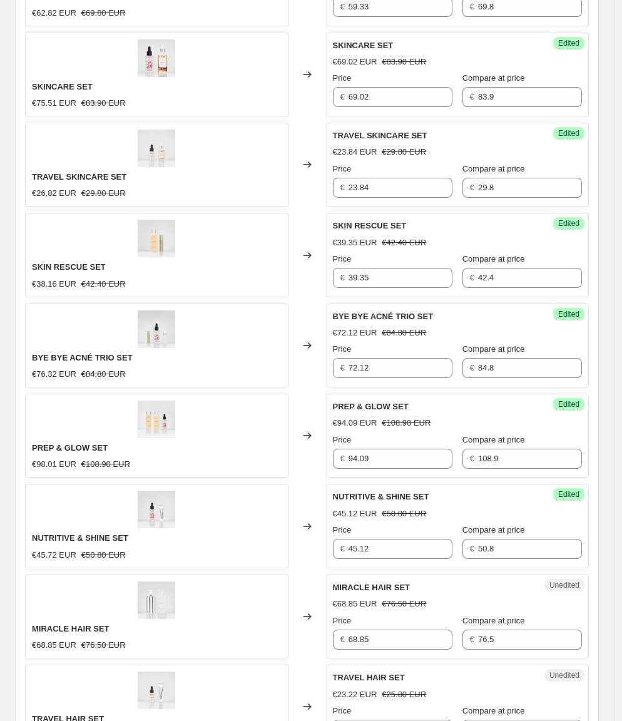
scroll to position [1188, 0]
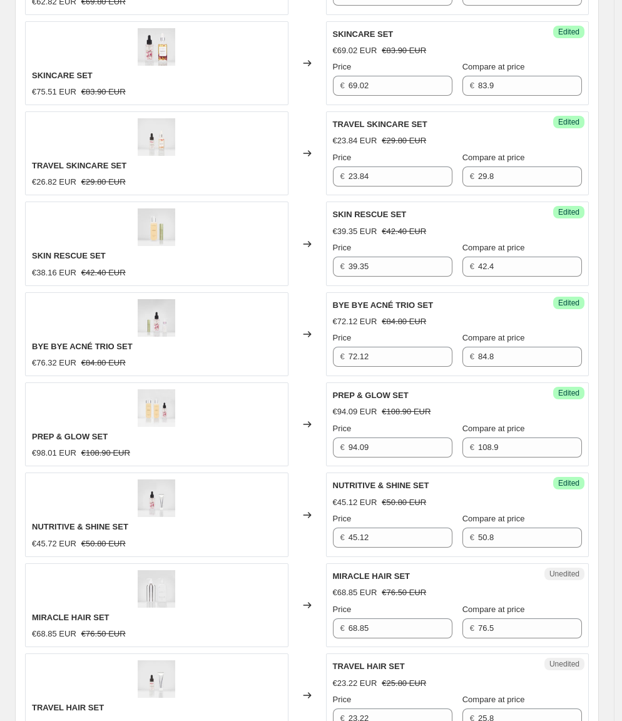
click at [293, 432] on div "Changed to" at bounding box center [307, 424] width 38 height 84
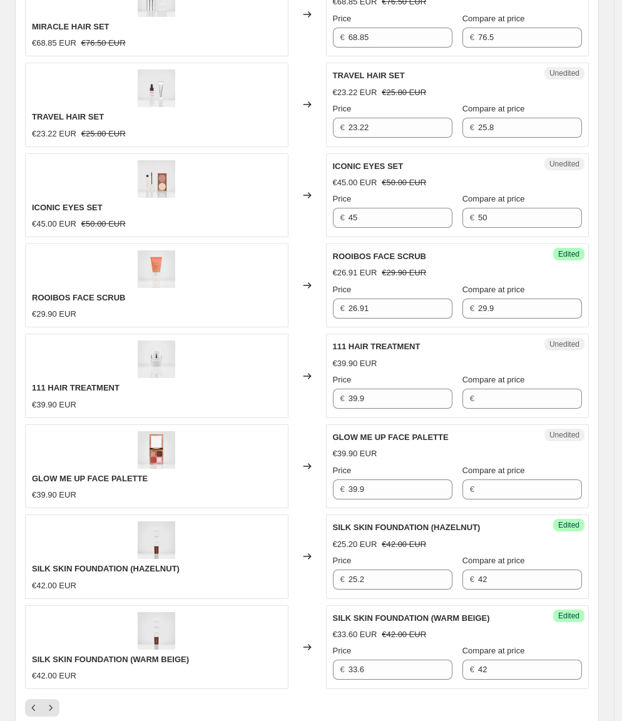
scroll to position [2154, 0]
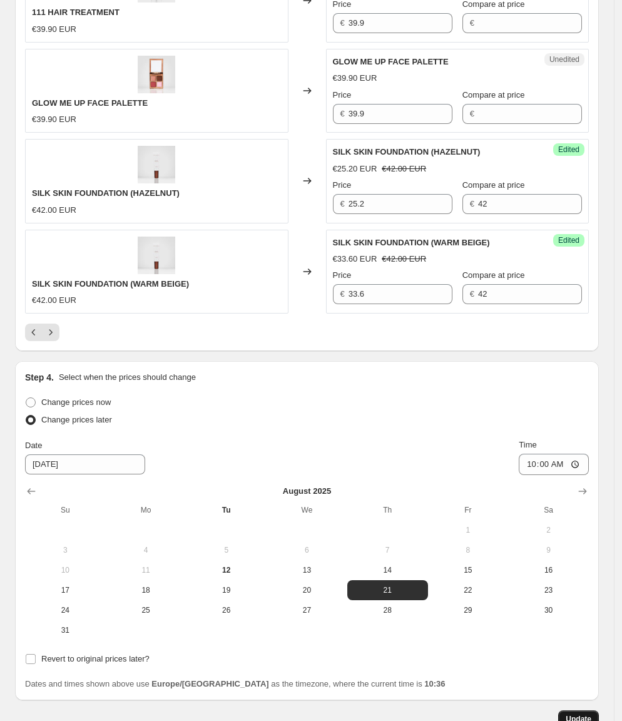
click at [584, 710] on button "Update" at bounding box center [578, 719] width 41 height 18
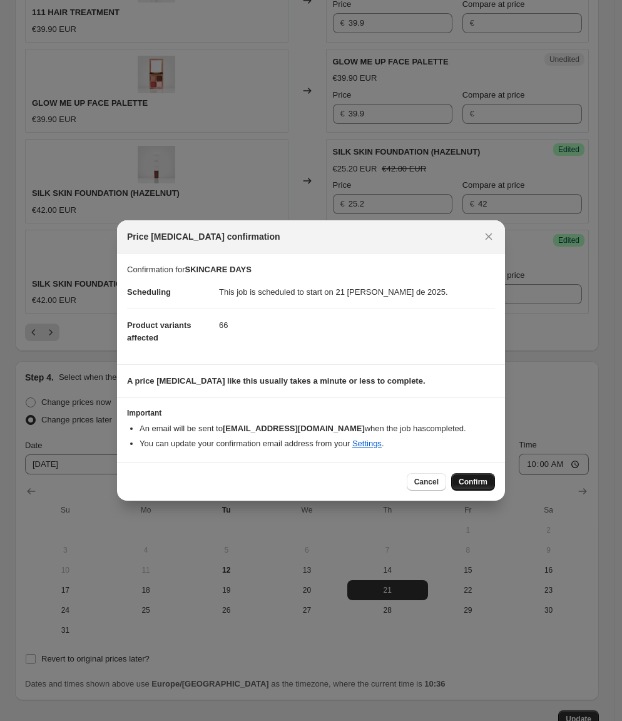
click at [468, 481] on span "Confirm" at bounding box center [473, 482] width 29 height 10
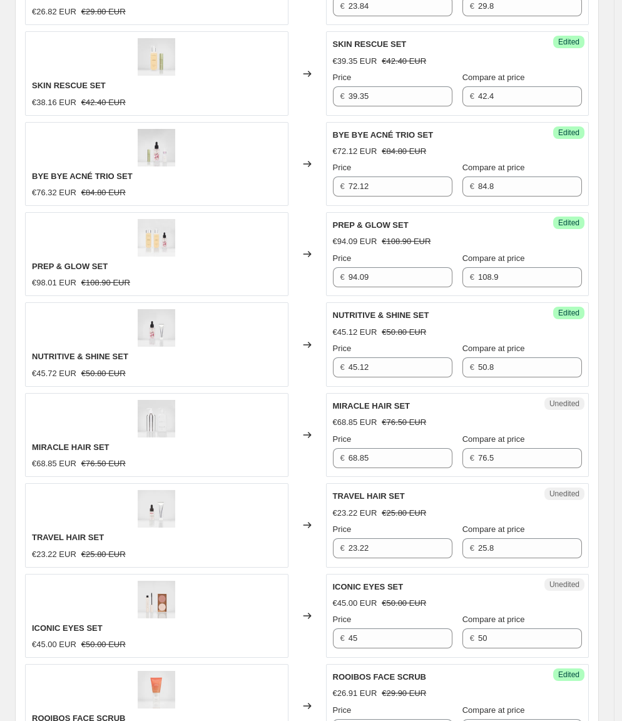
scroll to position [1349, 0]
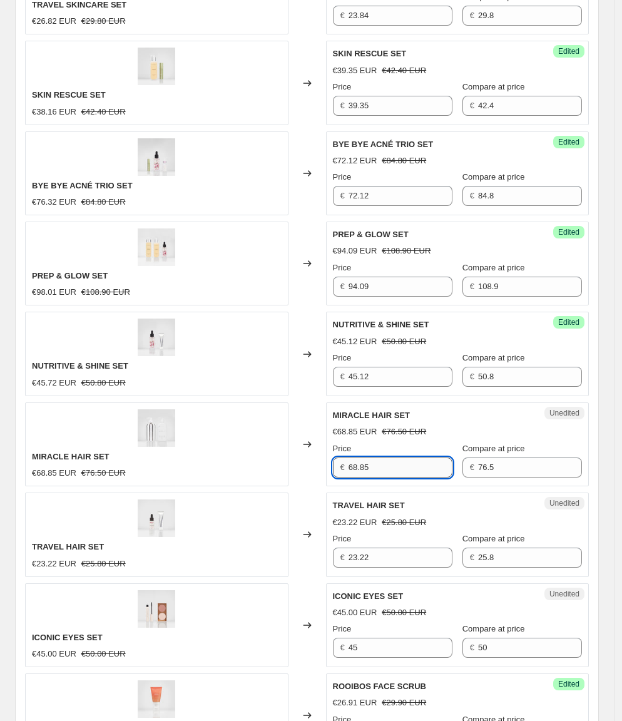
click at [379, 457] on input "68.85" at bounding box center [401, 467] width 104 height 20
click at [126, 559] on span "€25.80 EUR" at bounding box center [103, 563] width 44 height 9
click at [380, 534] on div "Unedited TRAVEL HAIR SET €23.22 EUR €25.80 EUR Price € 23.22 Compare at price €…" at bounding box center [457, 535] width 263 height 84
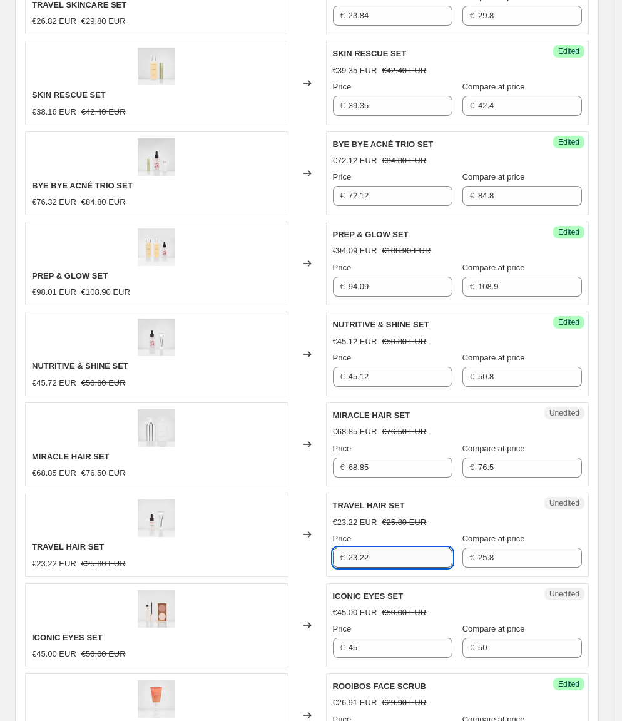
click at [365, 548] on input "23.22" at bounding box center [401, 558] width 104 height 20
type input "20.64"
click at [233, 503] on div "TRAVEL HAIR SET €23.22 EUR €25.80 EUR" at bounding box center [156, 535] width 263 height 84
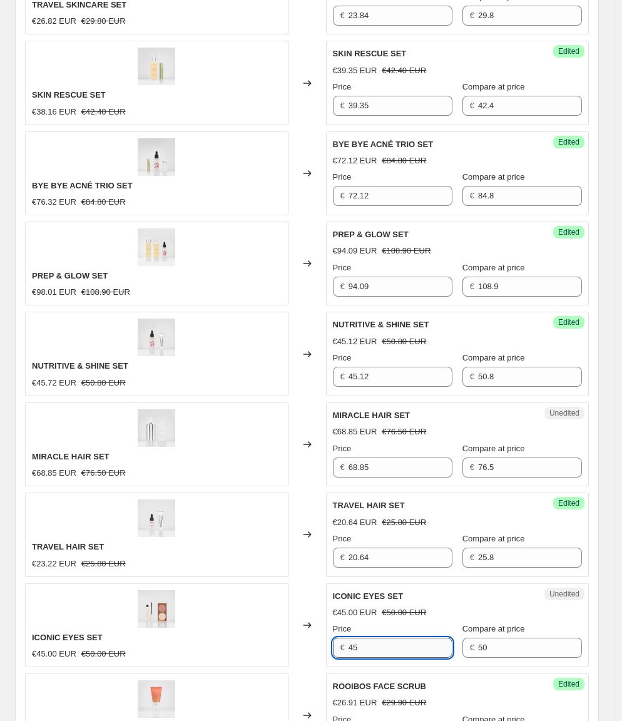
click at [370, 638] on input "45" at bounding box center [401, 648] width 104 height 20
type input "36.25"
click at [288, 601] on div "ICONIC EYES SET €45.00 EUR €50.00 EUR" at bounding box center [156, 625] width 263 height 84
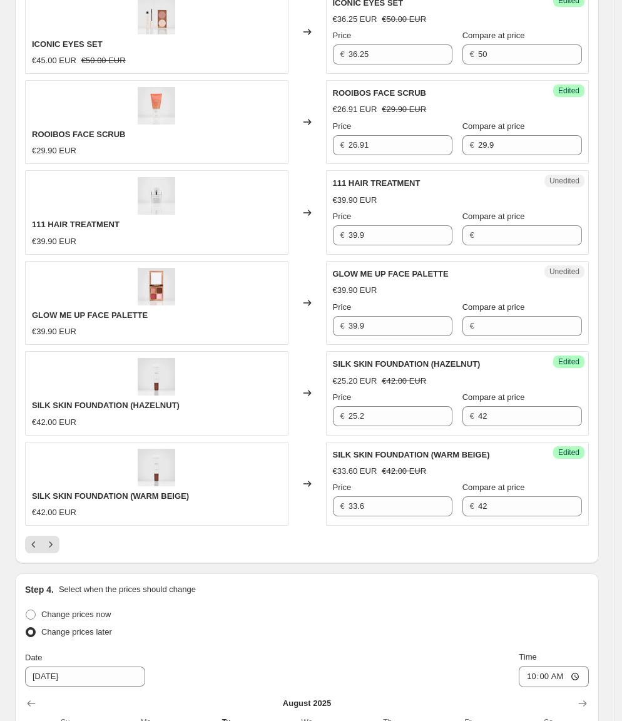
scroll to position [1981, 0]
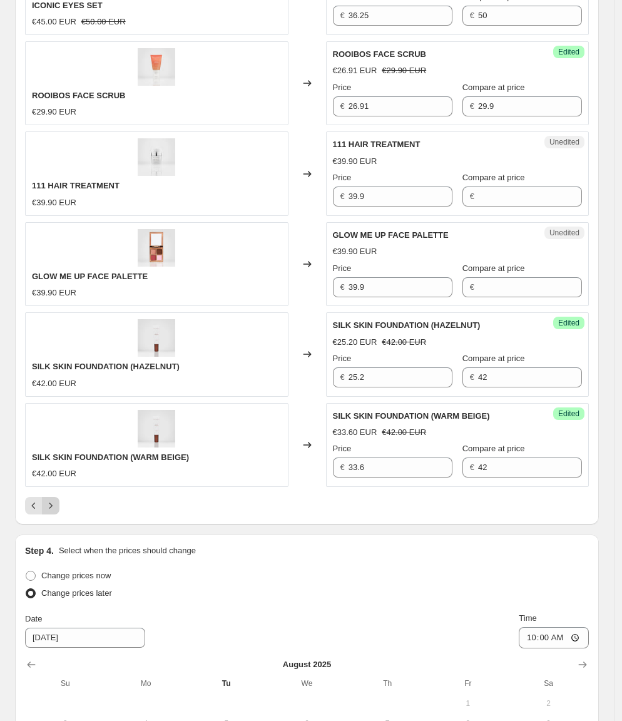
click at [53, 499] on icon "Next" at bounding box center [50, 505] width 13 height 13
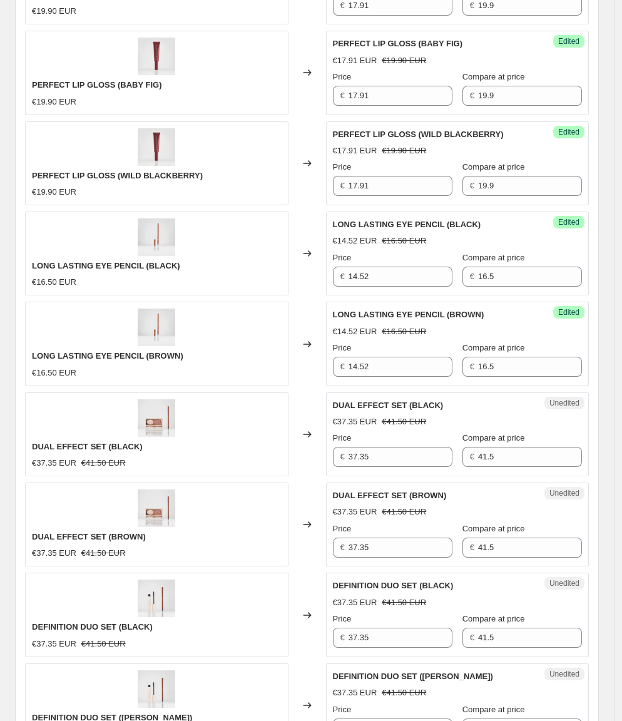
scroll to position [1051, 0]
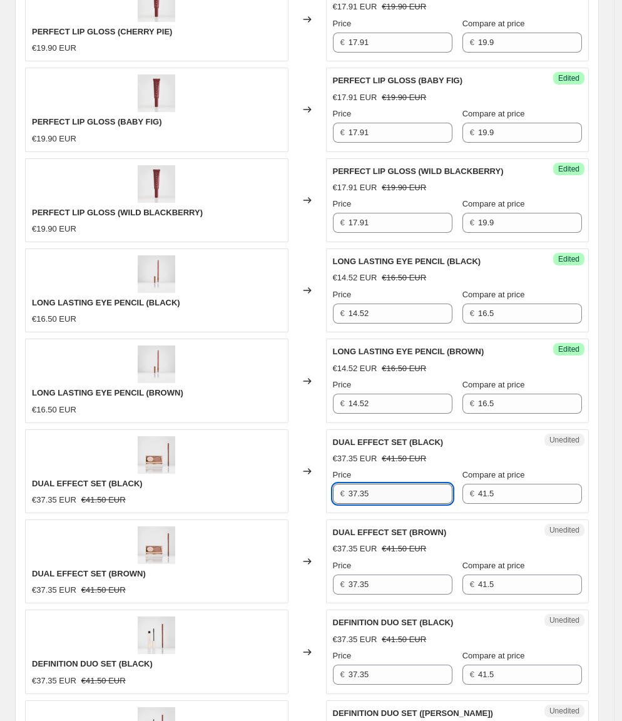
click at [418, 484] on input "37.35" at bounding box center [401, 494] width 104 height 20
click at [418, 484] on input "29.52" at bounding box center [401, 494] width 104 height 20
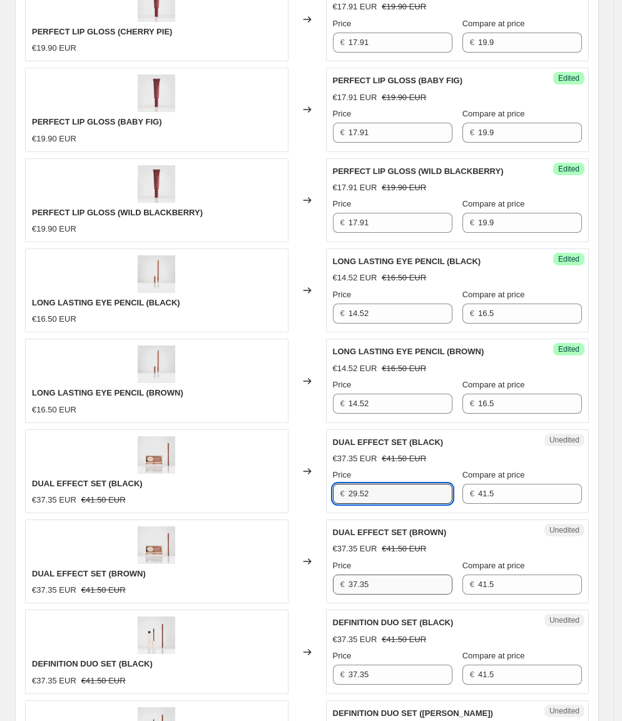
type input "29.52"
click at [390, 574] on input "37.35" at bounding box center [401, 584] width 104 height 20
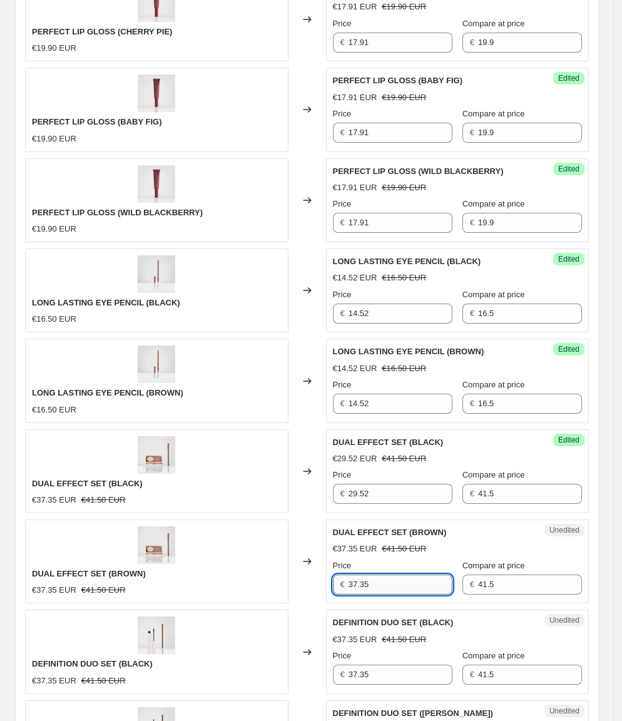
click at [390, 574] on input "37.35" at bounding box center [401, 584] width 104 height 20
paste input "29.52"
type input "29.52"
click at [280, 537] on div "DUAL EFFECT SET ([PERSON_NAME]) €37.35 EUR €41.50 EUR" at bounding box center [156, 561] width 263 height 84
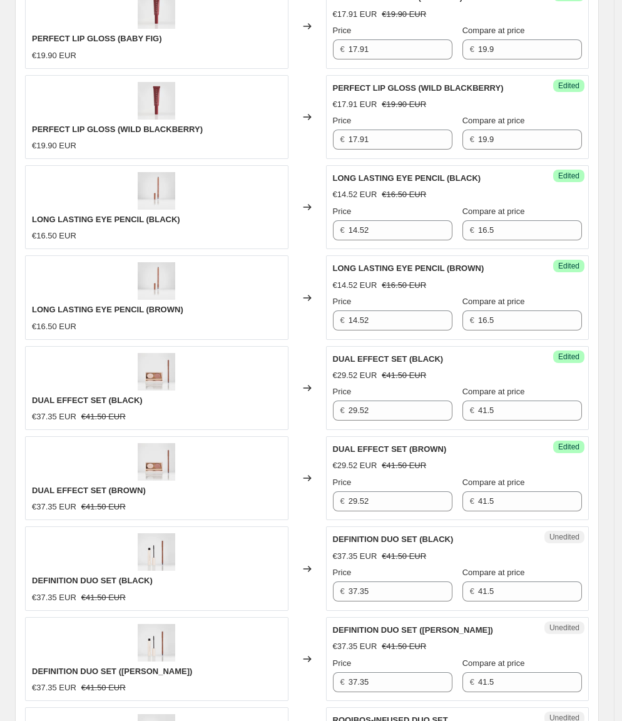
scroll to position [1199, 0]
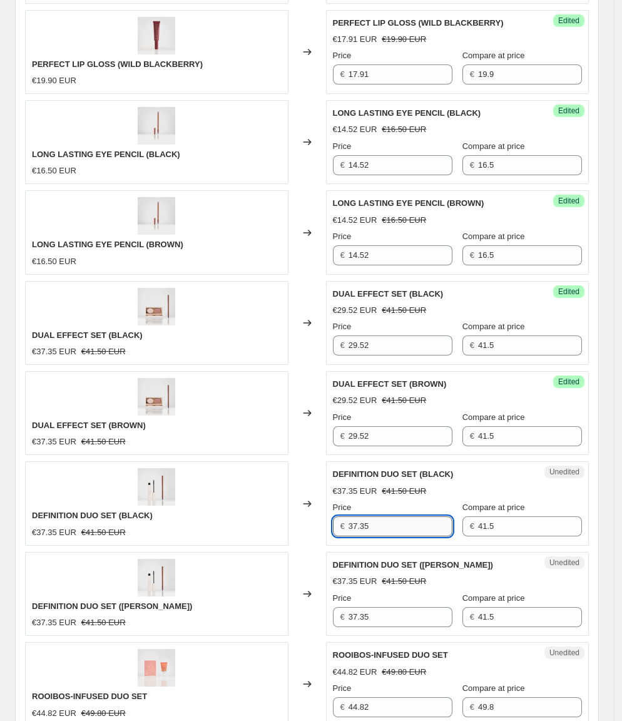
click at [391, 516] on input "37.35" at bounding box center [401, 526] width 104 height 20
type input "35.77"
click at [311, 494] on div "Changed to" at bounding box center [307, 503] width 38 height 84
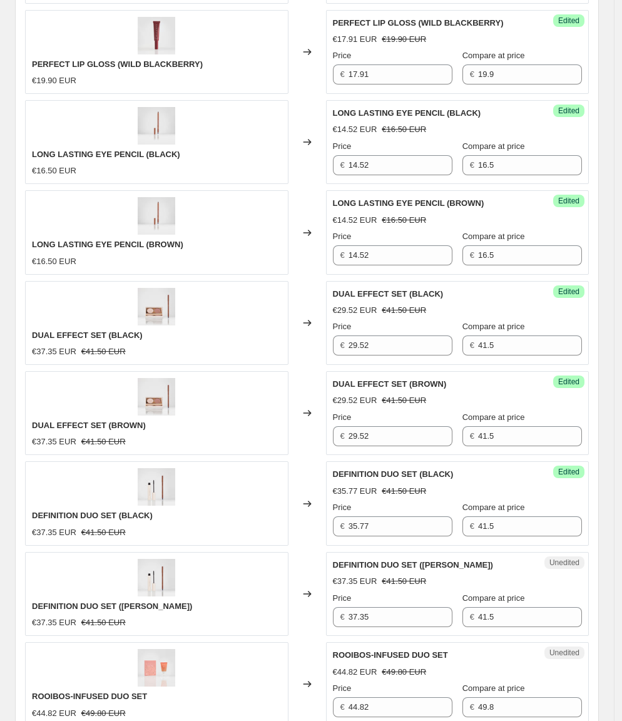
click at [254, 494] on div "DEFINITION DUO SET (BLACK) €37.35 EUR €41.50 EUR" at bounding box center [156, 503] width 263 height 84
click at [399, 516] on input "35.77" at bounding box center [401, 526] width 104 height 20
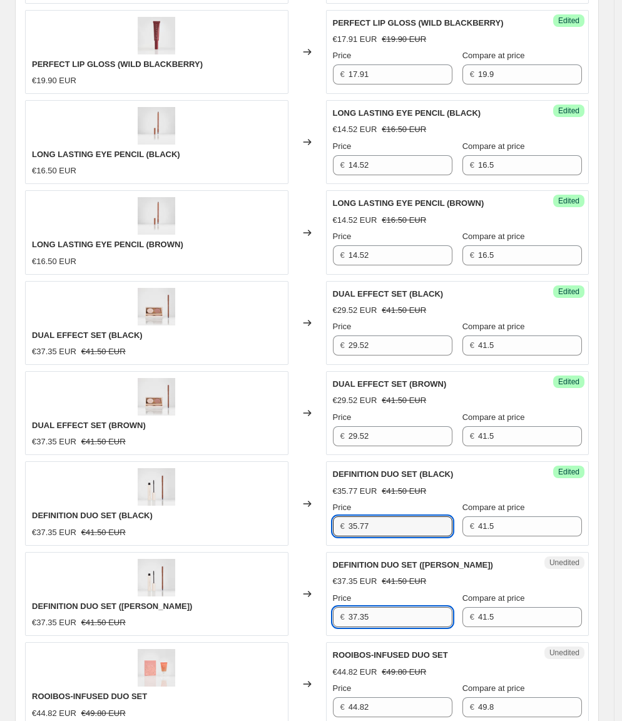
click at [387, 607] on input "37.35" at bounding box center [401, 617] width 104 height 20
paste input "5.77"
type input "35.77"
click at [237, 570] on div "DEFINITION DUO SET ([PERSON_NAME]) €37.35 EUR €41.50 EUR" at bounding box center [156, 594] width 263 height 84
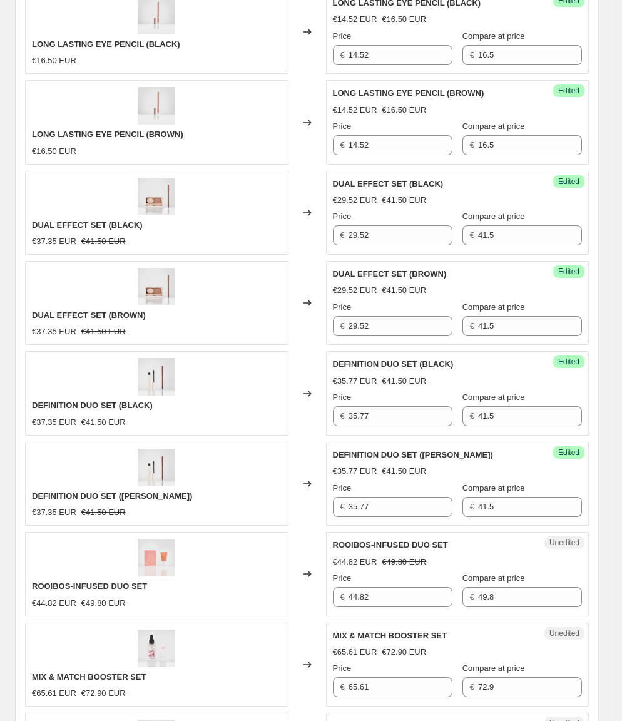
scroll to position [1324, 0]
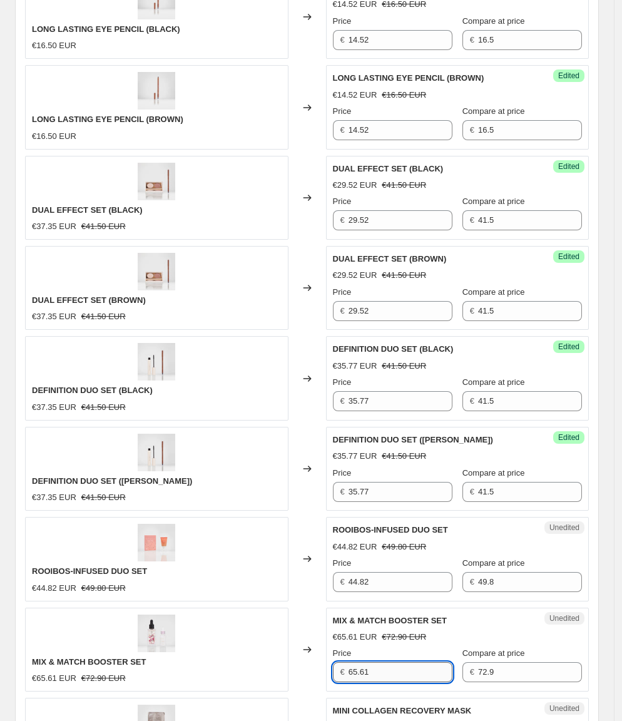
click at [397, 662] on input "65.61" at bounding box center [401, 672] width 104 height 20
type input "60.22"
click at [275, 614] on div "MIX & MATCH BOOSTER SET €65.61 EUR €72.90 EUR" at bounding box center [156, 650] width 263 height 84
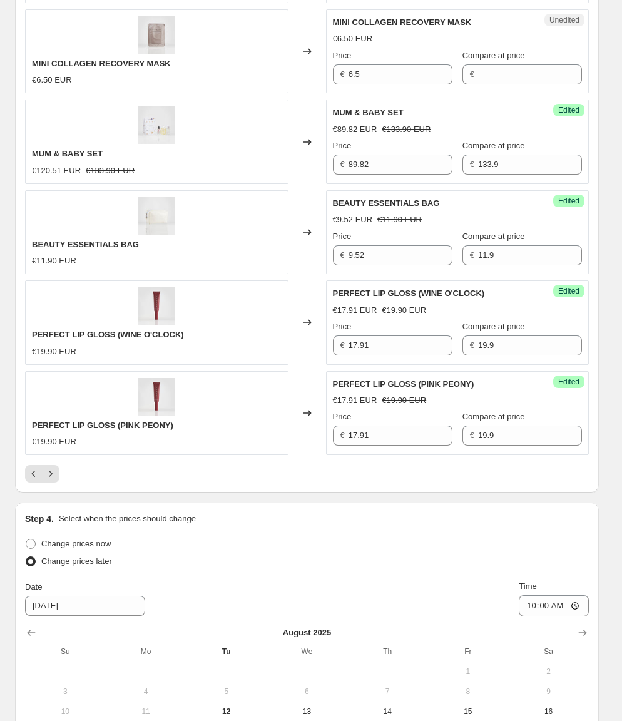
scroll to position [2022, 0]
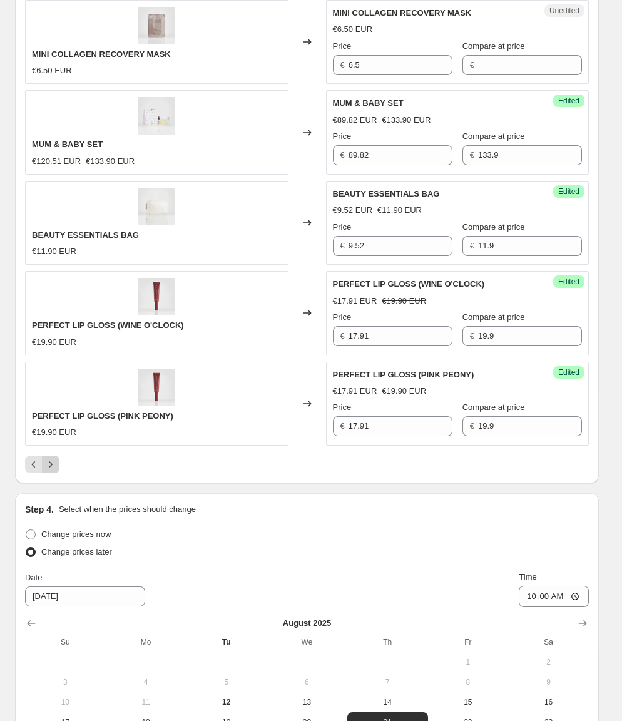
click at [53, 458] on icon "Next" at bounding box center [50, 464] width 13 height 13
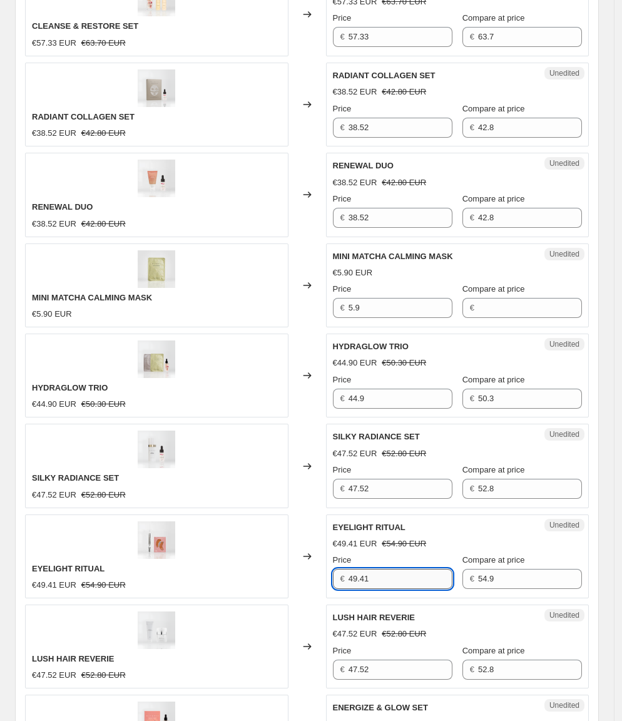
scroll to position [969, 0]
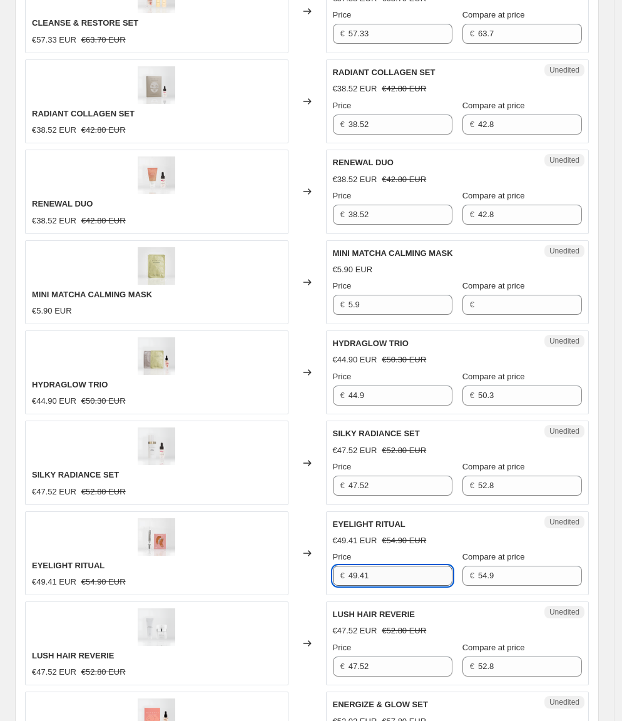
click at [379, 566] on input "49.41" at bounding box center [401, 576] width 104 height 20
click at [379, 565] on input "49.41" at bounding box center [401, 575] width 104 height 20
type input "47.4"
click at [207, 561] on div "EYELIGHT RITUAL €49.41 EUR €54.90 EUR" at bounding box center [156, 553] width 263 height 84
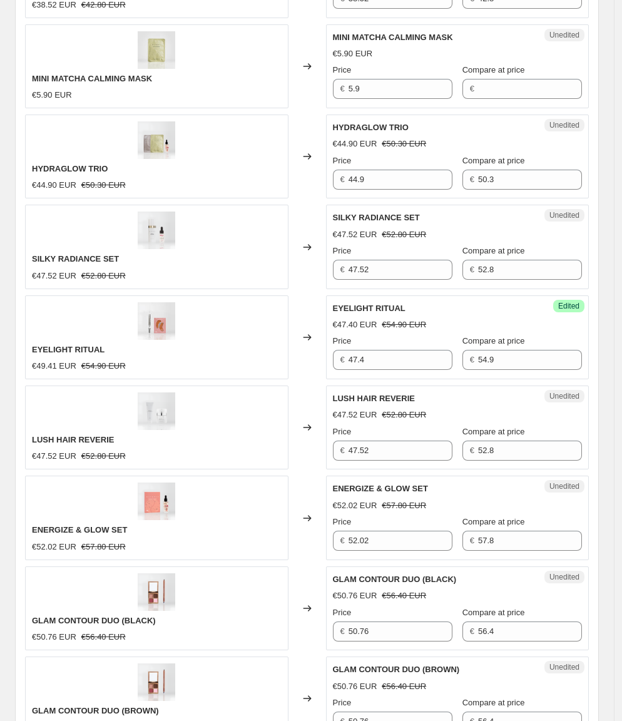
scroll to position [1203, 0]
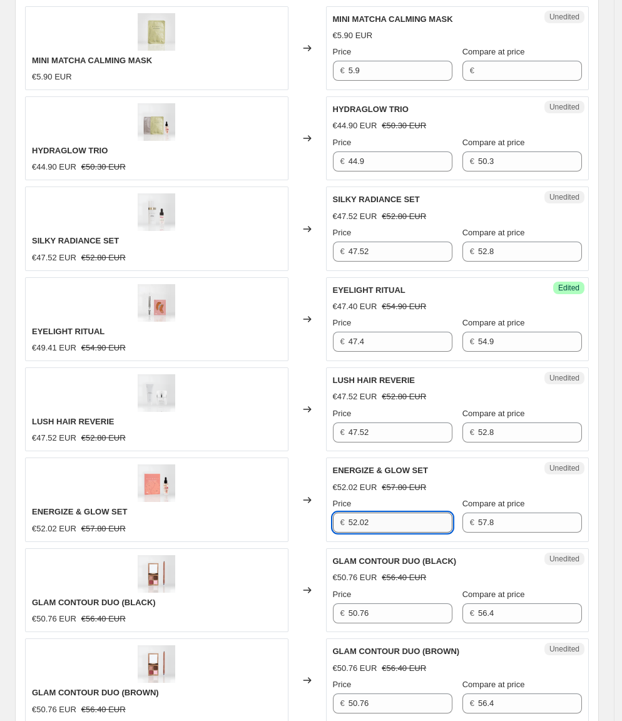
click at [375, 513] on input "52.02" at bounding box center [401, 523] width 104 height 20
type input "50.13"
click at [228, 490] on div "ENERGIZE & GLOW SET €52.02 EUR €57.80 EUR" at bounding box center [156, 499] width 263 height 84
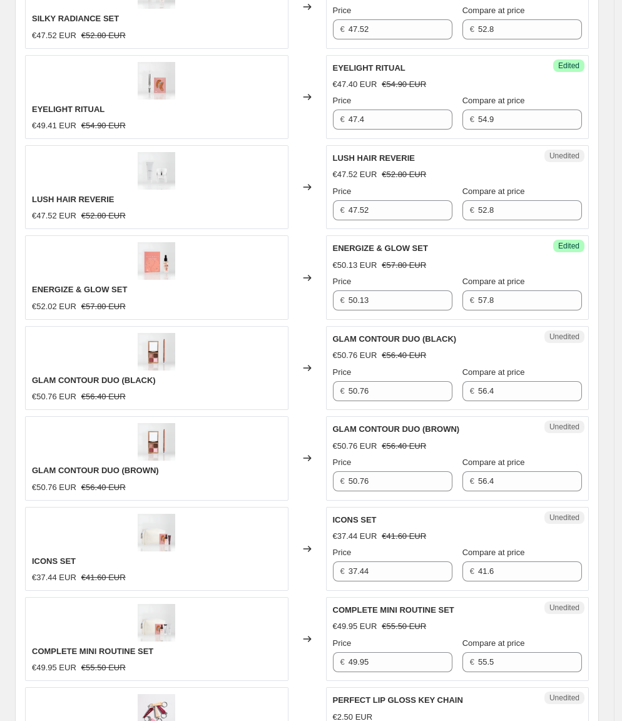
scroll to position [1427, 0]
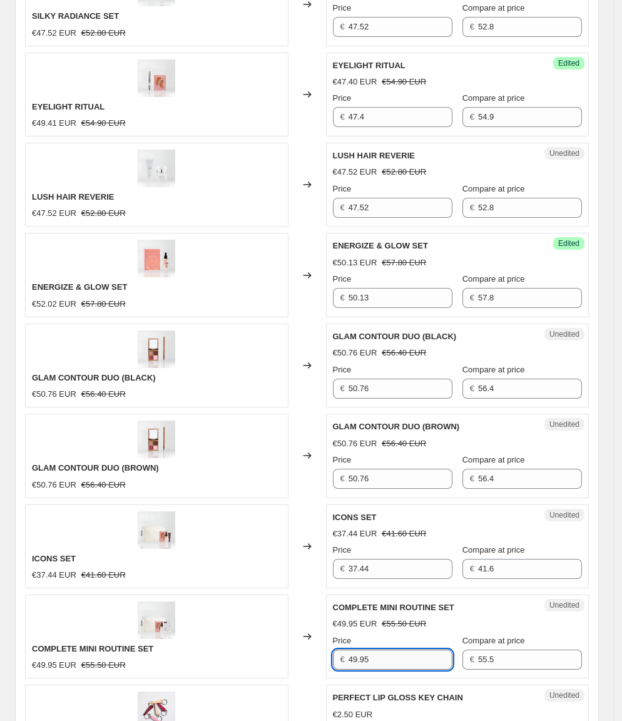
click at [369, 650] on input "49.95" at bounding box center [401, 660] width 104 height 20
type input "49.95"
click at [241, 595] on div "COMPLETE MINI ROUTINE SET €49.95 EUR €55.50 EUR" at bounding box center [156, 637] width 263 height 84
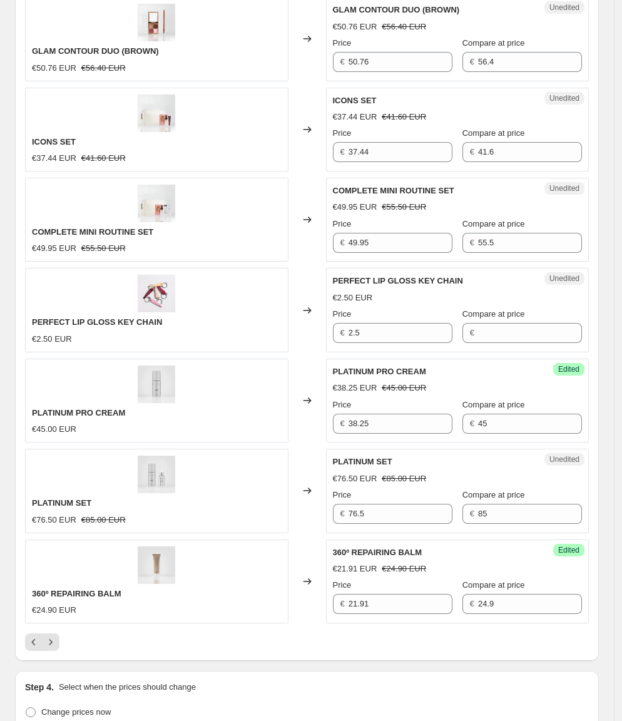
scroll to position [1845, 0]
click at [379, 503] on input "76.5" at bounding box center [401, 513] width 104 height 20
type input "72.25"
click at [230, 460] on div "PLATINUM SET €76.50 EUR €85.00 EUR" at bounding box center [156, 490] width 263 height 84
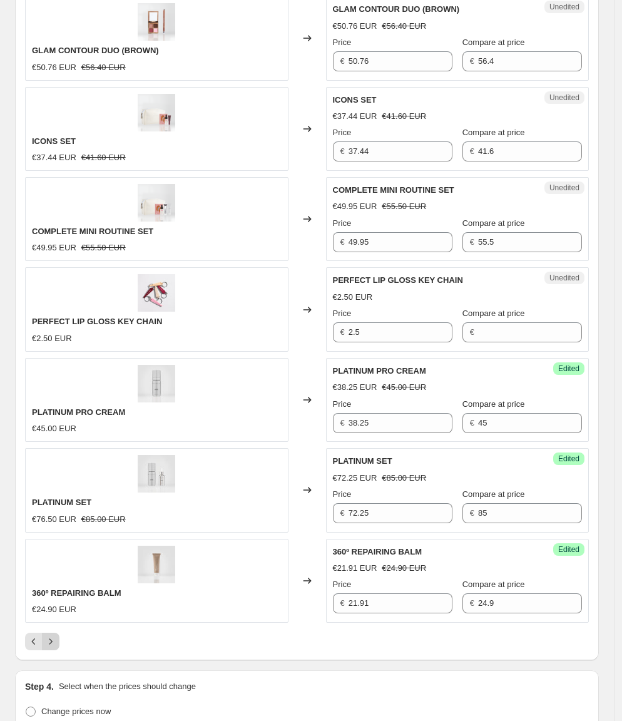
click at [50, 635] on icon "Next" at bounding box center [50, 641] width 13 height 13
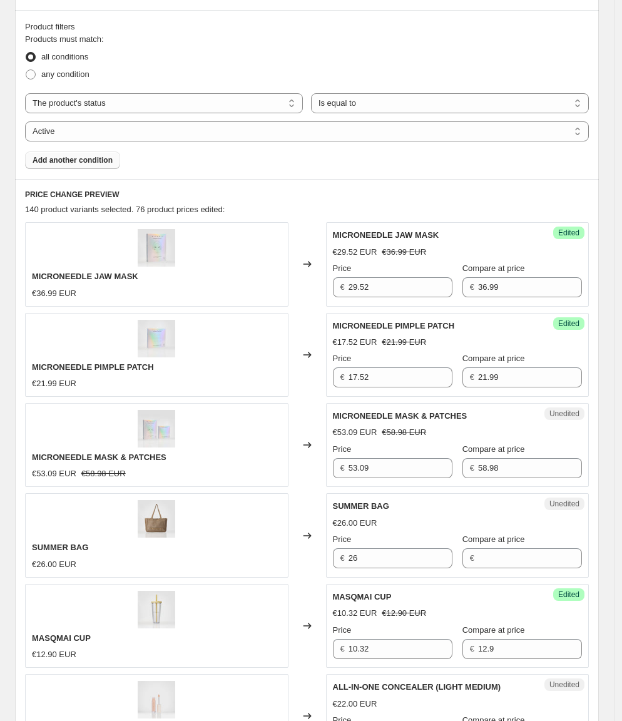
scroll to position [488, 0]
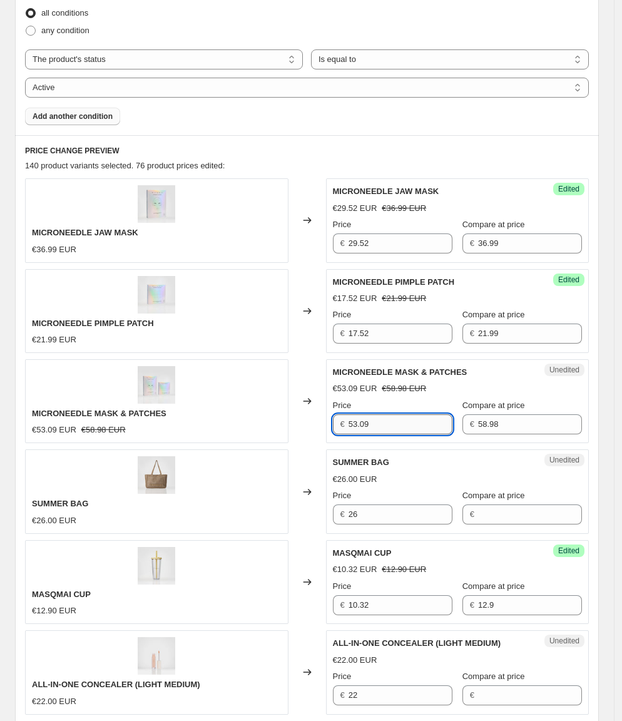
click at [380, 418] on input "53.09" at bounding box center [401, 424] width 104 height 20
type input "47.07"
click at [135, 419] on div "MICRONEEDLE MASK & PATCHES €53.09 EUR €58.98 EUR" at bounding box center [156, 401] width 263 height 84
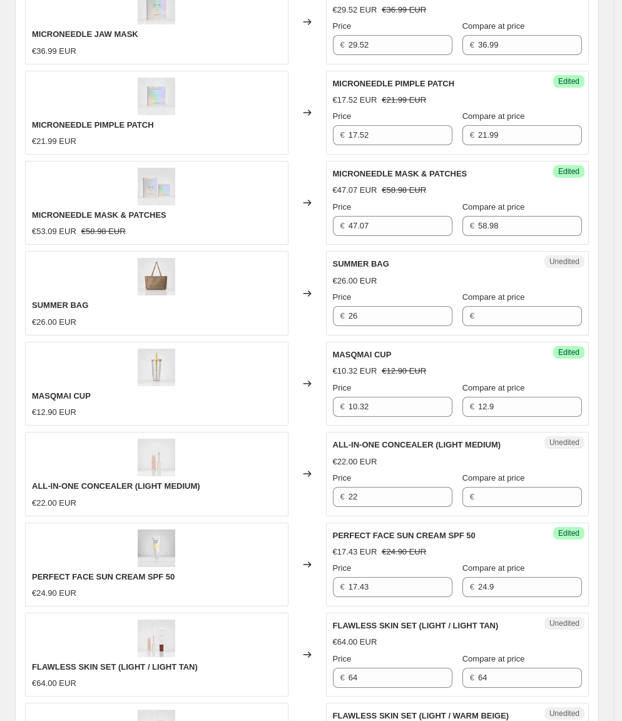
scroll to position [689, 0]
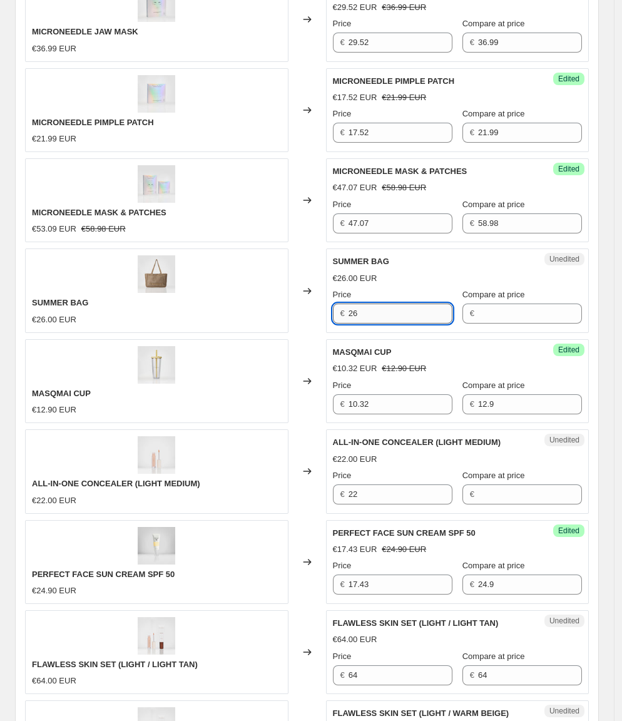
click at [382, 304] on input "26" at bounding box center [401, 314] width 104 height 20
click at [525, 310] on input "Compare at price" at bounding box center [530, 314] width 104 height 20
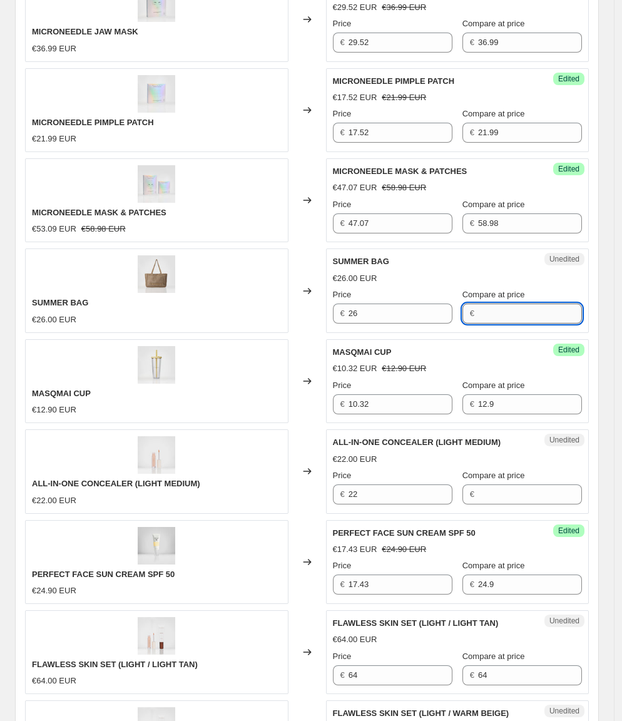
paste input "26"
type input "26"
click at [382, 304] on input "26" at bounding box center [401, 314] width 104 height 20
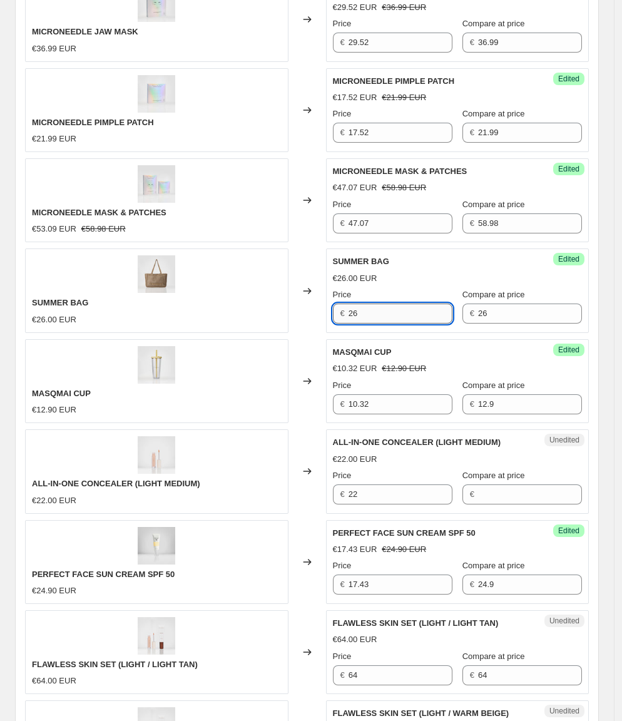
click at [382, 304] on input "26" at bounding box center [401, 314] width 104 height 20
click at [212, 315] on div "SUMMER BAG €26.00 EUR" at bounding box center [156, 290] width 263 height 84
click at [378, 307] on input "26" at bounding box center [401, 314] width 104 height 20
type input "20.8"
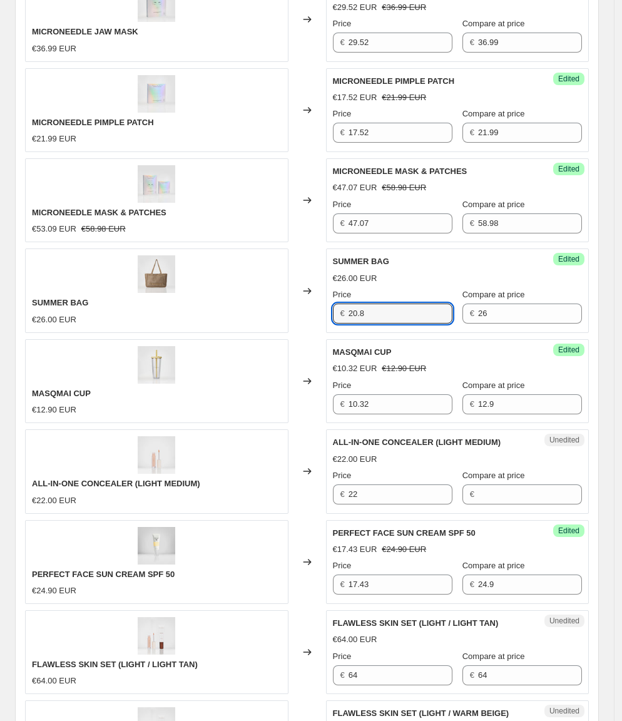
click at [125, 314] on div "€26.00 EUR" at bounding box center [157, 320] width 250 height 13
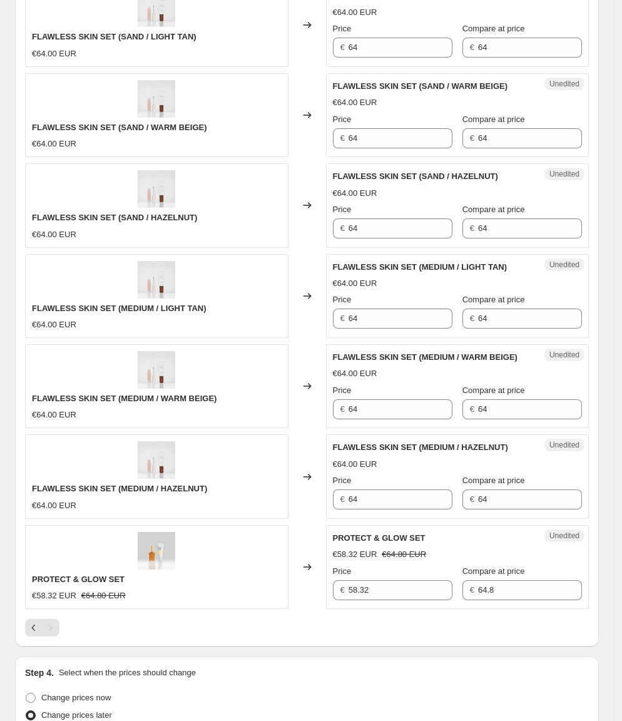
scroll to position [1946, 0]
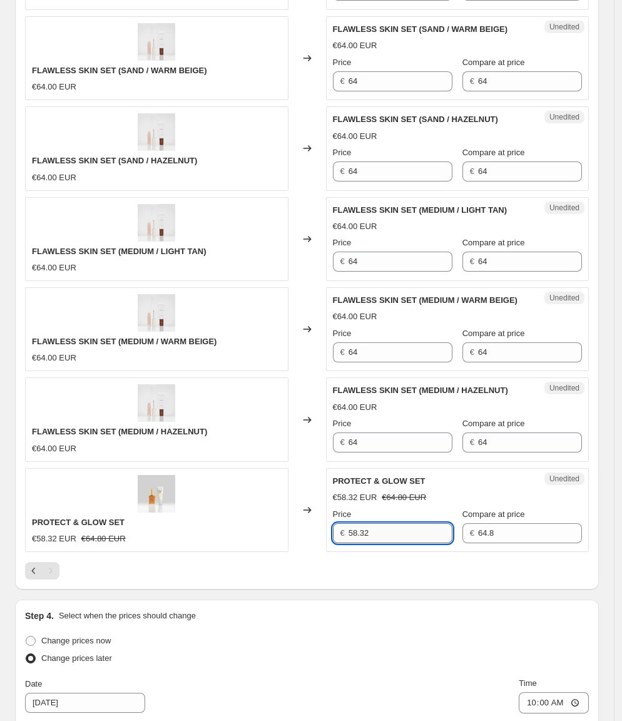
click at [396, 523] on input "58.32" at bounding box center [401, 533] width 104 height 20
type input "45.36"
click at [267, 469] on div "PROTECT & GLOW SET €58.32 EUR €64.80 EUR" at bounding box center [156, 510] width 263 height 84
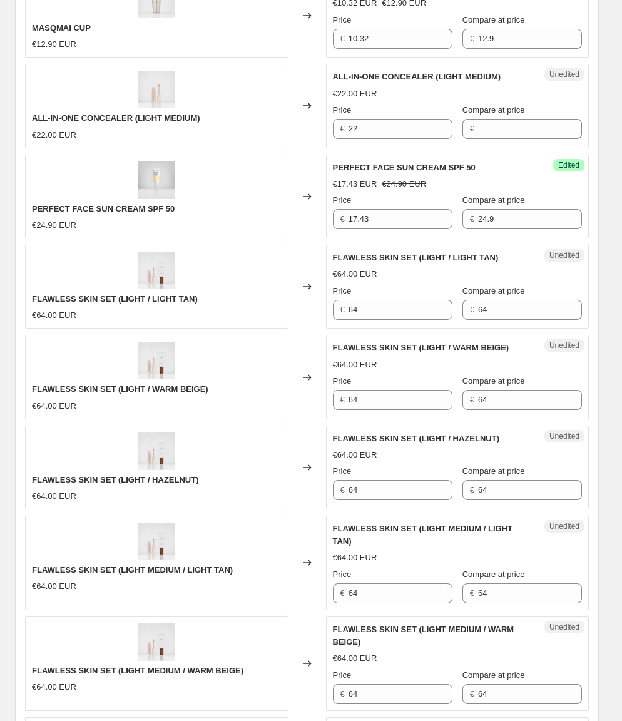
scroll to position [1059, 0]
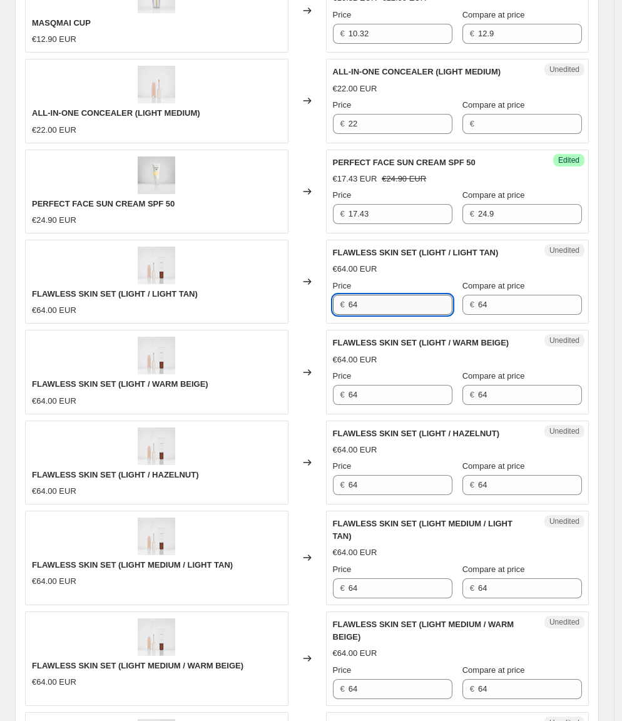
click at [382, 295] on input "64" at bounding box center [401, 305] width 104 height 20
type input "55.6"
click at [269, 283] on div "FLAWLESS SKIN SET (LIGHT / LIGHT TAN) €64.00 EUR" at bounding box center [156, 282] width 263 height 84
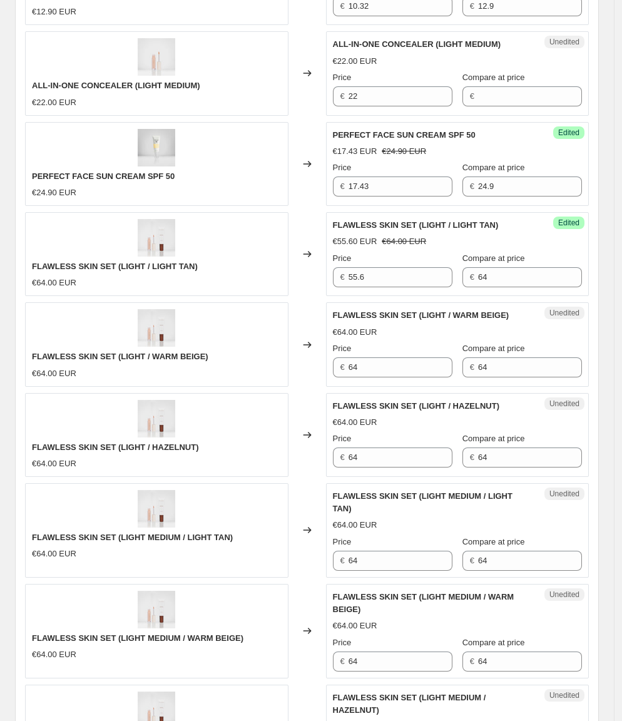
scroll to position [1093, 0]
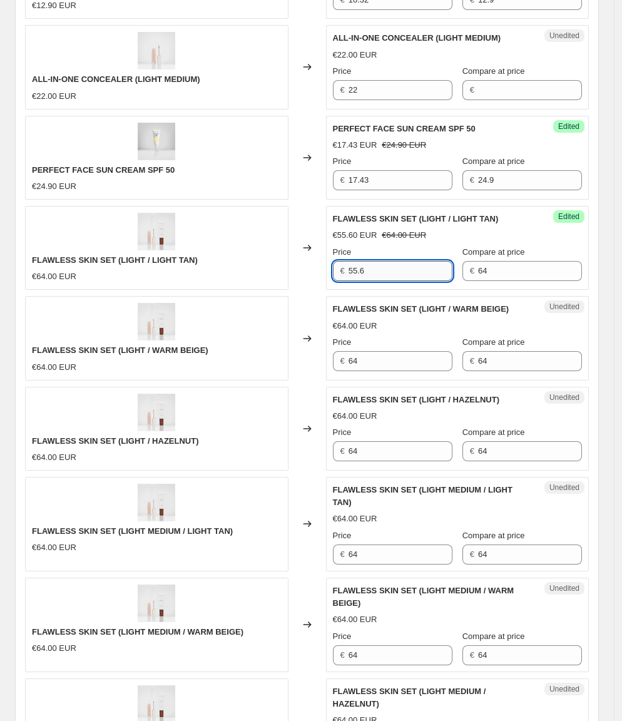
click at [387, 261] on input "55.6" at bounding box center [401, 271] width 104 height 20
click at [390, 351] on input "64" at bounding box center [401, 361] width 104 height 20
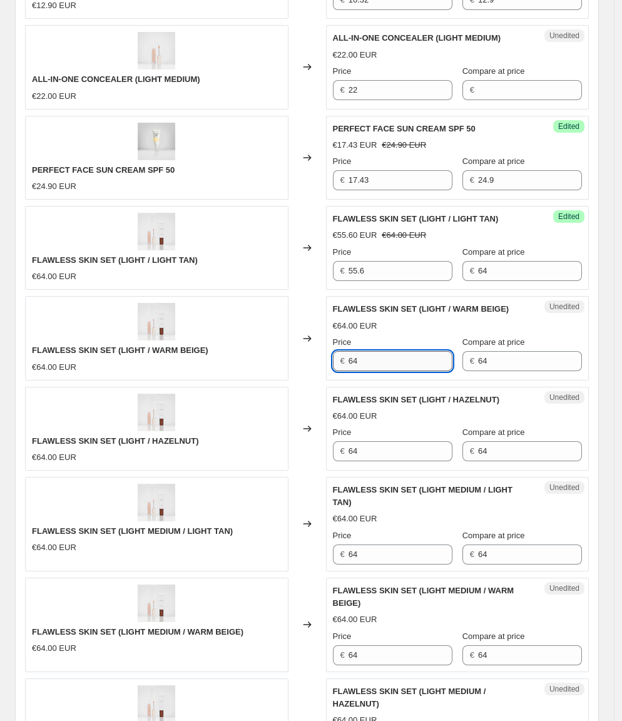
click at [390, 351] on input "64" at bounding box center [401, 361] width 104 height 20
paste input "55.6"
type input "55.6"
click at [246, 349] on div "FLAWLESS SKIN SET (LIGHT / WARM BEIGE) €64.00 EUR" at bounding box center [156, 338] width 263 height 84
click at [375, 426] on div "Price € 64" at bounding box center [393, 443] width 120 height 35
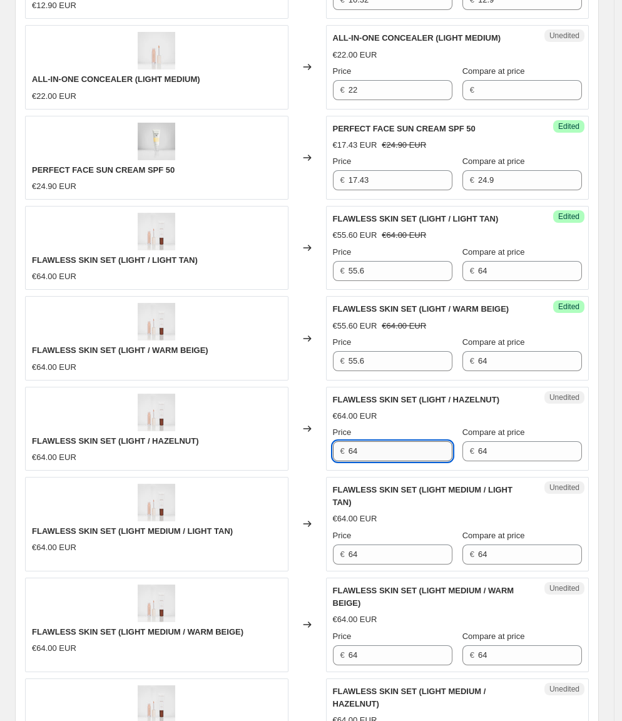
click at [379, 441] on input "64" at bounding box center [401, 451] width 104 height 20
type input "47.2"
click at [280, 394] on div "FLAWLESS SKIN SET (LIGHT / HAZELNUT) €64.00 EUR" at bounding box center [156, 429] width 263 height 84
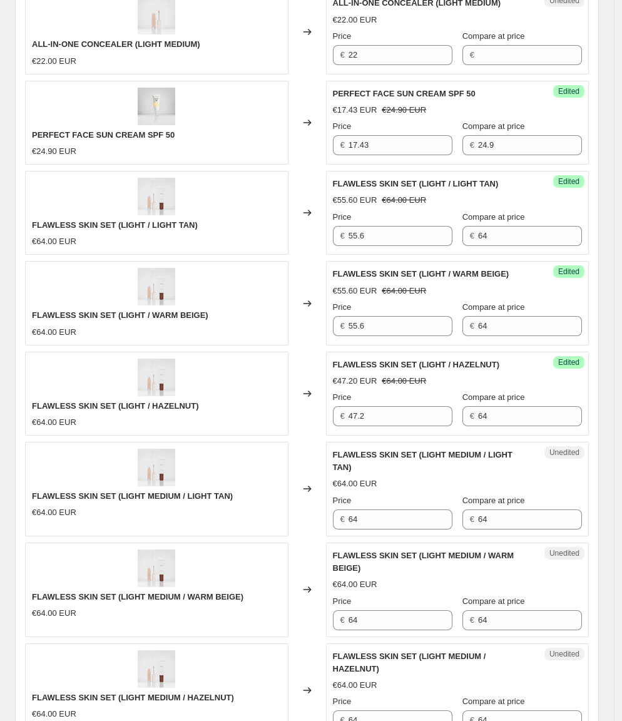
scroll to position [1148, 0]
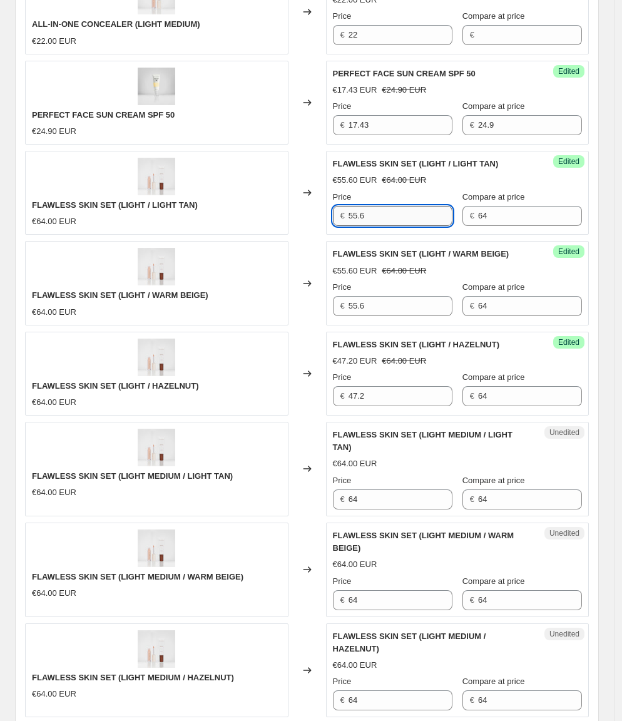
click at [382, 206] on input "55.6" at bounding box center [401, 216] width 104 height 20
click at [375, 489] on input "64" at bounding box center [401, 499] width 104 height 20
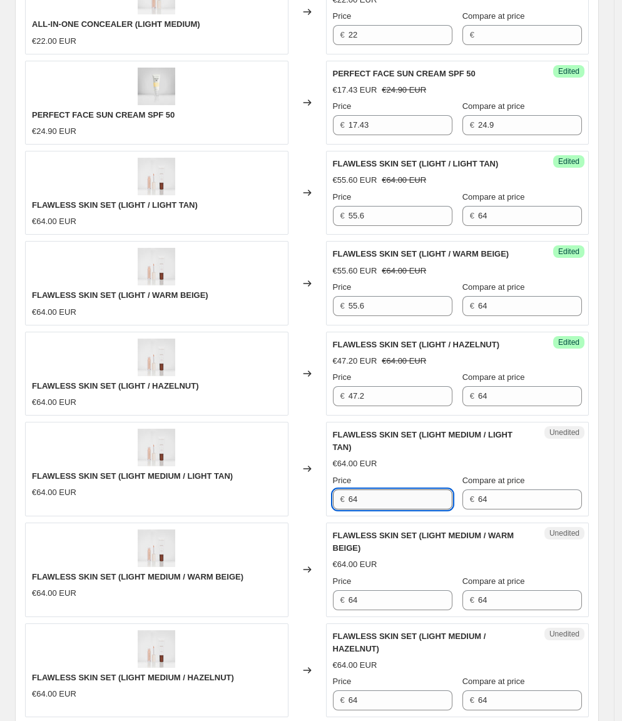
click at [375, 489] on input "64" at bounding box center [401, 499] width 104 height 20
paste input "55.6"
type input "55.6"
click at [377, 590] on input "64" at bounding box center [401, 600] width 104 height 20
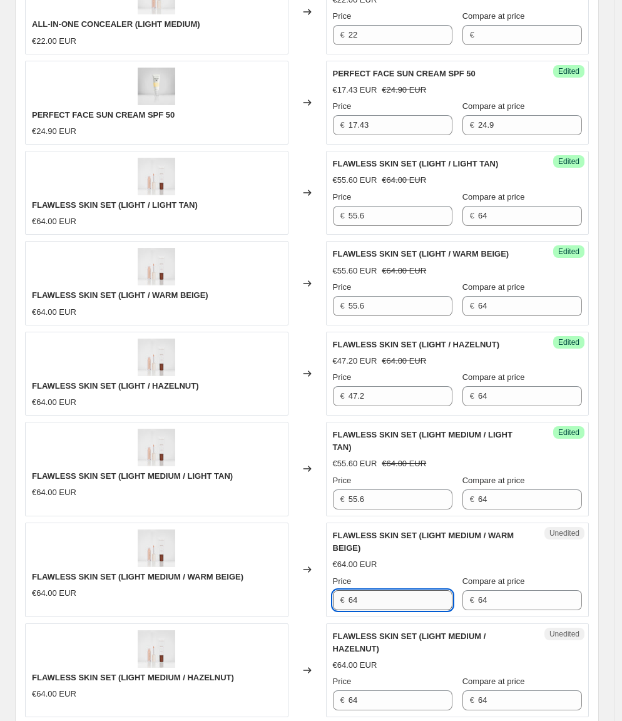
click at [377, 590] on input "64" at bounding box center [401, 600] width 104 height 20
paste input "55.6"
type input "55.6"
click at [262, 573] on div "FLAWLESS SKIN SET (LIGHT MEDIUM / WARM BEIGE) €64.00 EUR" at bounding box center [156, 570] width 263 height 94
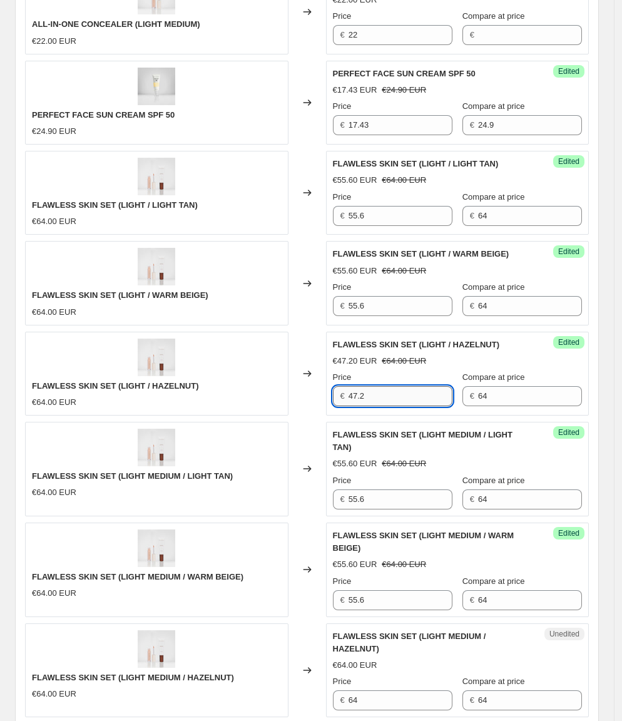
click at [385, 386] on input "47.2" at bounding box center [401, 396] width 104 height 20
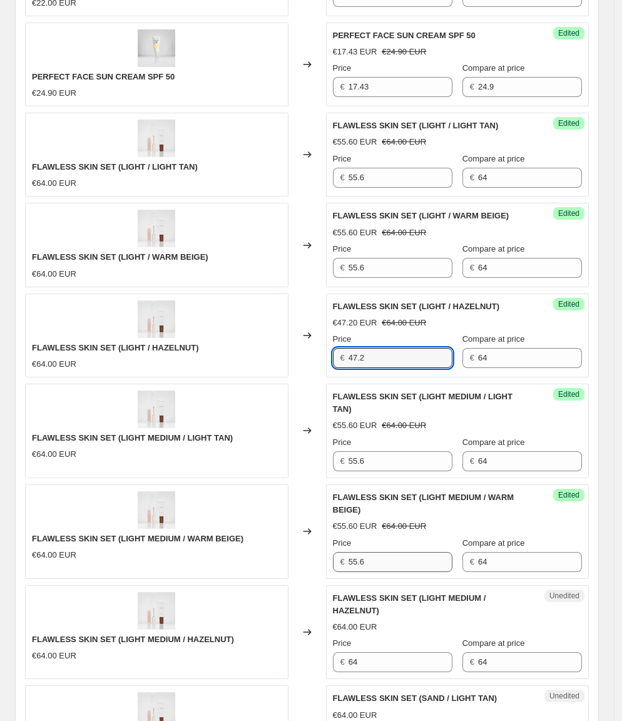
scroll to position [1194, 0]
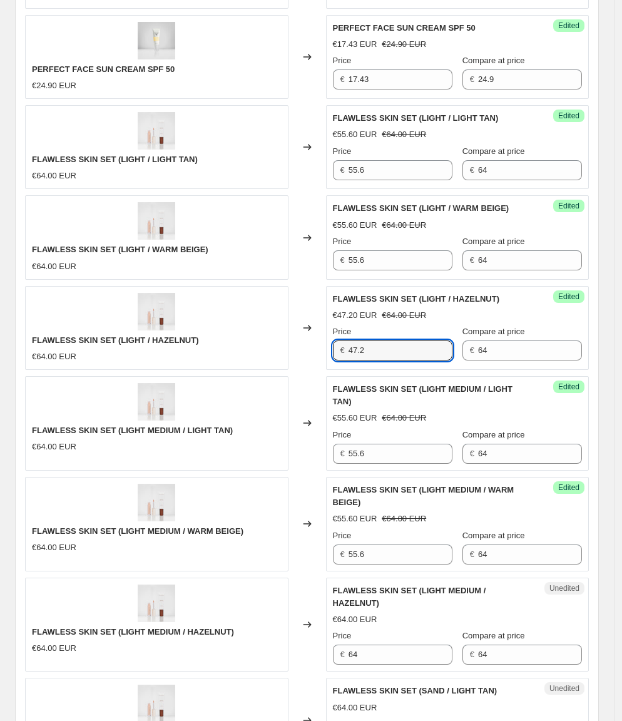
click at [380, 645] on div "MICRONEEDLE JAW MASK €36.99 EUR Changed to Success Edited MICRONEEDLE JAW MASK …" at bounding box center [307, 388] width 564 height 1832
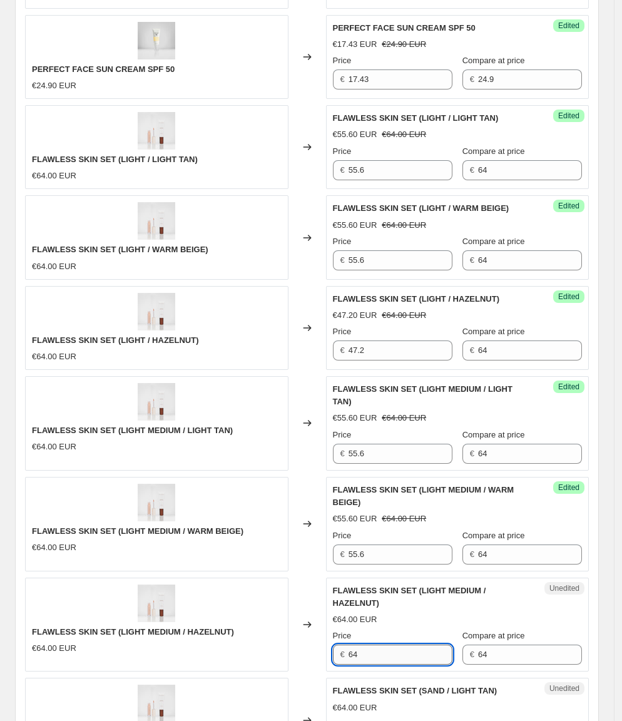
click at [377, 645] on input "64" at bounding box center [401, 655] width 104 height 20
drag, startPoint x: 377, startPoint y: 630, endPoint x: 306, endPoint y: 618, distance: 72.3
click at [377, 645] on input "64" at bounding box center [401, 655] width 104 height 20
paste input "47.2"
type input "47.2"
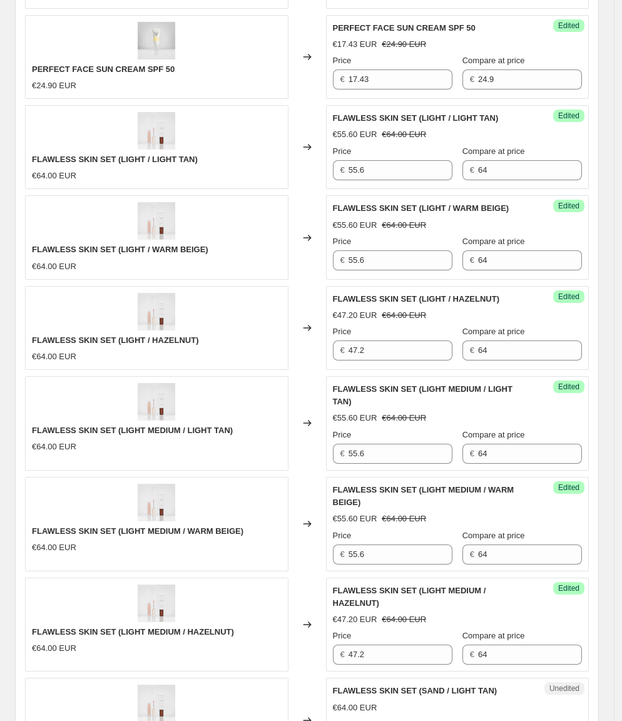
click at [272, 642] on div "€64.00 EUR" at bounding box center [157, 648] width 250 height 13
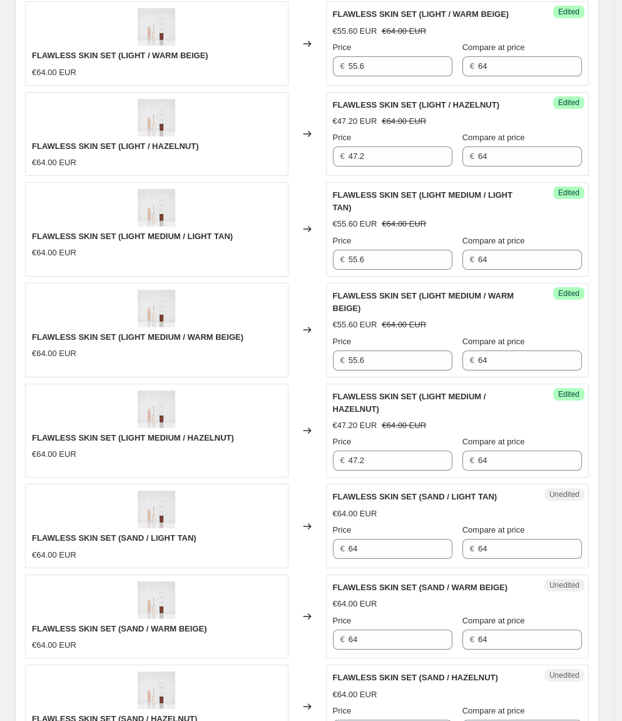
scroll to position [1416, 0]
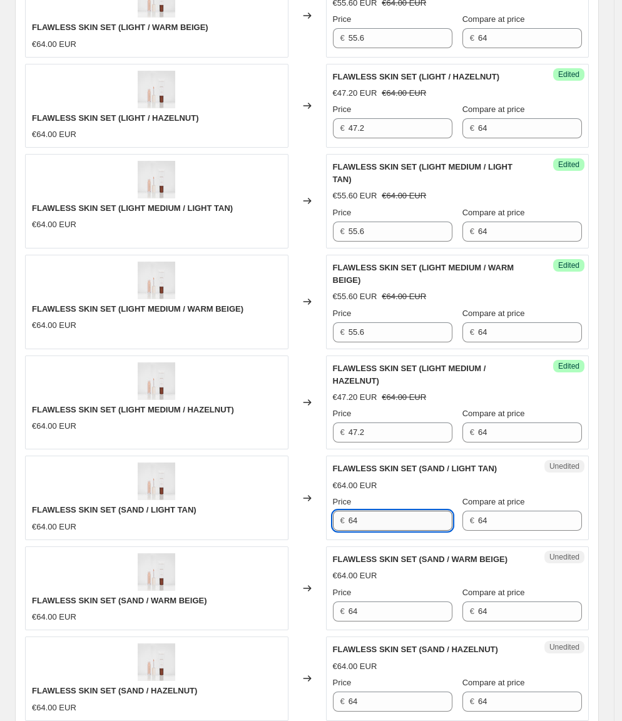
click at [389, 511] on input "64" at bounding box center [401, 521] width 104 height 20
type input "49"
click at [207, 486] on div "FLAWLESS SKIN SET (SAND / LIGHT TAN) €64.00 EUR" at bounding box center [156, 498] width 263 height 84
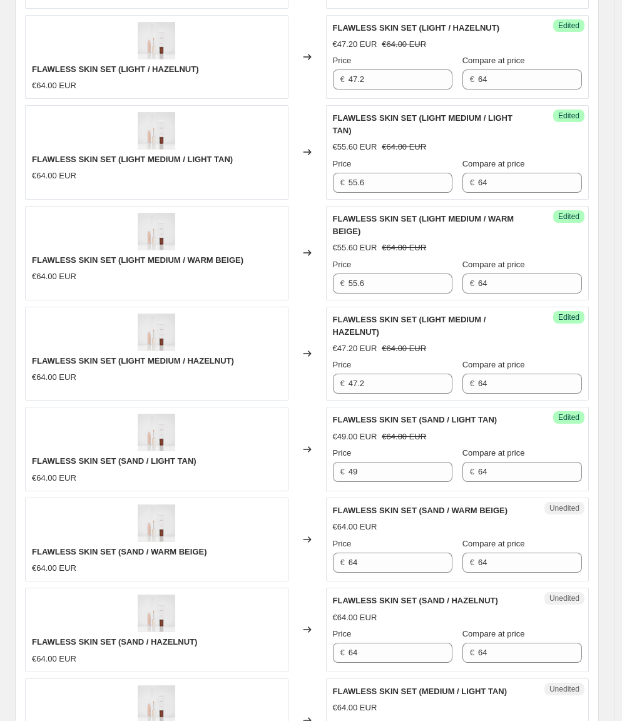
scroll to position [1471, 0]
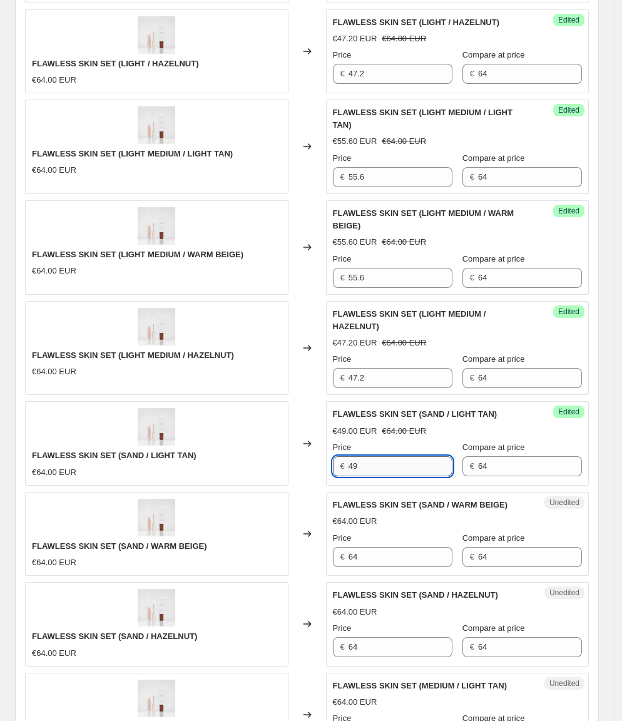
click at [393, 456] on input "49" at bounding box center [401, 466] width 104 height 20
click at [379, 535] on div "Unedited FLAWLESS SKIN SET (SAND / WARM BEIGE) €64.00 EUR Price € 64 Compare at…" at bounding box center [457, 534] width 263 height 84
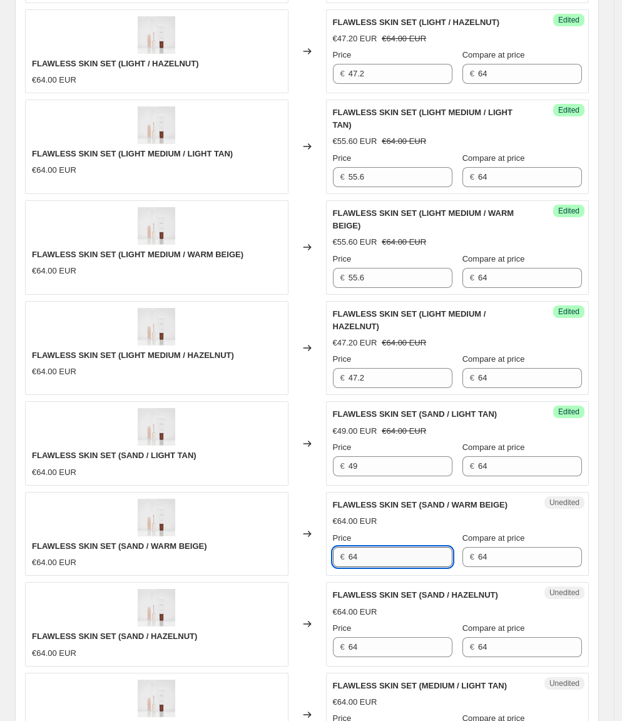
click at [377, 547] on input "64" at bounding box center [401, 557] width 104 height 20
paste input "49"
type input "49"
drag, startPoint x: 238, startPoint y: 533, endPoint x: 211, endPoint y: 534, distance: 26.9
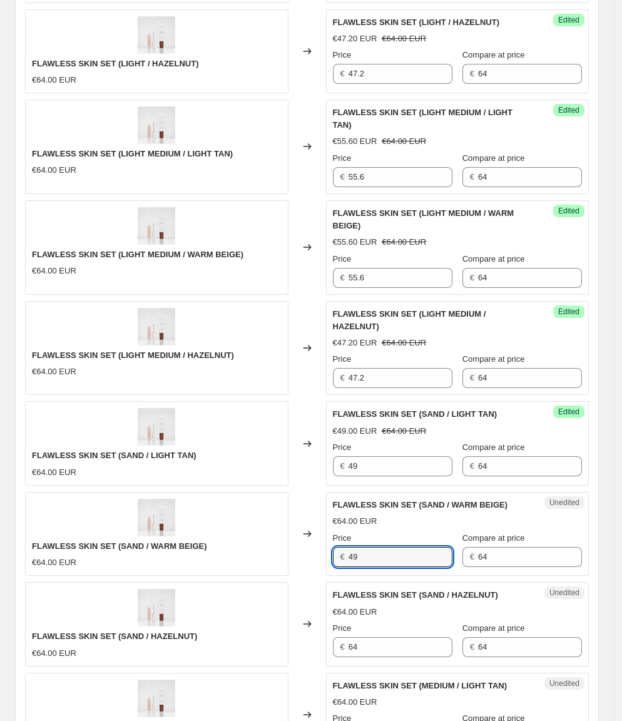
click at [238, 533] on div "FLAWLESS SKIN SET (SAND / WARM BEIGE) €64.00 EUR" at bounding box center [156, 534] width 263 height 84
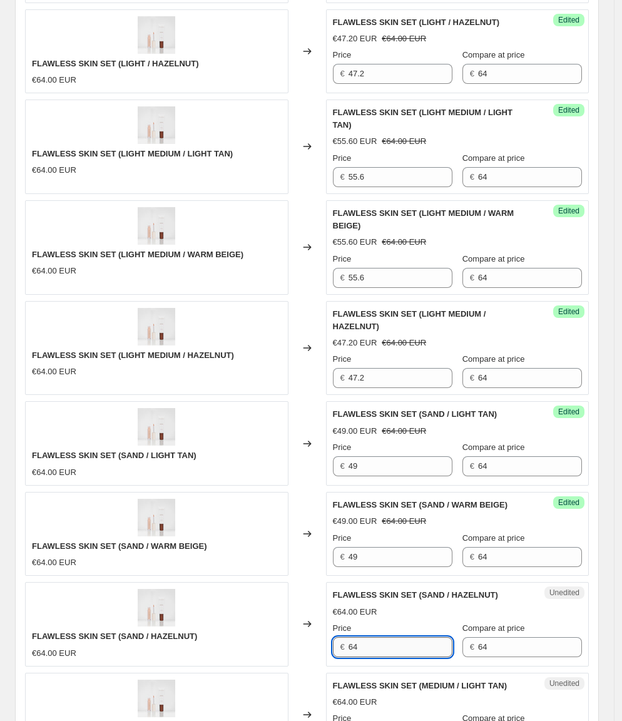
click at [386, 637] on input "64" at bounding box center [401, 647] width 104 height 20
type input "40.6"
click at [272, 614] on div "FLAWLESS SKIN SET (SAND / HAZELNUT) €64.00 EUR" at bounding box center [156, 624] width 263 height 84
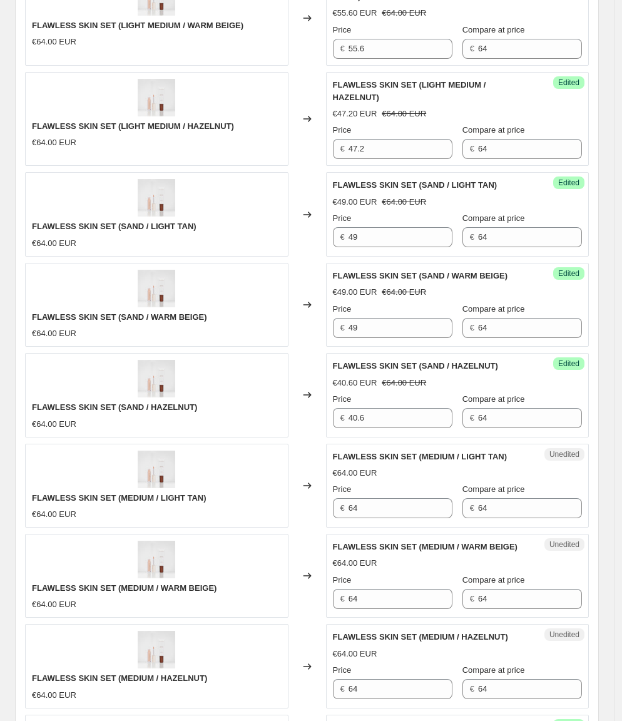
scroll to position [1700, 0]
click at [357, 498] on input "64" at bounding box center [401, 508] width 104 height 20
type input "46.8"
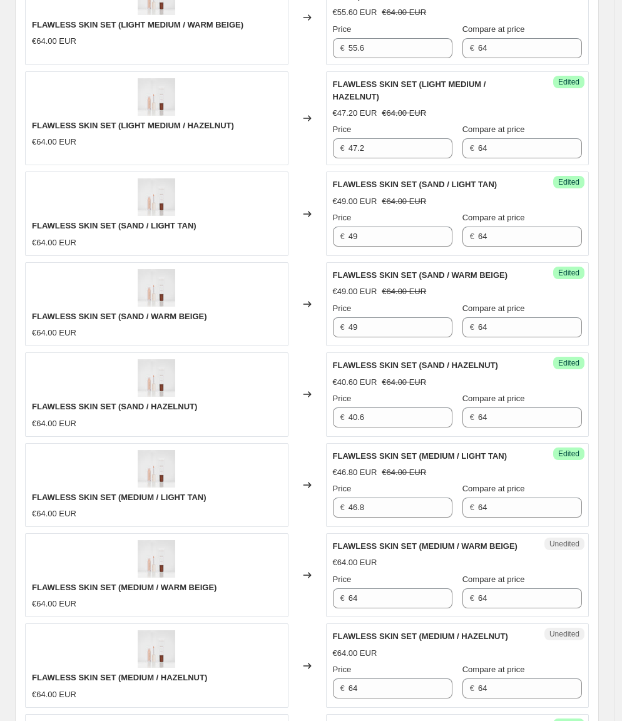
click at [232, 482] on div "FLAWLESS SKIN SET (MEDIUM / LIGHT TAN) €64.00 EUR" at bounding box center [156, 485] width 263 height 84
click at [387, 498] on input "46.8" at bounding box center [401, 508] width 104 height 20
click at [401, 588] on input "64" at bounding box center [401, 598] width 104 height 20
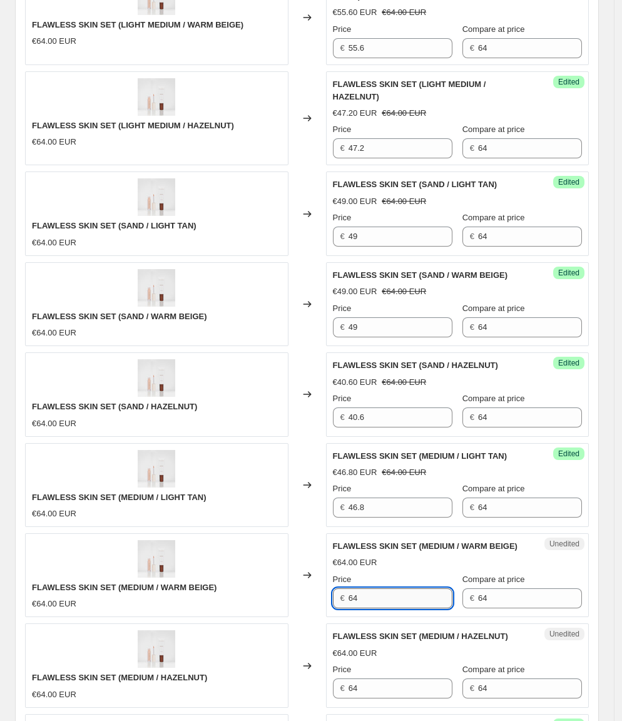
click at [401, 588] on input "64" at bounding box center [401, 598] width 104 height 20
paste input "46.8"
type input "46.8"
click at [269, 557] on div "FLAWLESS SKIN SET (MEDIUM / WARM BEIGE) €64.00 EUR" at bounding box center [156, 575] width 263 height 84
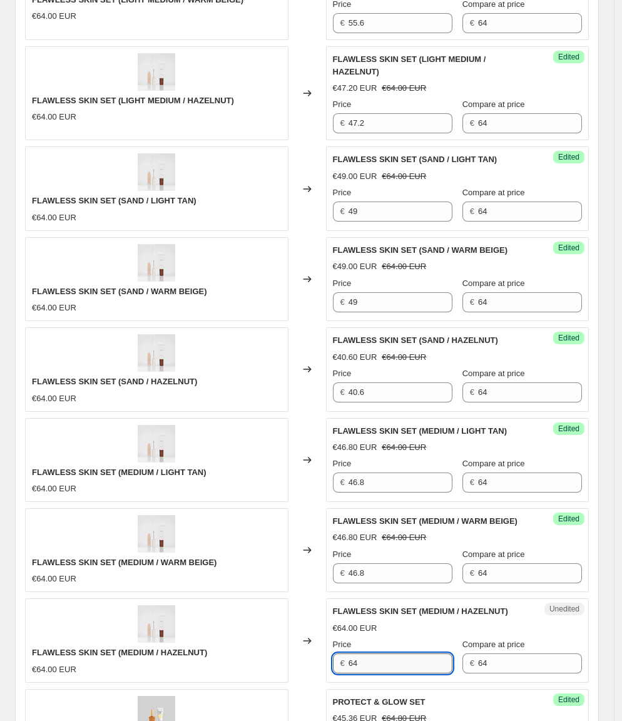
click at [373, 653] on input "64" at bounding box center [401, 663] width 104 height 20
type input "38.4"
click at [350, 653] on div "€ 38.4" at bounding box center [393, 663] width 120 height 20
click at [257, 620] on div "FLAWLESS SKIN SET (MEDIUM / HAZELNUT) €64.00 EUR" at bounding box center [156, 640] width 263 height 84
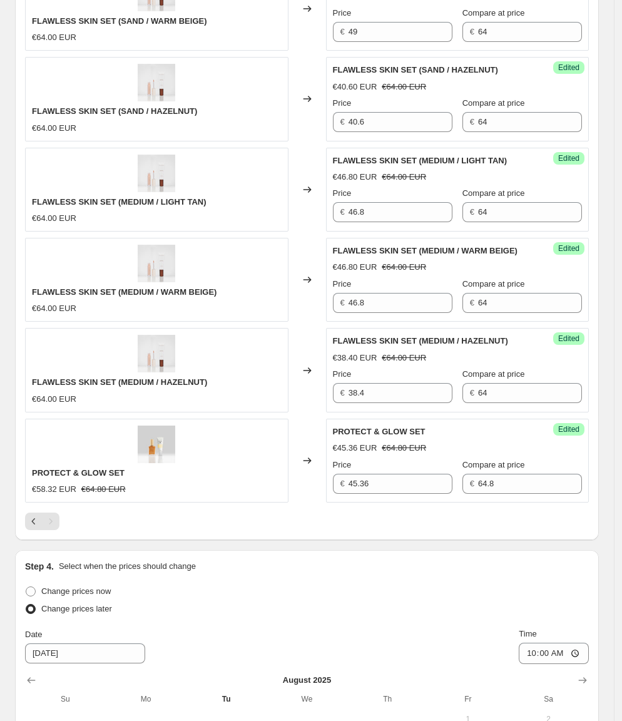
scroll to position [2204, 0]
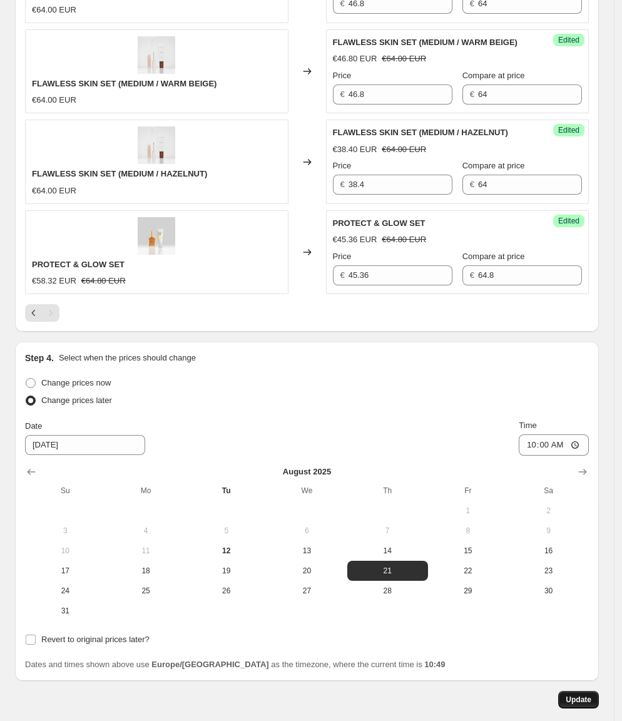
click at [583, 695] on span "Update" at bounding box center [579, 700] width 26 height 10
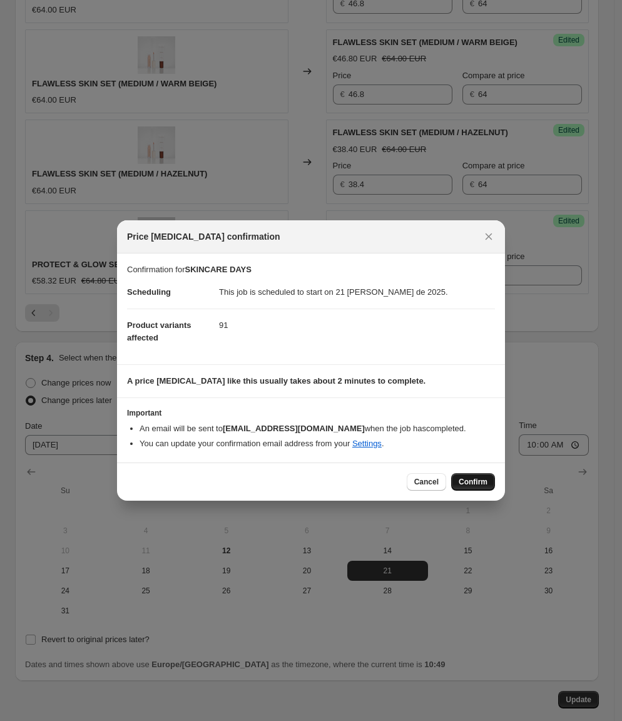
click at [473, 485] on span "Confirm" at bounding box center [473, 482] width 29 height 10
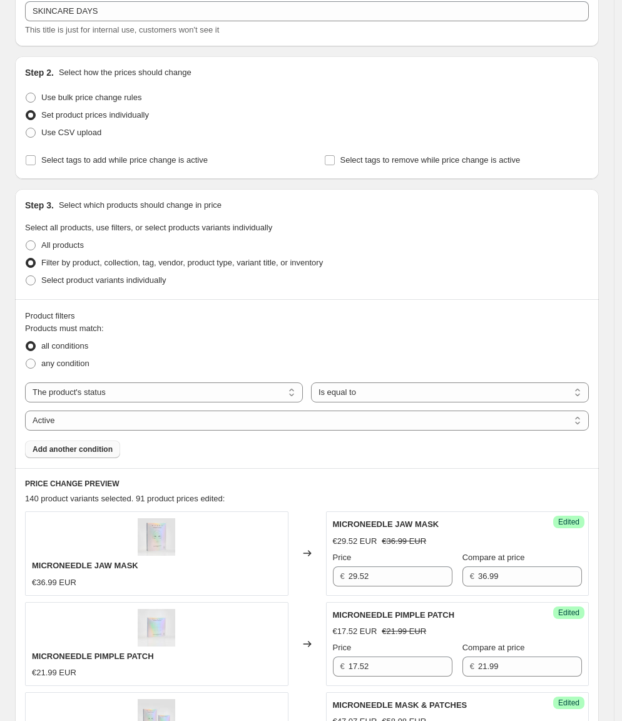
scroll to position [0, 0]
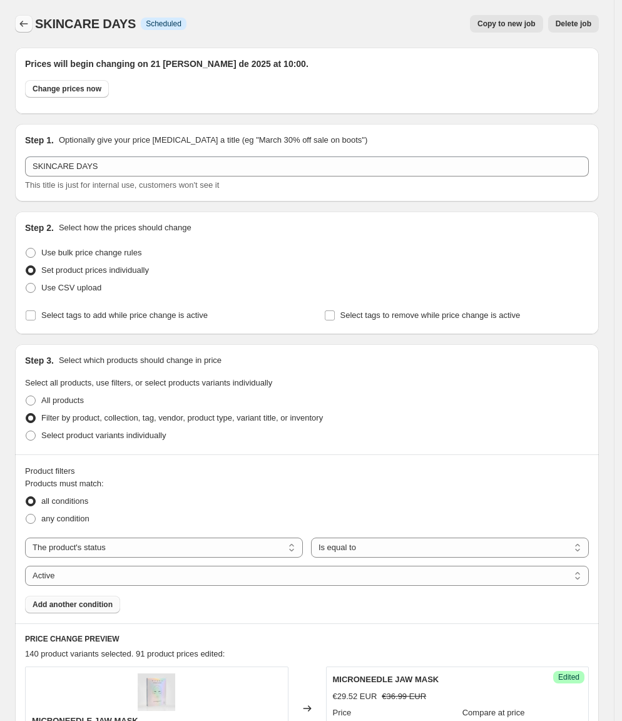
click at [23, 31] on button "Price change jobs" at bounding box center [24, 24] width 18 height 18
